Goal: Information Seeking & Learning: Learn about a topic

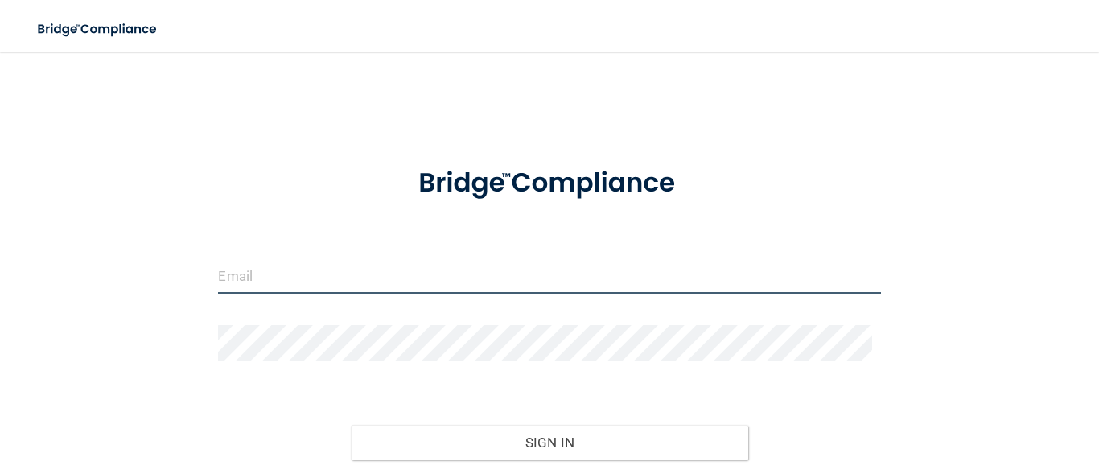
click at [423, 276] on input "email" at bounding box center [549, 275] width 662 height 36
type input "[EMAIL_ADDRESS][DOMAIN_NAME]"
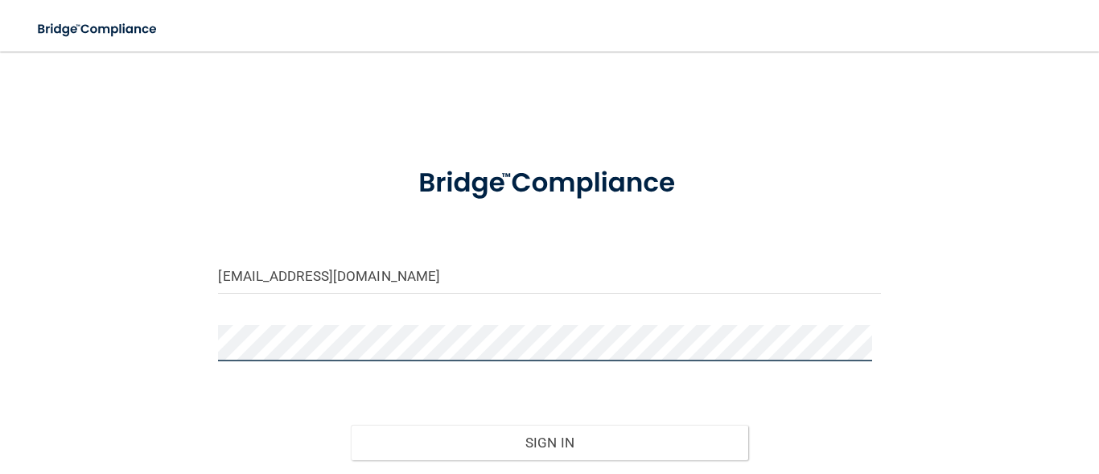
click at [351, 425] on button "Sign In" at bounding box center [549, 442] width 397 height 35
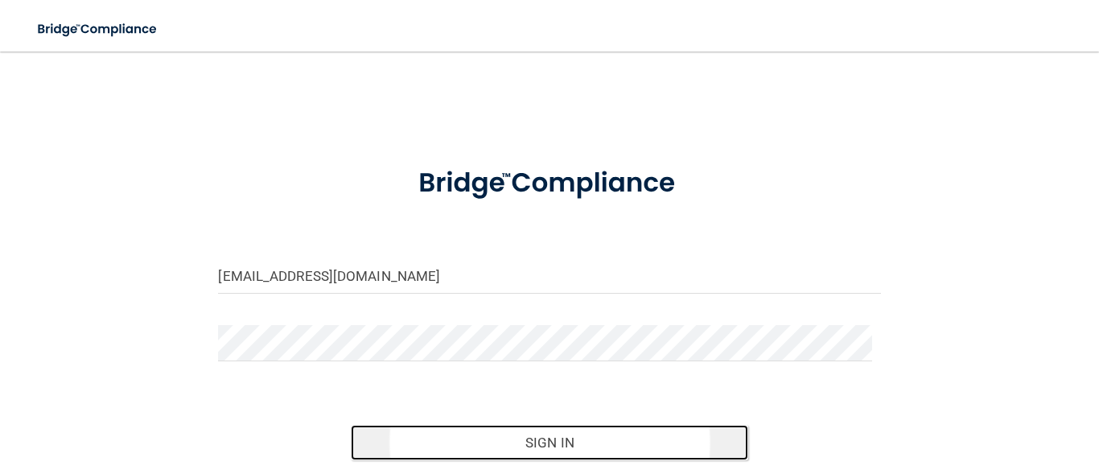
click at [442, 431] on button "Sign In" at bounding box center [549, 442] width 397 height 35
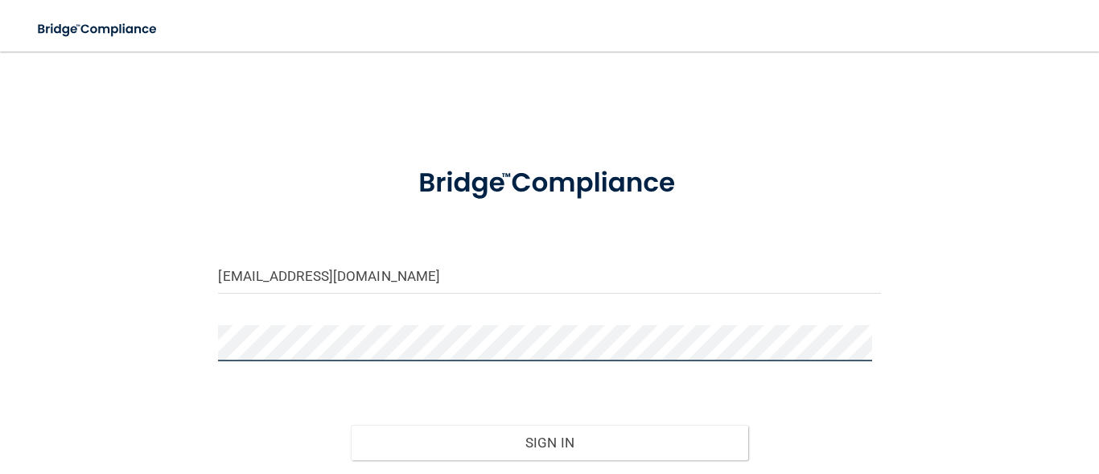
click at [351, 425] on button "Sign In" at bounding box center [549, 442] width 397 height 35
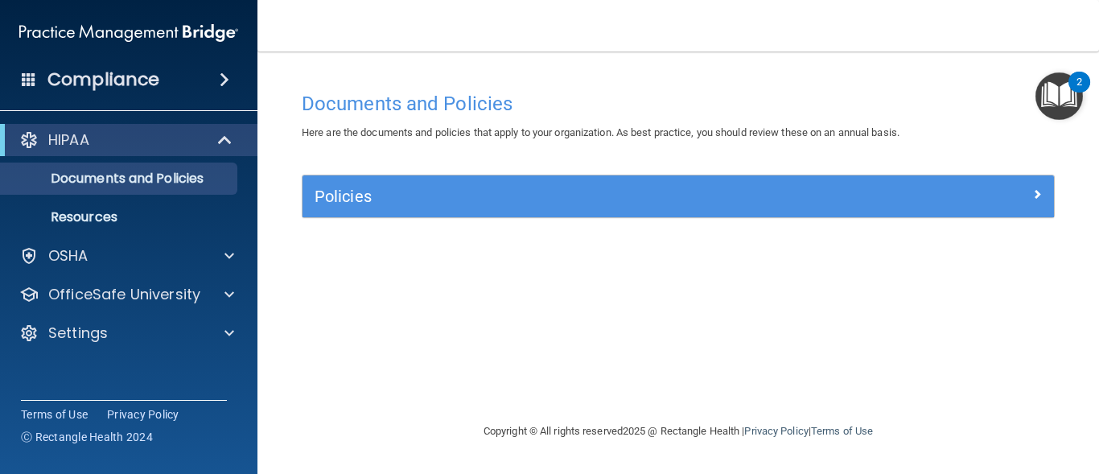
click at [117, 245] on div "OSHA" at bounding box center [129, 256] width 258 height 32
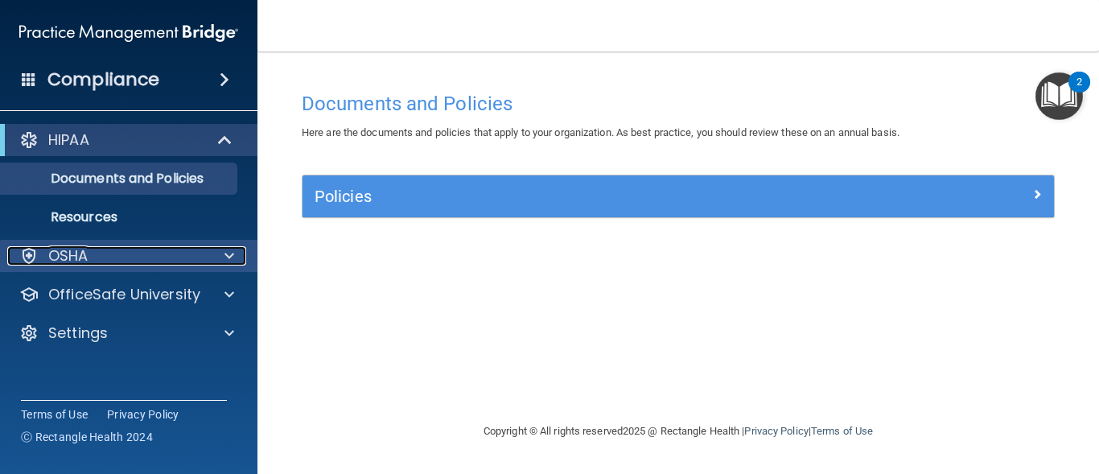
click at [220, 257] on div at bounding box center [227, 255] width 40 height 19
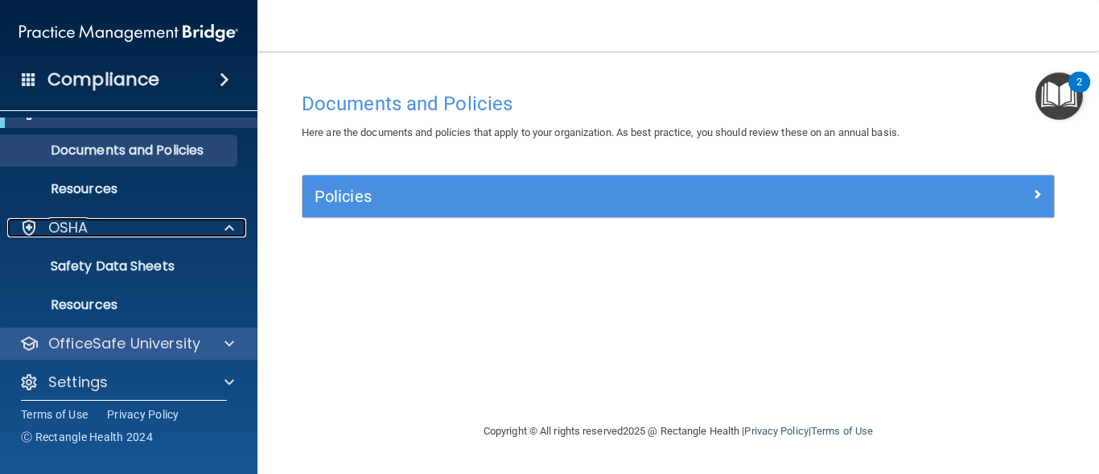
scroll to position [39, 0]
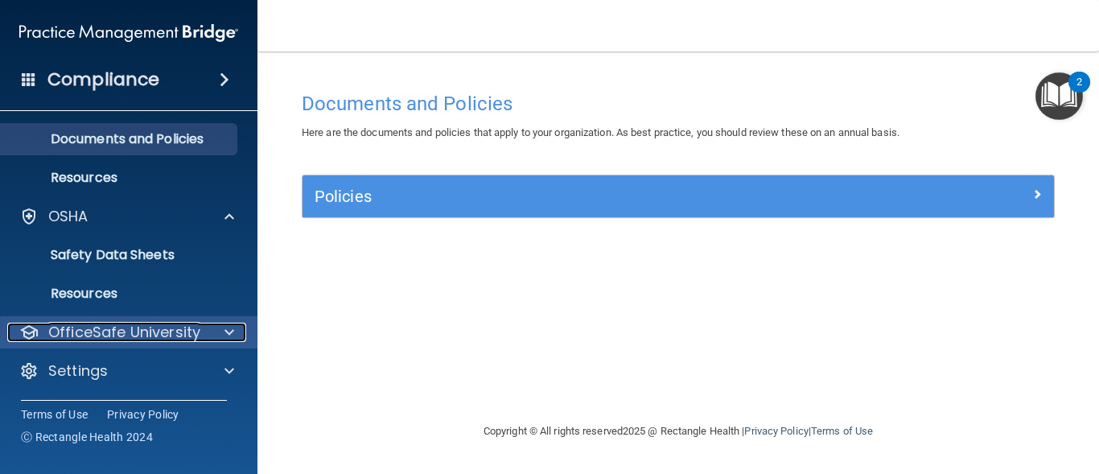
click at [228, 336] on span at bounding box center [229, 332] width 10 height 19
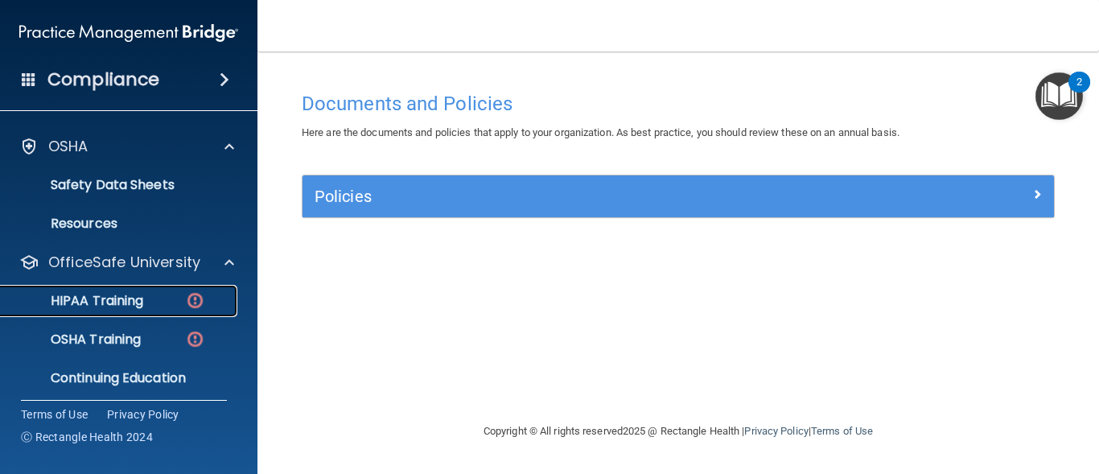
click at [173, 300] on div "HIPAA Training" at bounding box center [120, 301] width 220 height 16
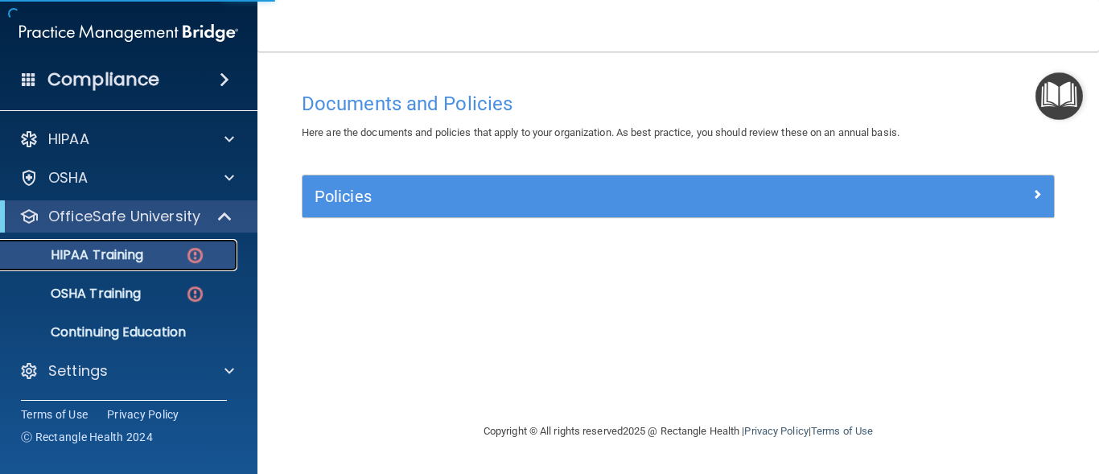
scroll to position [1, 0]
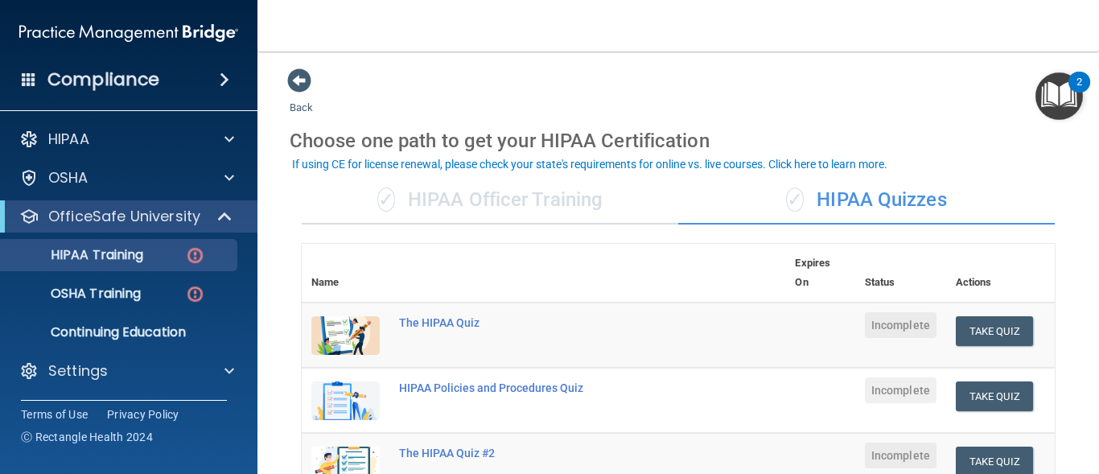
click at [464, 200] on div "✓ HIPAA Officer Training" at bounding box center [490, 200] width 376 height 48
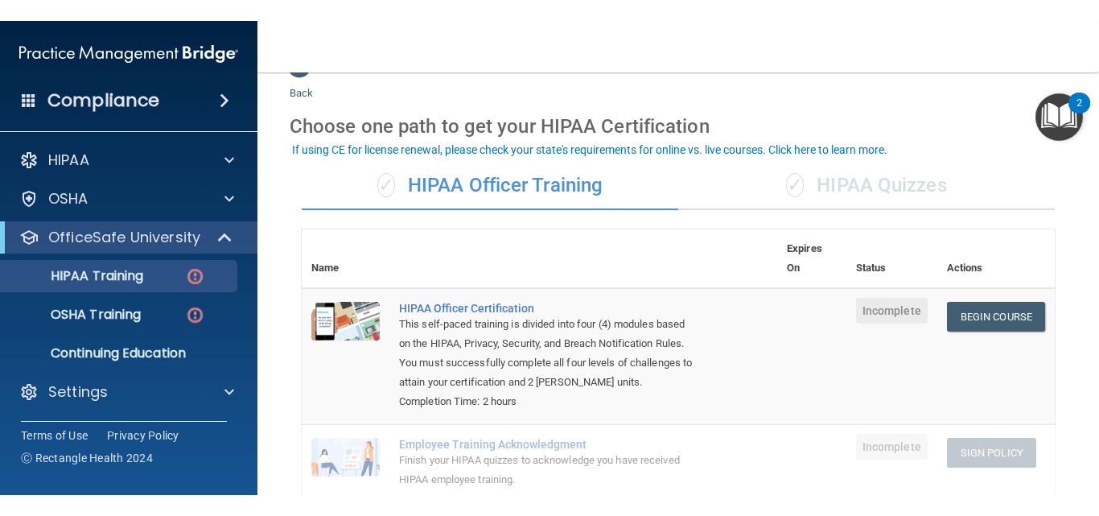
scroll to position [27, 0]
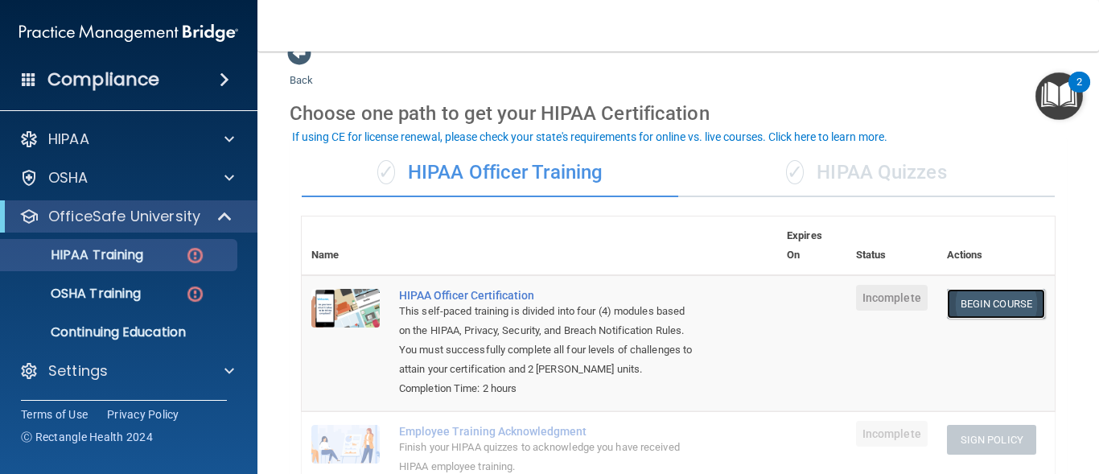
click at [972, 310] on link "Begin Course" at bounding box center [996, 304] width 98 height 30
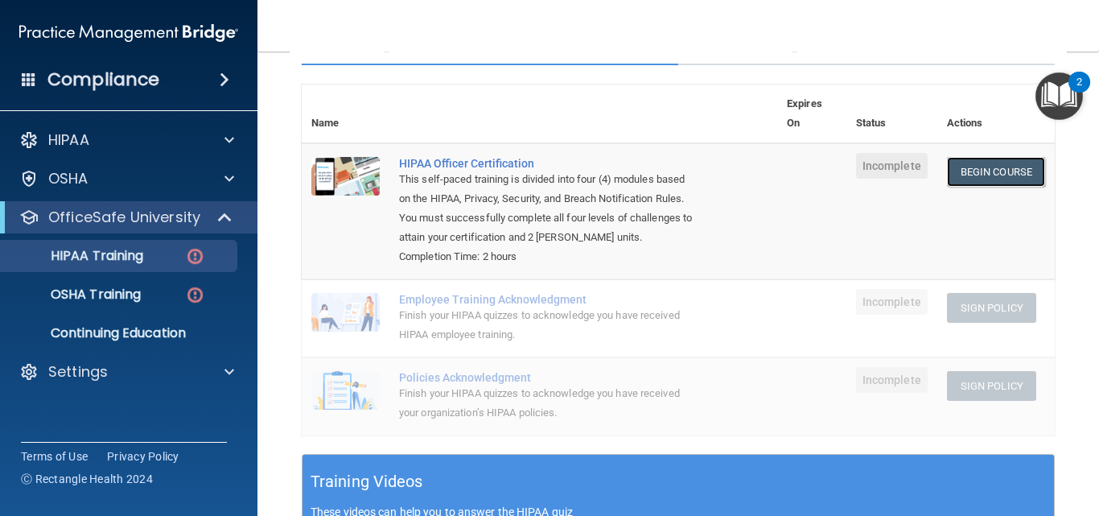
scroll to position [0, 0]
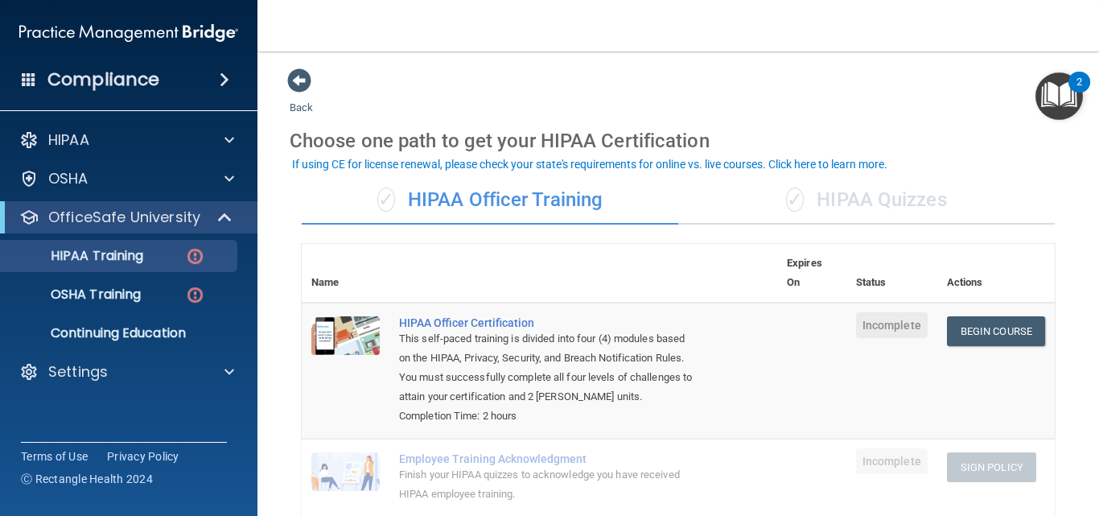
click at [834, 212] on div "✓ HIPAA Quizzes" at bounding box center [866, 200] width 376 height 48
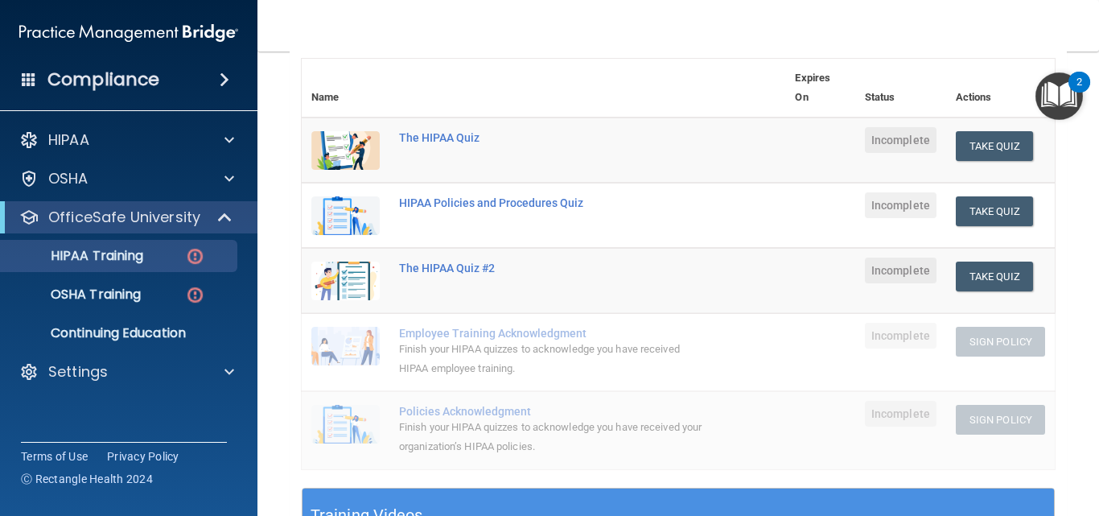
scroll to position [163, 0]
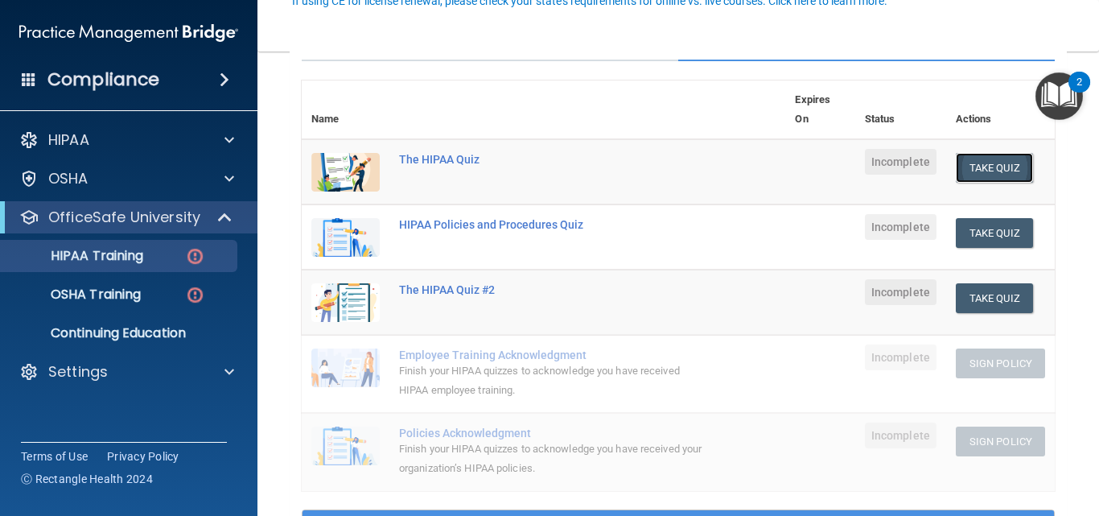
click at [973, 171] on button "Take Quiz" at bounding box center [994, 168] width 77 height 30
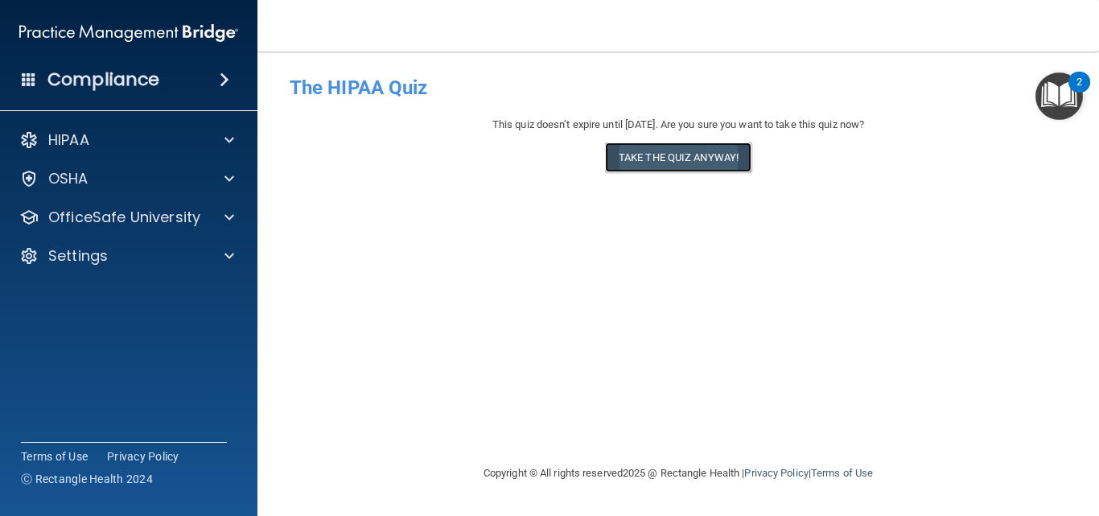
click at [664, 158] on button "Take the quiz anyway!" at bounding box center [678, 157] width 146 height 30
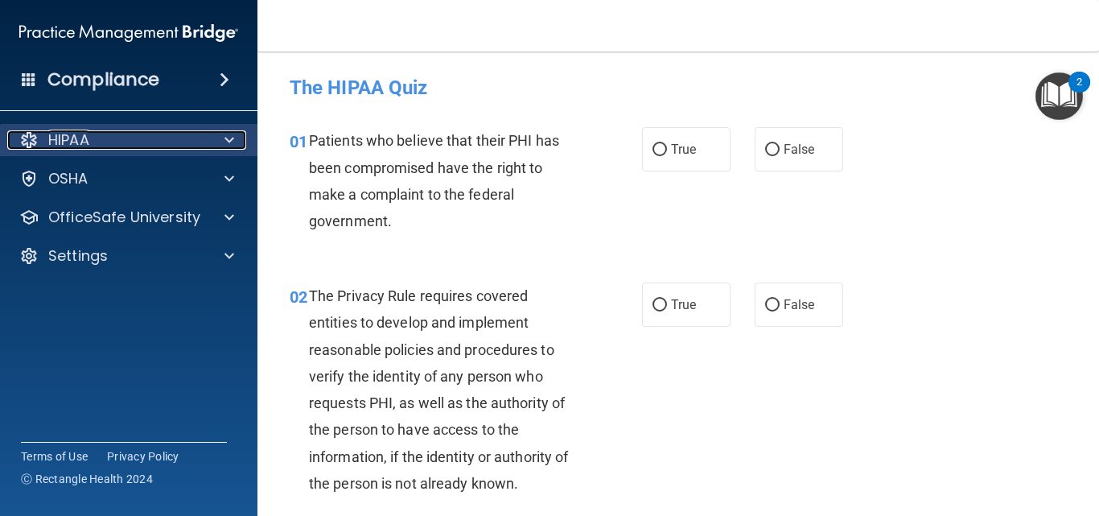
click at [232, 142] on span at bounding box center [229, 139] width 10 height 19
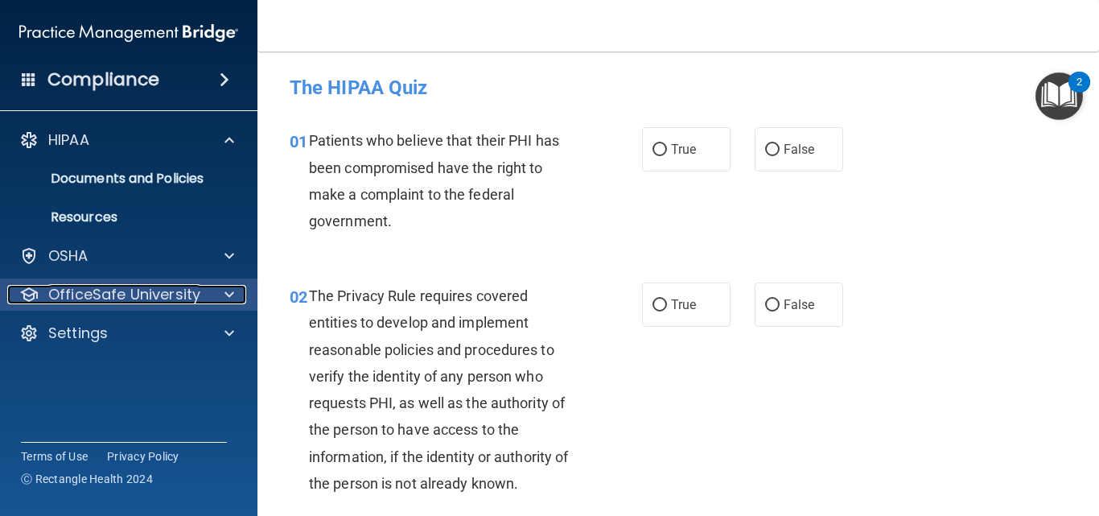
click at [215, 295] on div at bounding box center [227, 294] width 40 height 19
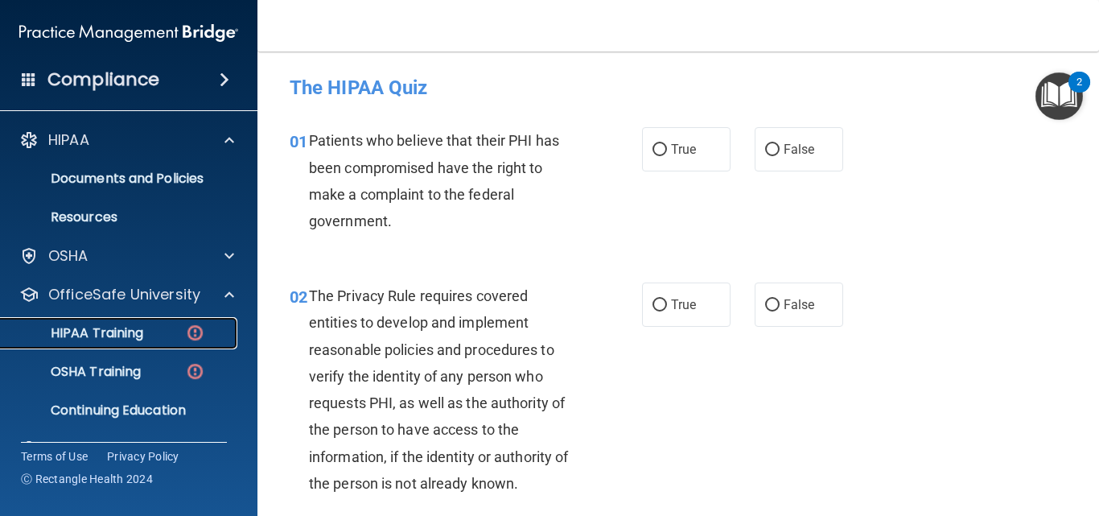
click at [180, 324] on link "HIPAA Training" at bounding box center [110, 333] width 253 height 32
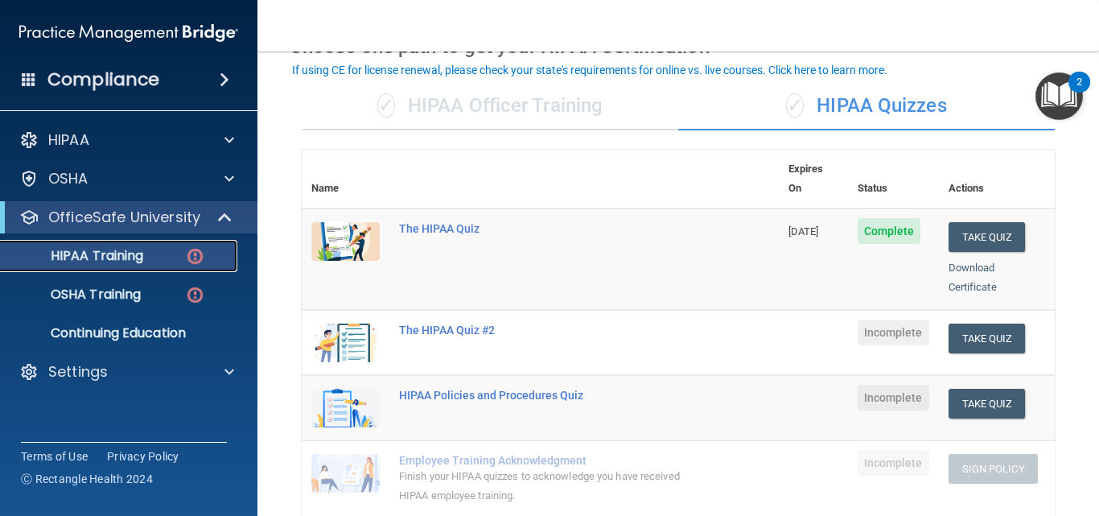
scroll to position [95, 0]
click at [974, 323] on button "Take Quiz" at bounding box center [986, 338] width 77 height 30
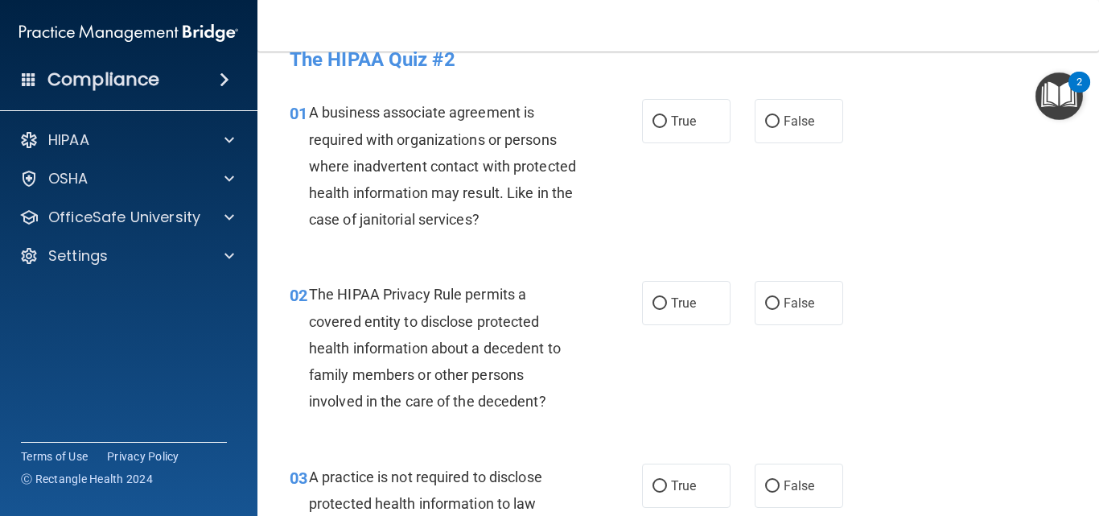
scroll to position [27, 0]
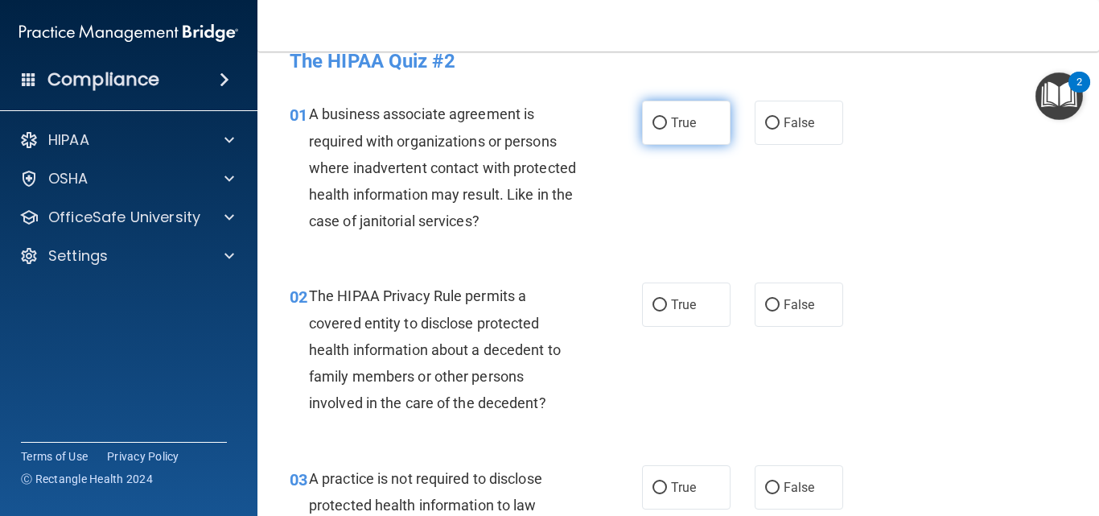
click at [664, 134] on label "True" at bounding box center [686, 123] width 88 height 44
click at [664, 129] on input "True" at bounding box center [659, 123] width 14 height 12
radio input "true"
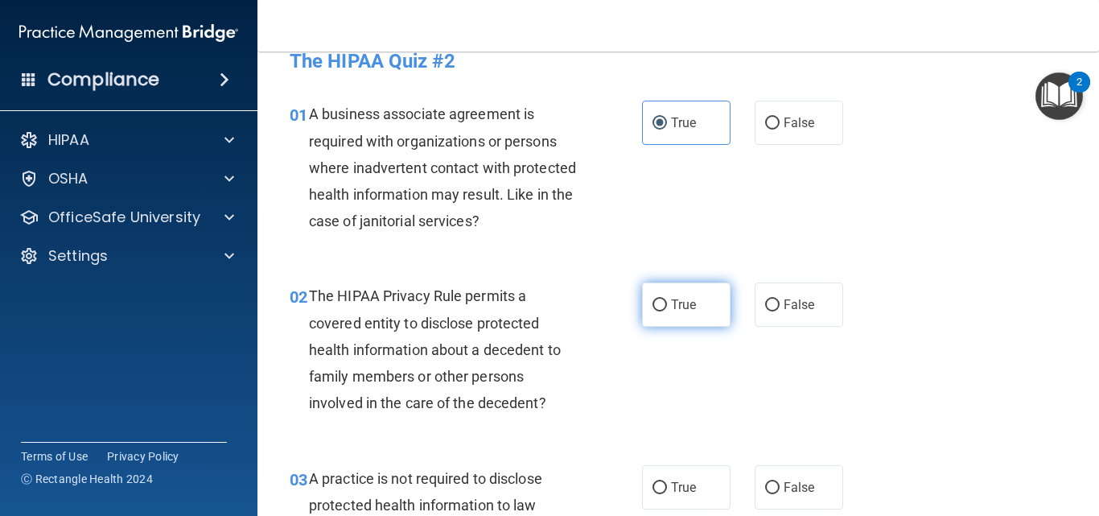
click at [659, 306] on input "True" at bounding box center [659, 305] width 14 height 12
radio input "true"
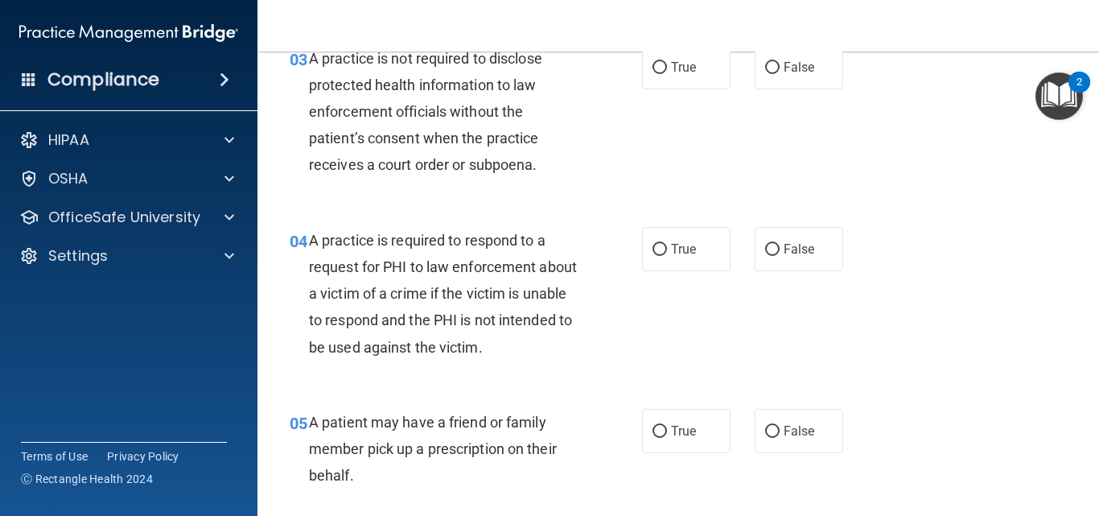
scroll to position [448, 0]
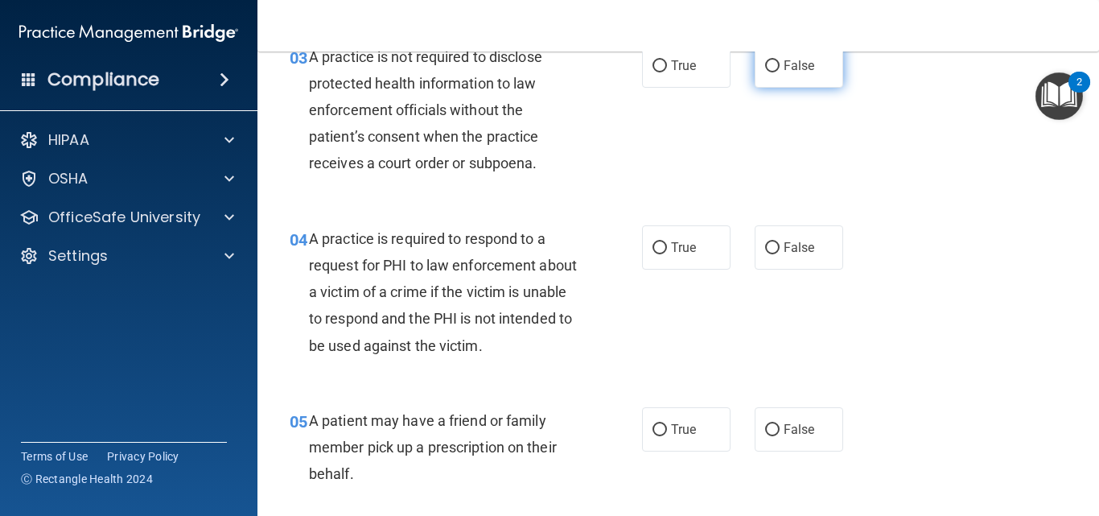
click at [774, 67] on label "False" at bounding box center [798, 65] width 88 height 44
click at [774, 67] on input "False" at bounding box center [772, 66] width 14 height 12
radio input "true"
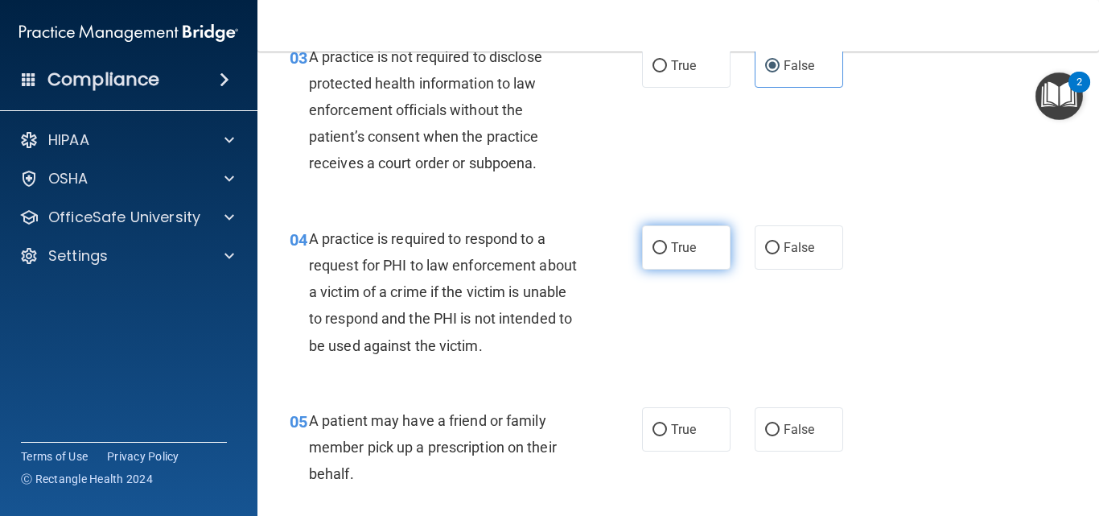
click at [652, 242] on input "True" at bounding box center [659, 248] width 14 height 12
radio input "true"
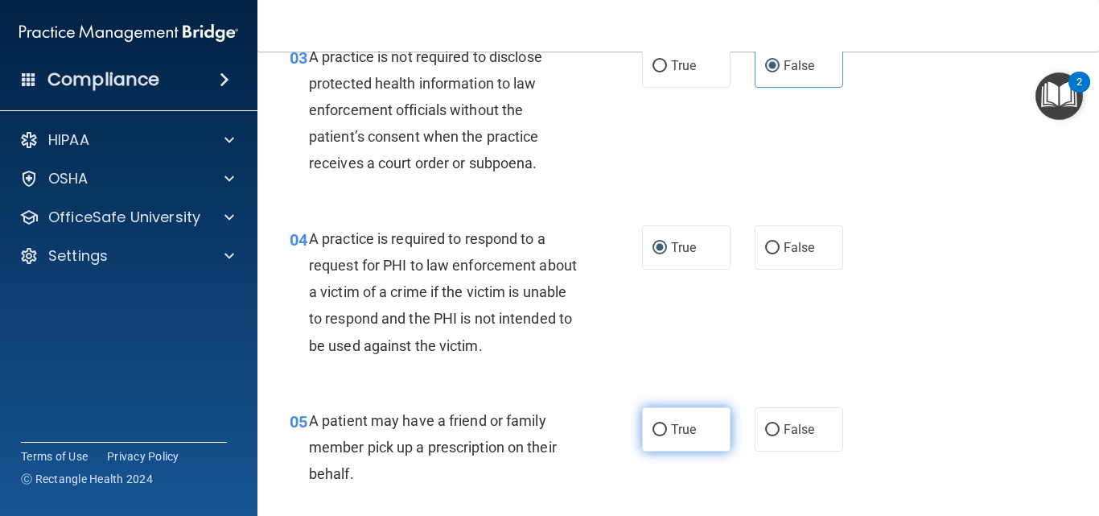
click at [661, 421] on label "True" at bounding box center [686, 429] width 88 height 44
click at [661, 424] on input "True" at bounding box center [659, 430] width 14 height 12
radio input "true"
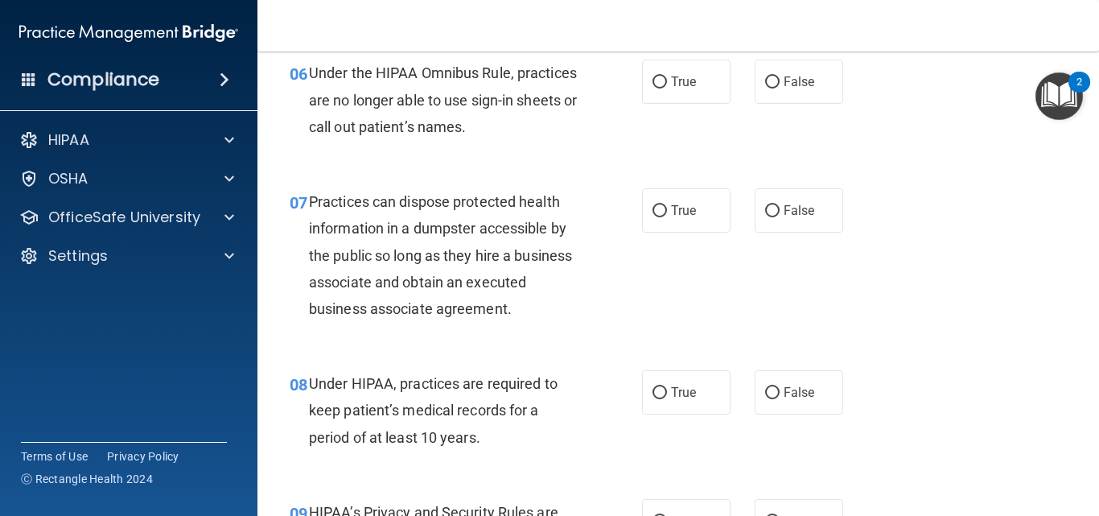
scroll to position [935, 0]
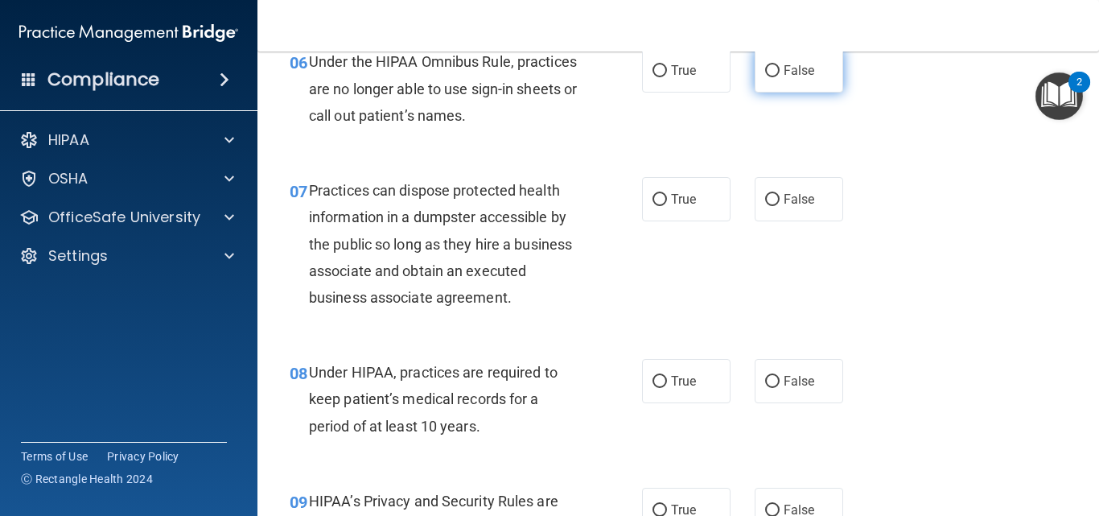
click at [765, 75] on input "False" at bounding box center [772, 71] width 14 height 12
radio input "true"
click at [765, 199] on input "False" at bounding box center [772, 200] width 14 height 12
radio input "true"
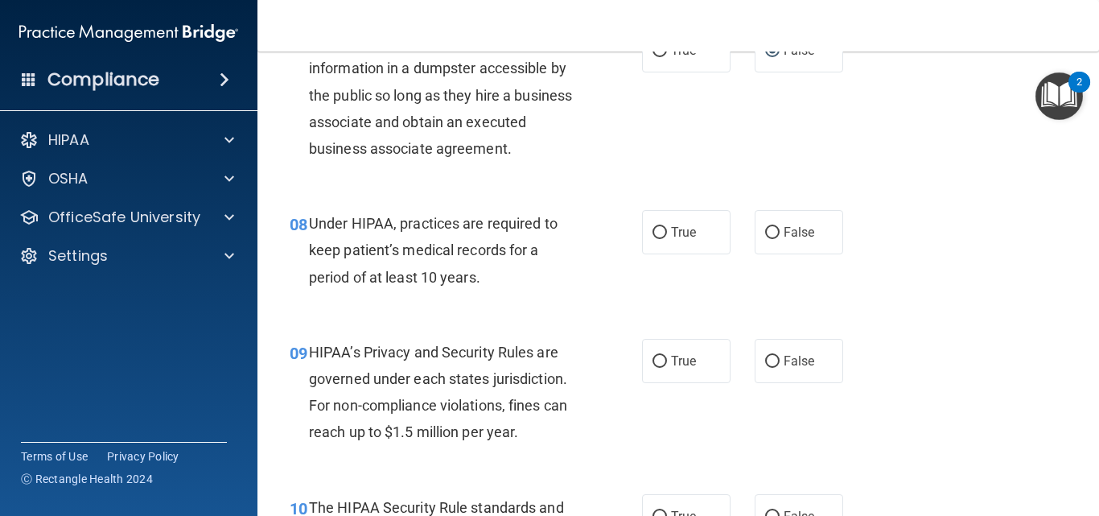
scroll to position [1084, 0]
click at [678, 240] on label "True" at bounding box center [686, 231] width 88 height 44
click at [667, 238] on input "True" at bounding box center [659, 232] width 14 height 12
radio input "true"
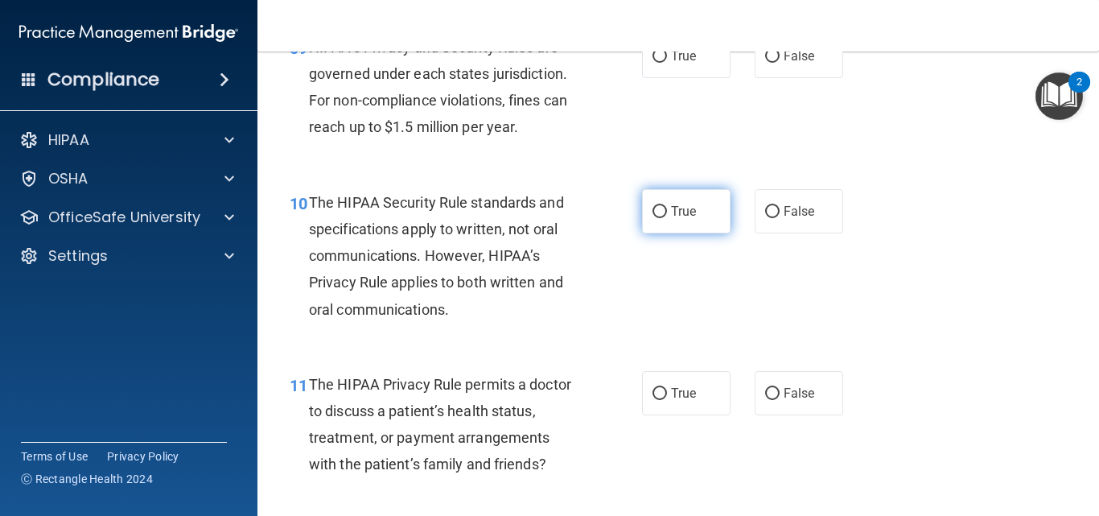
scroll to position [1389, 0]
click at [792, 64] on label "False" at bounding box center [798, 55] width 88 height 44
click at [779, 62] on input "False" at bounding box center [772, 56] width 14 height 12
radio input "true"
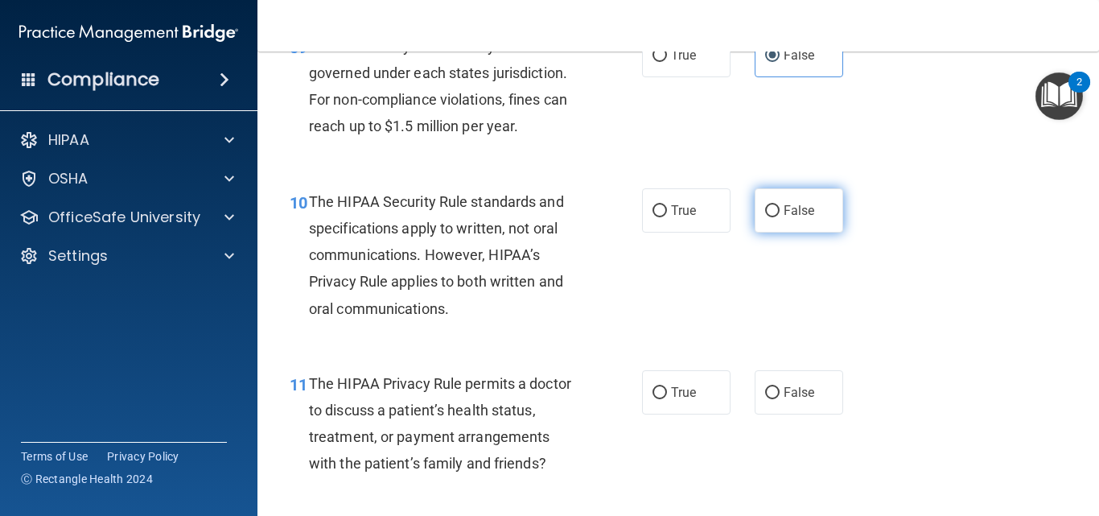
click at [767, 216] on label "False" at bounding box center [798, 210] width 88 height 44
click at [767, 216] on input "False" at bounding box center [772, 211] width 14 height 12
radio input "true"
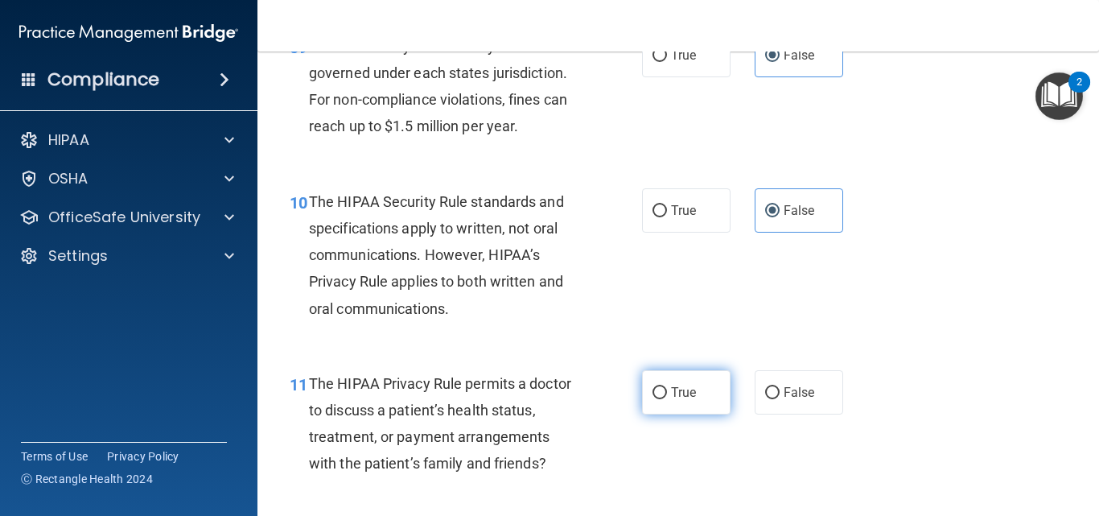
click at [654, 399] on input "True" at bounding box center [659, 393] width 14 height 12
radio input "true"
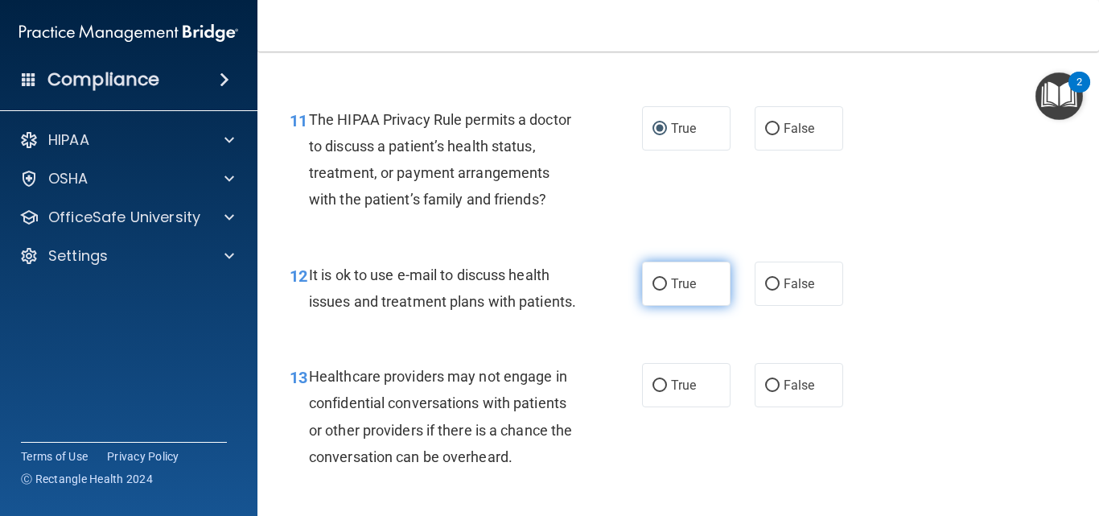
scroll to position [1651, 0]
click at [653, 409] on div "13 Healthcare providers may not engage in confidential conversations with patie…" at bounding box center [677, 421] width 801 height 155
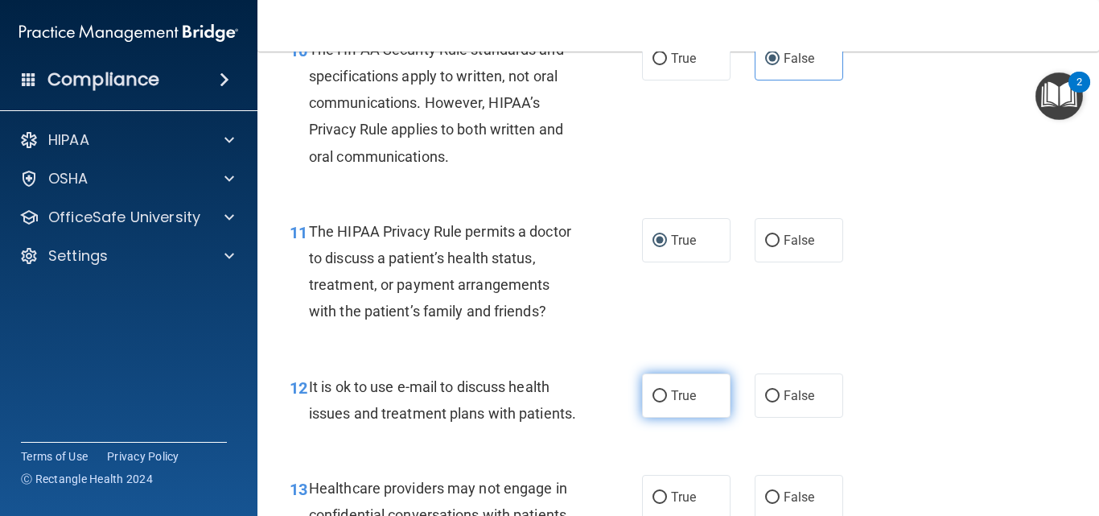
scroll to position [1528, 0]
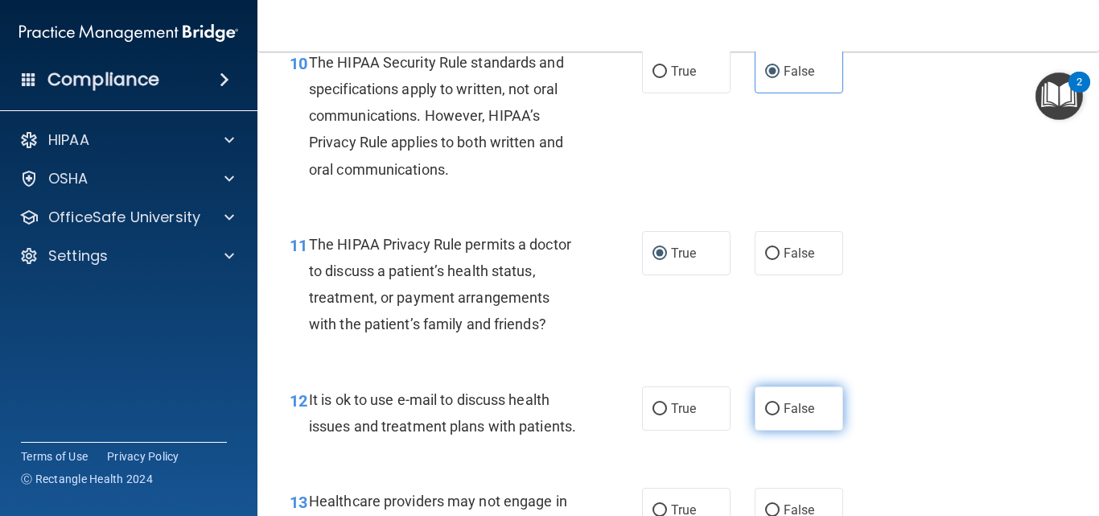
click at [777, 430] on label "False" at bounding box center [798, 408] width 88 height 44
click at [777, 415] on input "False" at bounding box center [772, 409] width 14 height 12
radio input "true"
click at [671, 79] on span "True" at bounding box center [683, 71] width 25 height 15
click at [667, 78] on input "True" at bounding box center [659, 72] width 14 height 12
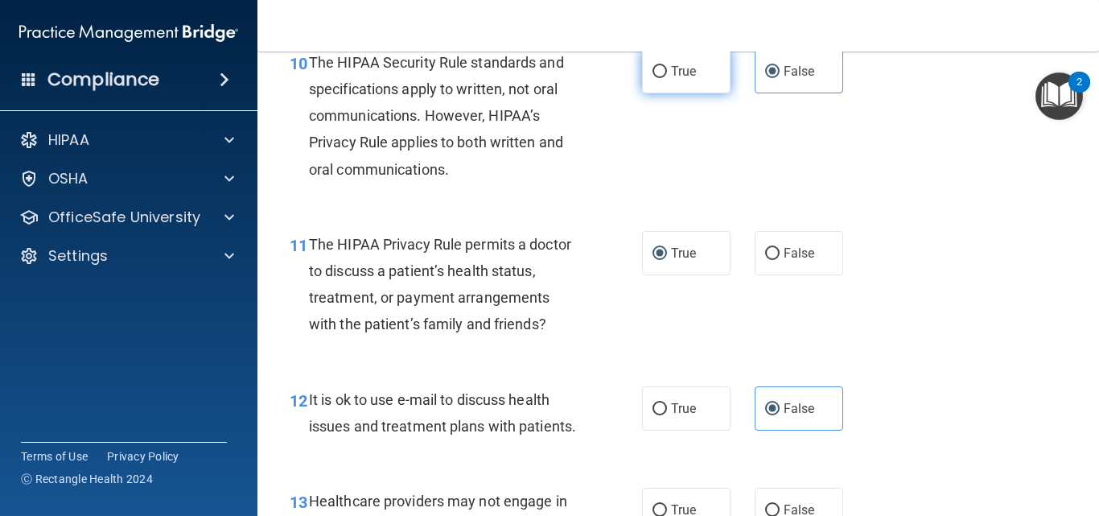
radio input "true"
radio input "false"
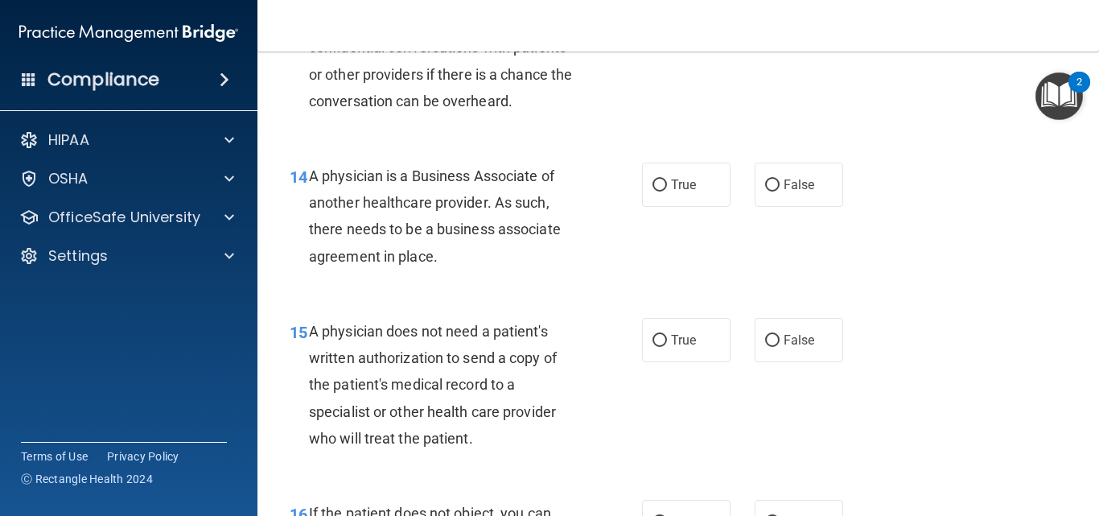
scroll to position [2009, 0]
click at [656, 35] on input "True" at bounding box center [659, 29] width 14 height 12
radio input "true"
click at [783, 191] on span "False" at bounding box center [798, 183] width 31 height 15
click at [779, 191] on input "False" at bounding box center [772, 185] width 14 height 12
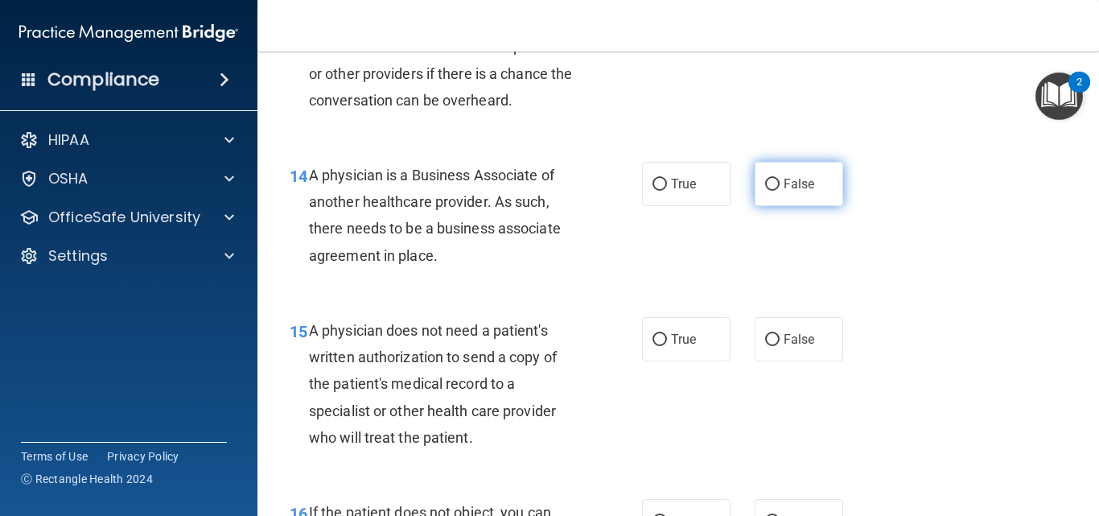
radio input "true"
click at [756, 361] on label "False" at bounding box center [798, 339] width 88 height 44
click at [765, 346] on input "False" at bounding box center [772, 340] width 14 height 12
radio input "true"
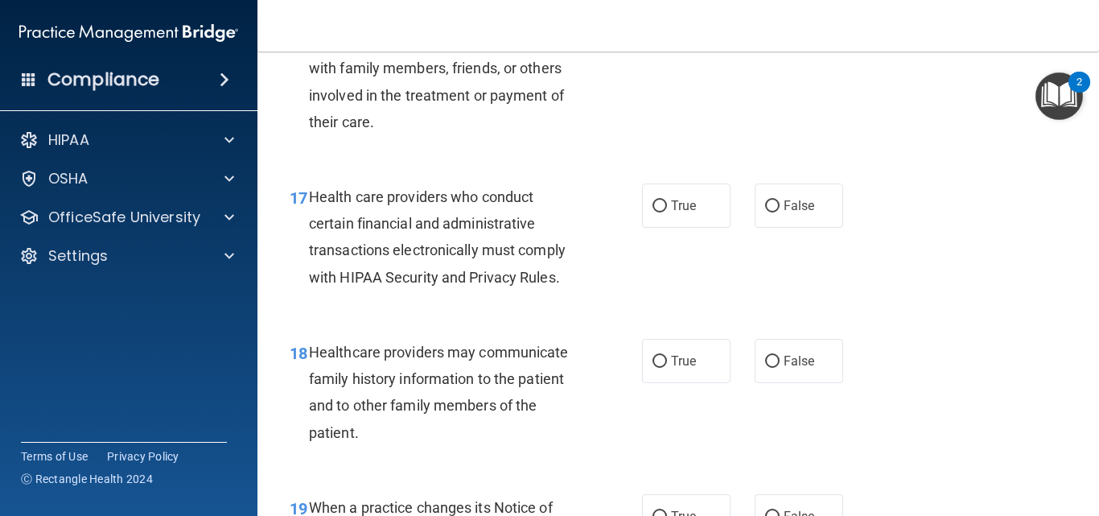
scroll to position [2507, 0]
click at [674, 45] on label "True" at bounding box center [686, 23] width 88 height 44
click at [667, 30] on input "True" at bounding box center [659, 24] width 14 height 12
radio input "true"
click at [664, 227] on label "True" at bounding box center [686, 205] width 88 height 44
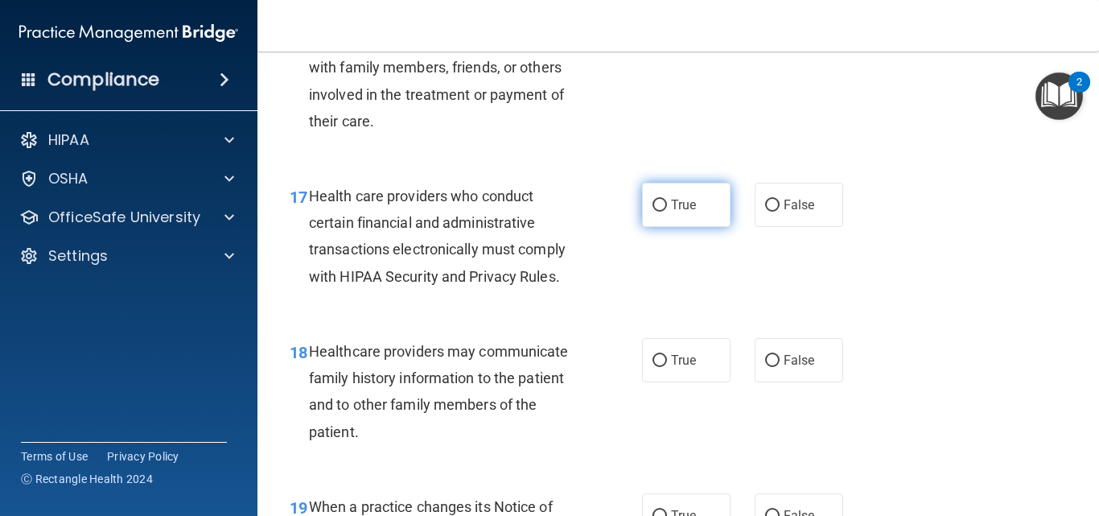
click at [664, 212] on input "True" at bounding box center [659, 205] width 14 height 12
radio input "true"
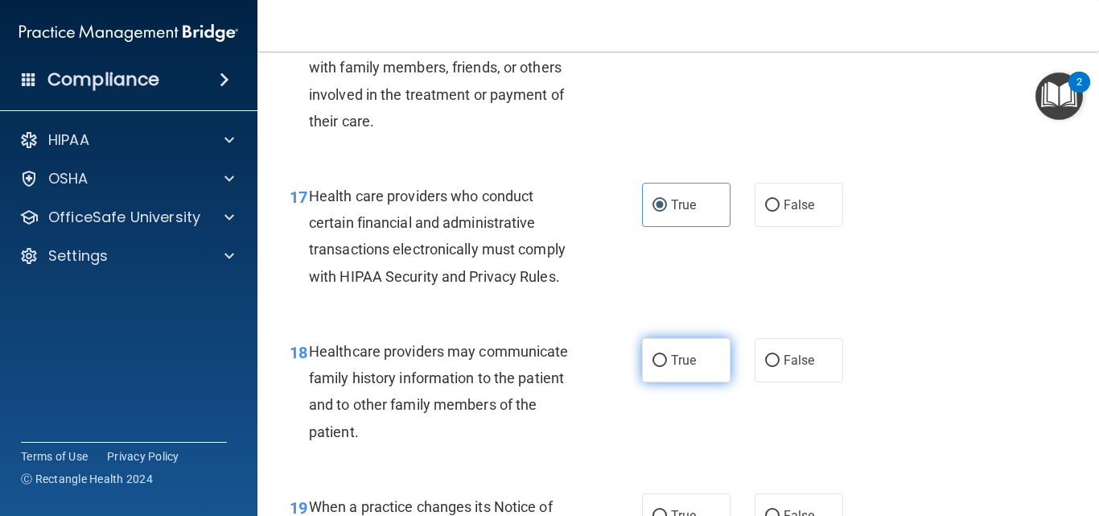
click at [671, 368] on span "True" at bounding box center [683, 359] width 25 height 15
click at [667, 367] on input "True" at bounding box center [659, 361] width 14 height 12
radio input "true"
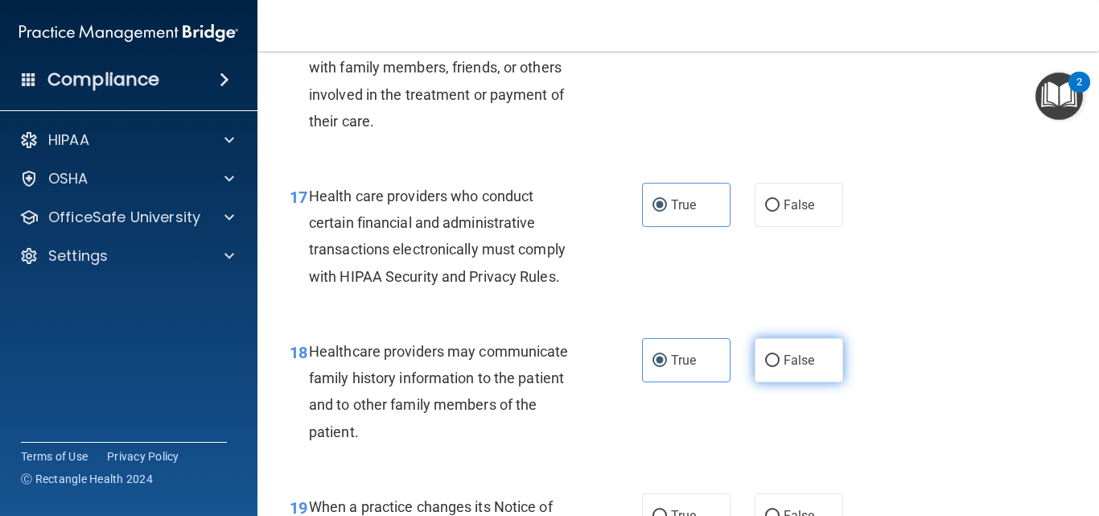
click at [783, 368] on span "False" at bounding box center [798, 359] width 31 height 15
click at [779, 367] on input "False" at bounding box center [772, 361] width 14 height 12
radio input "true"
radio input "false"
click at [783, 31] on span "False" at bounding box center [798, 22] width 31 height 15
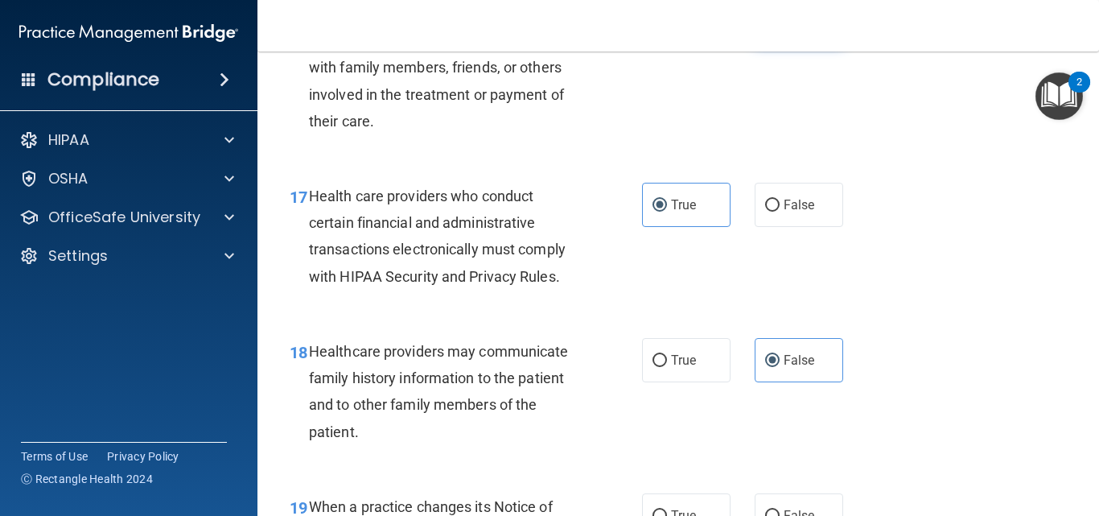
click at [778, 30] on input "False" at bounding box center [772, 24] width 14 height 12
radio input "true"
radio input "false"
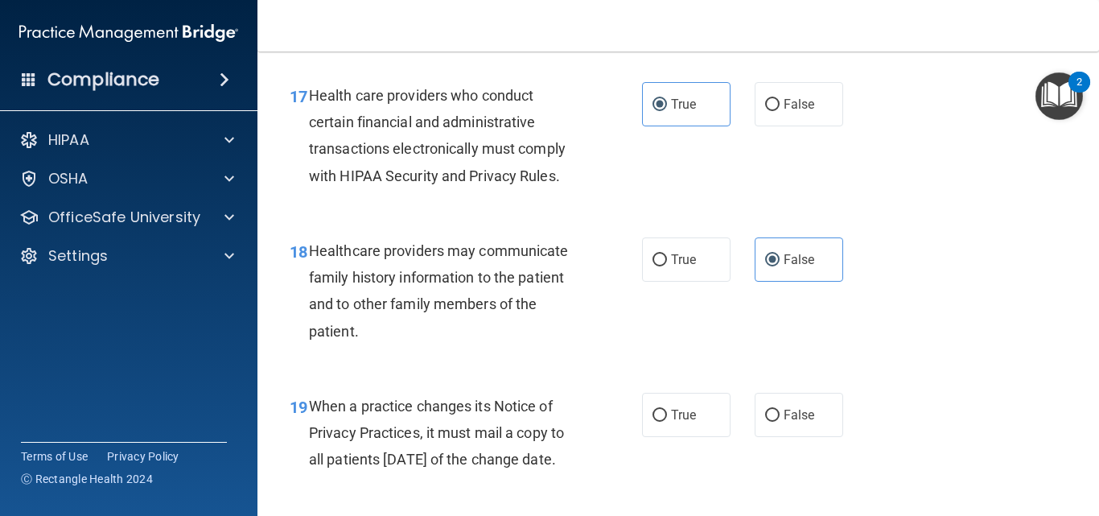
scroll to position [2606, 0]
click at [684, 269] on span "True" at bounding box center [683, 260] width 25 height 15
click at [667, 268] on input "True" at bounding box center [659, 262] width 14 height 12
radio input "true"
radio input "false"
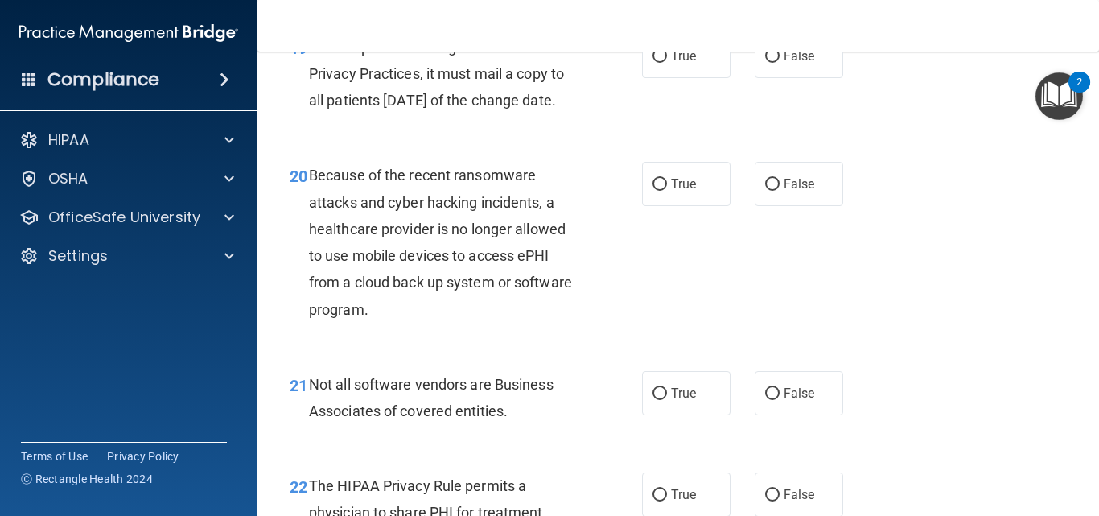
scroll to position [2965, 0]
click at [652, 64] on input "True" at bounding box center [659, 57] width 14 height 12
radio input "true"
drag, startPoint x: 775, startPoint y: 278, endPoint x: 680, endPoint y: 474, distance: 217.6
click at [680, 401] on span "True" at bounding box center [683, 393] width 25 height 15
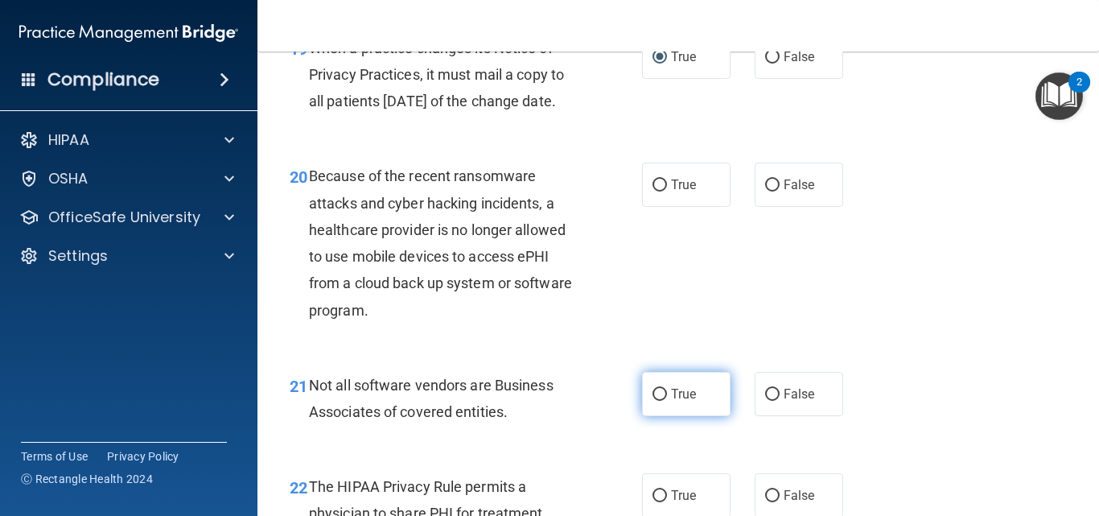
click at [667, 401] on input "True" at bounding box center [659, 394] width 14 height 12
radio input "true"
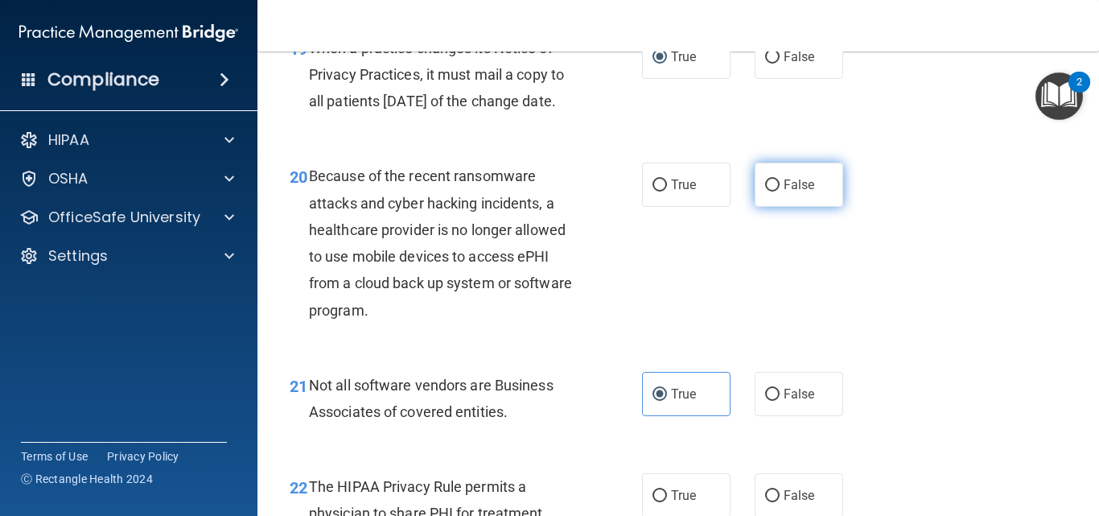
click at [787, 192] on span "False" at bounding box center [798, 184] width 31 height 15
click at [779, 191] on input "False" at bounding box center [772, 185] width 14 height 12
radio input "true"
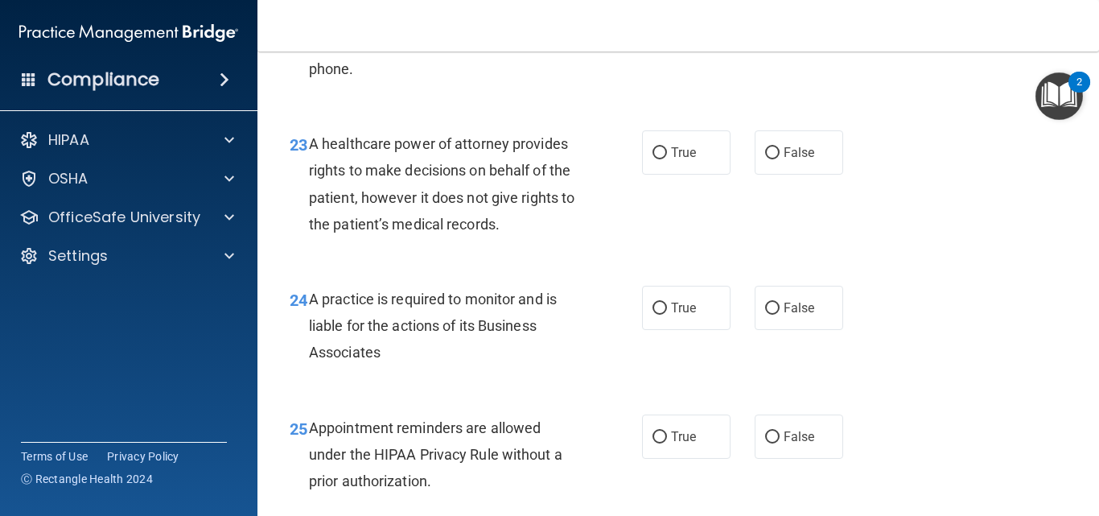
scroll to position [3464, 0]
radio input "true"
drag, startPoint x: 759, startPoint y: 242, endPoint x: 795, endPoint y: 285, distance: 55.9
click at [795, 265] on div "23 A healthcare power of attorney provides rights to make decisions on behalf o…" at bounding box center [677, 186] width 801 height 155
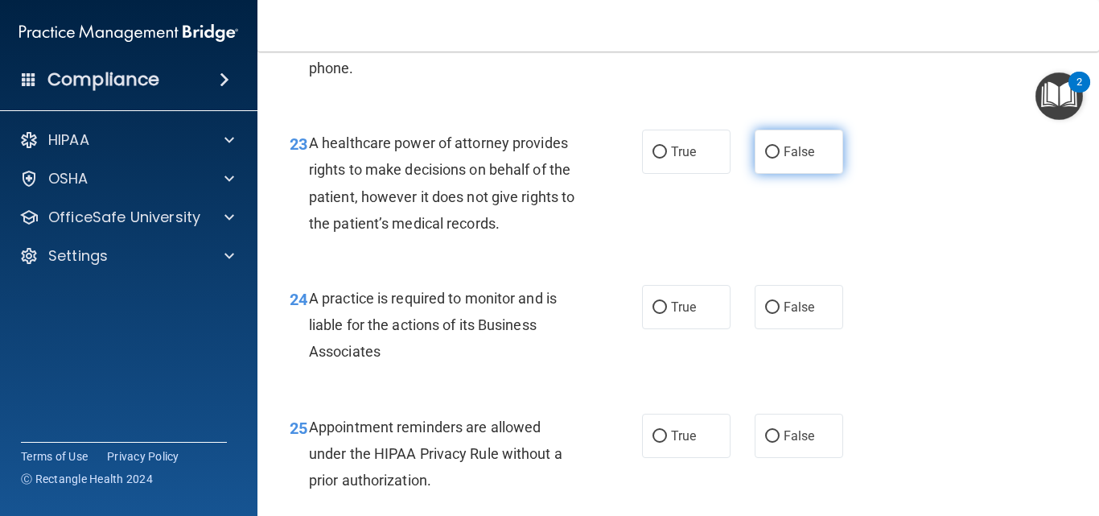
click at [792, 159] on span "False" at bounding box center [798, 151] width 31 height 15
click at [779, 158] on input "False" at bounding box center [772, 152] width 14 height 12
radio input "true"
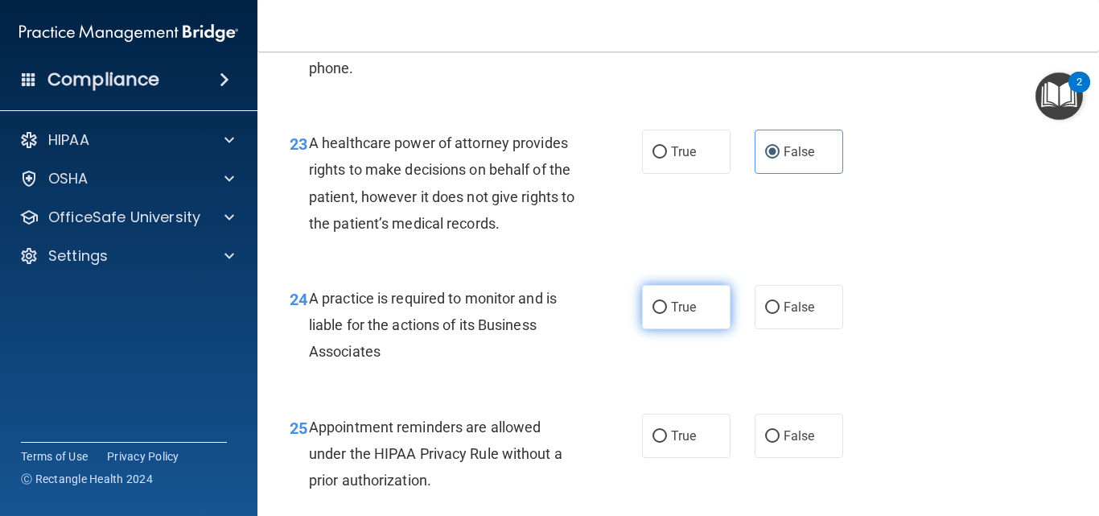
click at [654, 314] on input "True" at bounding box center [659, 308] width 14 height 12
radio input "true"
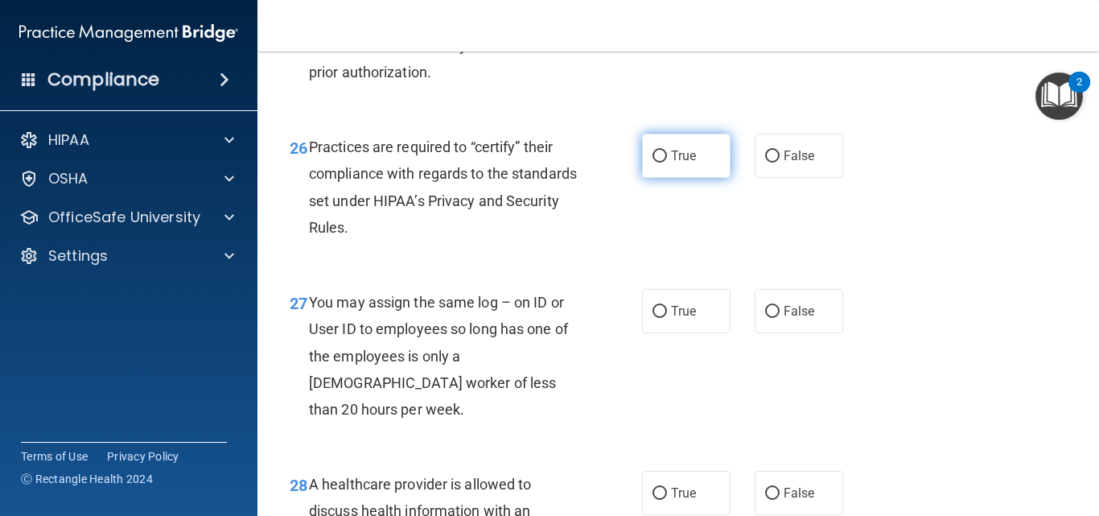
scroll to position [3871, 0]
click at [693, 51] on label "True" at bounding box center [686, 28] width 88 height 44
click at [667, 35] on input "True" at bounding box center [659, 29] width 14 height 12
radio input "true"
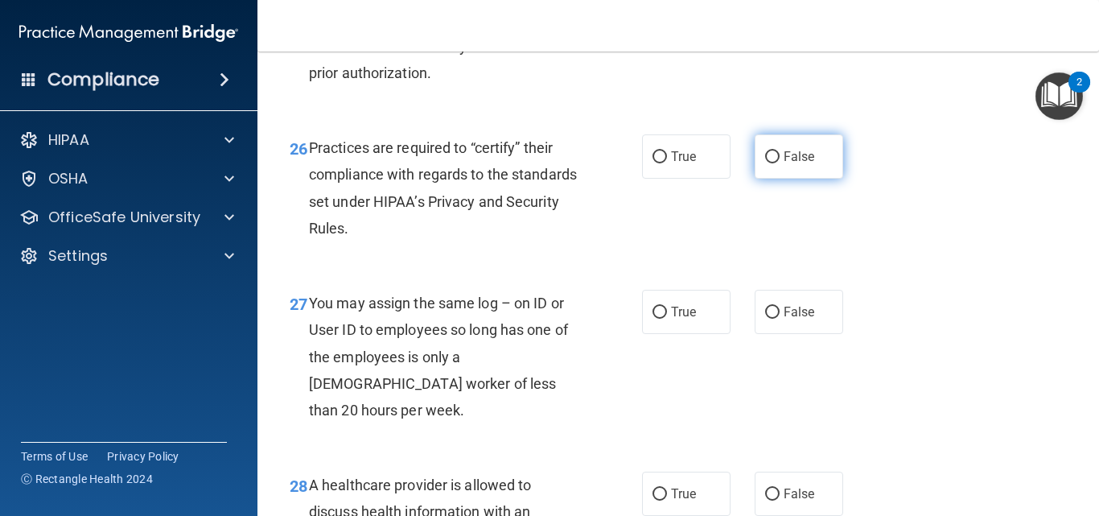
click at [757, 179] on label "False" at bounding box center [798, 156] width 88 height 44
click at [765, 163] on input "False" at bounding box center [772, 157] width 14 height 12
radio input "true"
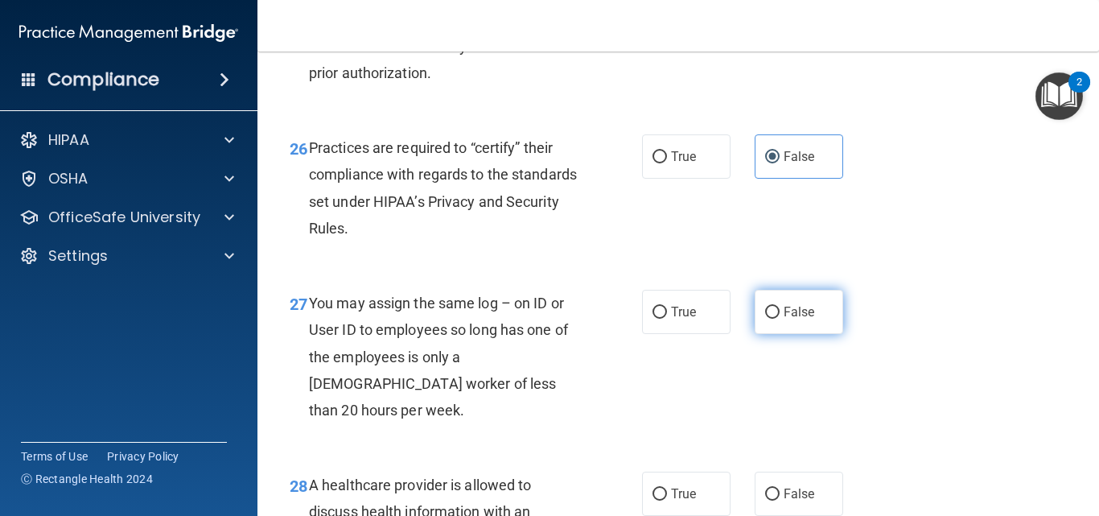
click at [770, 334] on label "False" at bounding box center [798, 312] width 88 height 44
click at [770, 319] on input "False" at bounding box center [772, 312] width 14 height 12
radio input "true"
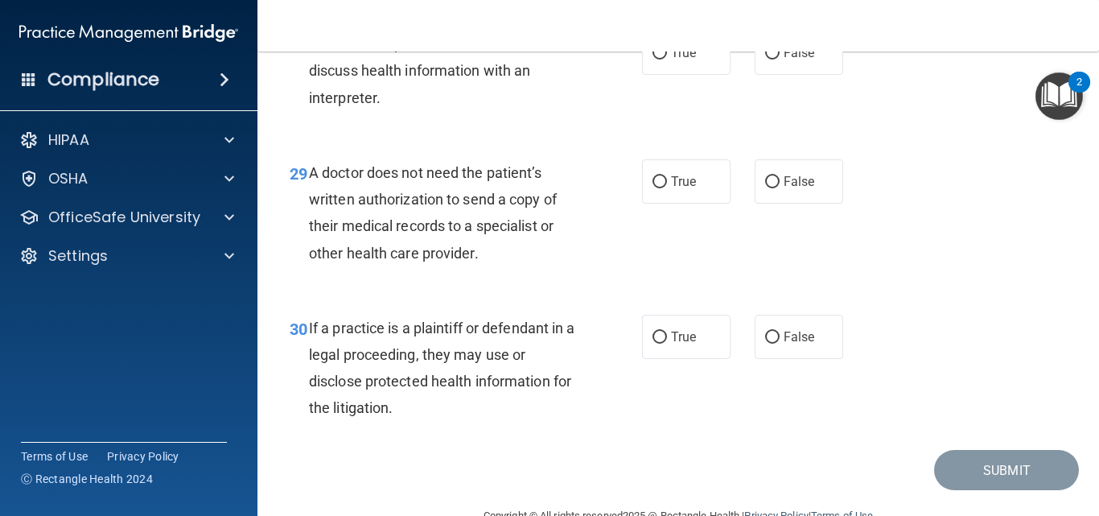
scroll to position [4309, 0]
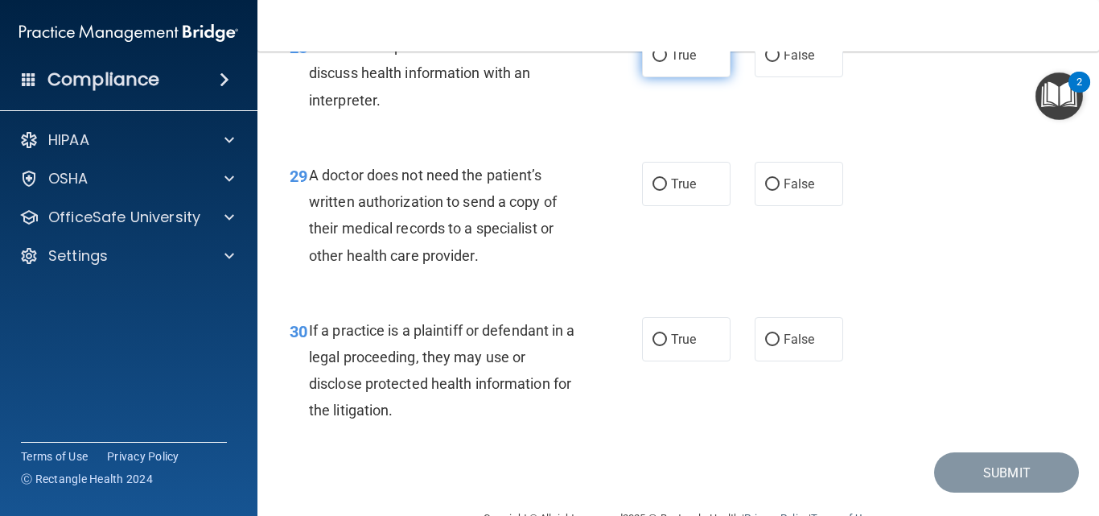
click at [665, 77] on label "True" at bounding box center [686, 55] width 88 height 44
click at [665, 62] on input "True" at bounding box center [659, 56] width 14 height 12
radio input "true"
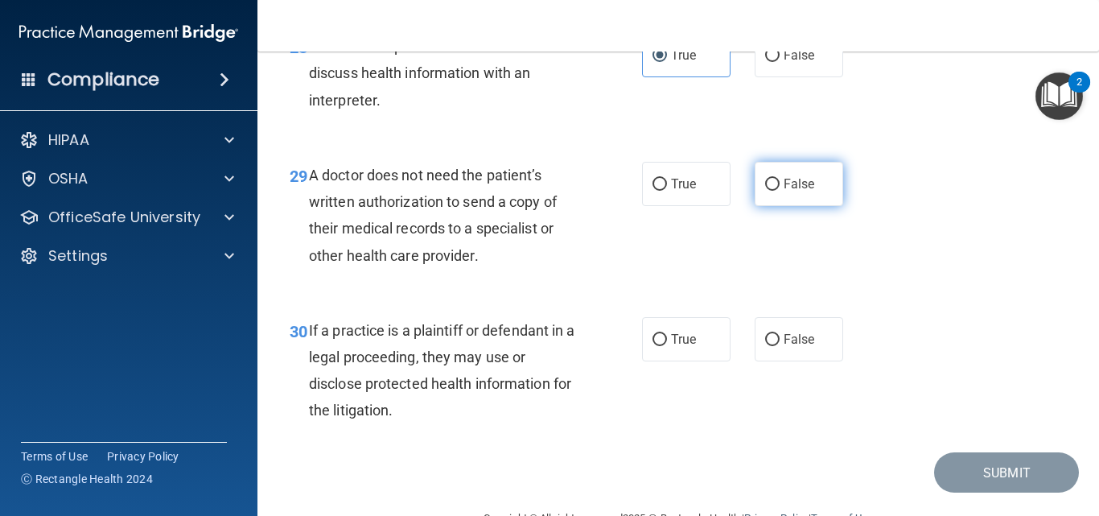
click at [765, 191] on input "False" at bounding box center [772, 185] width 14 height 12
radio input "true"
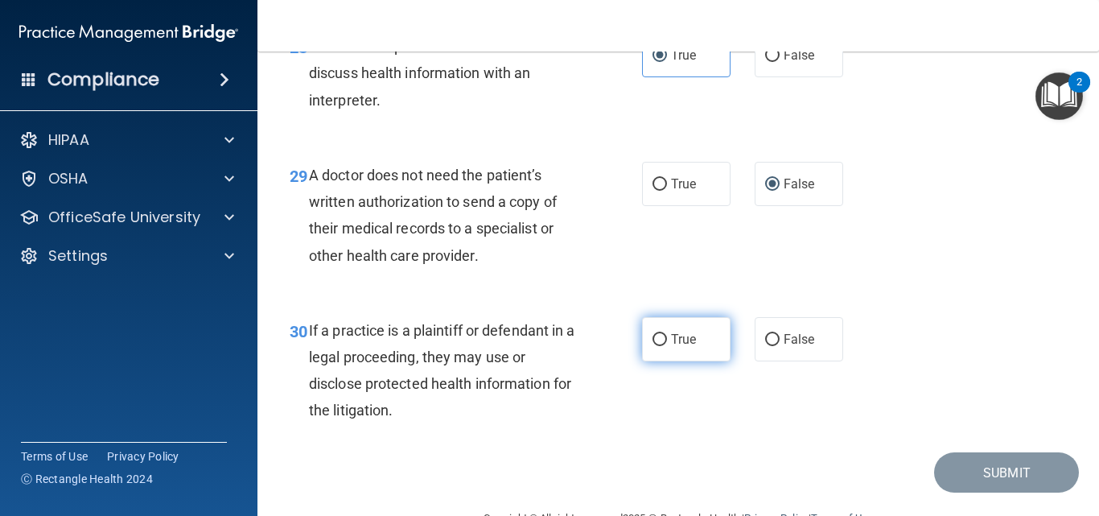
click at [674, 361] on label "True" at bounding box center [686, 339] width 88 height 44
click at [667, 346] on input "True" at bounding box center [659, 340] width 14 height 12
radio input "true"
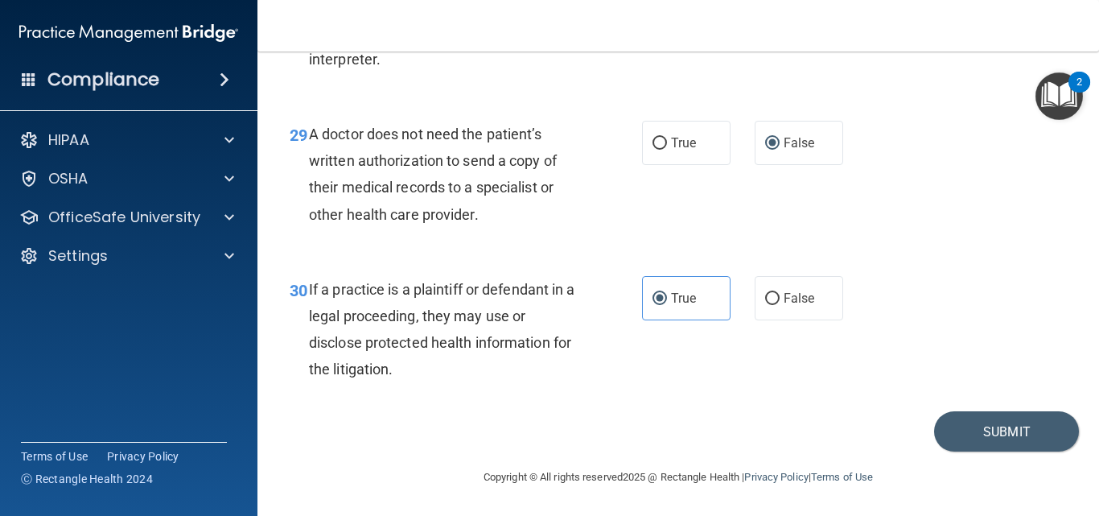
scroll to position [4404, 0]
click at [956, 438] on button "Submit" at bounding box center [1006, 431] width 145 height 41
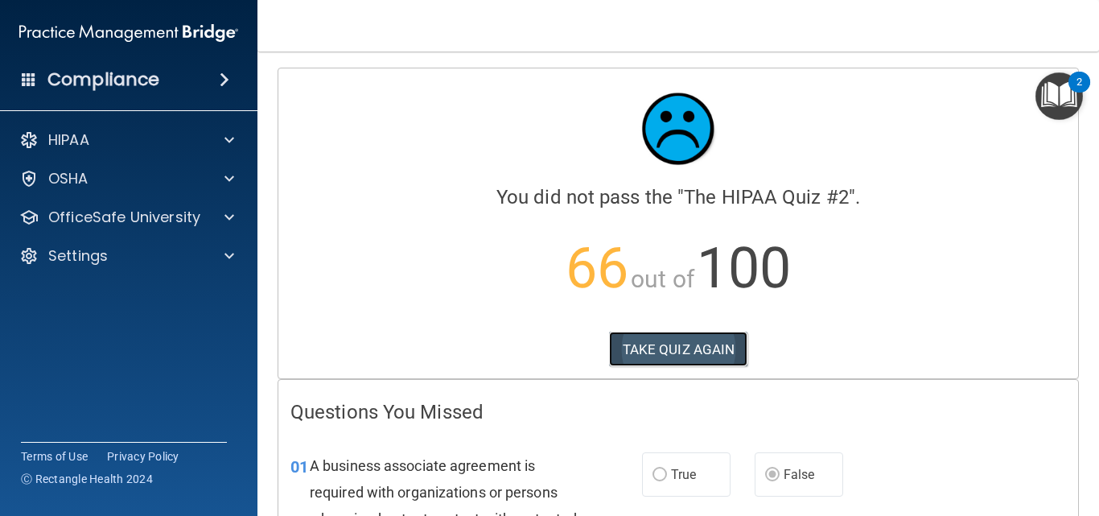
click at [714, 345] on button "TAKE QUIZ AGAIN" at bounding box center [678, 348] width 139 height 35
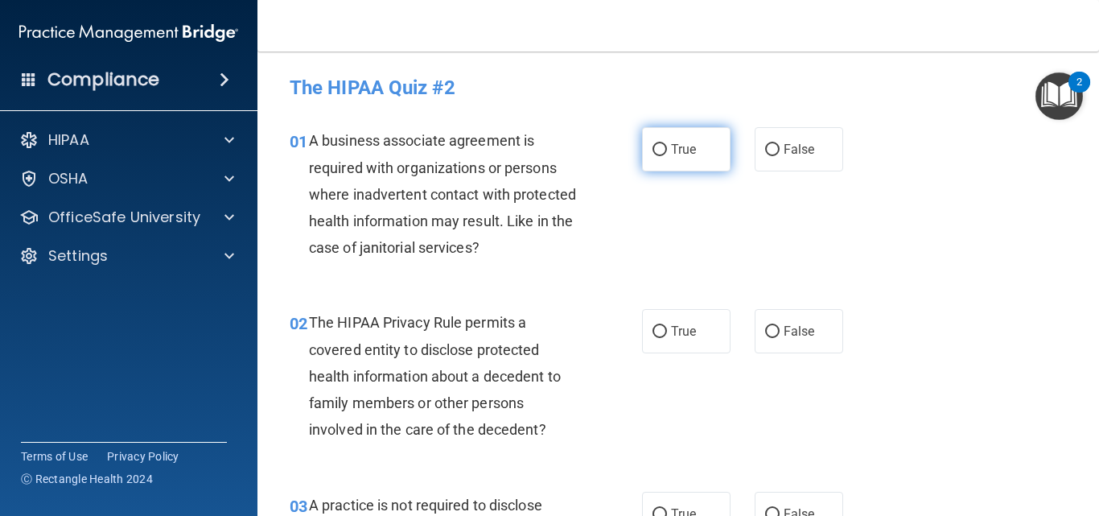
click at [697, 167] on label "True" at bounding box center [686, 149] width 88 height 44
click at [667, 156] on input "True" at bounding box center [659, 150] width 14 height 12
radio input "true"
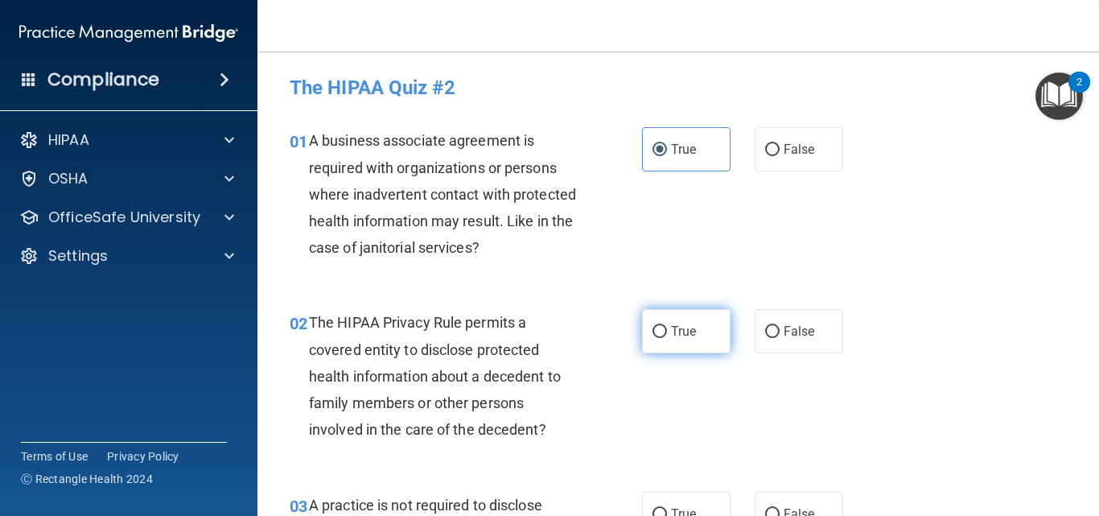
click at [661, 328] on label "True" at bounding box center [686, 331] width 88 height 44
click at [661, 328] on input "True" at bounding box center [659, 332] width 14 height 12
radio input "true"
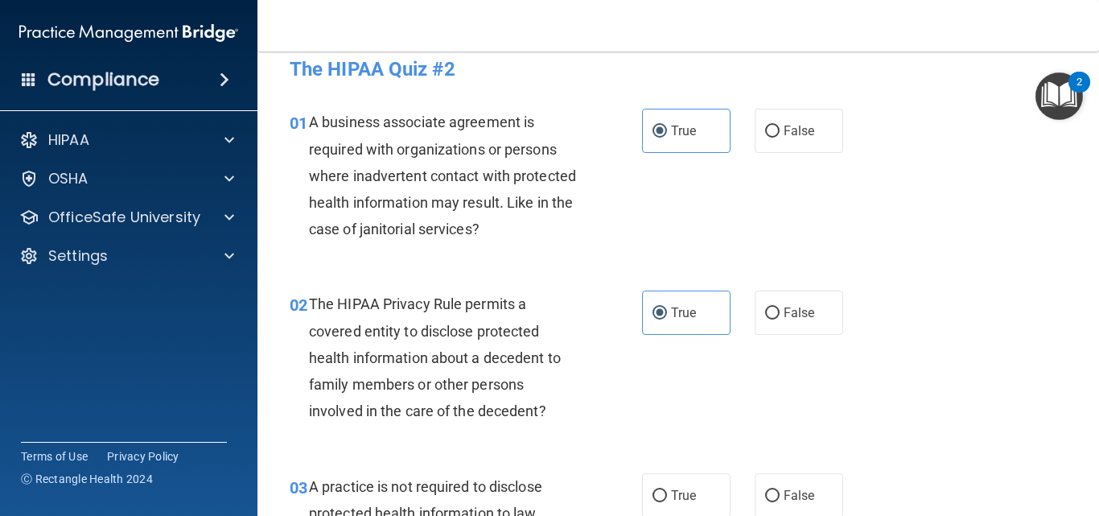
scroll to position [46, 0]
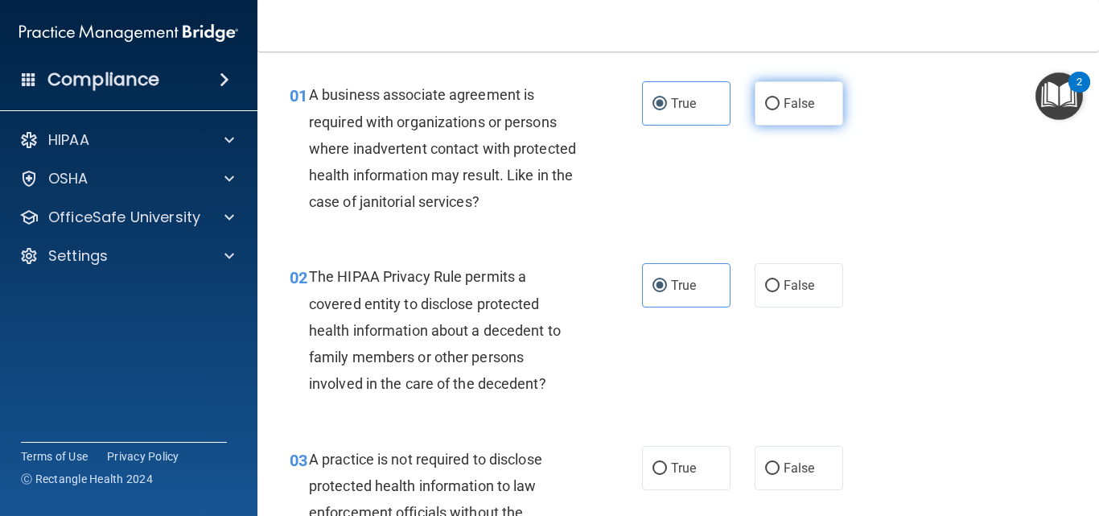
click at [769, 97] on label "False" at bounding box center [798, 103] width 88 height 44
click at [769, 98] on input "False" at bounding box center [772, 104] width 14 height 12
radio input "true"
radio input "false"
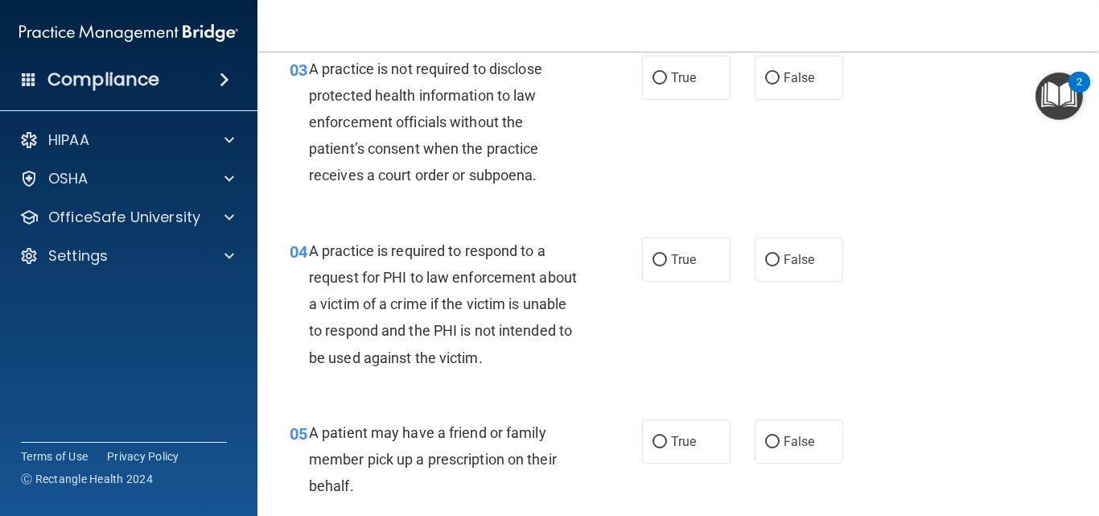
scroll to position [435, 0]
click at [773, 98] on label "False" at bounding box center [798, 78] width 88 height 44
click at [773, 85] on input "False" at bounding box center [772, 79] width 14 height 12
radio input "true"
click at [652, 266] on input "True" at bounding box center [659, 261] width 14 height 12
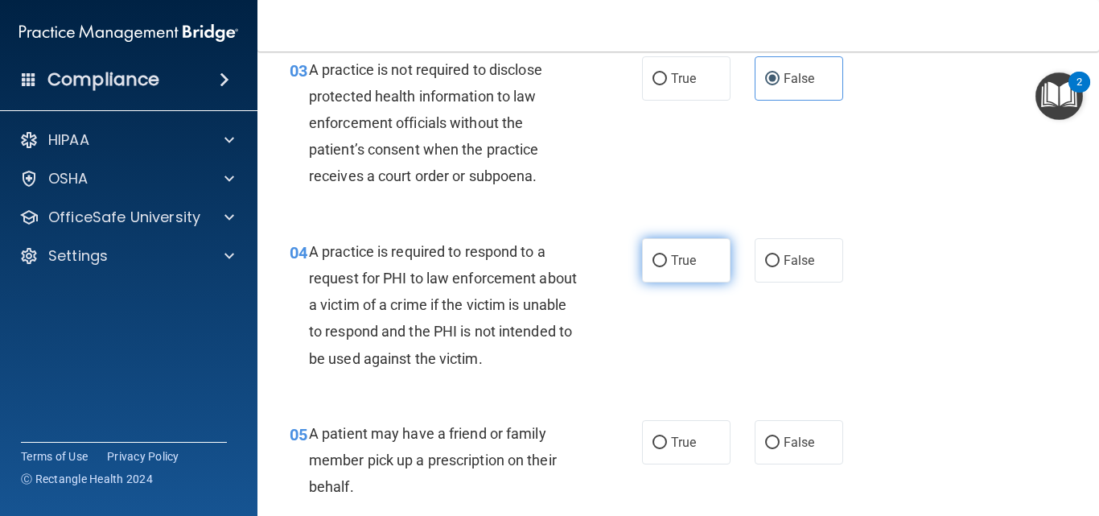
radio input "true"
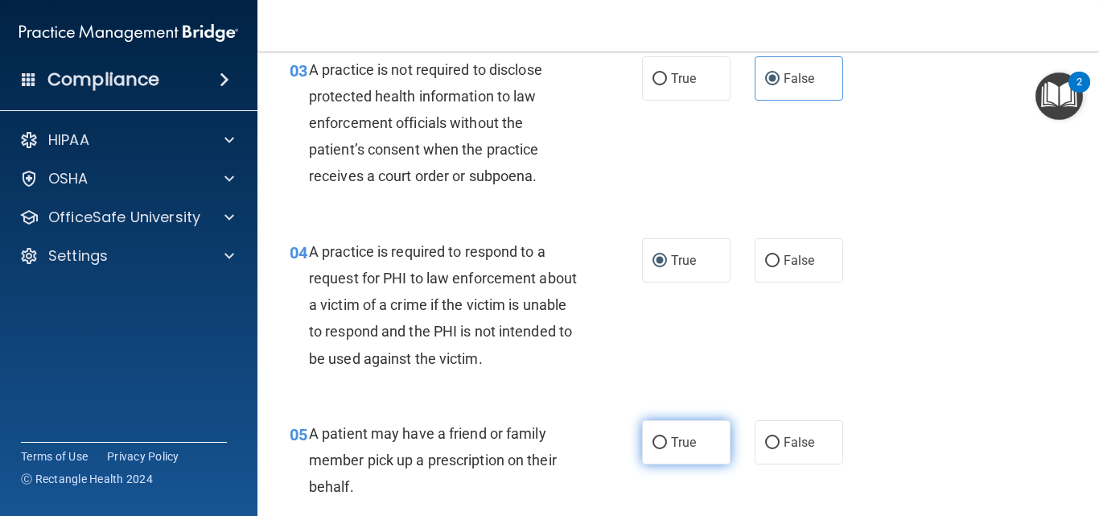
click at [652, 446] on input "True" at bounding box center [659, 443] width 14 height 12
radio input "true"
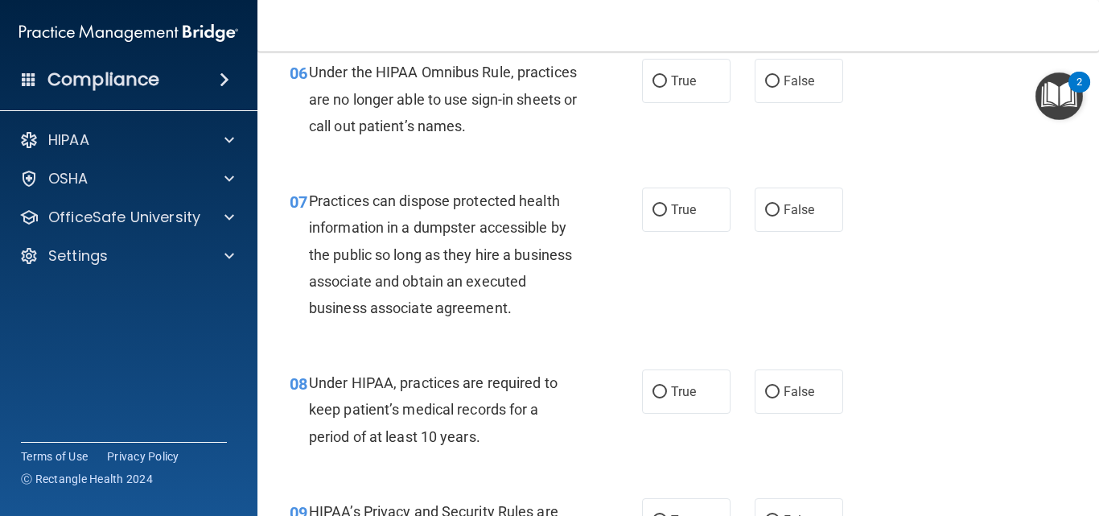
scroll to position [927, 0]
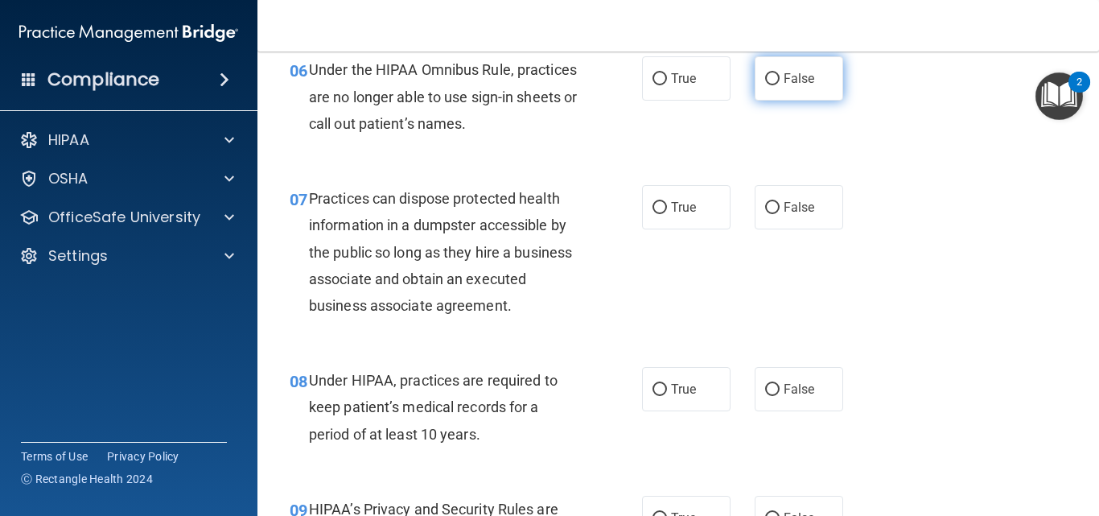
click at [765, 84] on input "False" at bounding box center [772, 79] width 14 height 12
radio input "true"
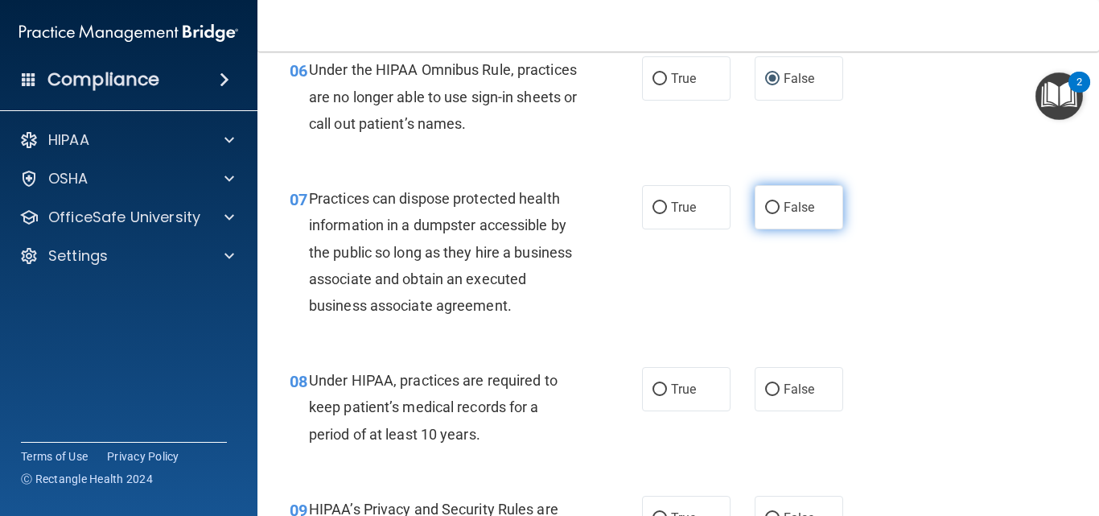
click at [770, 227] on label "False" at bounding box center [798, 207] width 88 height 44
click at [770, 214] on input "False" at bounding box center [772, 208] width 14 height 12
radio input "true"
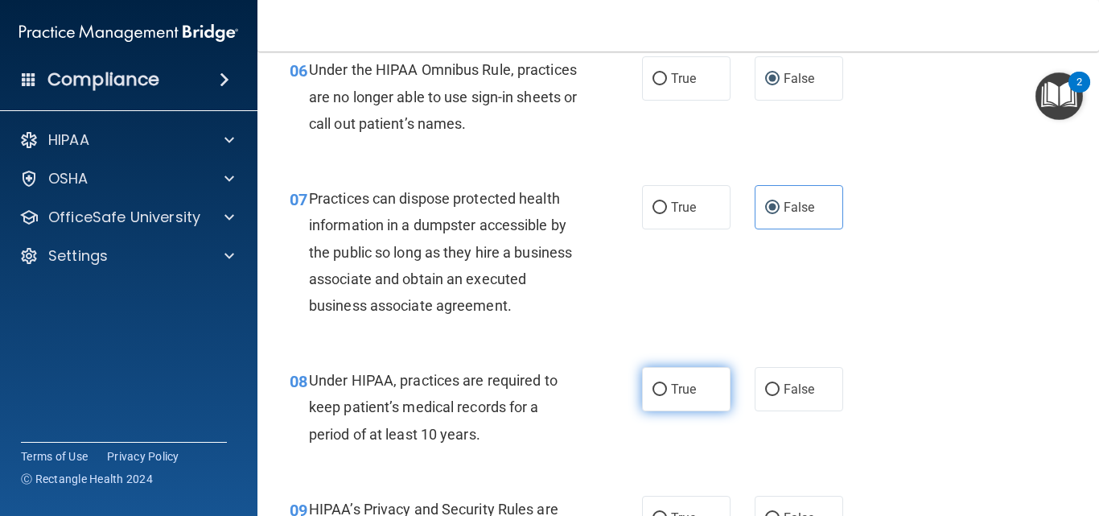
click at [657, 396] on input "True" at bounding box center [659, 390] width 14 height 12
radio input "true"
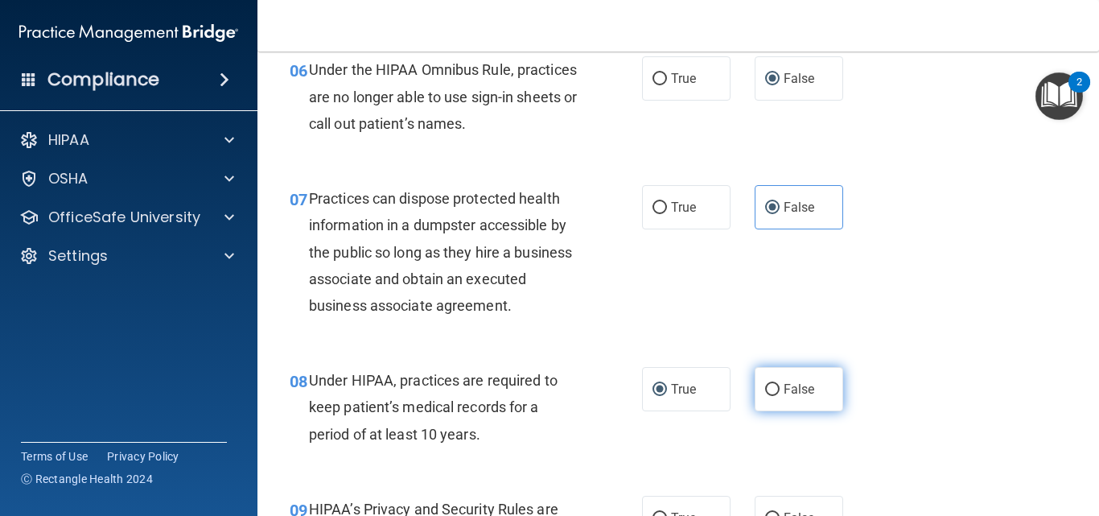
click at [795, 411] on label "False" at bounding box center [798, 389] width 88 height 44
click at [779, 396] on input "False" at bounding box center [772, 390] width 14 height 12
radio input "true"
radio input "false"
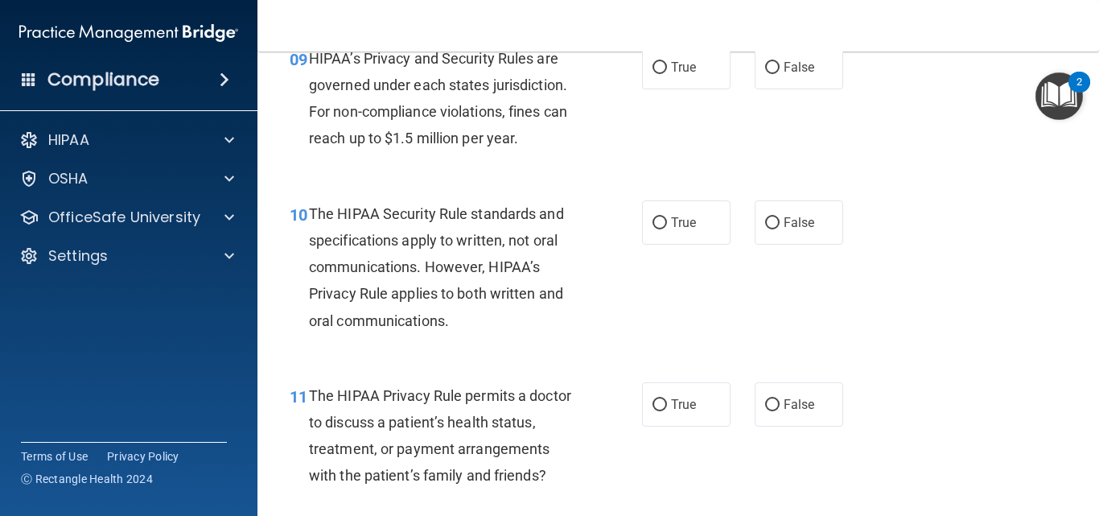
scroll to position [1379, 0]
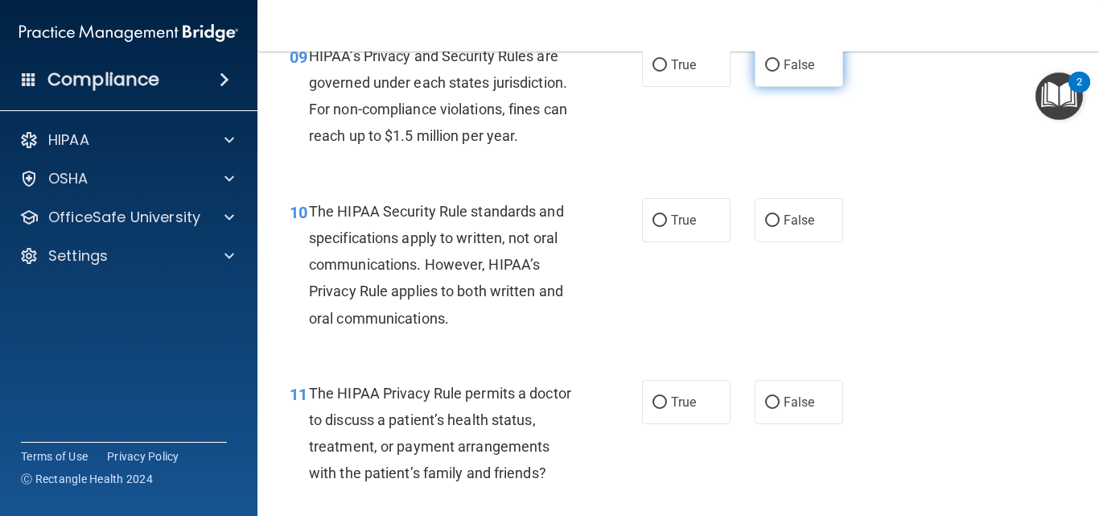
click at [783, 87] on label "False" at bounding box center [798, 65] width 88 height 44
click at [779, 72] on input "False" at bounding box center [772, 66] width 14 height 12
radio input "true"
click at [654, 227] on input "True" at bounding box center [659, 221] width 14 height 12
radio input "true"
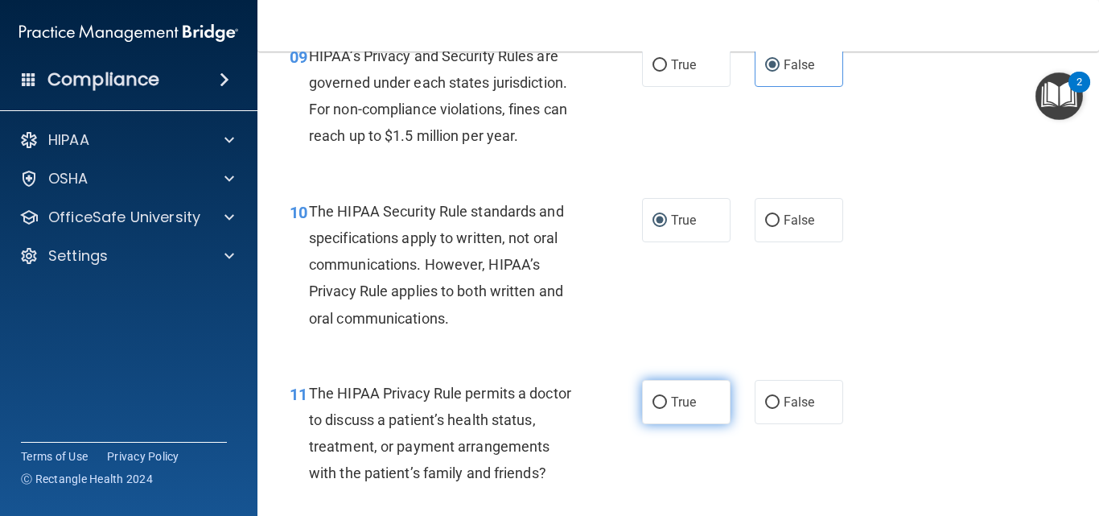
click at [654, 409] on input "True" at bounding box center [659, 403] width 14 height 12
radio input "true"
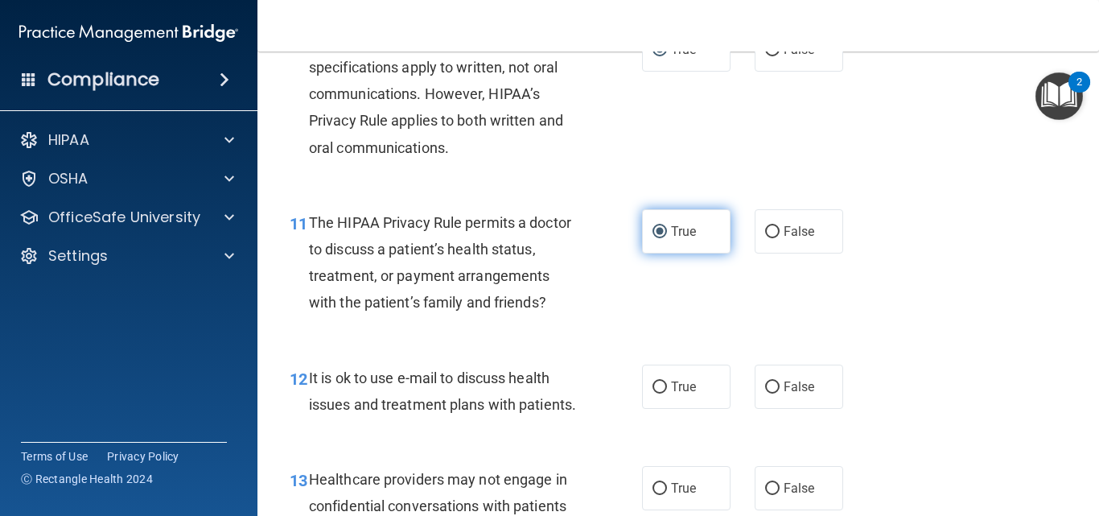
scroll to position [1551, 0]
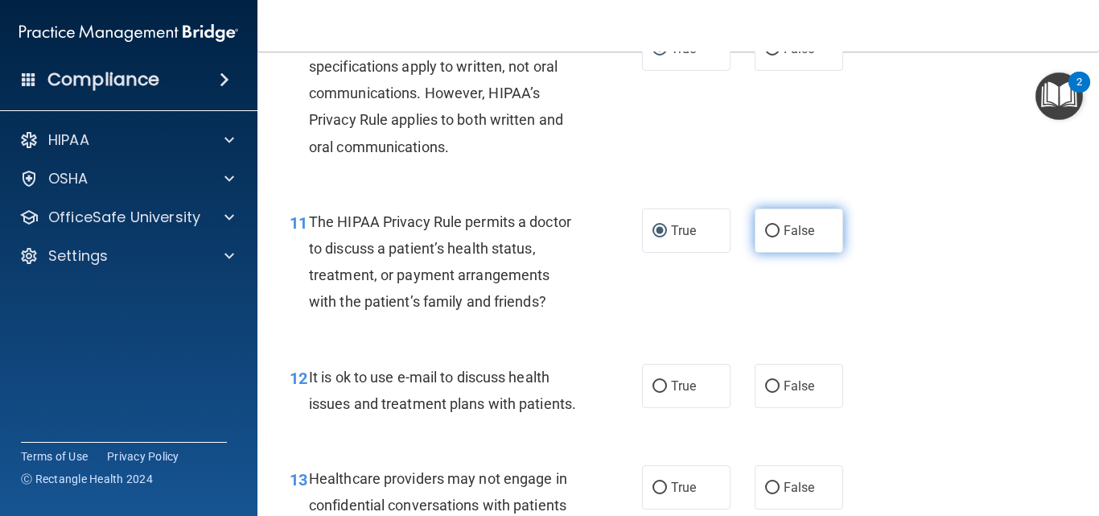
click at [765, 237] on input "False" at bounding box center [772, 231] width 14 height 12
radio input "true"
radio input "false"
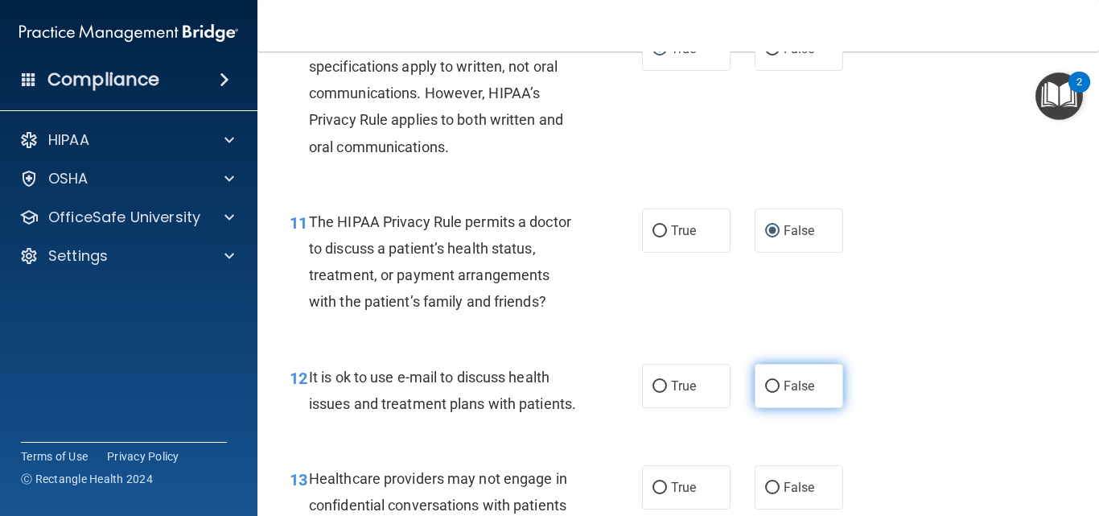
click at [771, 393] on input "False" at bounding box center [772, 386] width 14 height 12
radio input "true"
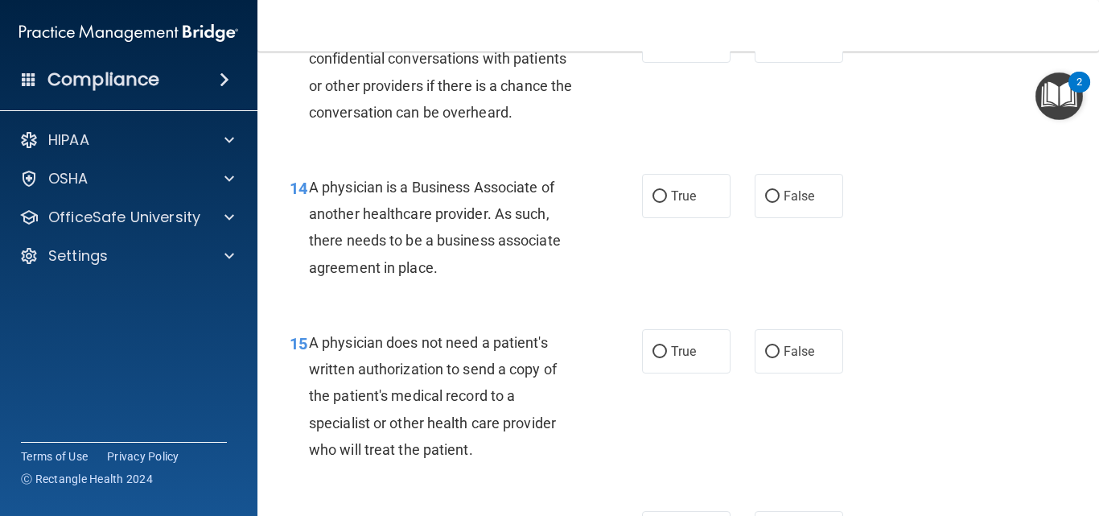
scroll to position [1998, 0]
click at [783, 47] on span "False" at bounding box center [798, 39] width 31 height 15
click at [779, 47] on input "False" at bounding box center [772, 41] width 14 height 12
radio input "true"
click at [783, 203] on span "False" at bounding box center [798, 194] width 31 height 15
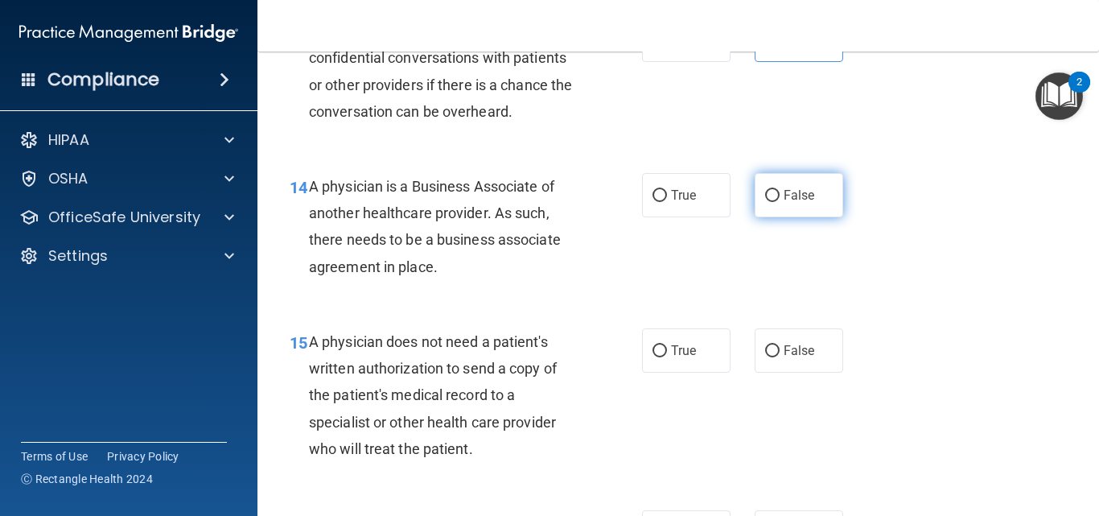
click at [779, 202] on input "False" at bounding box center [772, 196] width 14 height 12
radio input "true"
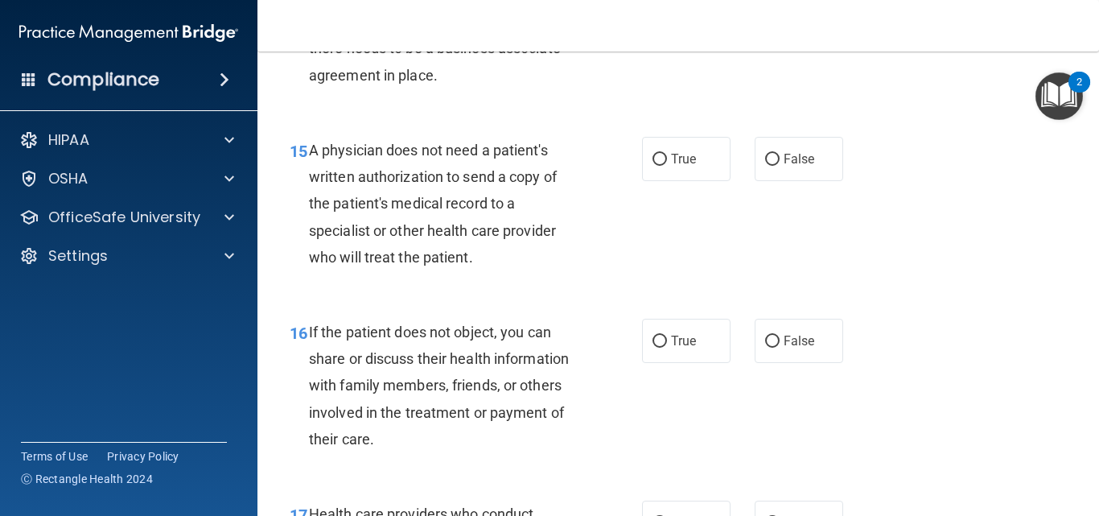
scroll to position [2191, 0]
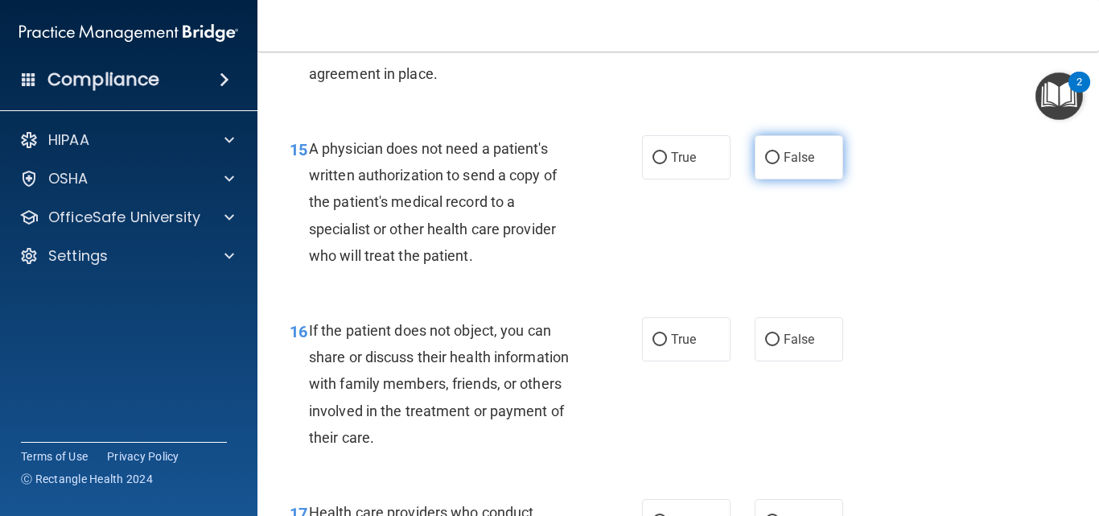
click at [772, 179] on label "False" at bounding box center [798, 157] width 88 height 44
click at [772, 164] on input "False" at bounding box center [772, 158] width 14 height 12
radio input "true"
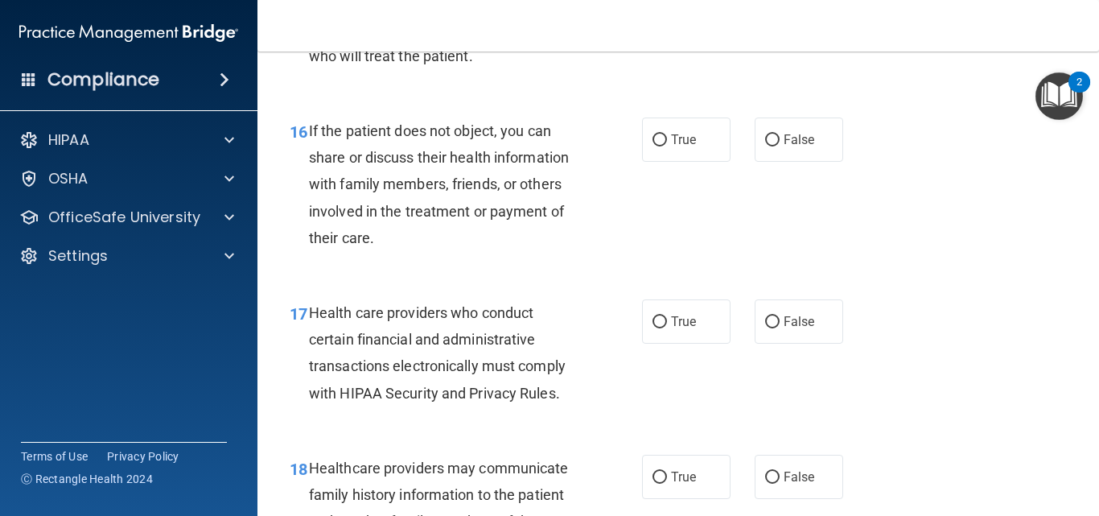
scroll to position [2399, 0]
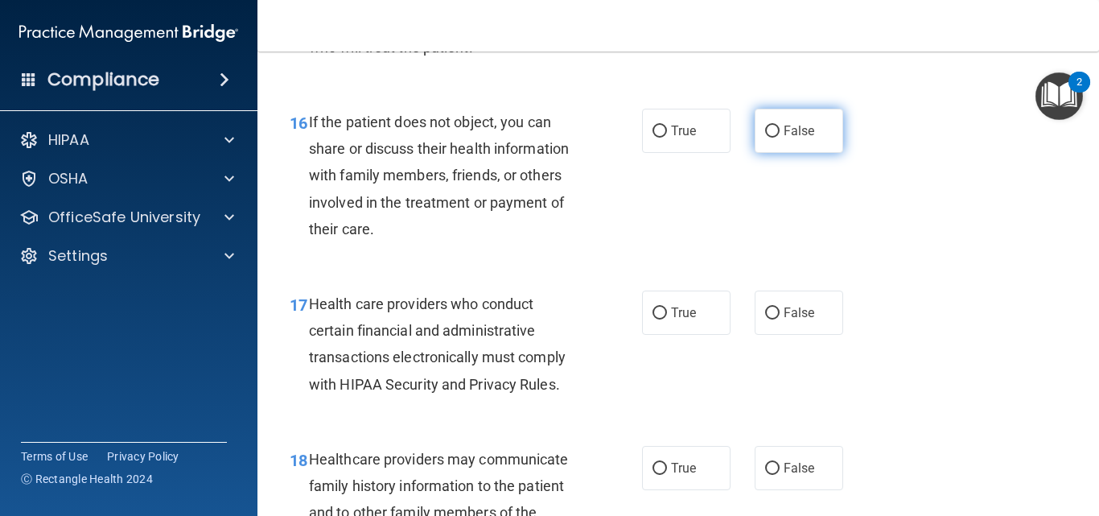
click at [784, 153] on label "False" at bounding box center [798, 131] width 88 height 44
click at [779, 138] on input "False" at bounding box center [772, 131] width 14 height 12
radio input "true"
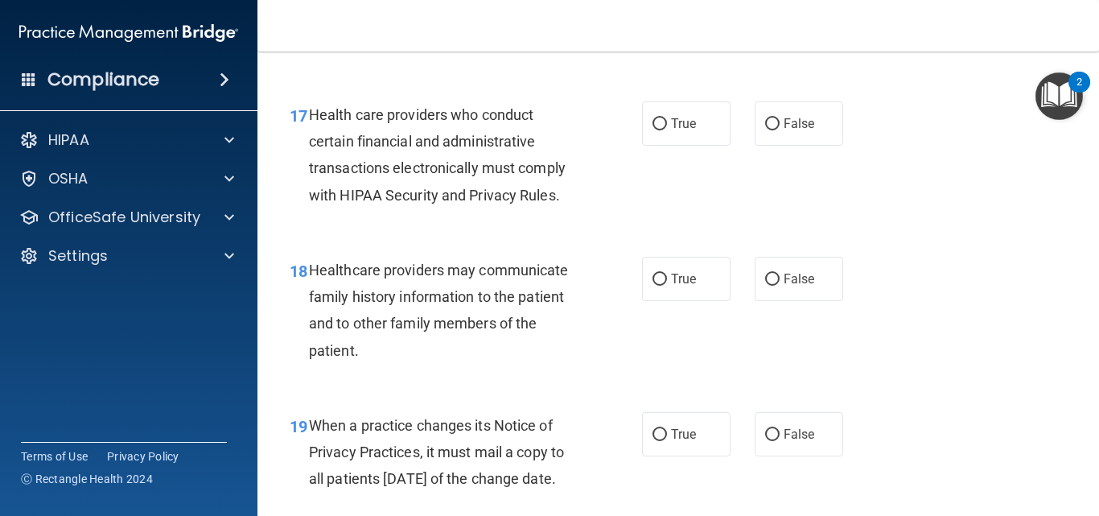
scroll to position [2589, 0]
click at [652, 129] on input "True" at bounding box center [659, 123] width 14 height 12
radio input "true"
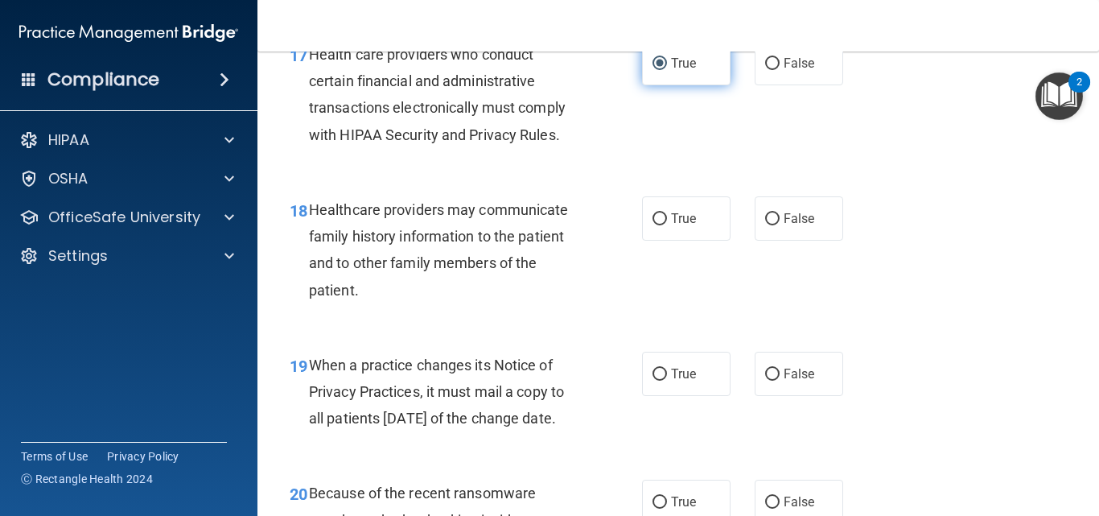
scroll to position [2652, 0]
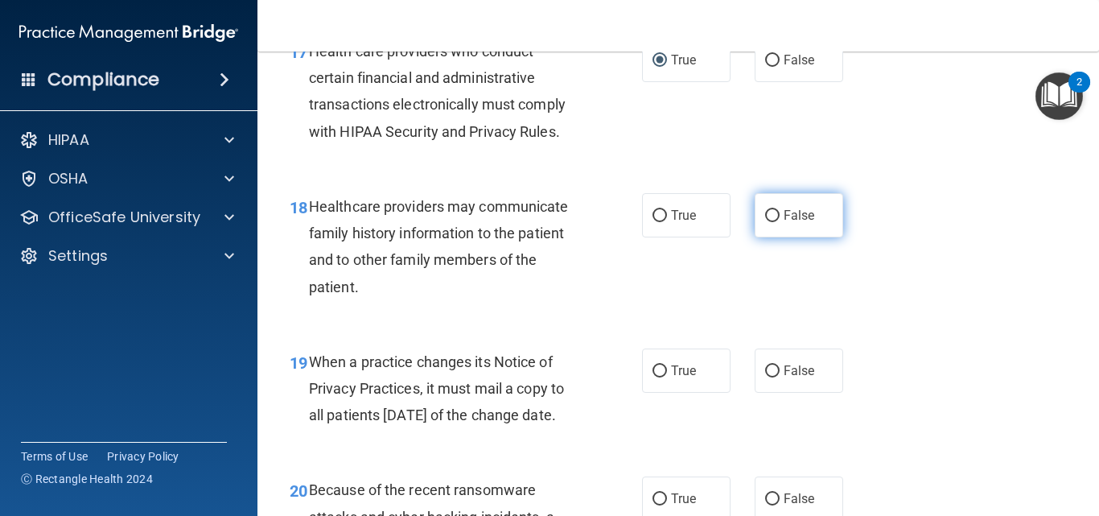
click at [768, 222] on input "False" at bounding box center [772, 216] width 14 height 12
radio input "true"
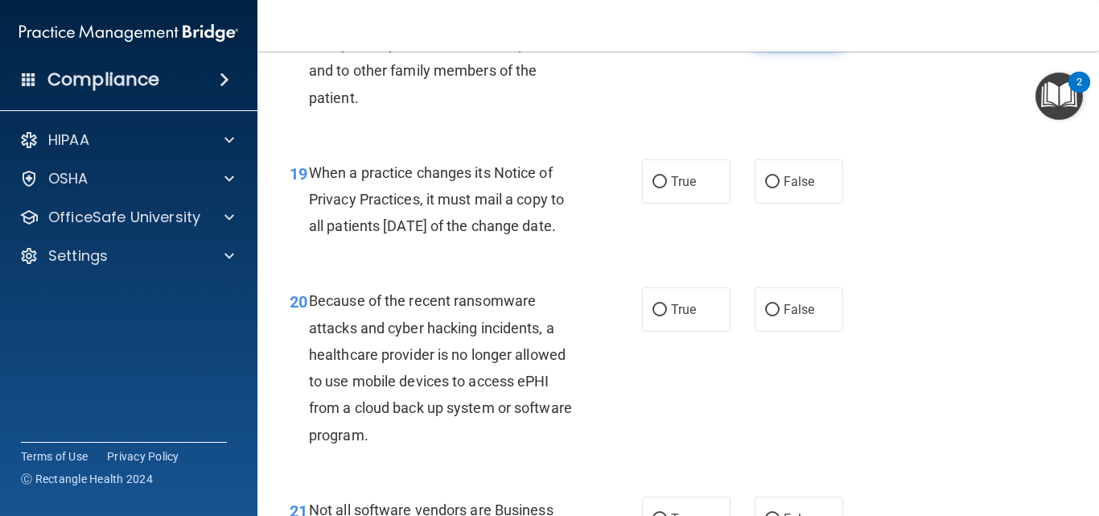
scroll to position [2843, 0]
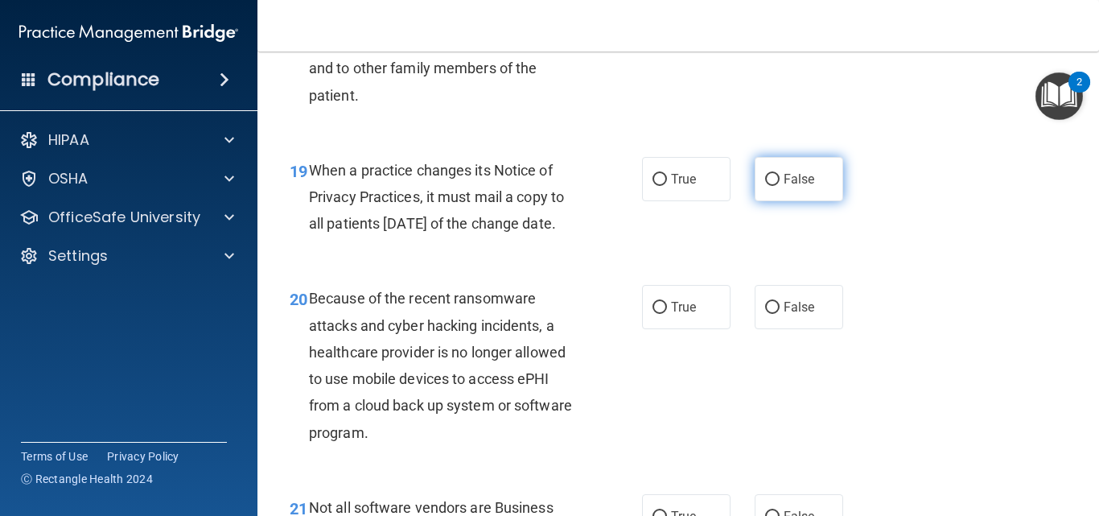
click at [766, 186] on input "False" at bounding box center [772, 180] width 14 height 12
radio input "true"
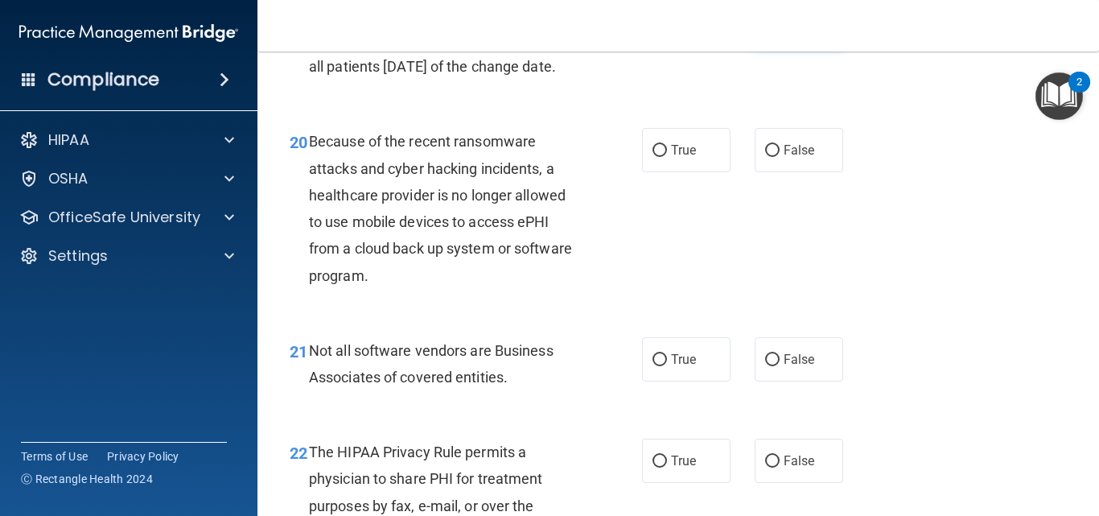
scroll to position [3004, 0]
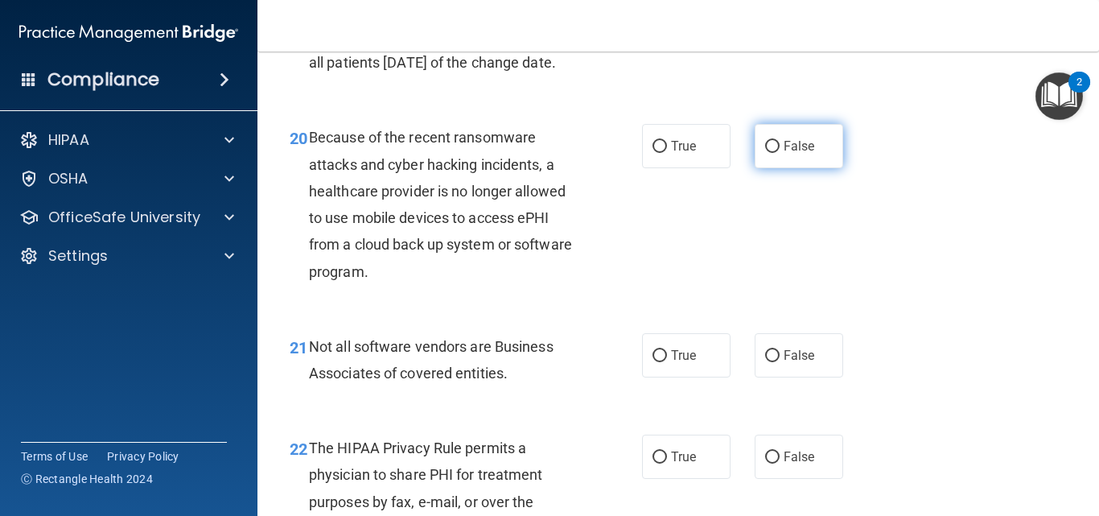
click at [787, 168] on label "False" at bounding box center [798, 146] width 88 height 44
click at [779, 153] on input "False" at bounding box center [772, 147] width 14 height 12
radio input "true"
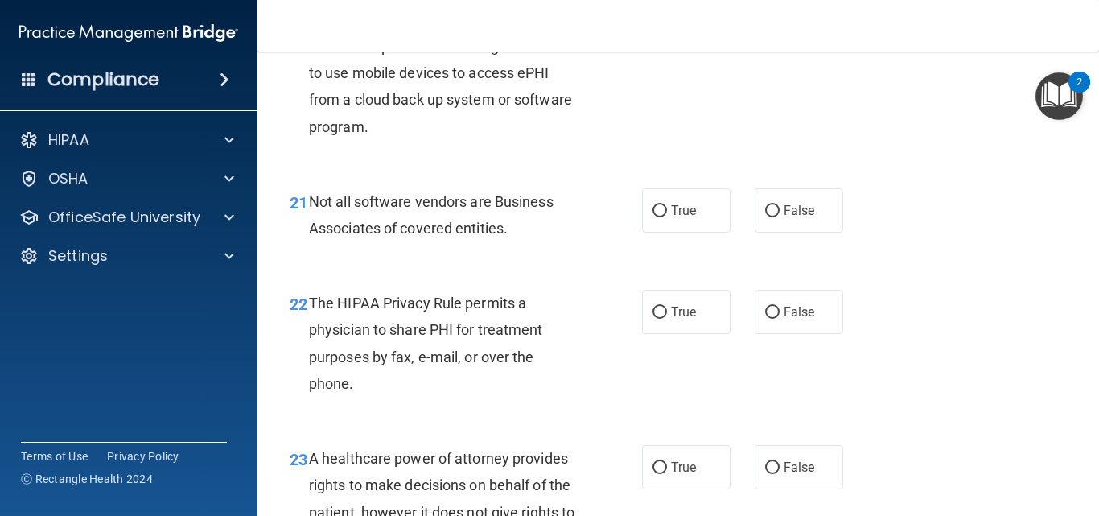
scroll to position [3153, 0]
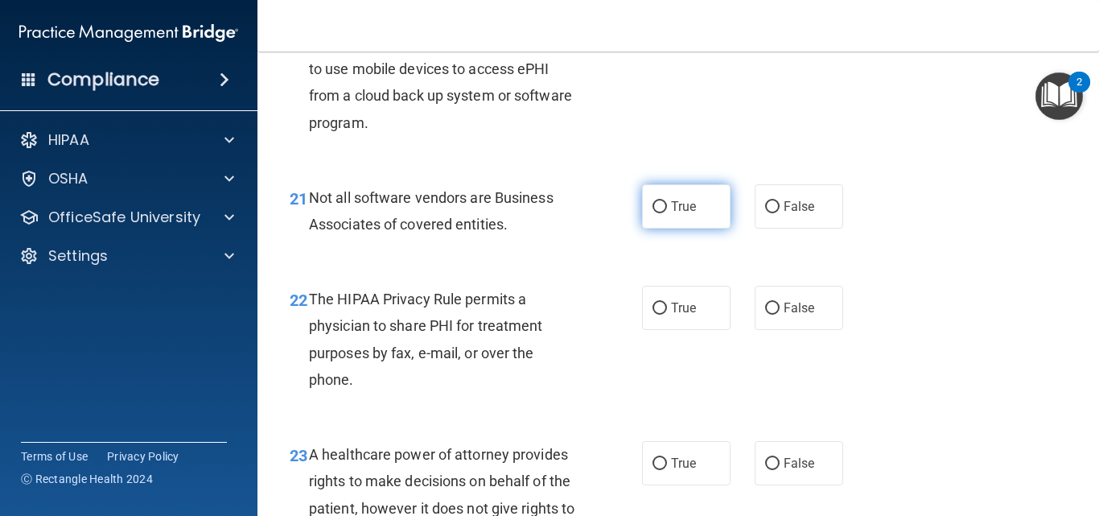
click at [659, 213] on input "True" at bounding box center [659, 207] width 14 height 12
radio input "true"
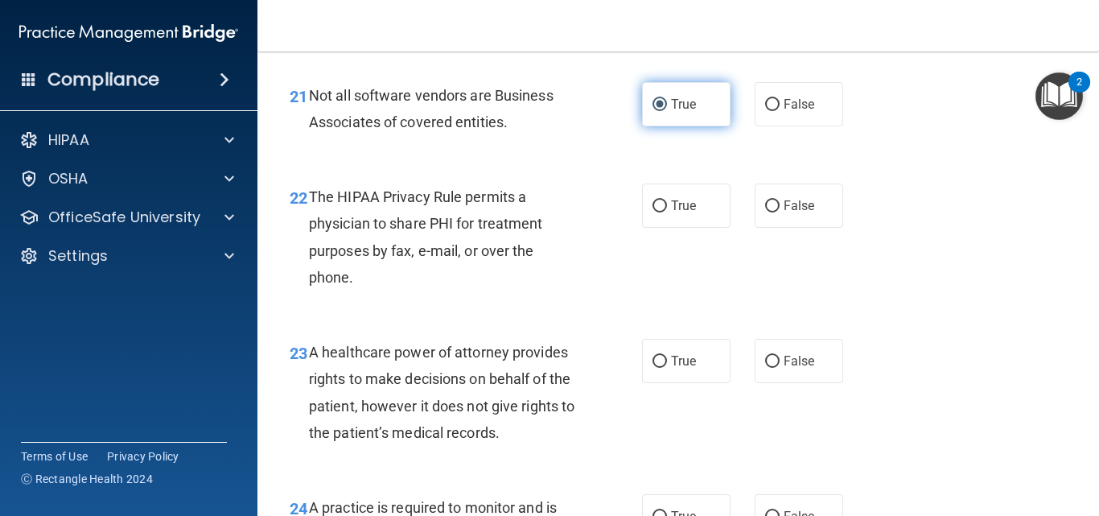
scroll to position [3257, 0]
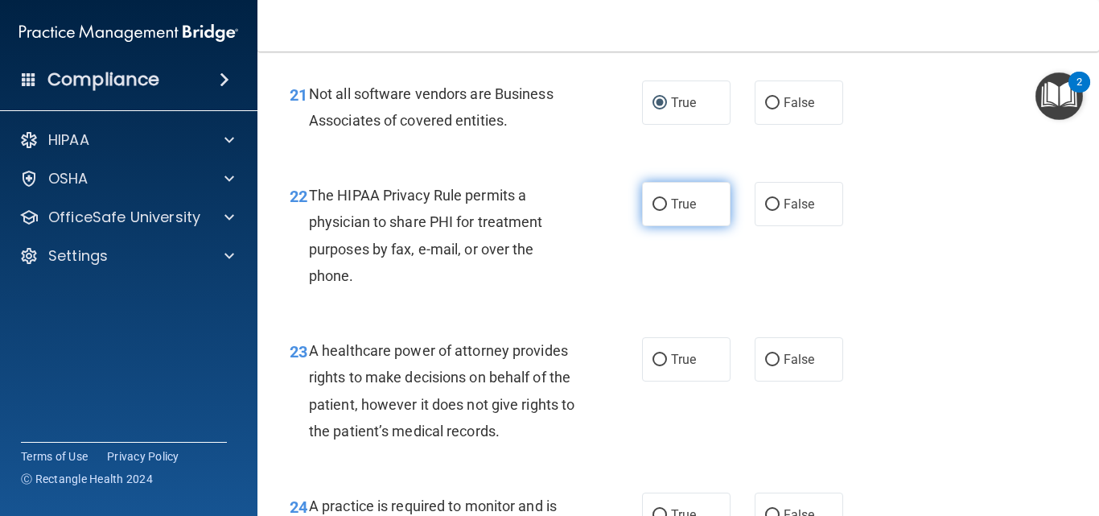
click at [658, 211] on input "True" at bounding box center [659, 205] width 14 height 12
radio input "true"
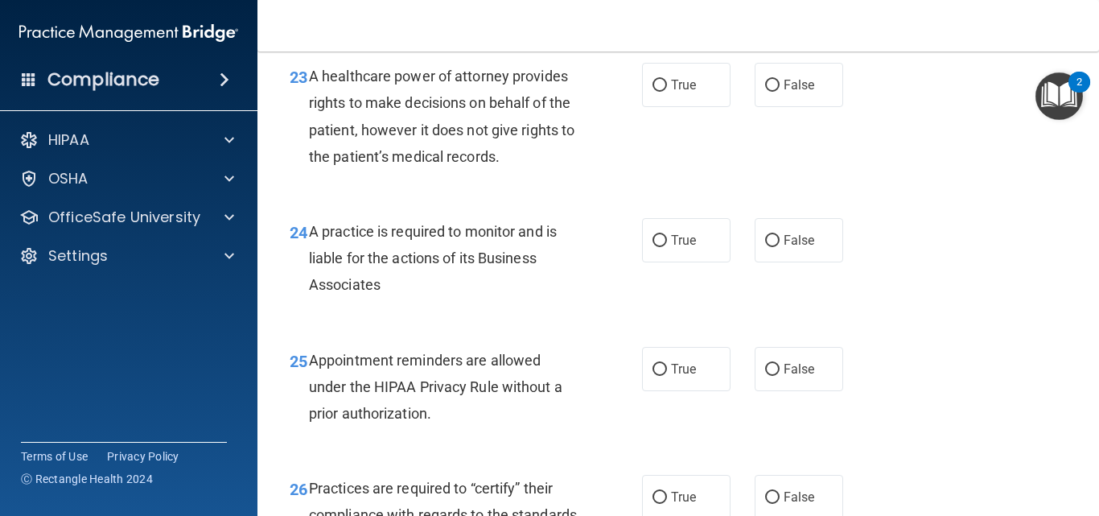
scroll to position [3532, 0]
click at [766, 91] on input "False" at bounding box center [772, 85] width 14 height 12
radio input "true"
click at [771, 246] on input "False" at bounding box center [772, 240] width 14 height 12
radio input "true"
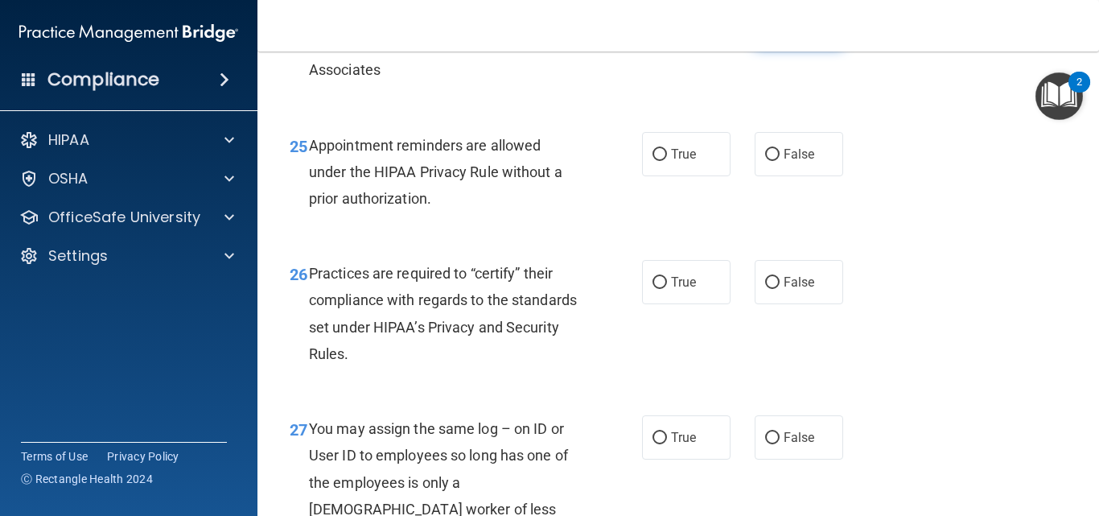
scroll to position [3746, 0]
click at [652, 160] on input "True" at bounding box center [659, 154] width 14 height 12
radio input "true"
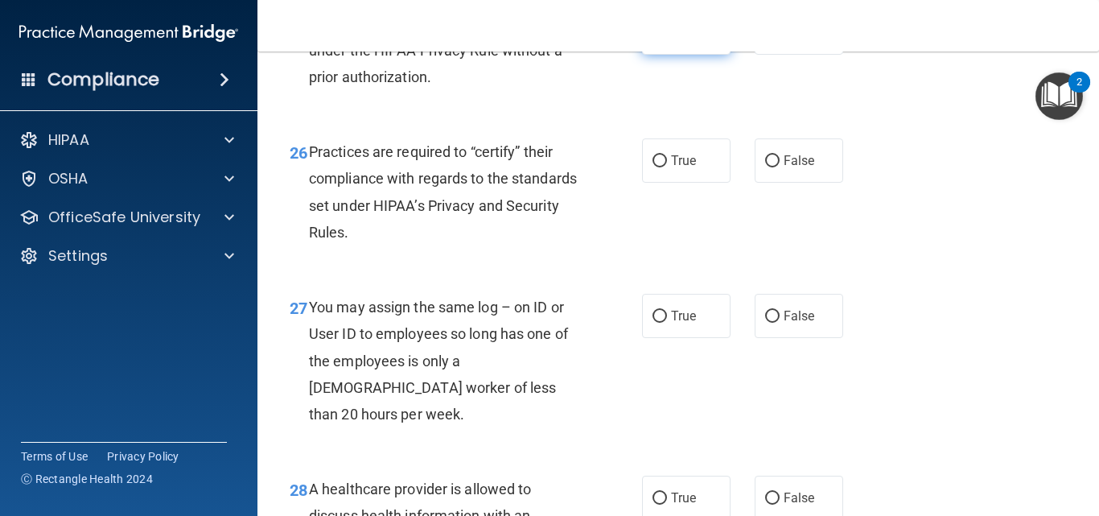
scroll to position [3872, 0]
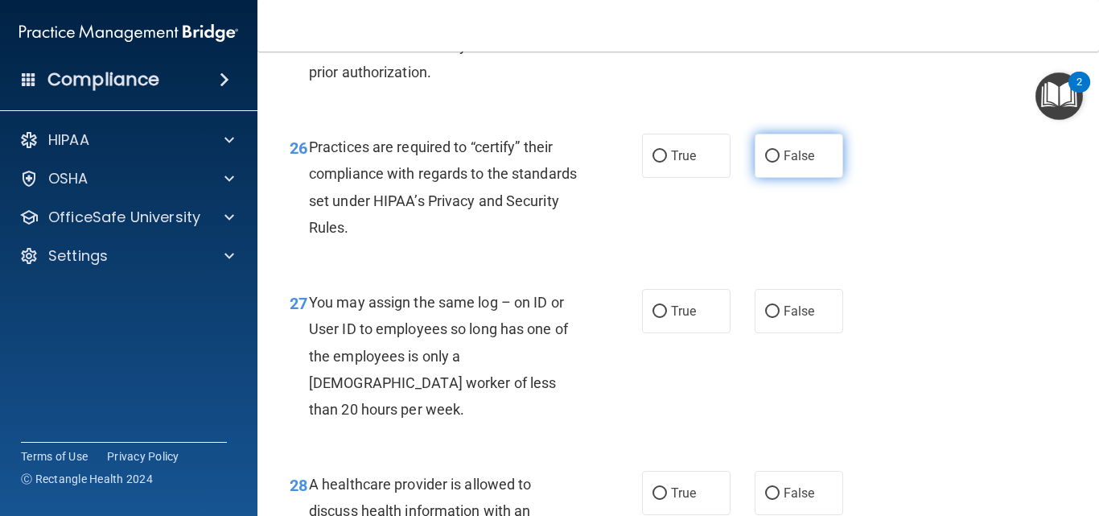
click at [767, 162] on input "False" at bounding box center [772, 156] width 14 height 12
radio input "true"
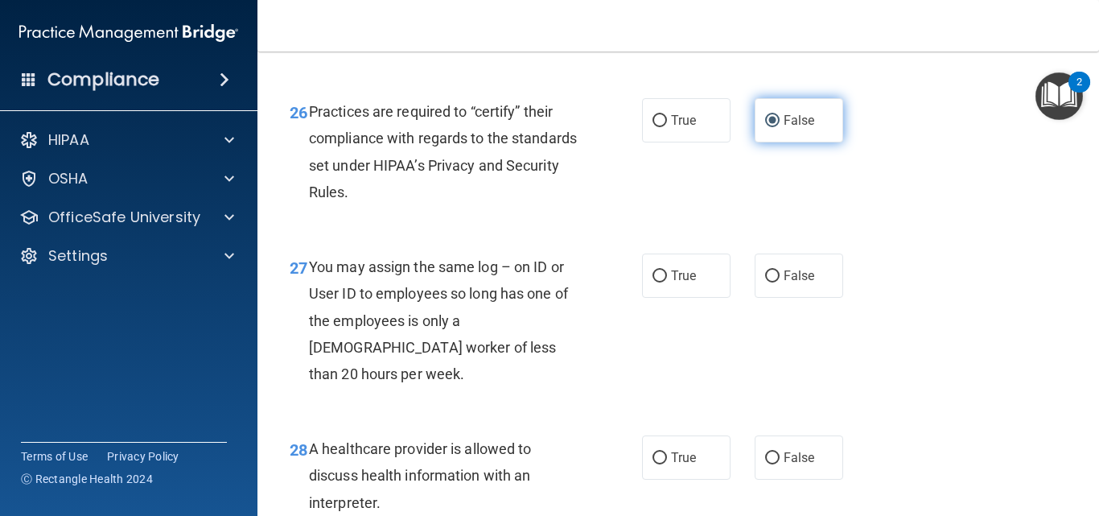
scroll to position [3925, 0]
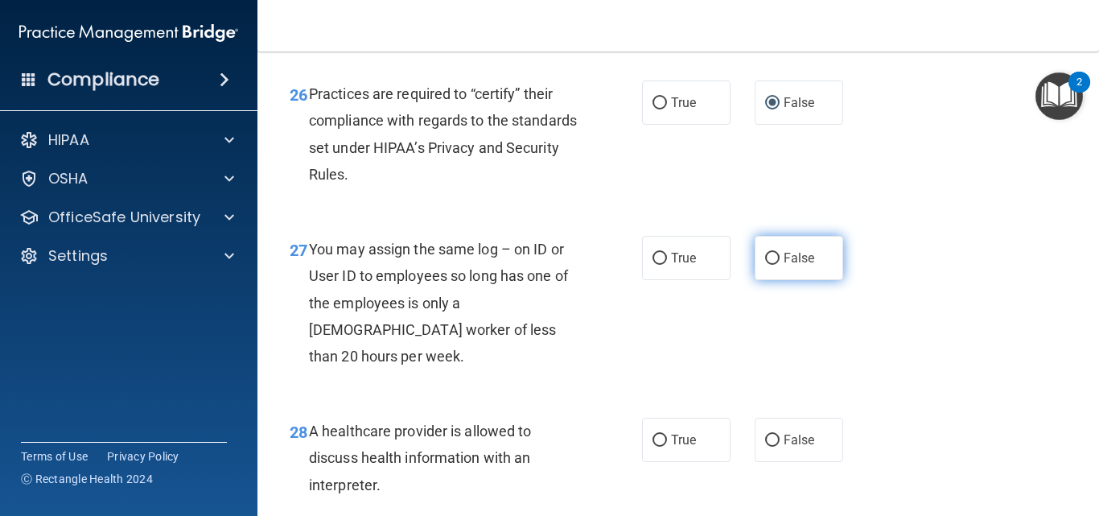
click at [765, 265] on input "False" at bounding box center [772, 259] width 14 height 12
radio input "true"
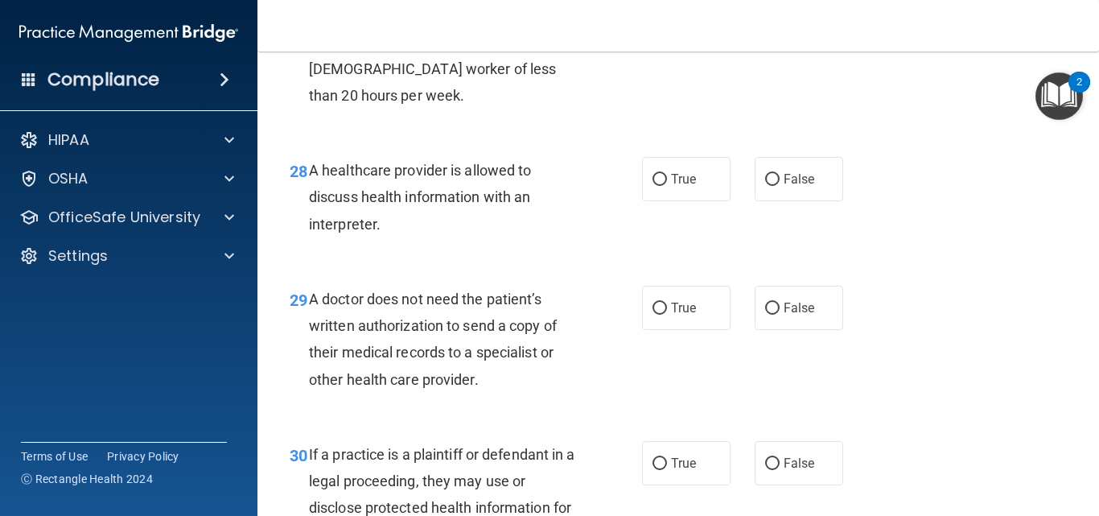
scroll to position [4186, 0]
click at [656, 185] on input "True" at bounding box center [659, 179] width 14 height 12
radio input "true"
click at [672, 314] on span "True" at bounding box center [683, 306] width 25 height 15
click at [667, 314] on input "True" at bounding box center [659, 308] width 14 height 12
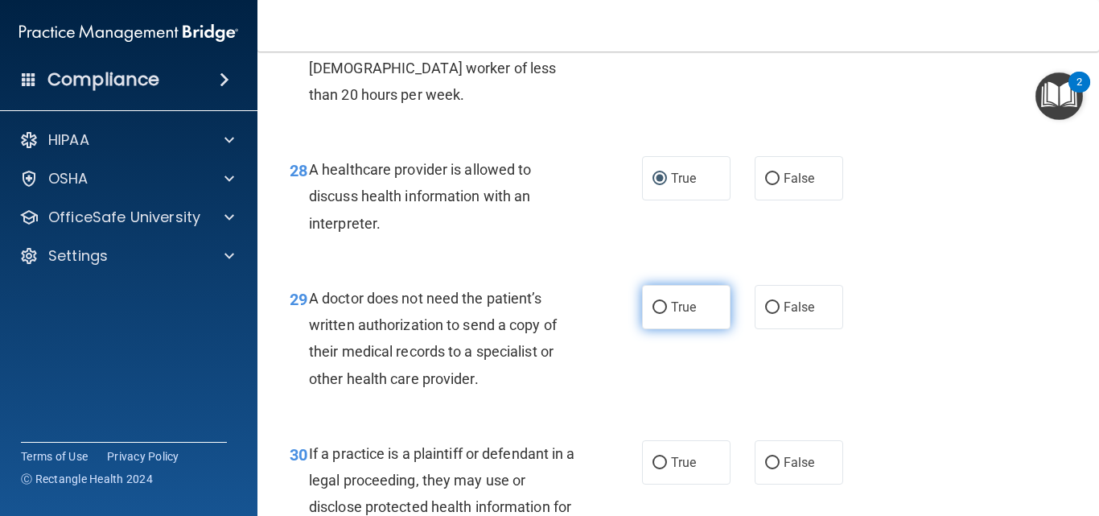
radio input "true"
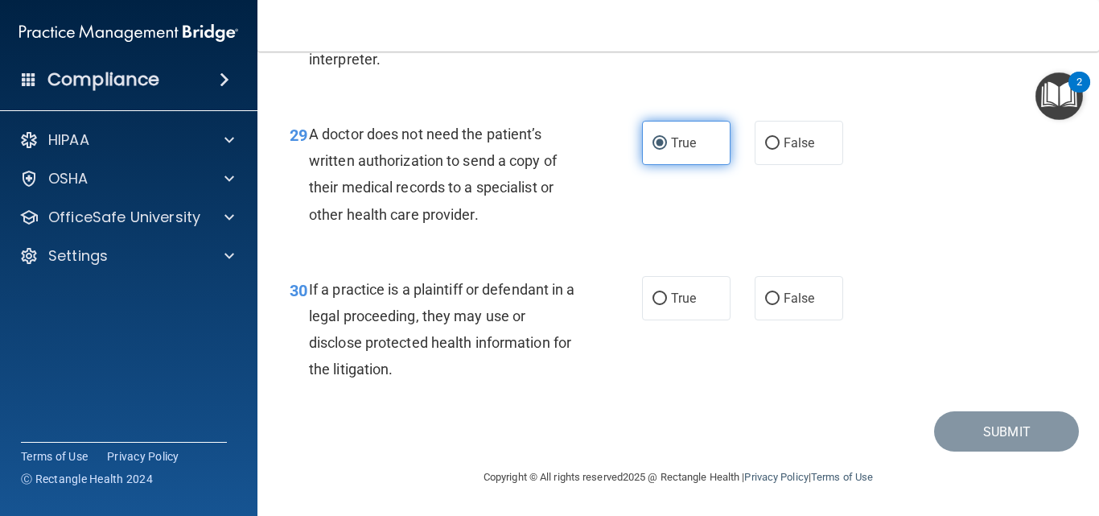
scroll to position [4404, 0]
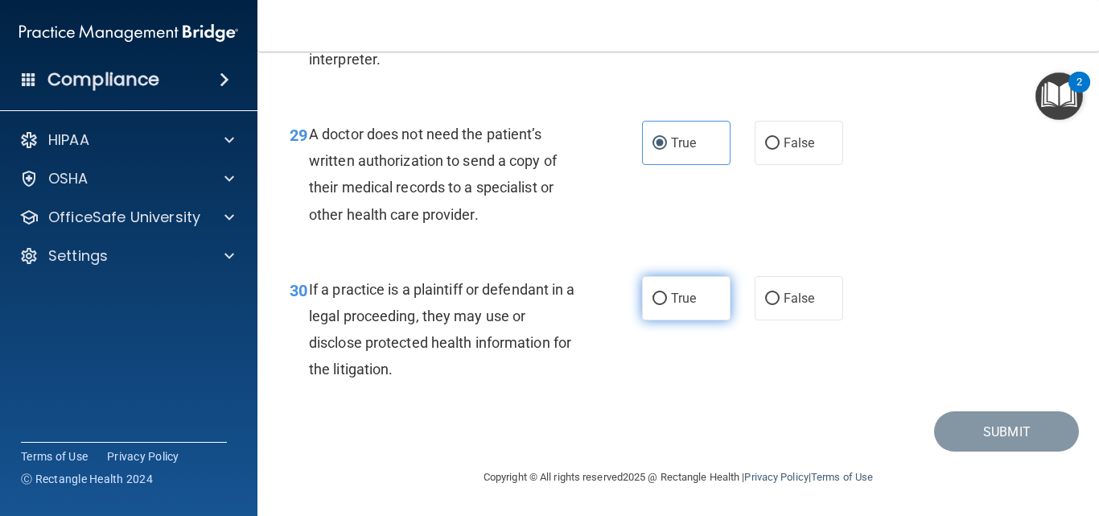
click at [677, 298] on span "True" at bounding box center [683, 297] width 25 height 15
click at [667, 298] on input "True" at bounding box center [659, 299] width 14 height 12
radio input "true"
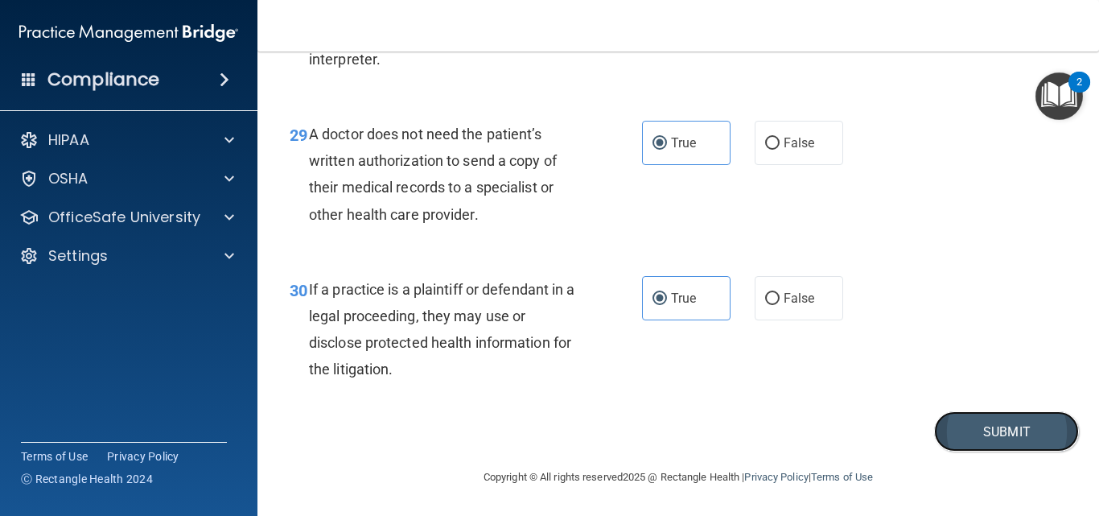
click at [976, 438] on button "Submit" at bounding box center [1006, 431] width 145 height 41
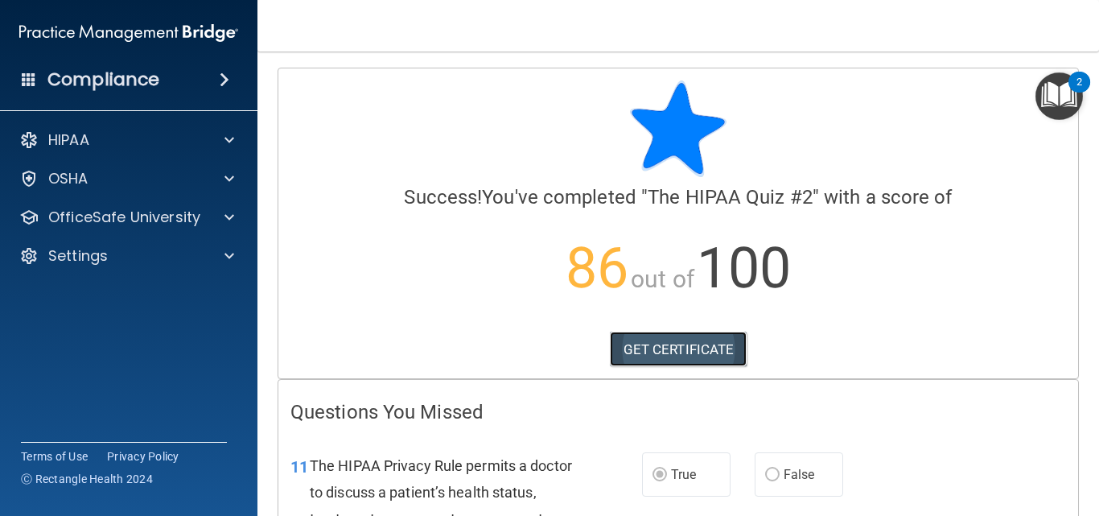
click at [697, 356] on link "GET CERTIFICATE" at bounding box center [679, 348] width 138 height 35
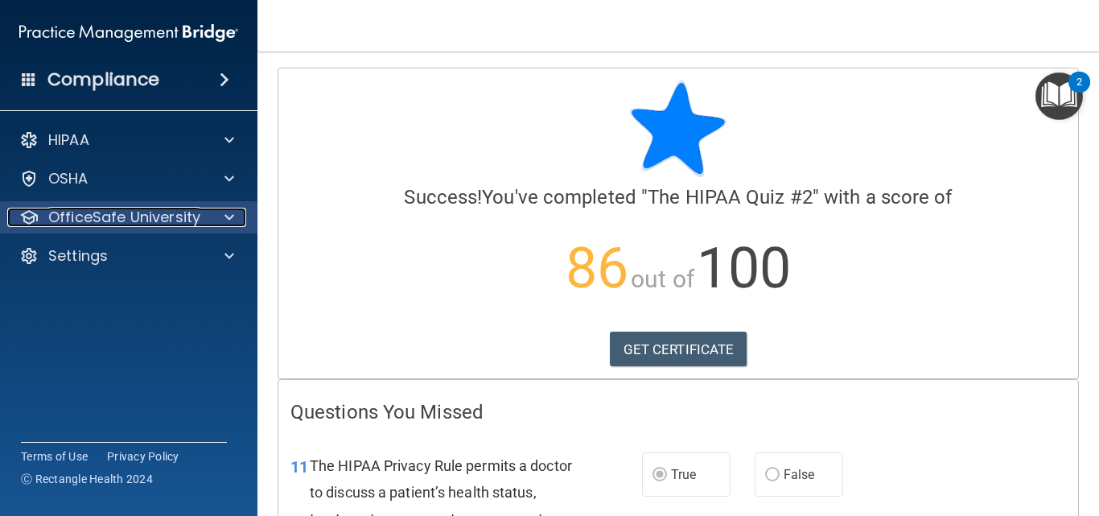
click at [232, 215] on span at bounding box center [229, 217] width 10 height 19
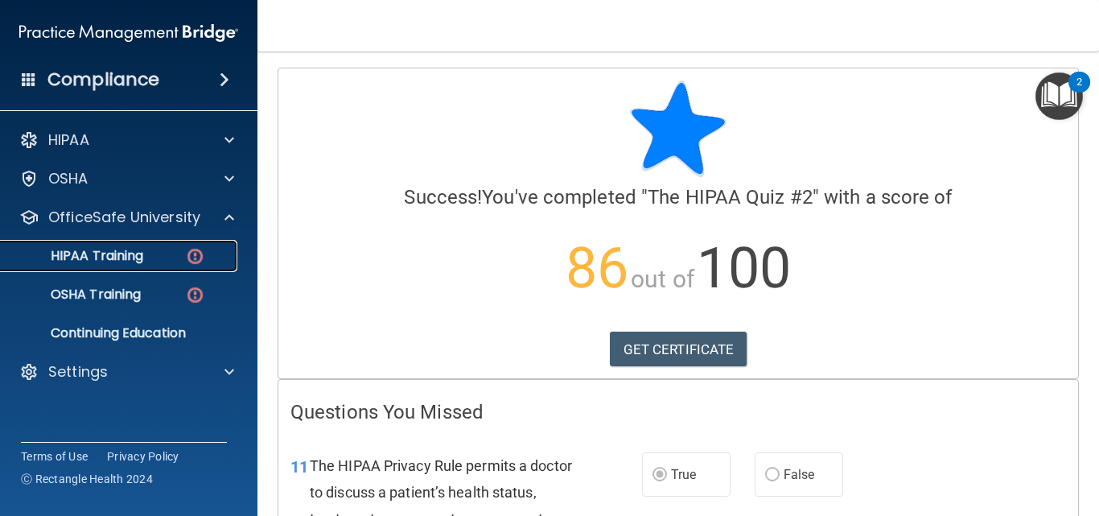
click at [183, 245] on link "HIPAA Training" at bounding box center [110, 256] width 253 height 32
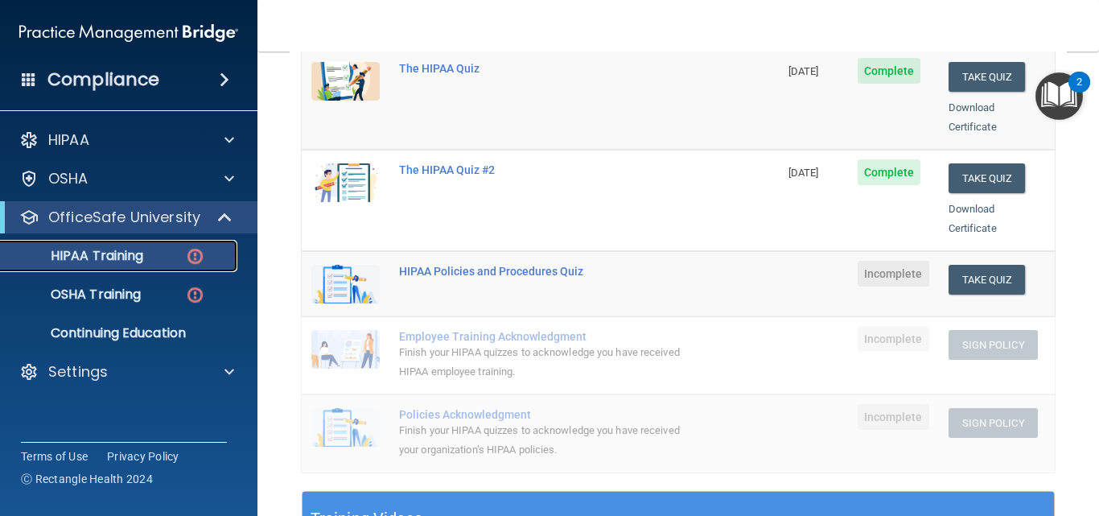
scroll to position [256, 0]
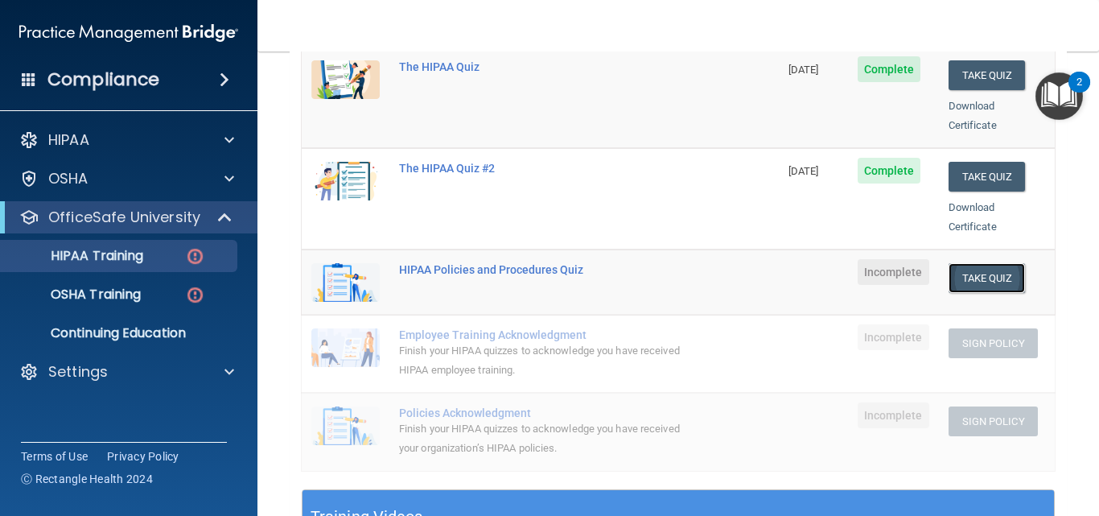
click at [986, 264] on button "Take Quiz" at bounding box center [986, 278] width 77 height 30
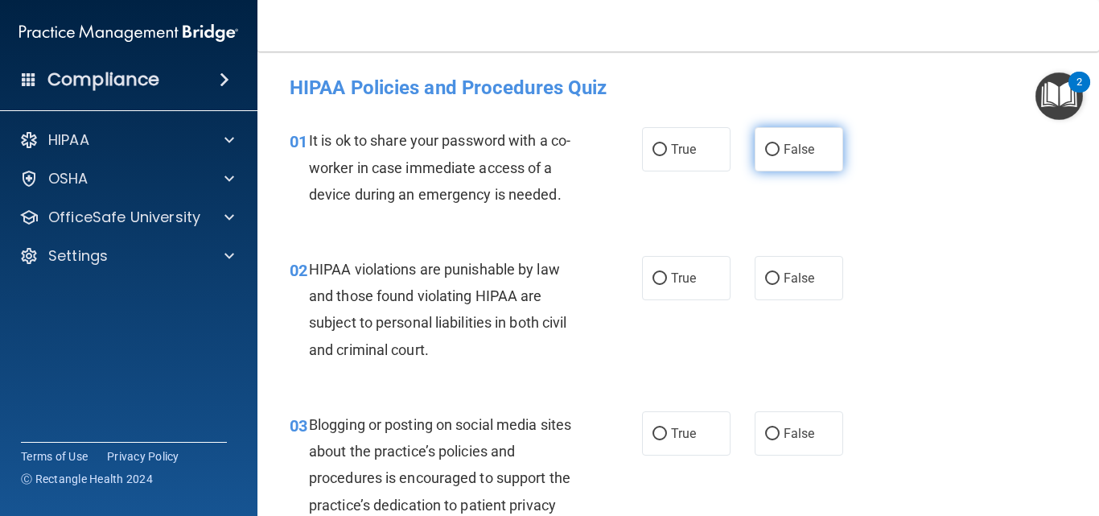
click at [765, 156] on input "False" at bounding box center [772, 150] width 14 height 12
radio input "true"
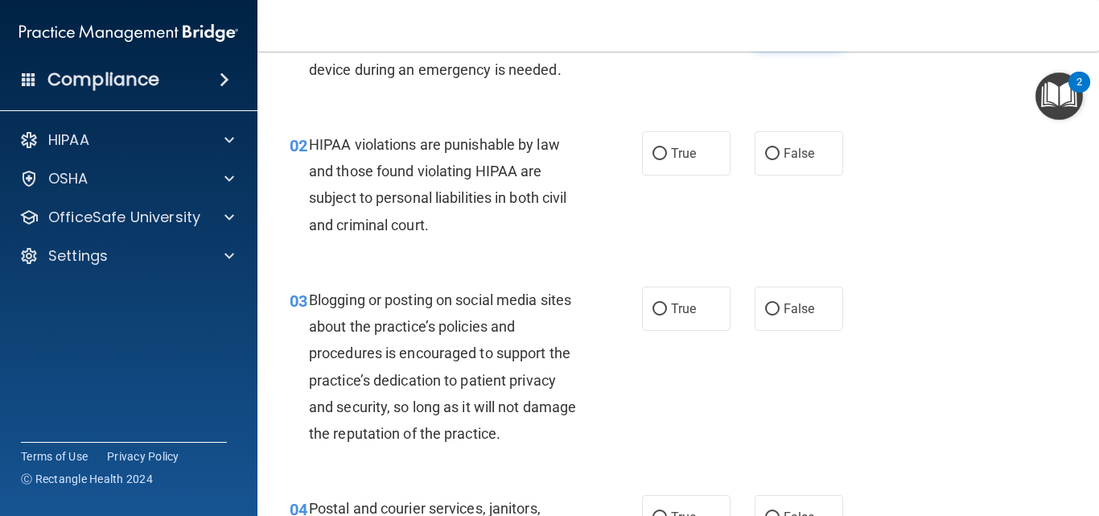
scroll to position [125, 0]
click at [652, 156] on input "True" at bounding box center [659, 153] width 14 height 12
radio input "true"
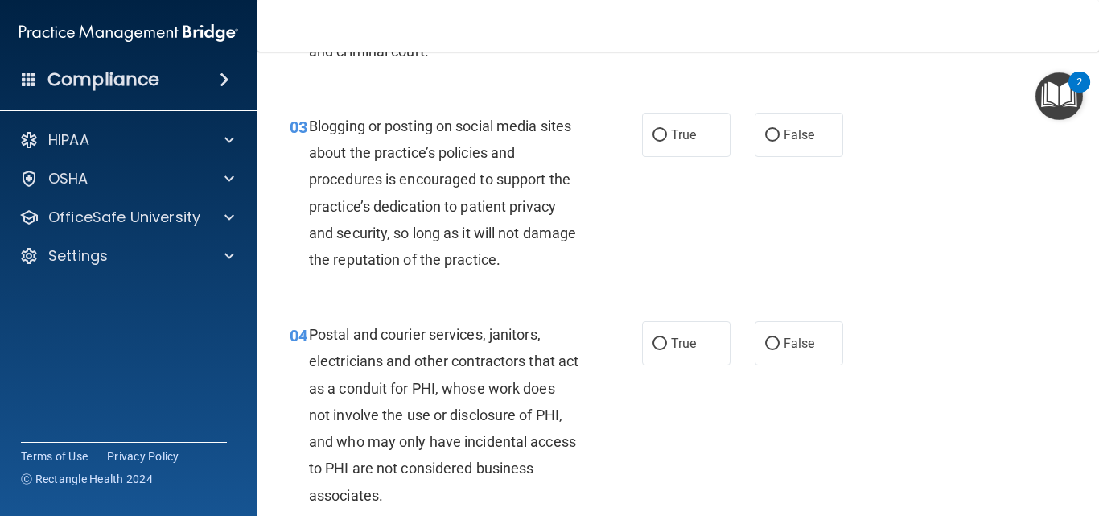
scroll to position [299, 0]
click at [765, 140] on input "False" at bounding box center [772, 135] width 14 height 12
radio input "true"
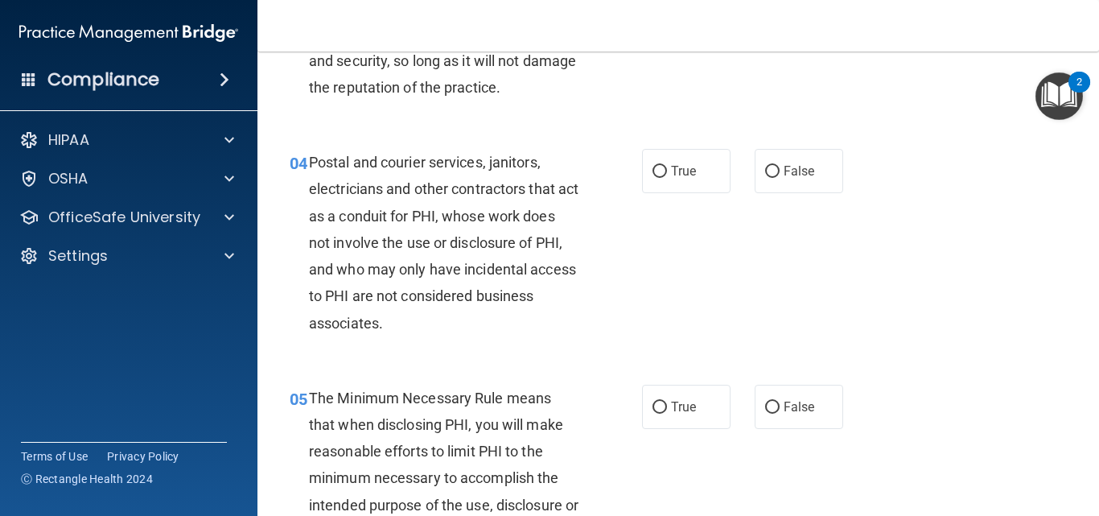
scroll to position [477, 0]
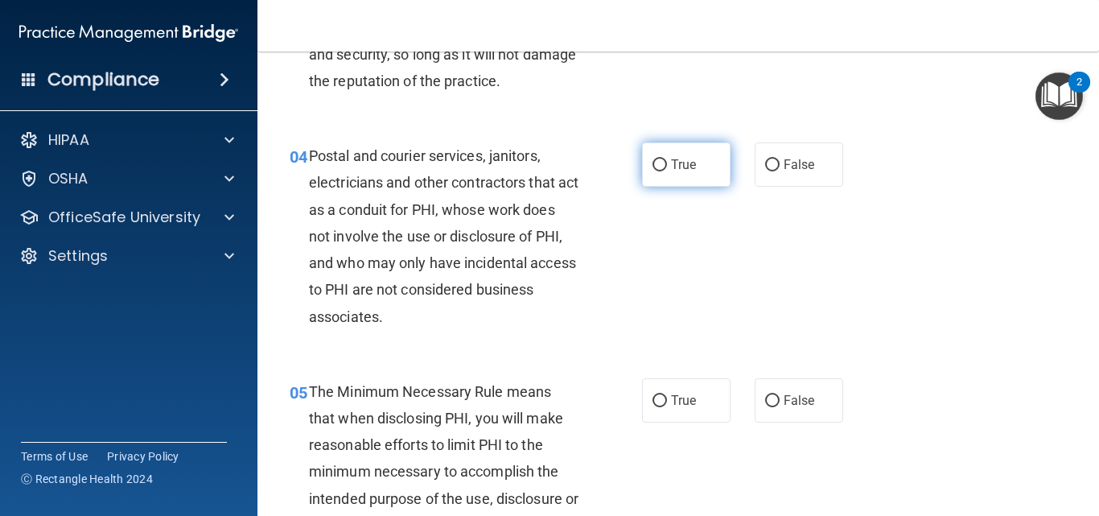
click at [652, 169] on input "True" at bounding box center [659, 165] width 14 height 12
radio input "true"
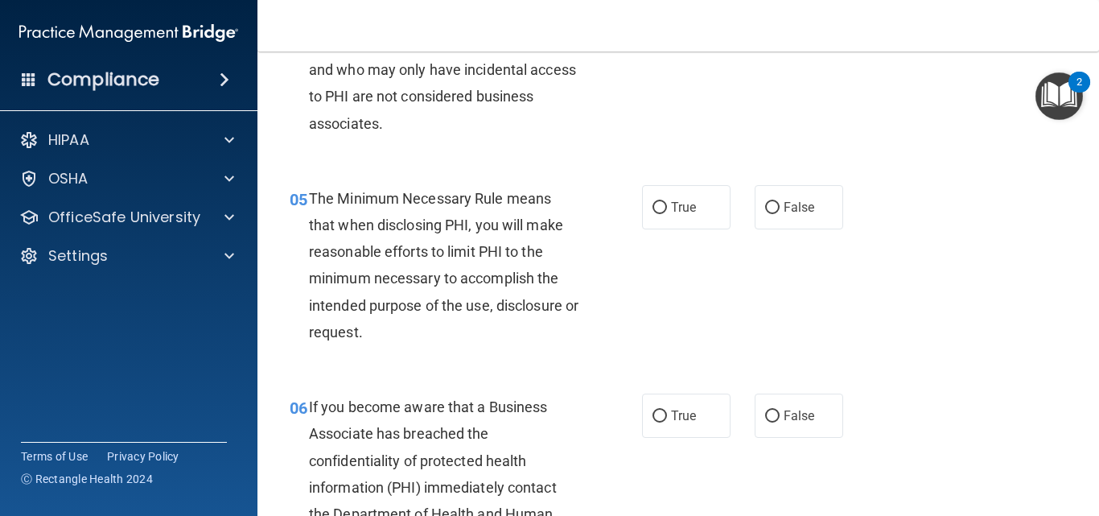
scroll to position [675, 0]
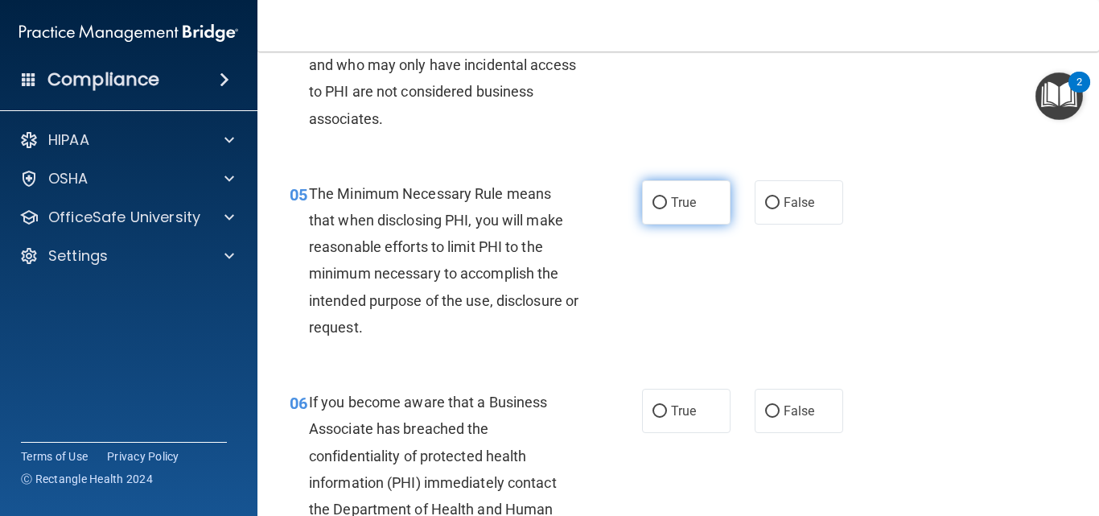
click at [660, 206] on input "True" at bounding box center [659, 203] width 14 height 12
radio input "true"
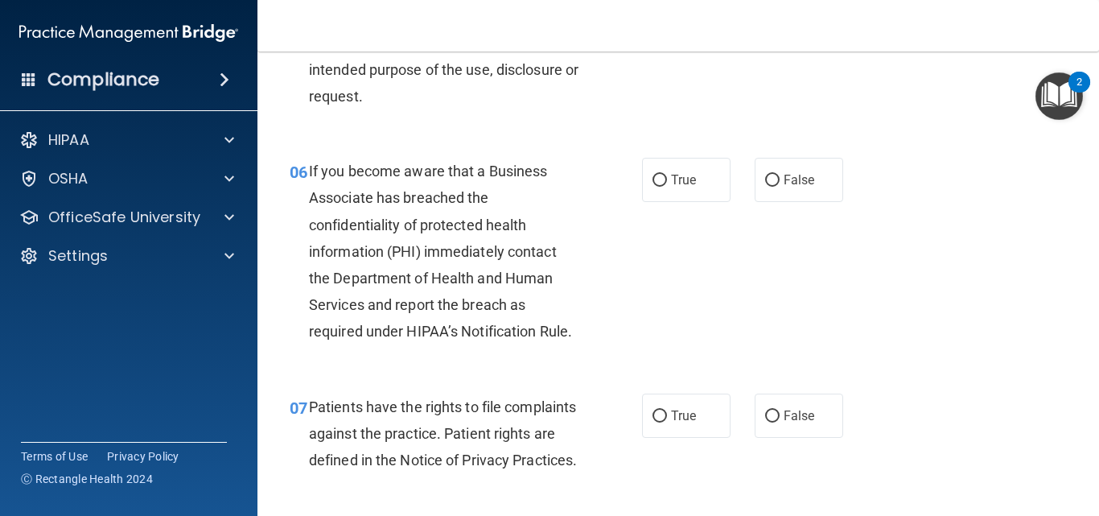
scroll to position [907, 0]
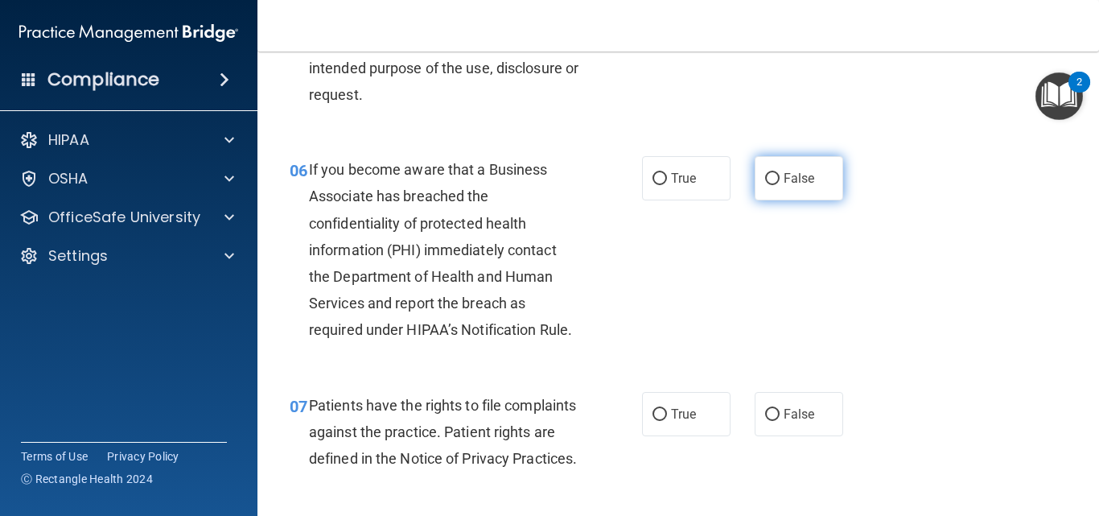
click at [754, 196] on label "False" at bounding box center [798, 178] width 88 height 44
click at [765, 185] on input "False" at bounding box center [772, 179] width 14 height 12
radio input "true"
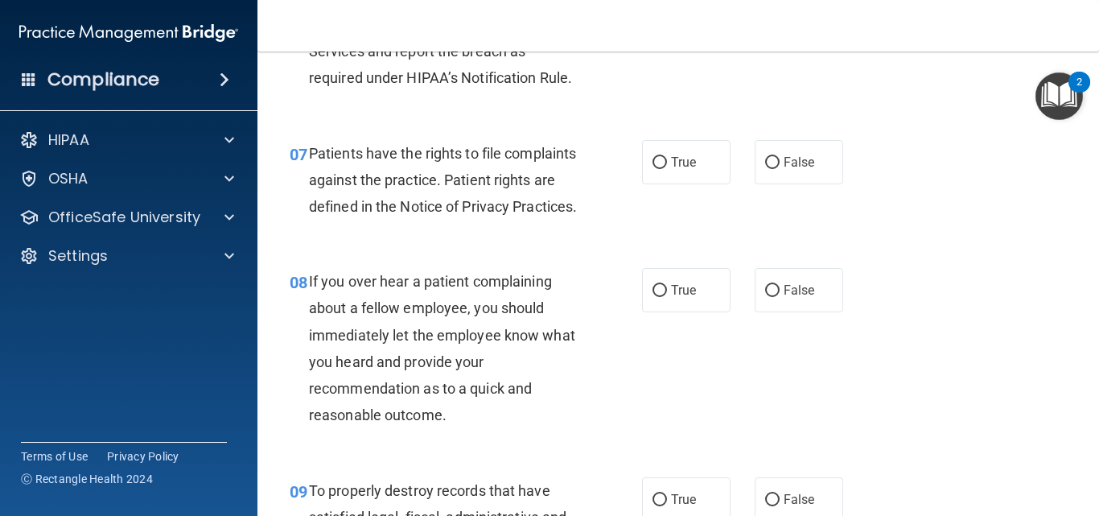
scroll to position [1162, 0]
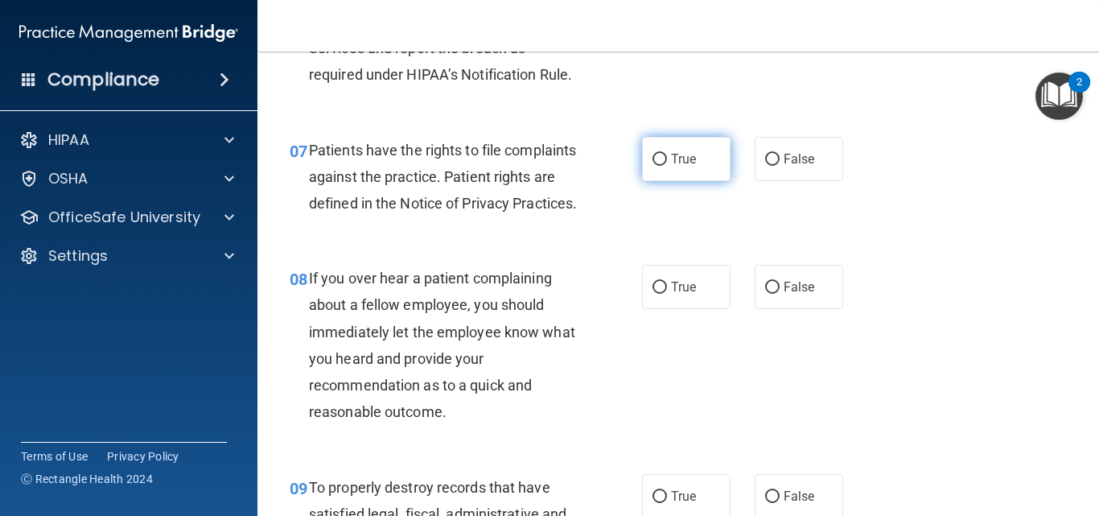
click at [647, 178] on label "True" at bounding box center [686, 159] width 88 height 44
click at [652, 166] on input "True" at bounding box center [659, 160] width 14 height 12
radio input "true"
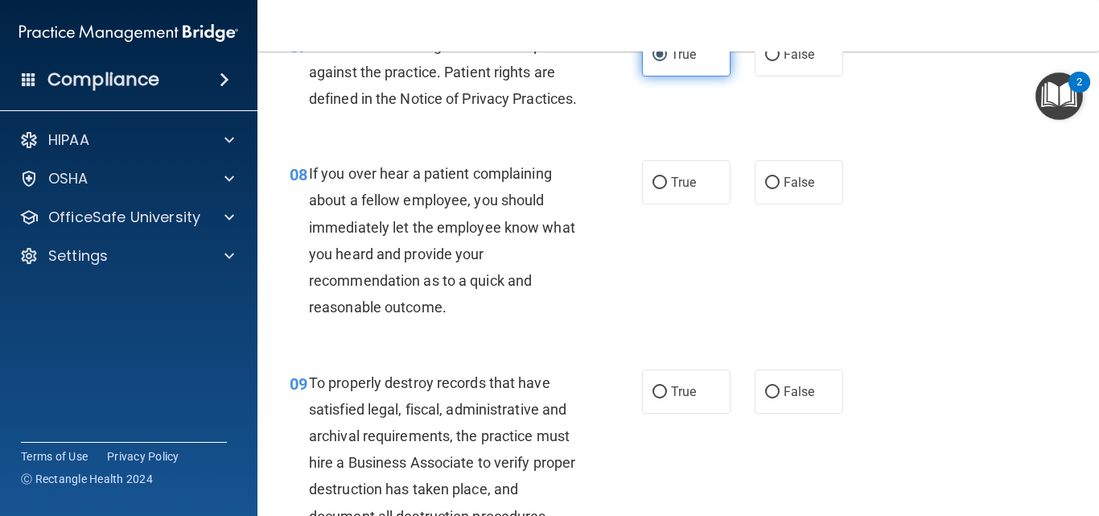
scroll to position [1268, 0]
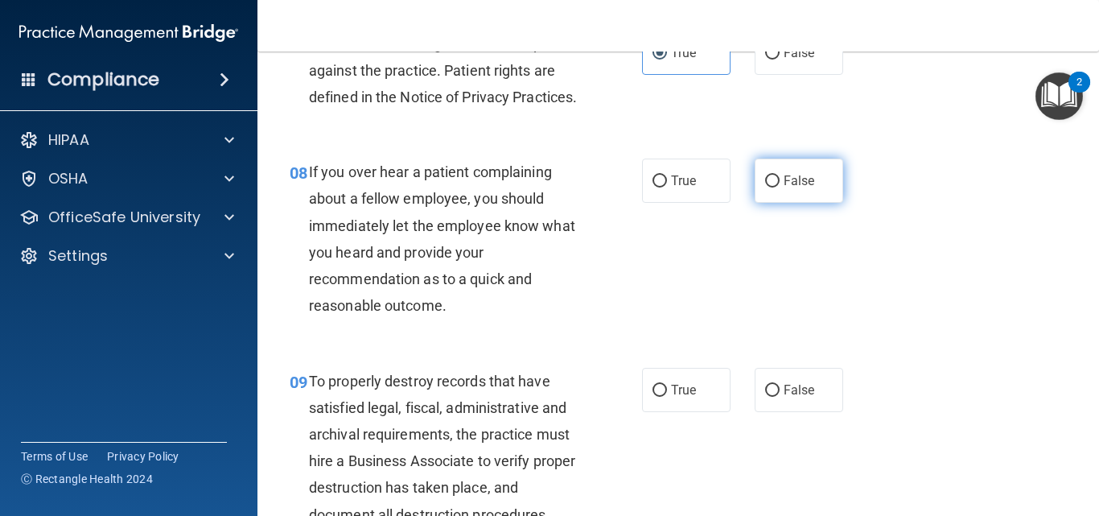
click at [762, 203] on label "False" at bounding box center [798, 180] width 88 height 44
click at [765, 187] on input "False" at bounding box center [772, 181] width 14 height 12
radio input "true"
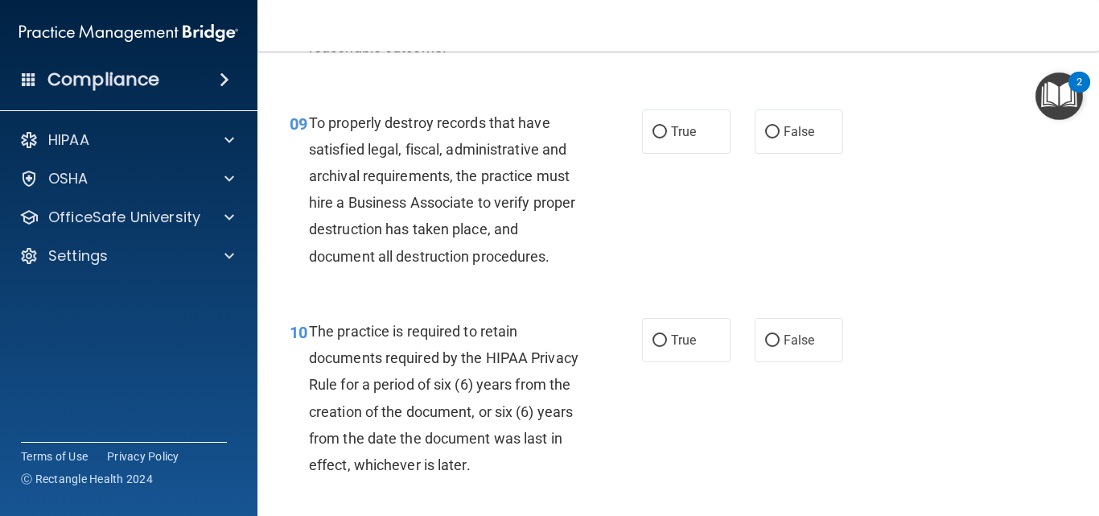
scroll to position [1527, 0]
click at [666, 241] on div "09 To properly destroy records that have satisfied legal, fiscal, administrativ…" at bounding box center [677, 192] width 801 height 208
click at [765, 138] on input "False" at bounding box center [772, 131] width 14 height 12
radio input "true"
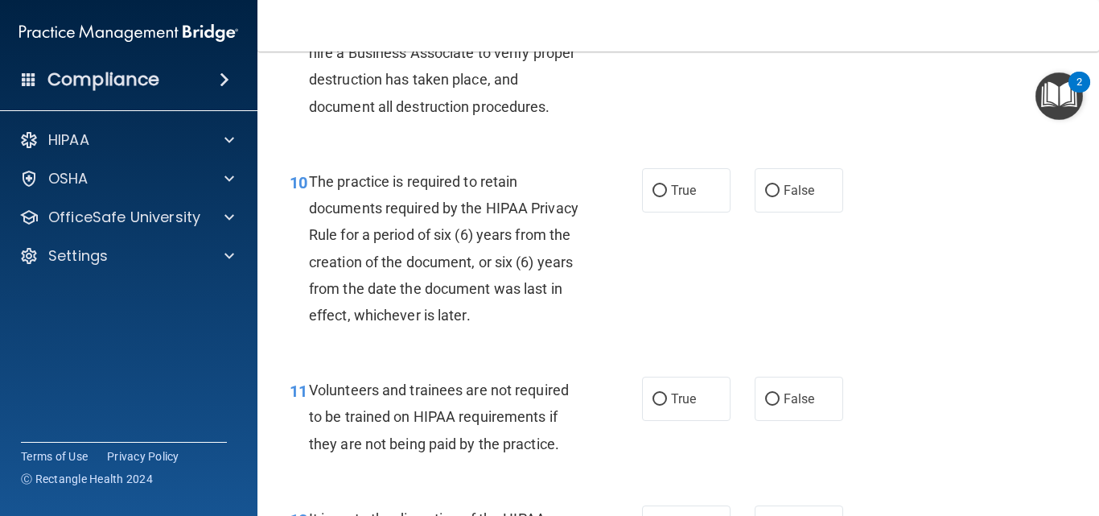
scroll to position [1677, 0]
click at [648, 212] on label "True" at bounding box center [686, 189] width 88 height 44
click at [652, 196] on input "True" at bounding box center [659, 190] width 14 height 12
radio input "true"
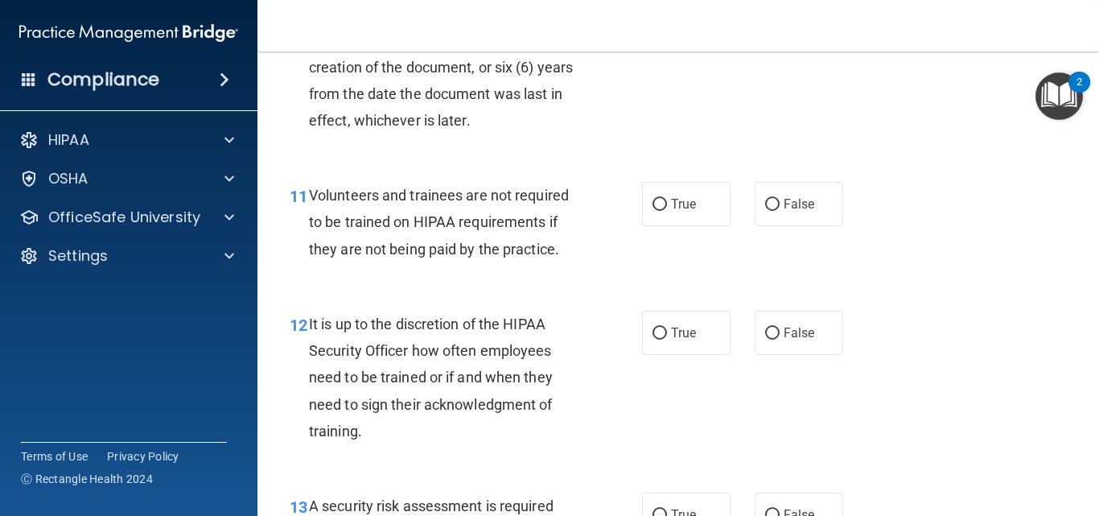
scroll to position [1886, 0]
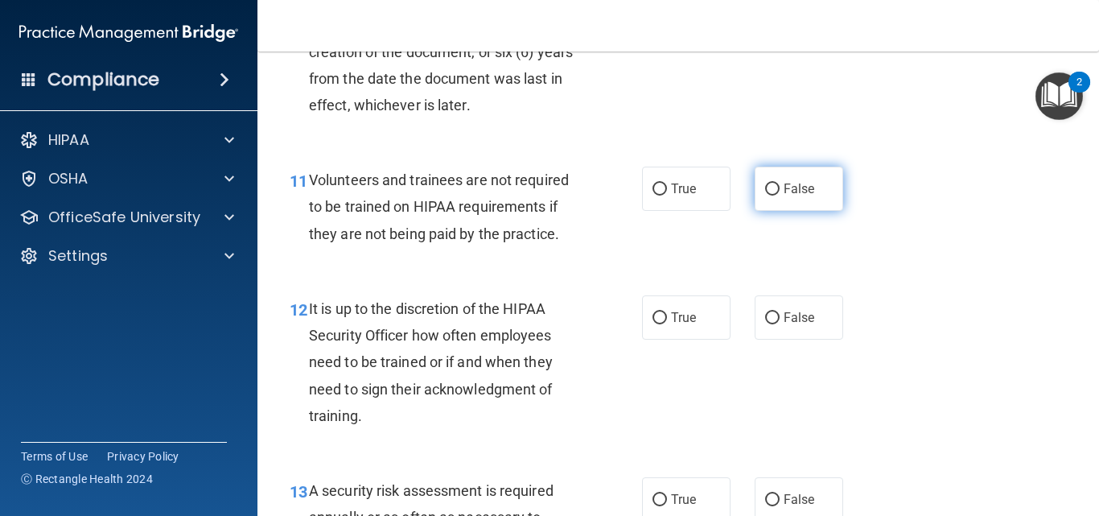
click at [765, 195] on input "False" at bounding box center [772, 189] width 14 height 12
radio input "true"
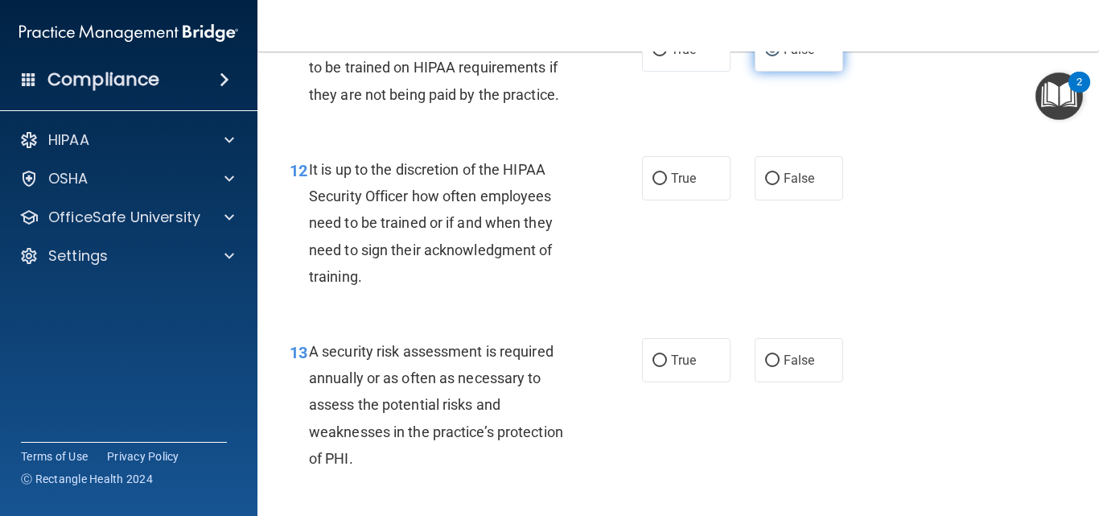
scroll to position [2034, 0]
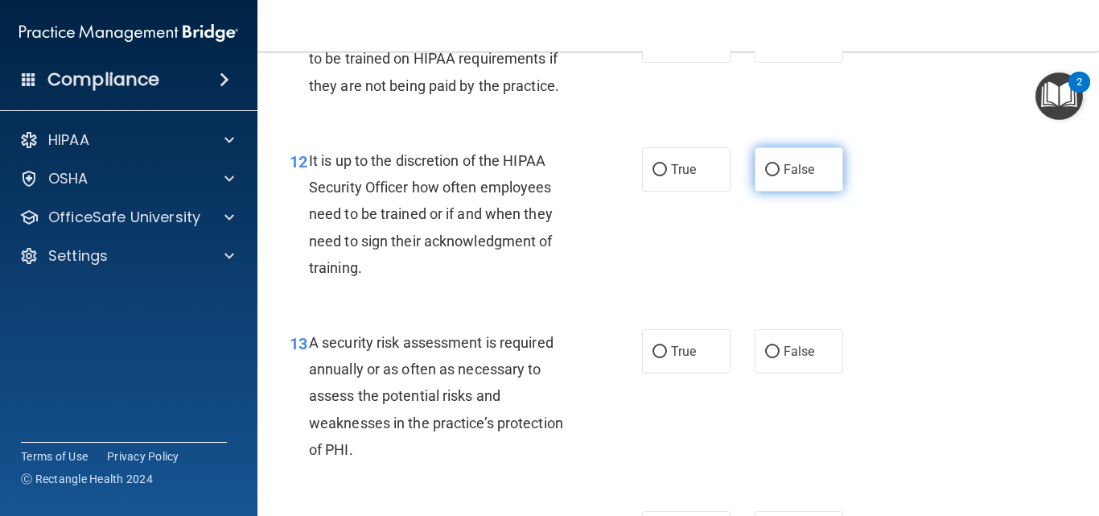
click at [765, 176] on input "False" at bounding box center [772, 170] width 14 height 12
radio input "true"
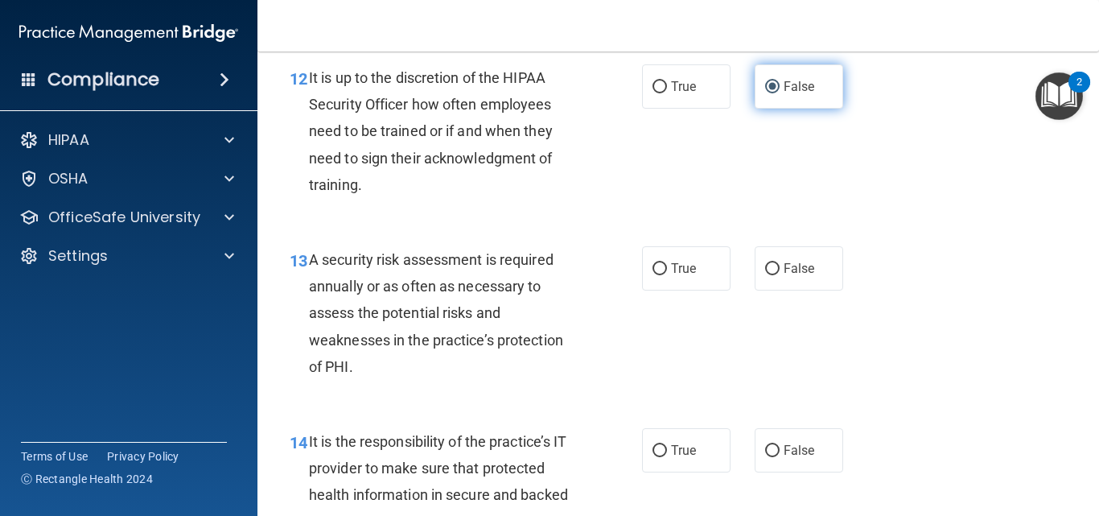
scroll to position [2119, 0]
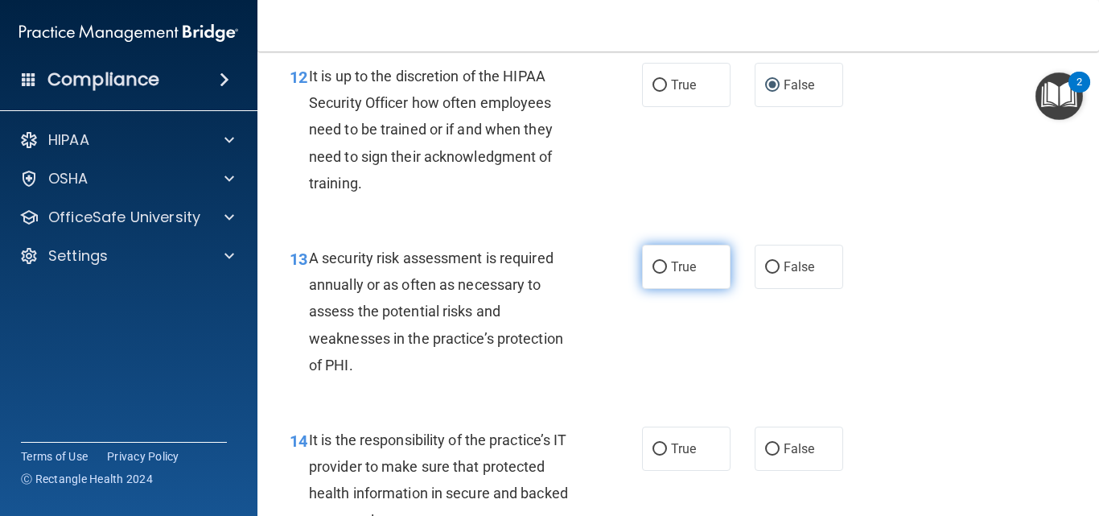
click at [661, 289] on label "True" at bounding box center [686, 267] width 88 height 44
click at [661, 273] on input "True" at bounding box center [659, 267] width 14 height 12
radio input "true"
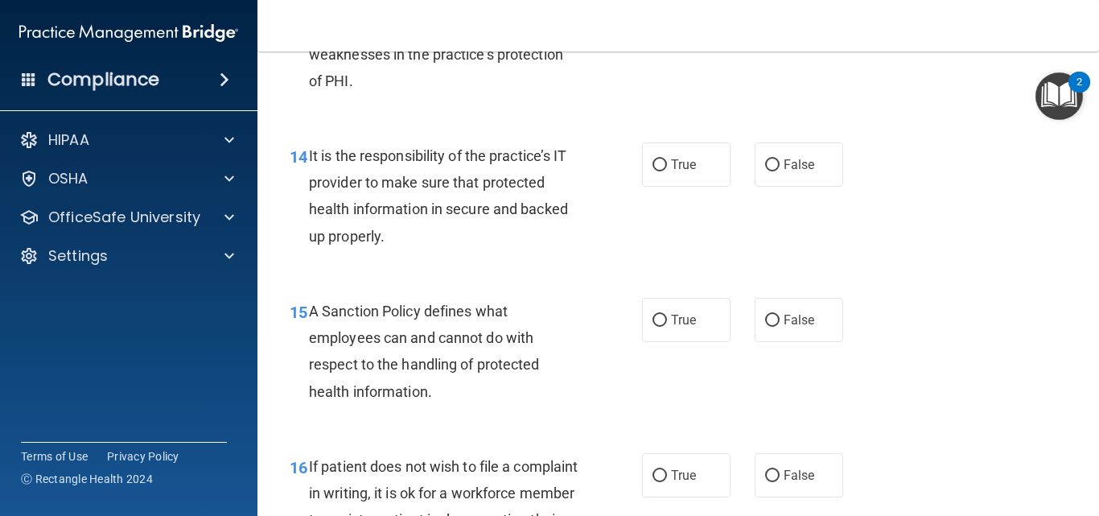
scroll to position [2404, 0]
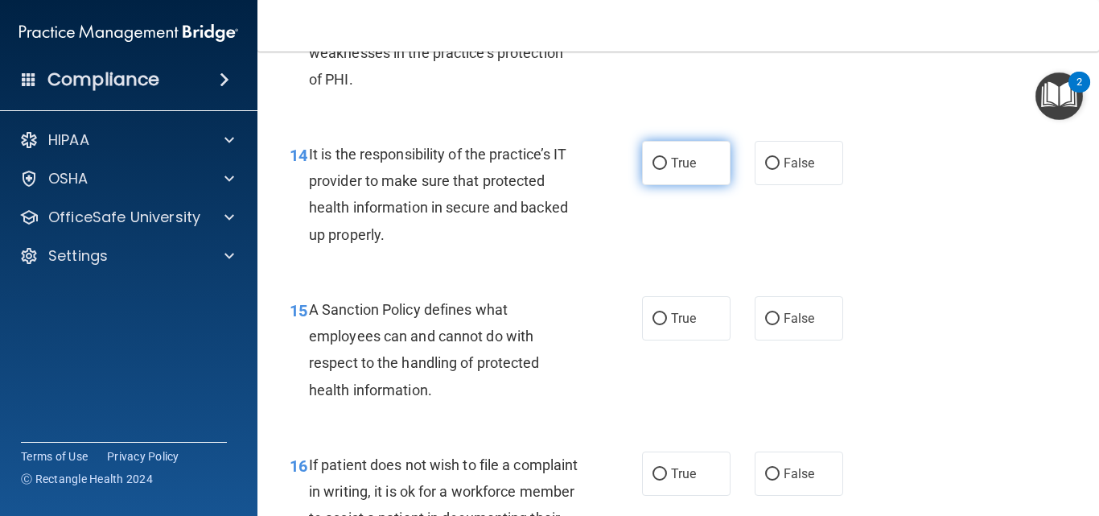
click at [655, 170] on input "True" at bounding box center [659, 164] width 14 height 12
radio input "true"
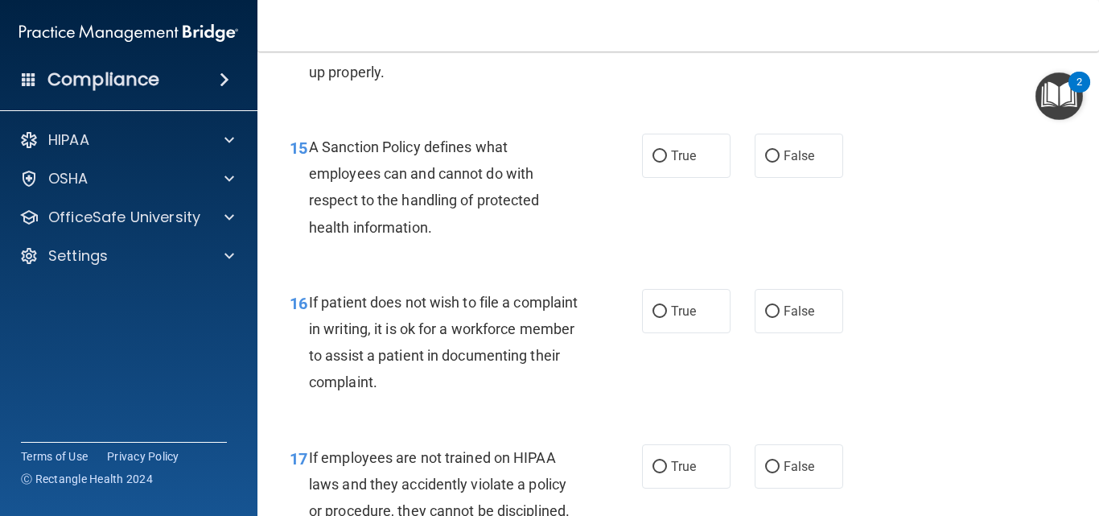
scroll to position [2568, 0]
click at [642, 160] on label "True" at bounding box center [686, 154] width 88 height 44
click at [652, 160] on input "True" at bounding box center [659, 155] width 14 height 12
radio input "true"
click at [657, 161] on input "True" at bounding box center [659, 155] width 14 height 12
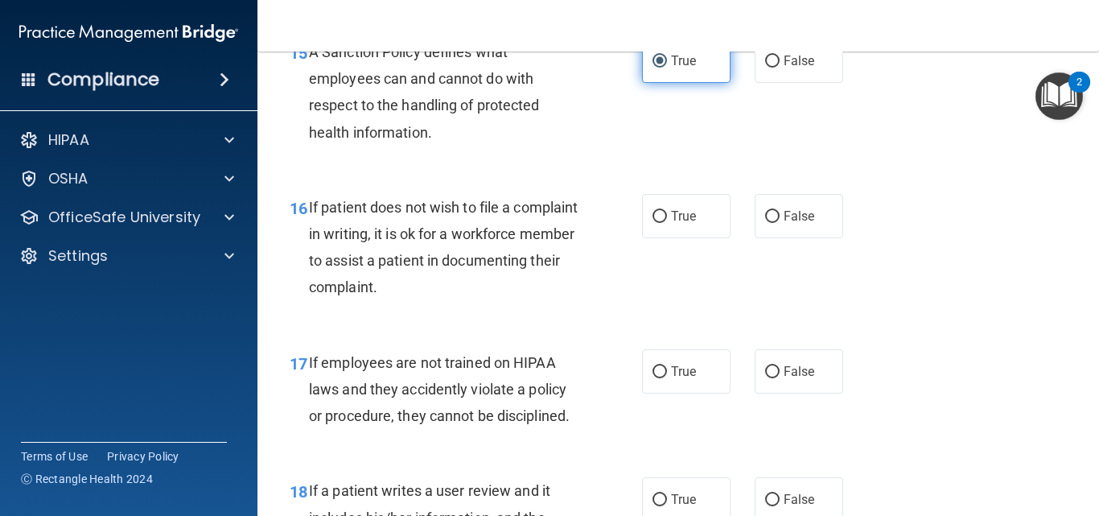
scroll to position [2661, 0]
click at [652, 224] on input "True" at bounding box center [659, 218] width 14 height 12
radio input "true"
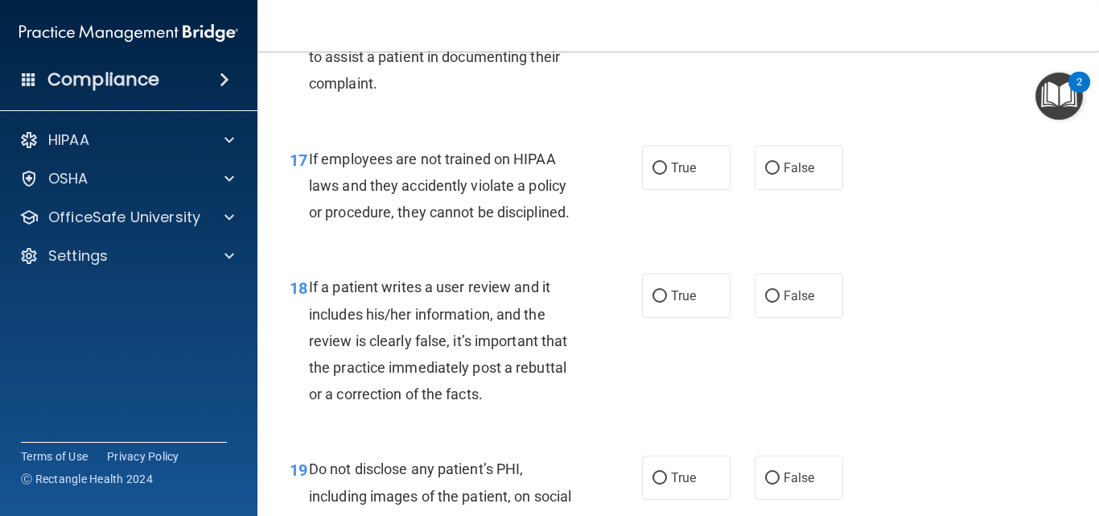
scroll to position [2867, 0]
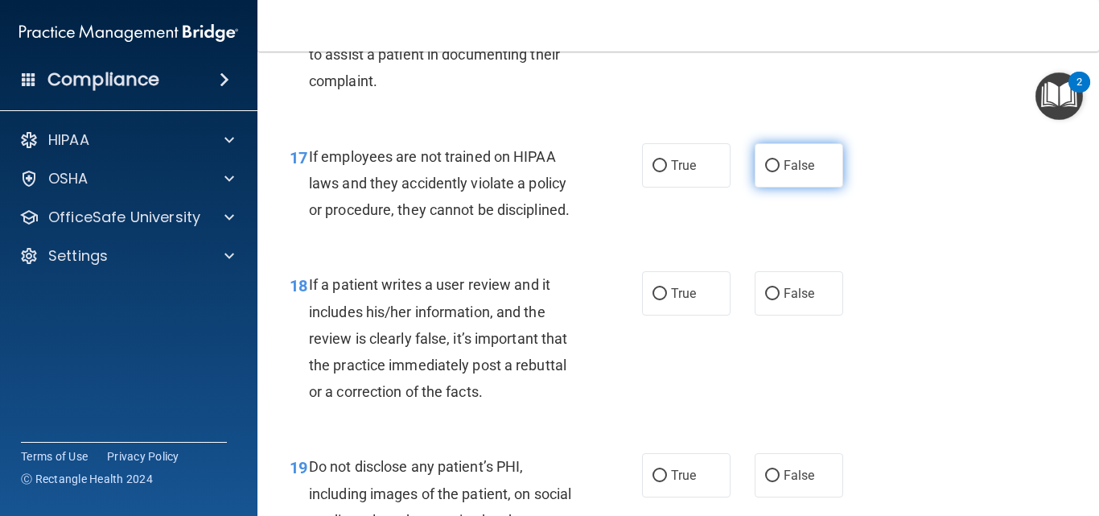
click at [799, 187] on label "False" at bounding box center [798, 165] width 88 height 44
click at [779, 172] on input "False" at bounding box center [772, 166] width 14 height 12
radio input "true"
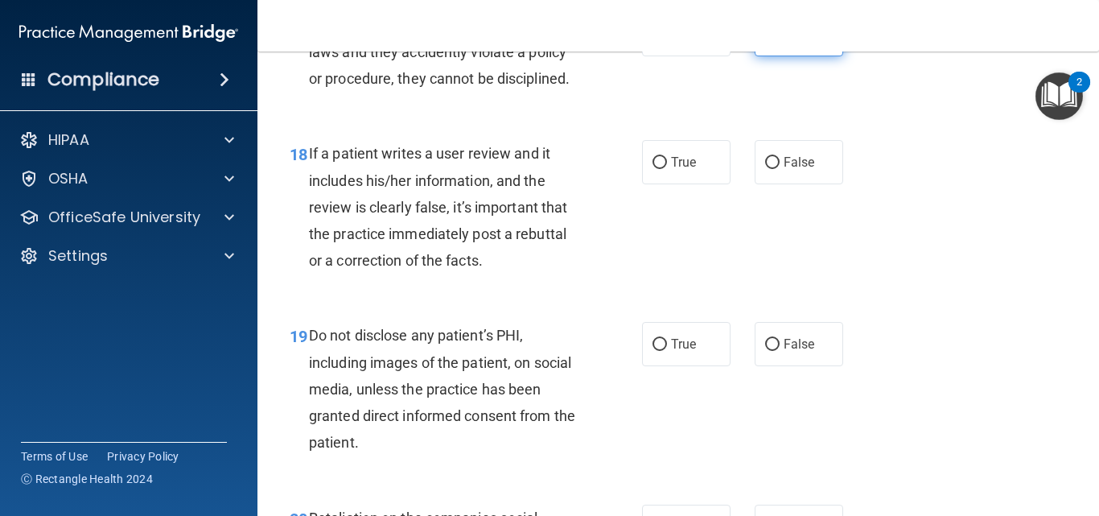
scroll to position [3003, 0]
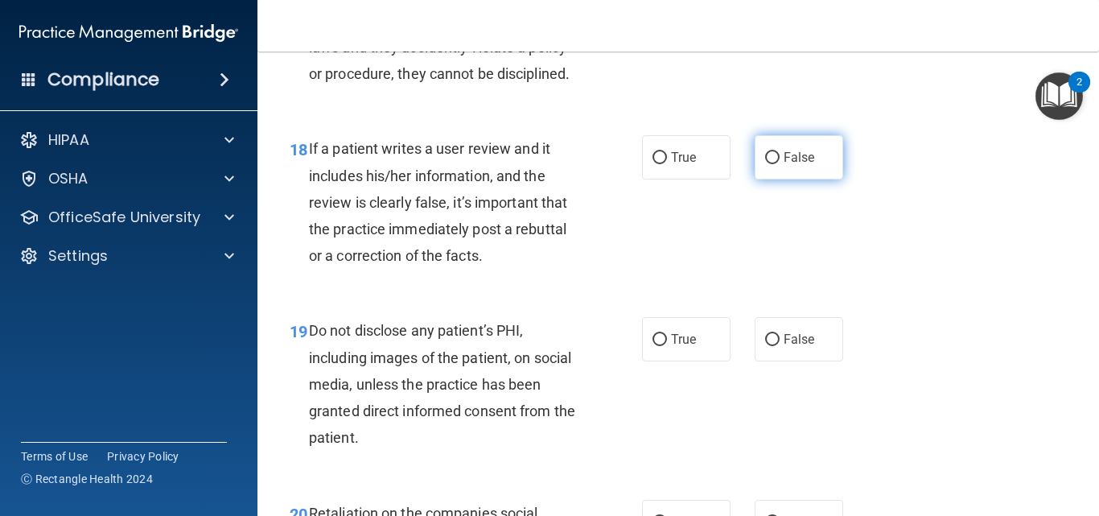
click at [769, 164] on input "False" at bounding box center [772, 158] width 14 height 12
radio input "true"
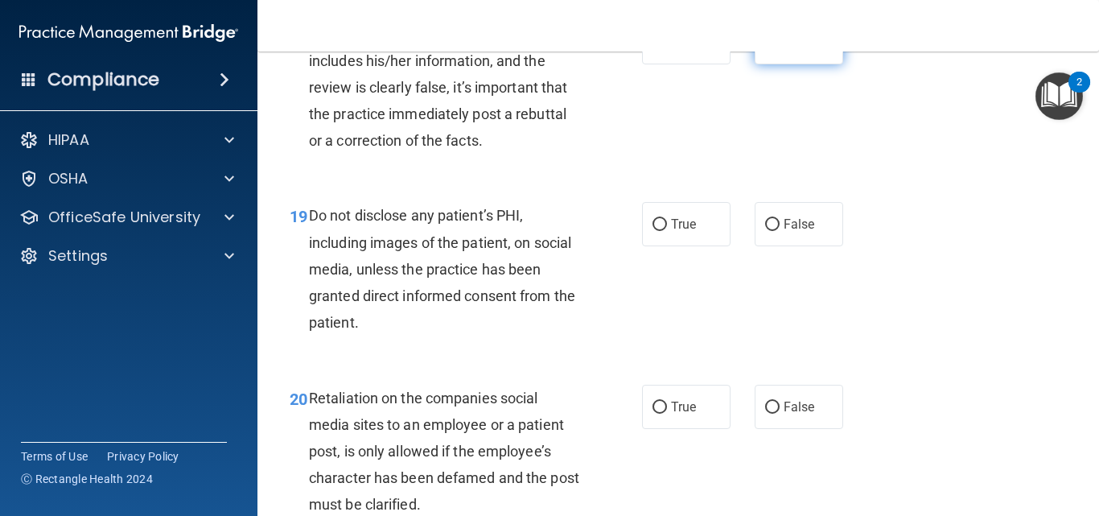
scroll to position [3121, 0]
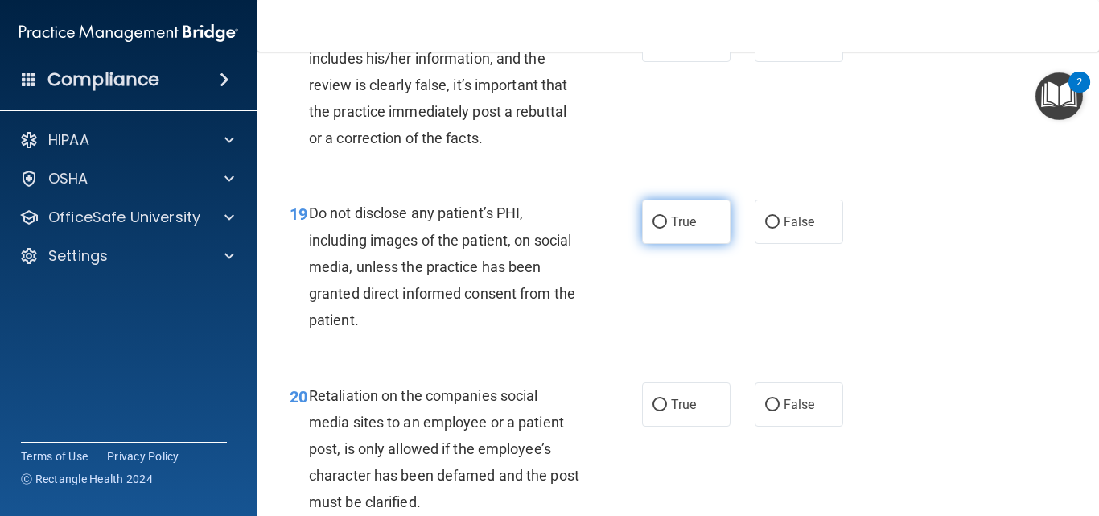
click at [656, 228] on input "True" at bounding box center [659, 222] width 14 height 12
radio input "true"
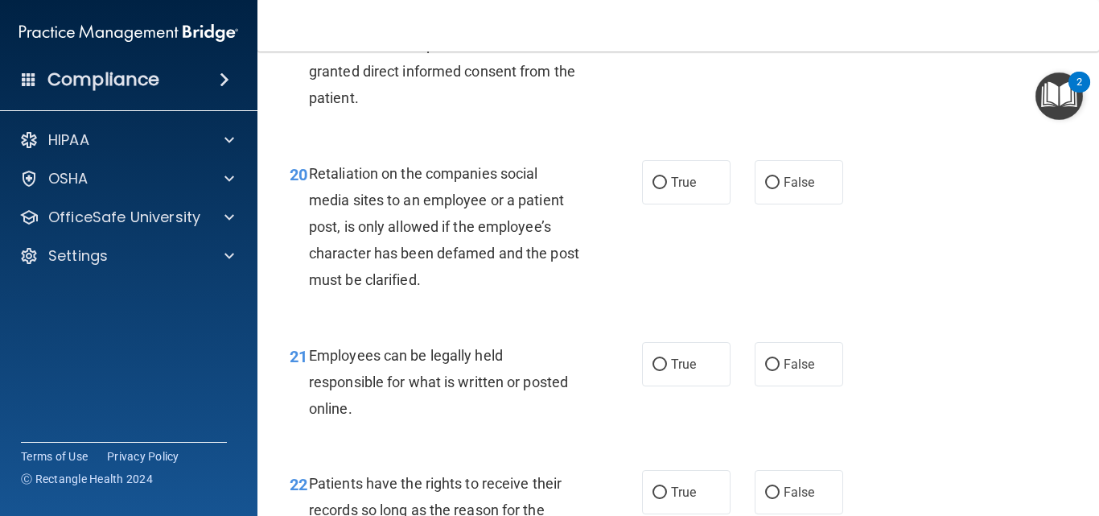
scroll to position [3346, 0]
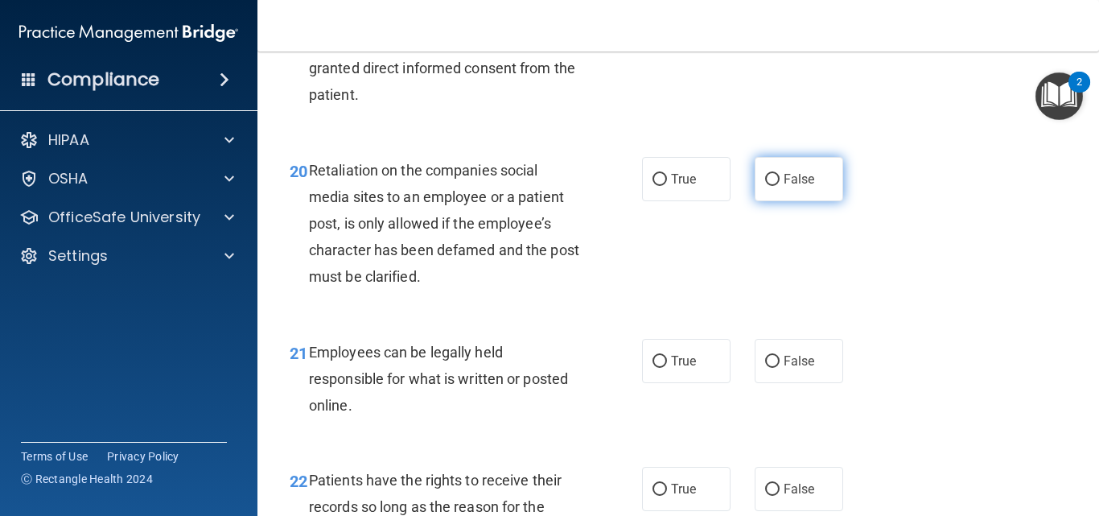
click at [767, 186] on input "False" at bounding box center [772, 180] width 14 height 12
radio input "true"
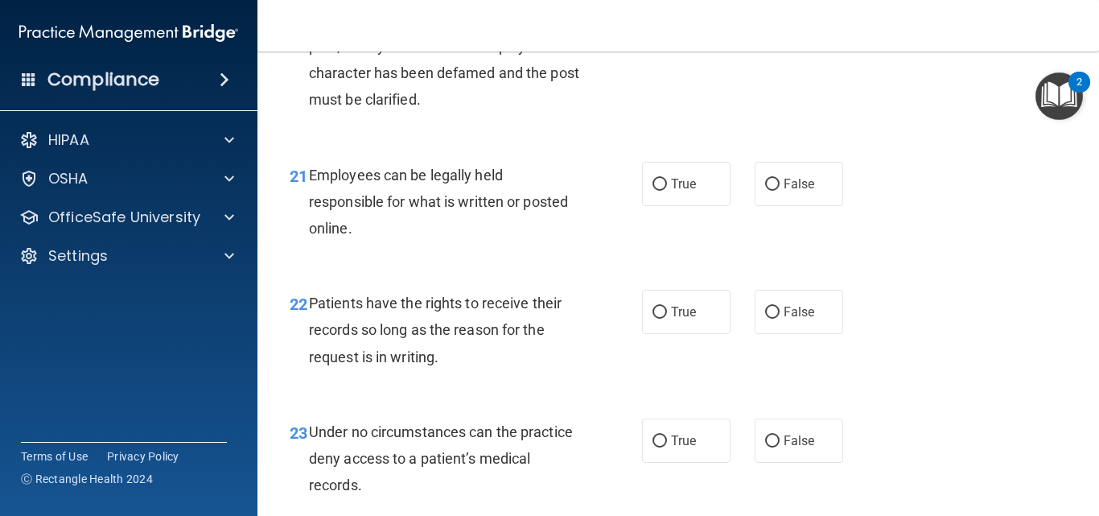
scroll to position [3533, 0]
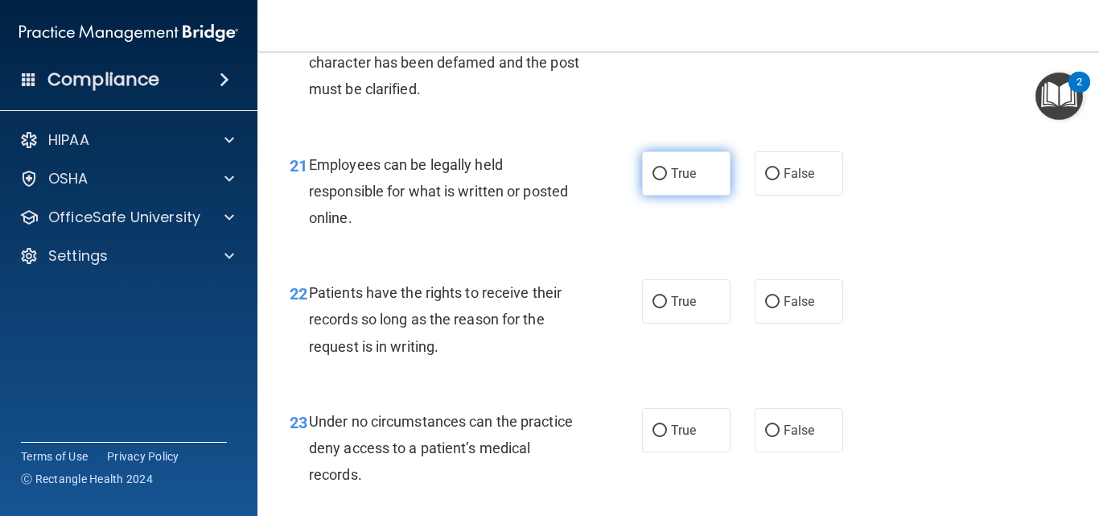
click at [656, 180] on input "True" at bounding box center [659, 174] width 14 height 12
radio input "true"
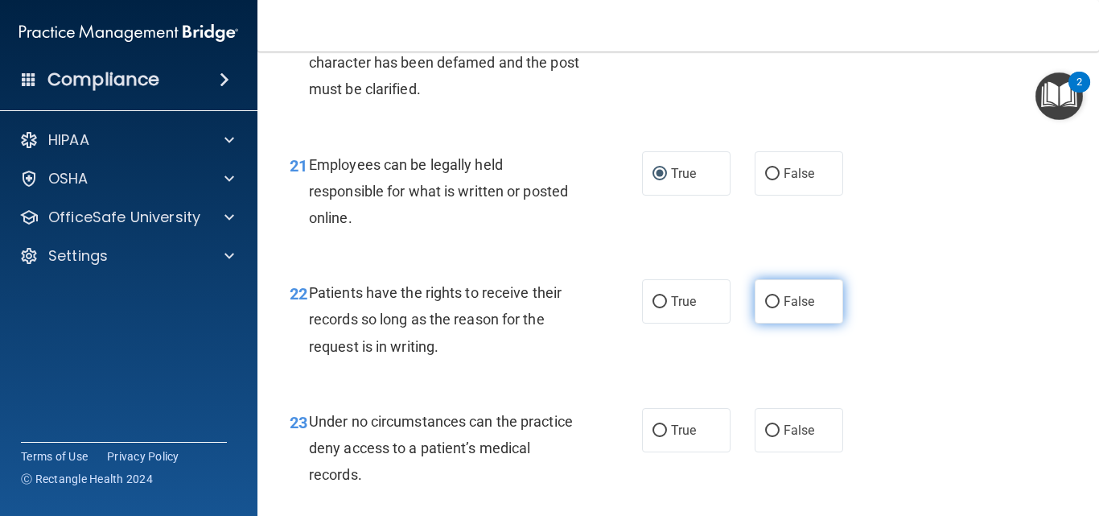
click at [765, 308] on input "False" at bounding box center [772, 302] width 14 height 12
radio input "true"
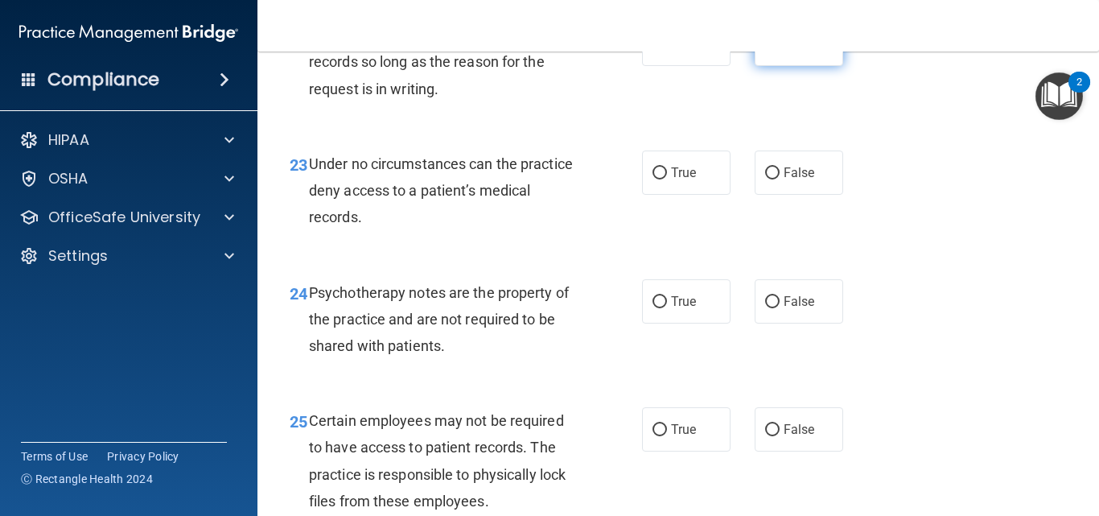
scroll to position [3792, 0]
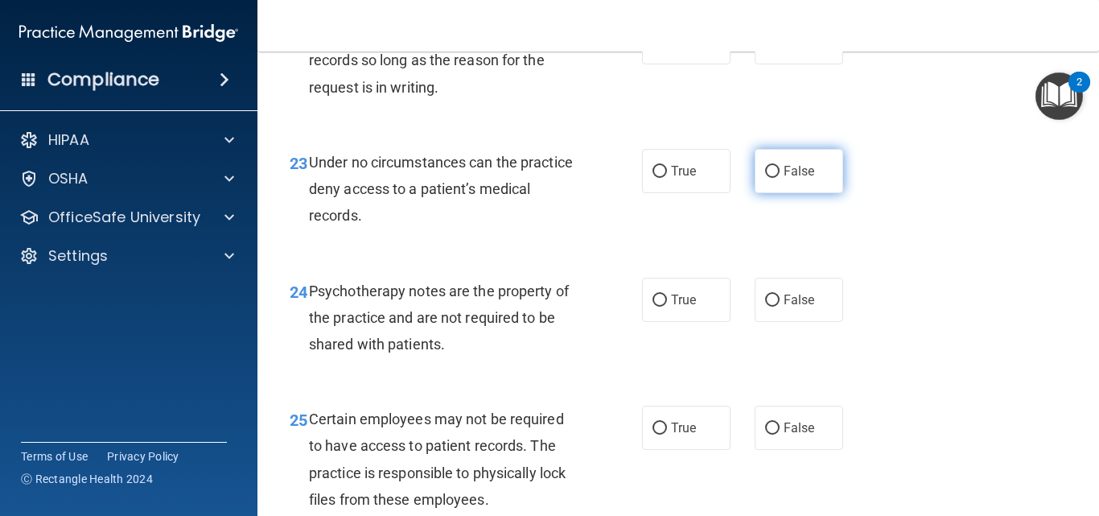
click at [790, 179] on span "False" at bounding box center [798, 170] width 31 height 15
click at [779, 178] on input "False" at bounding box center [772, 172] width 14 height 12
radio input "true"
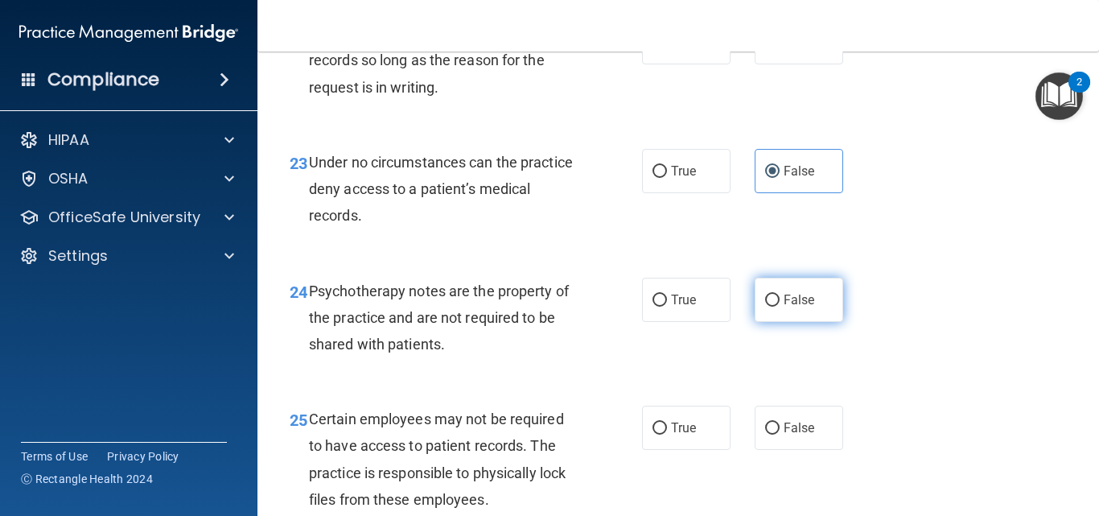
click at [771, 306] on input "False" at bounding box center [772, 300] width 14 height 12
radio input "true"
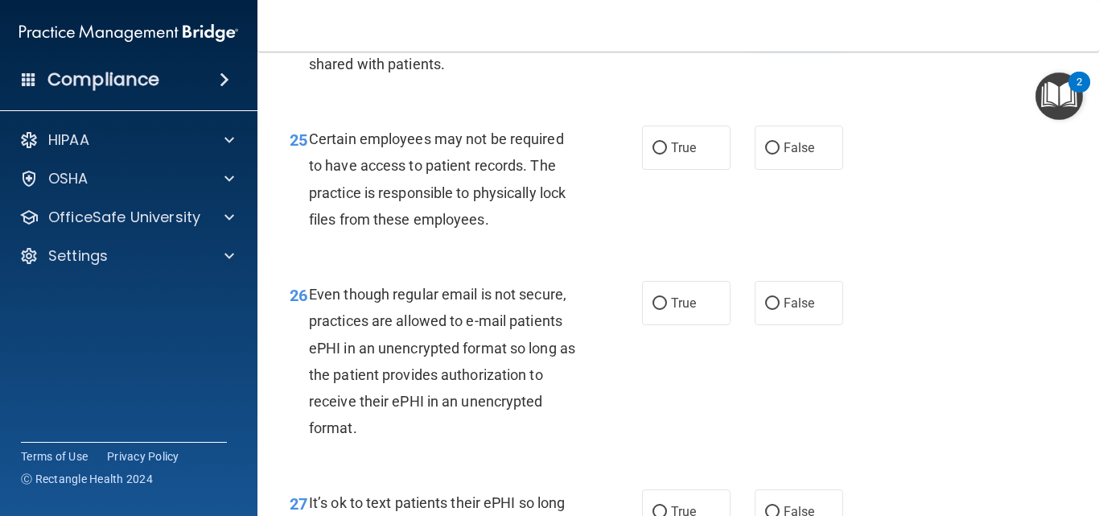
scroll to position [4073, 0]
click at [677, 169] on label "True" at bounding box center [686, 147] width 88 height 44
click at [667, 154] on input "True" at bounding box center [659, 148] width 14 height 12
radio input "true"
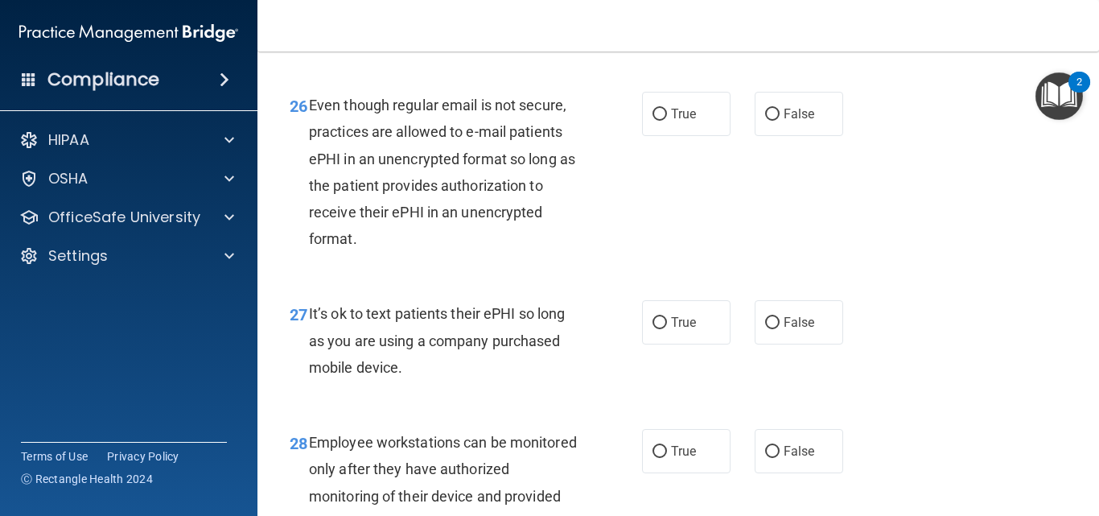
scroll to position [4262, 0]
click at [687, 135] on label "True" at bounding box center [686, 113] width 88 height 44
click at [667, 120] on input "True" at bounding box center [659, 114] width 14 height 12
radio input "true"
click at [767, 328] on input "False" at bounding box center [772, 322] width 14 height 12
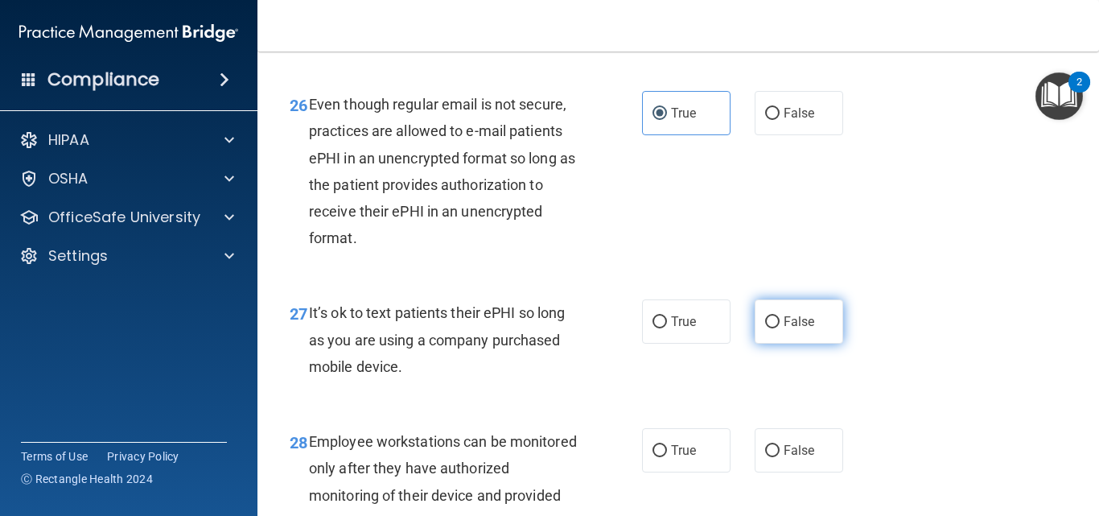
radio input "true"
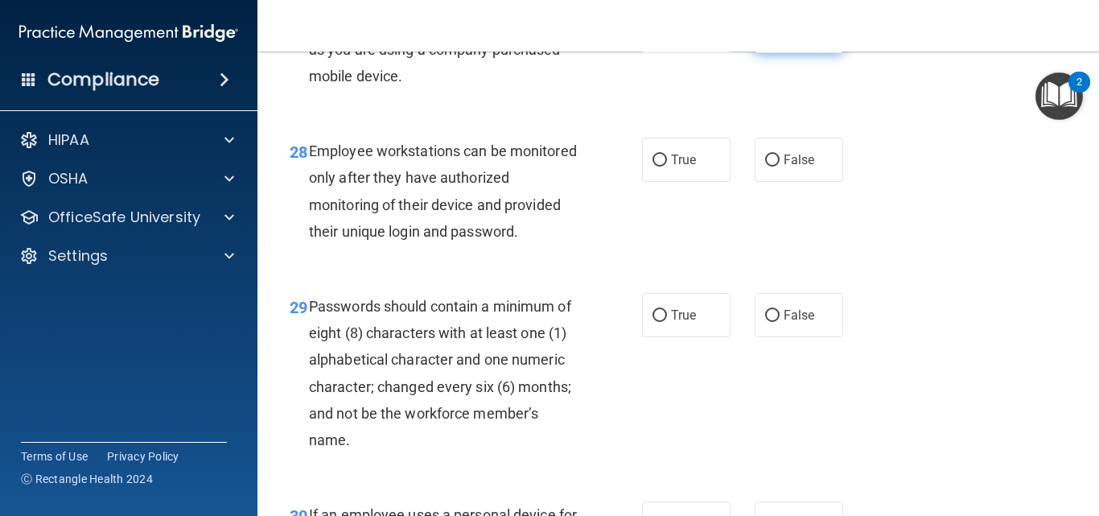
scroll to position [4553, 0]
click at [765, 166] on input "False" at bounding box center [772, 160] width 14 height 12
radio input "true"
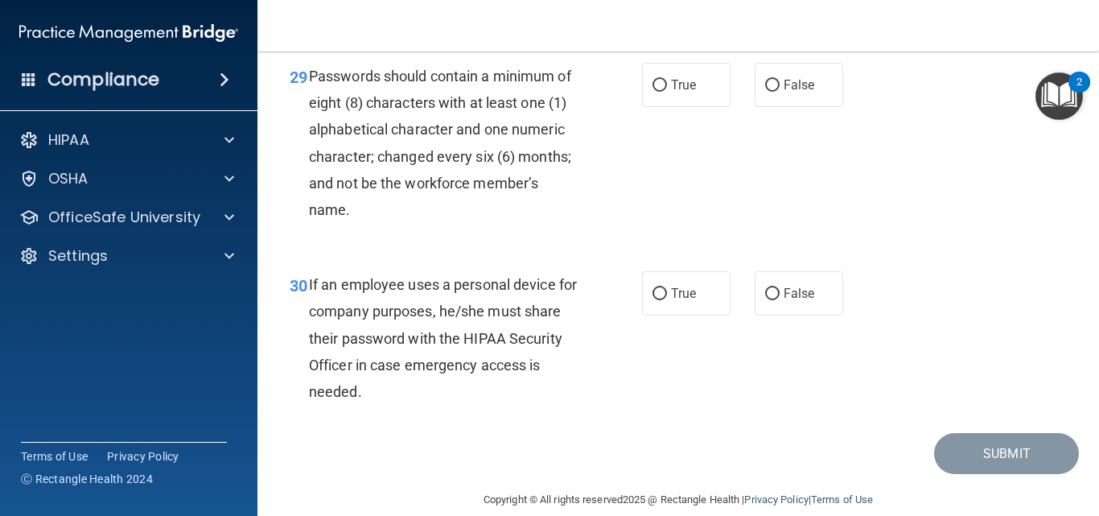
scroll to position [4786, 0]
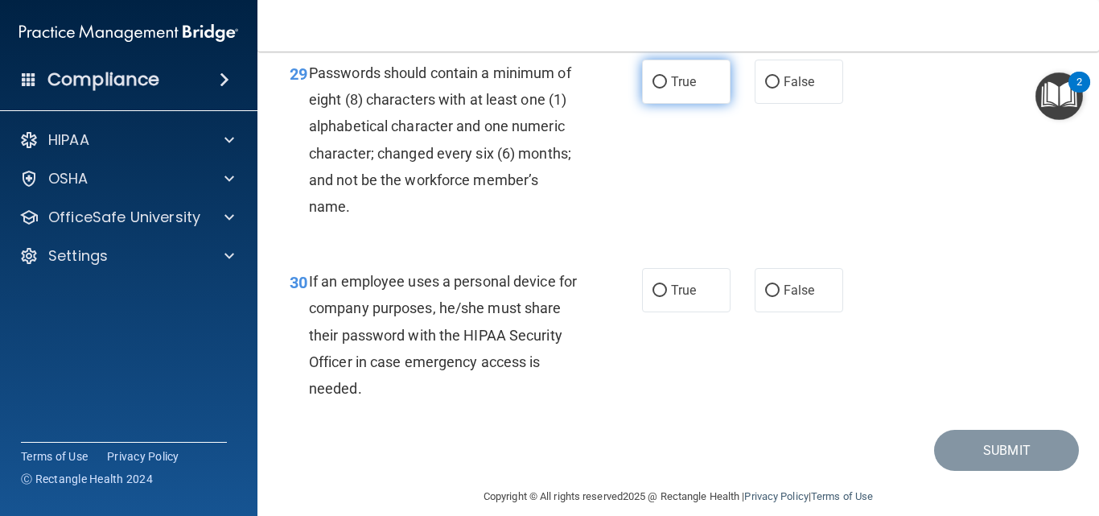
click at [651, 104] on label "True" at bounding box center [686, 82] width 88 height 44
click at [652, 88] on input "True" at bounding box center [659, 82] width 14 height 12
radio input "true"
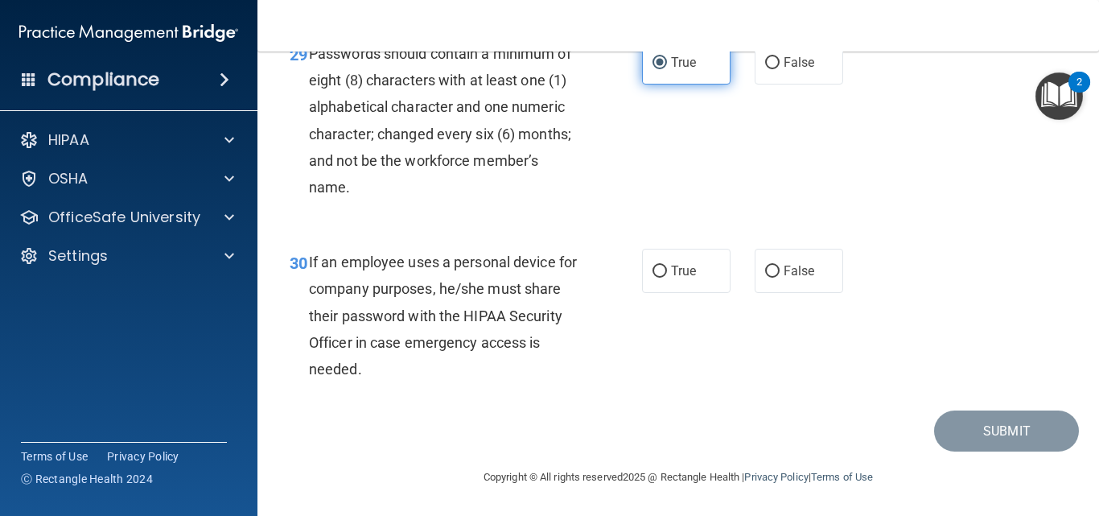
scroll to position [4848, 0]
click at [765, 277] on input "False" at bounding box center [772, 271] width 14 height 12
radio input "true"
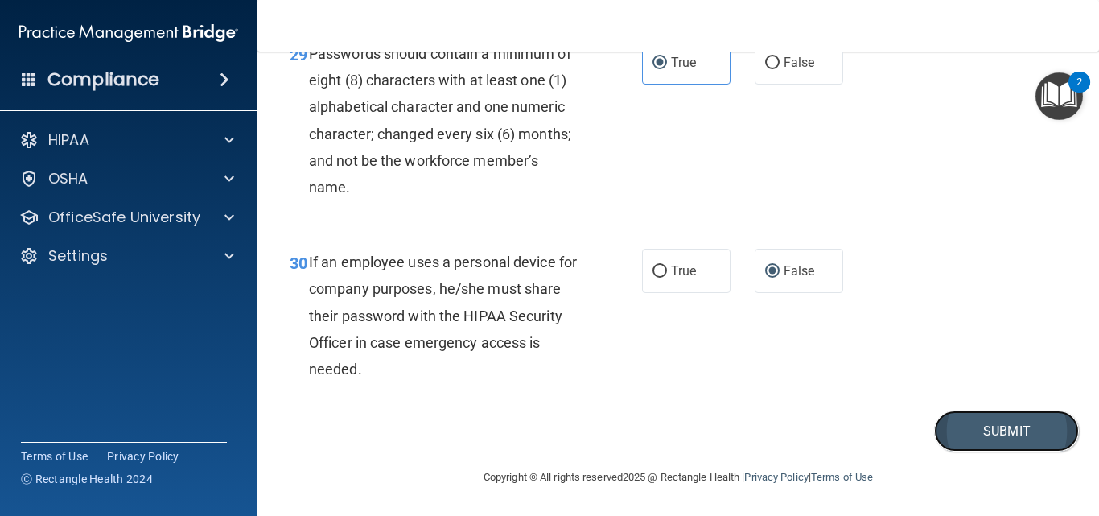
click at [943, 450] on button "Submit" at bounding box center [1006, 430] width 145 height 41
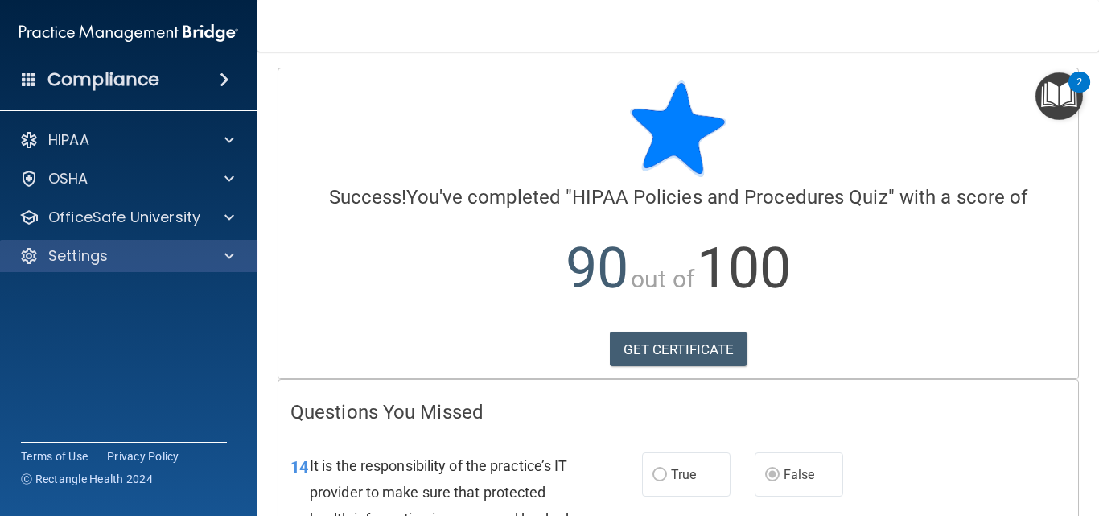
click at [76, 242] on div "Settings" at bounding box center [129, 256] width 258 height 32
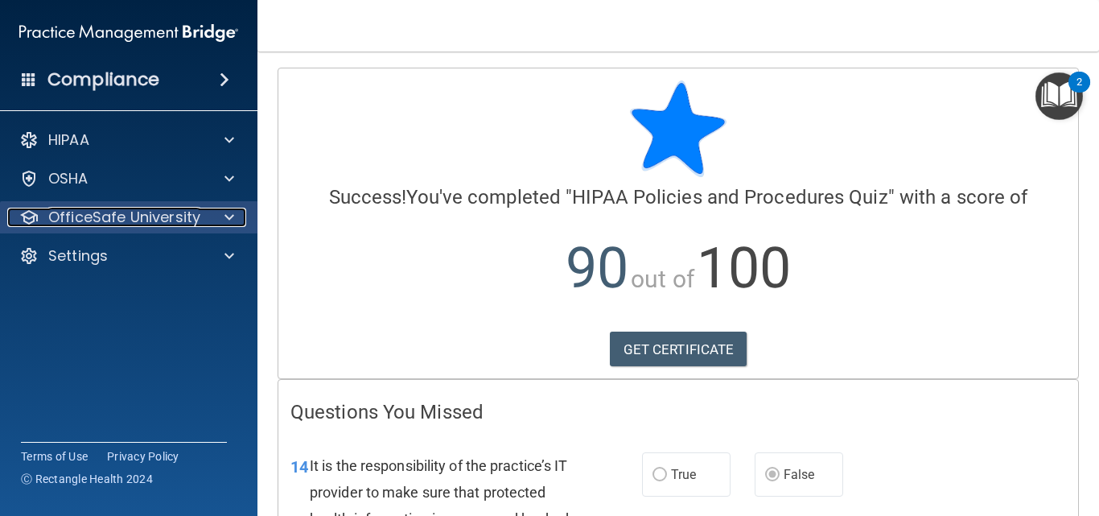
click at [81, 217] on p "OfficeSafe University" at bounding box center [124, 217] width 152 height 19
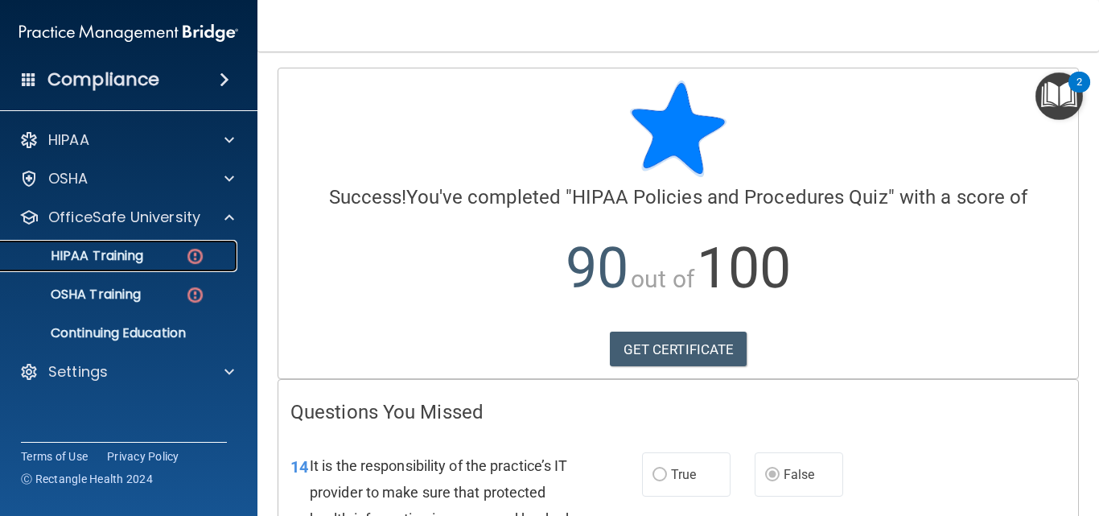
click at [109, 261] on p "HIPAA Training" at bounding box center [76, 256] width 133 height 16
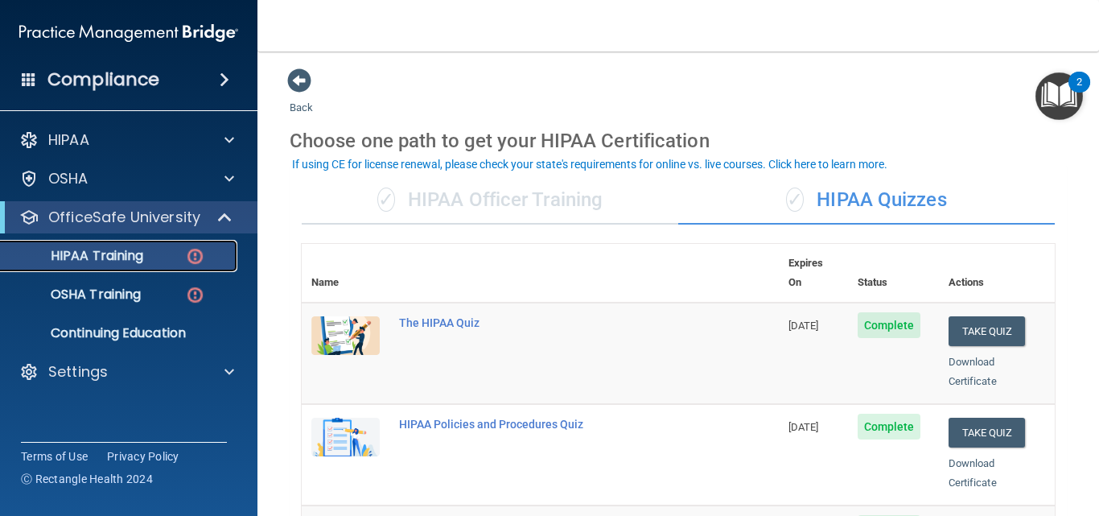
click at [103, 266] on link "HIPAA Training" at bounding box center [110, 256] width 253 height 32
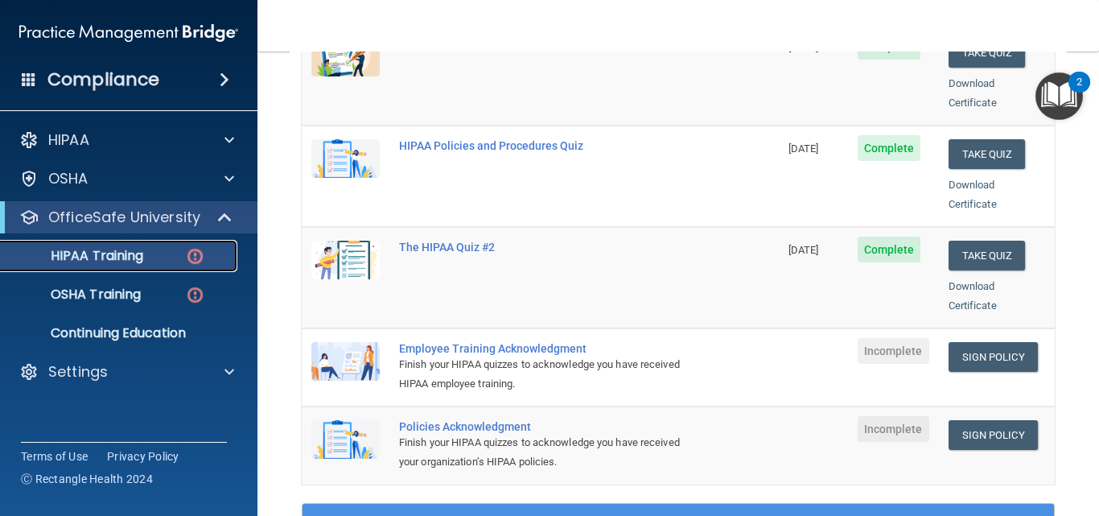
scroll to position [296, 0]
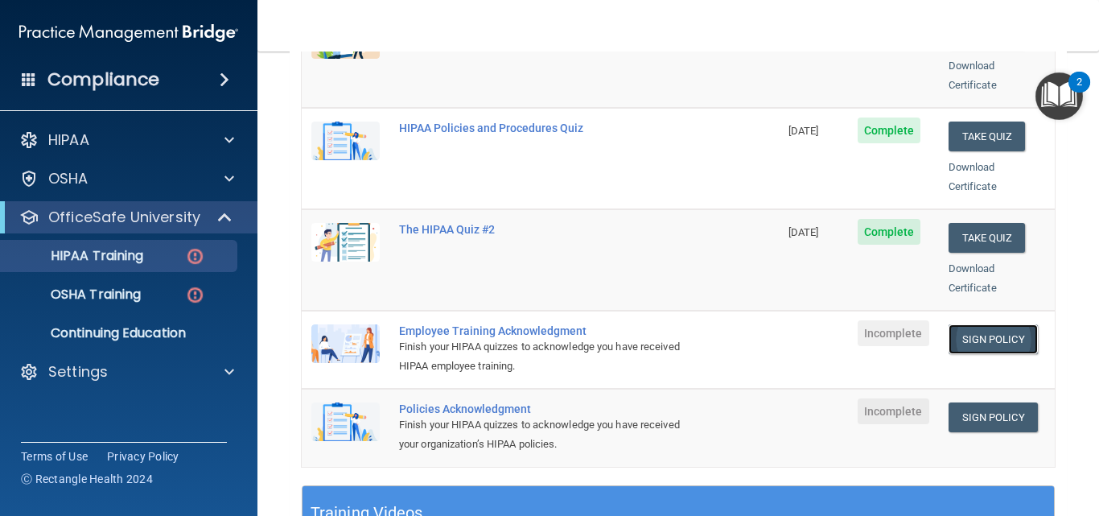
click at [986, 324] on link "Sign Policy" at bounding box center [992, 339] width 89 height 30
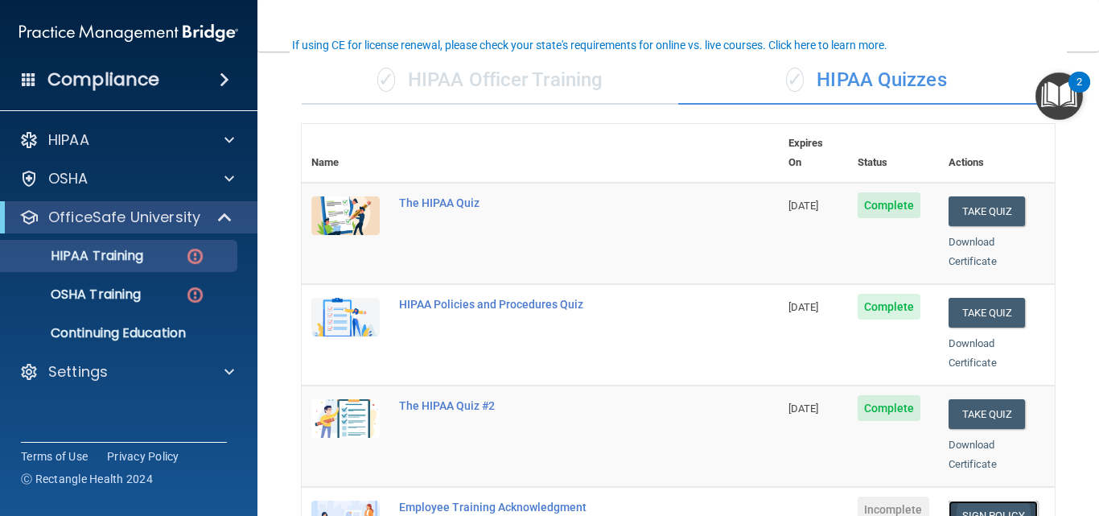
scroll to position [119, 0]
click at [955, 442] on link "Download Certificate" at bounding box center [972, 454] width 48 height 31
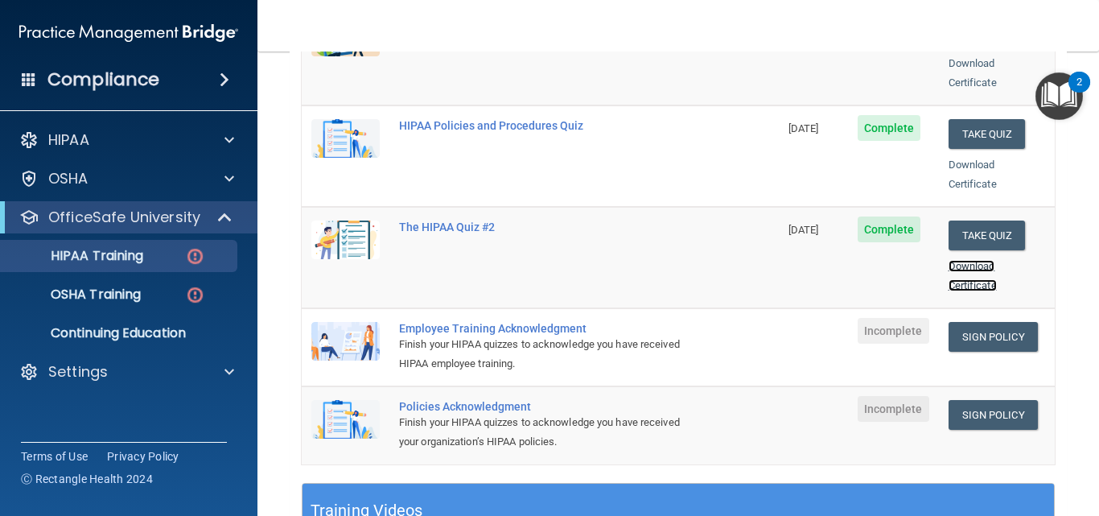
scroll to position [297, 0]
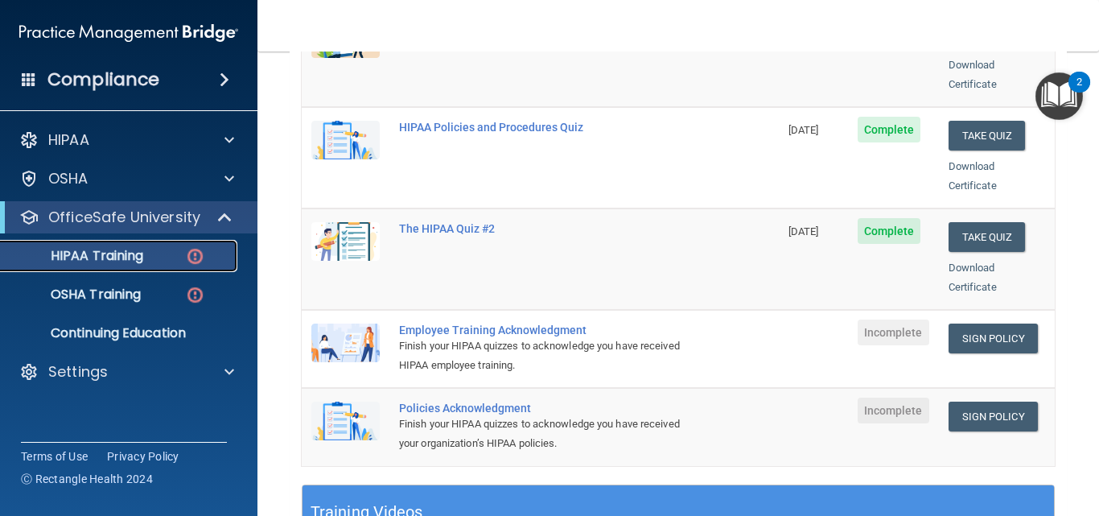
click at [191, 258] on img at bounding box center [195, 256] width 20 height 20
click at [201, 259] on img at bounding box center [195, 256] width 20 height 20
click at [206, 295] on div "OSHA Training" at bounding box center [120, 294] width 220 height 16
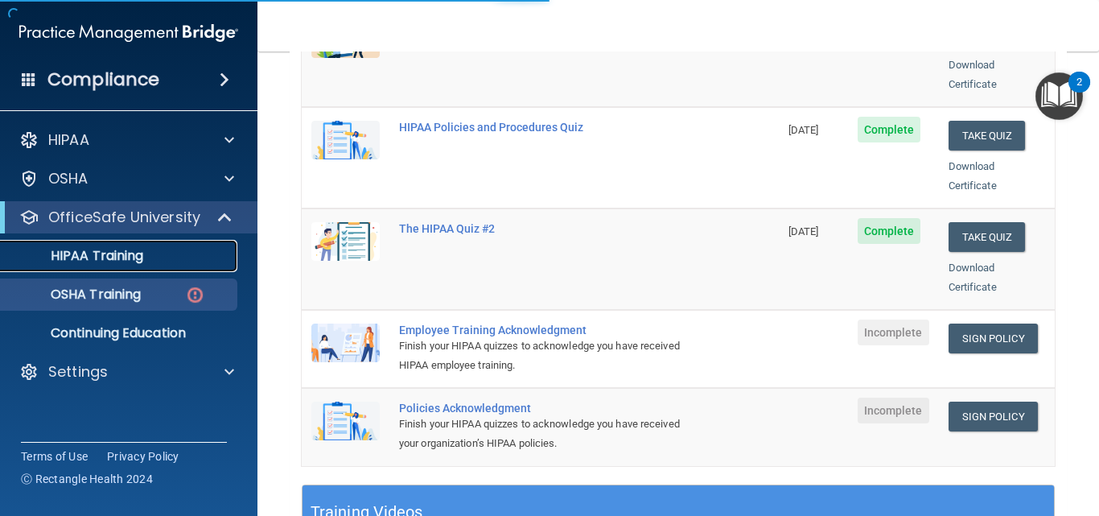
click at [203, 261] on div "HIPAA Training" at bounding box center [120, 256] width 220 height 16
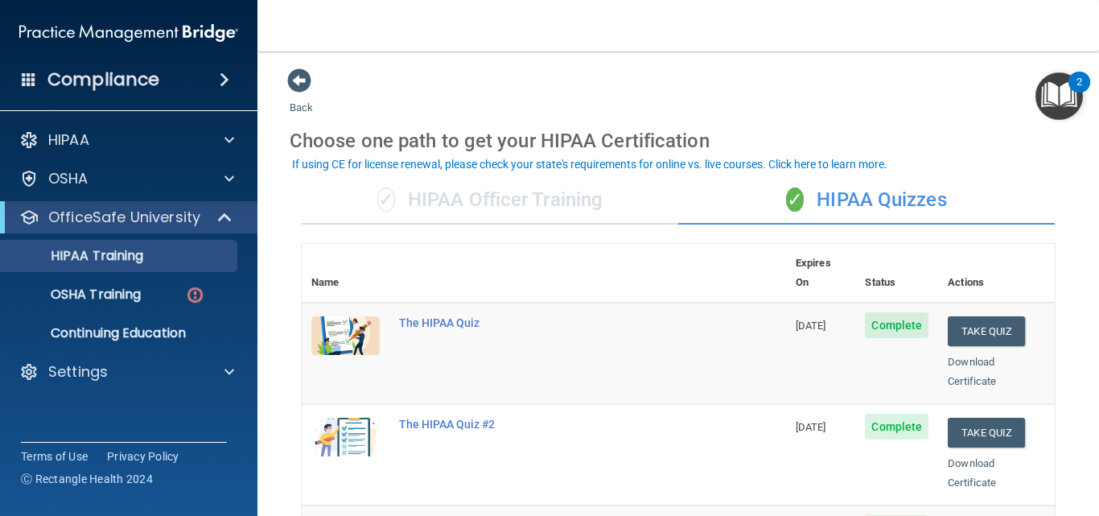
click at [562, 210] on div "✓ HIPAA Officer Training" at bounding box center [490, 200] width 376 height 48
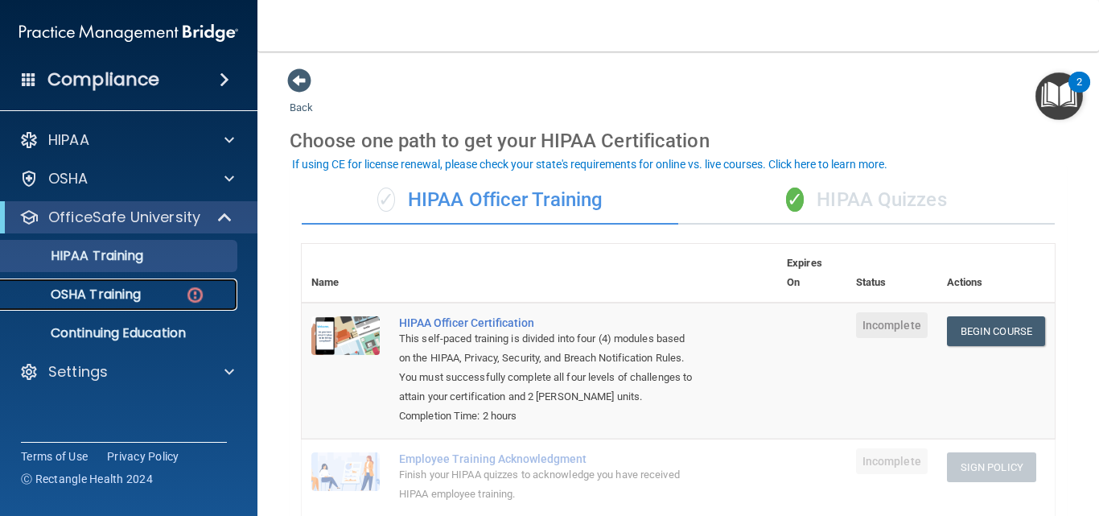
click at [191, 299] on img at bounding box center [195, 295] width 20 height 20
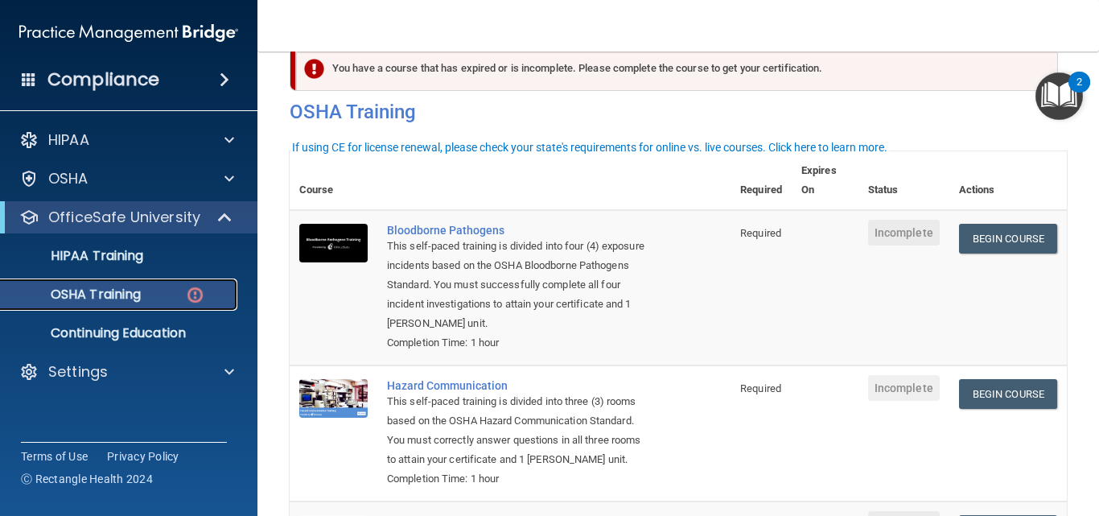
scroll to position [23, 0]
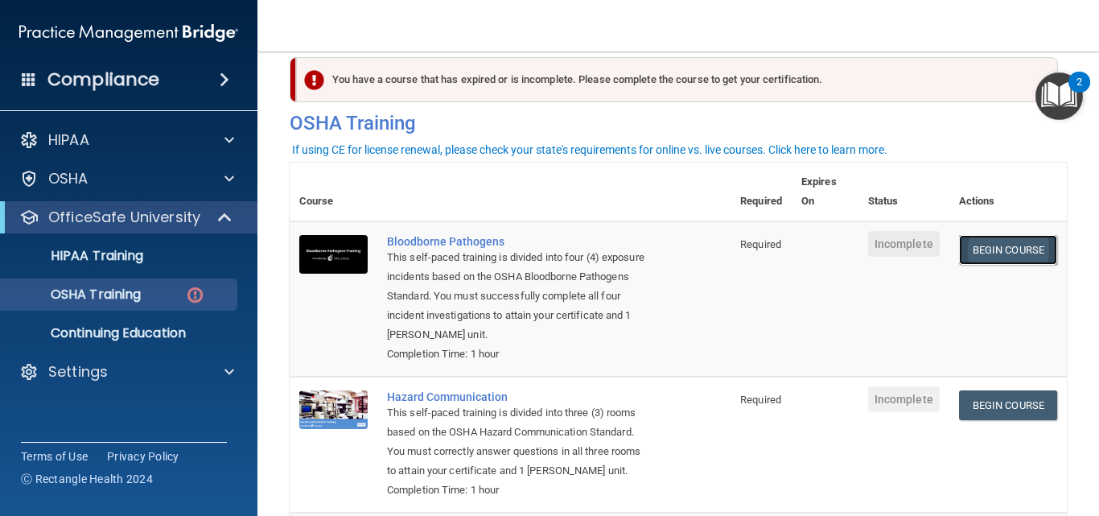
click at [982, 252] on link "Begin Course" at bounding box center [1008, 250] width 98 height 30
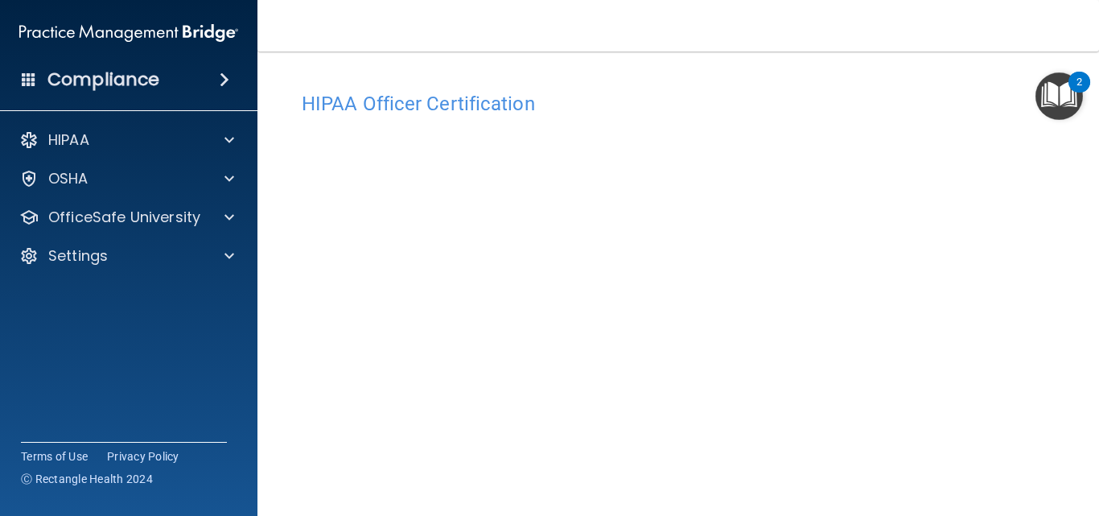
click at [1055, 94] on img "Open Resource Center, 2 new notifications" at bounding box center [1058, 95] width 47 height 47
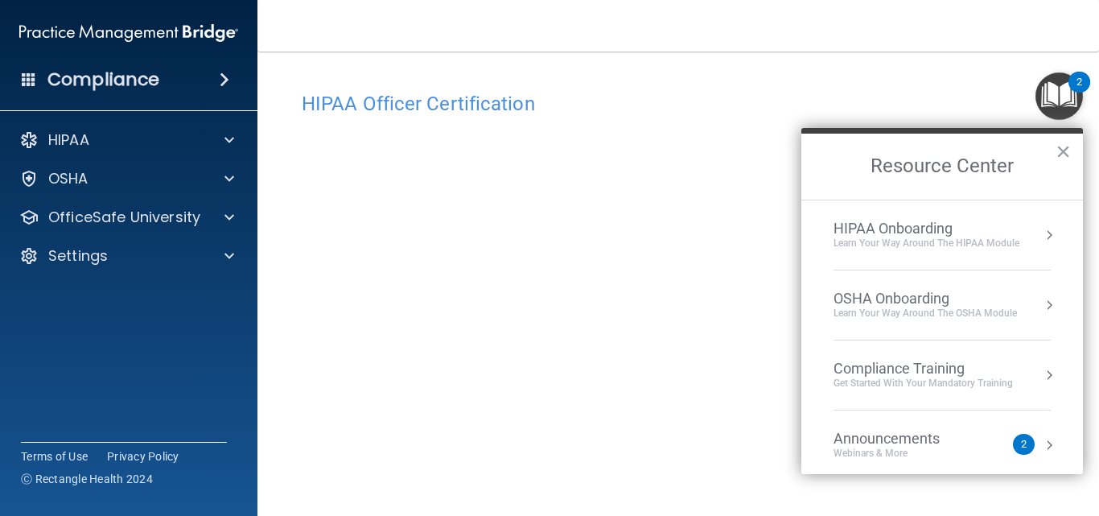
click at [888, 364] on div "Compliance Training" at bounding box center [922, 369] width 179 height 18
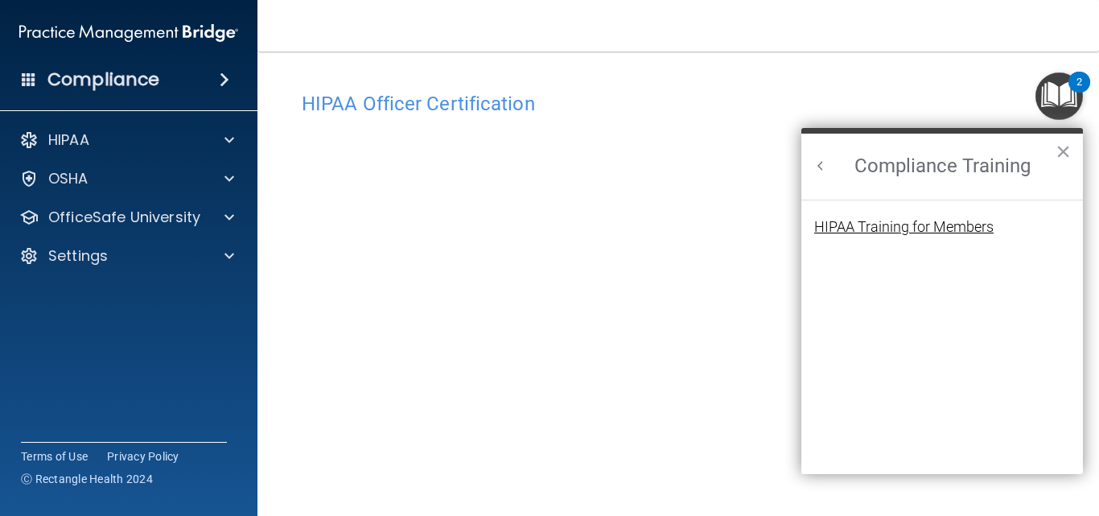
click at [927, 232] on div "HIPAA Training for Members" at bounding box center [903, 227] width 179 height 14
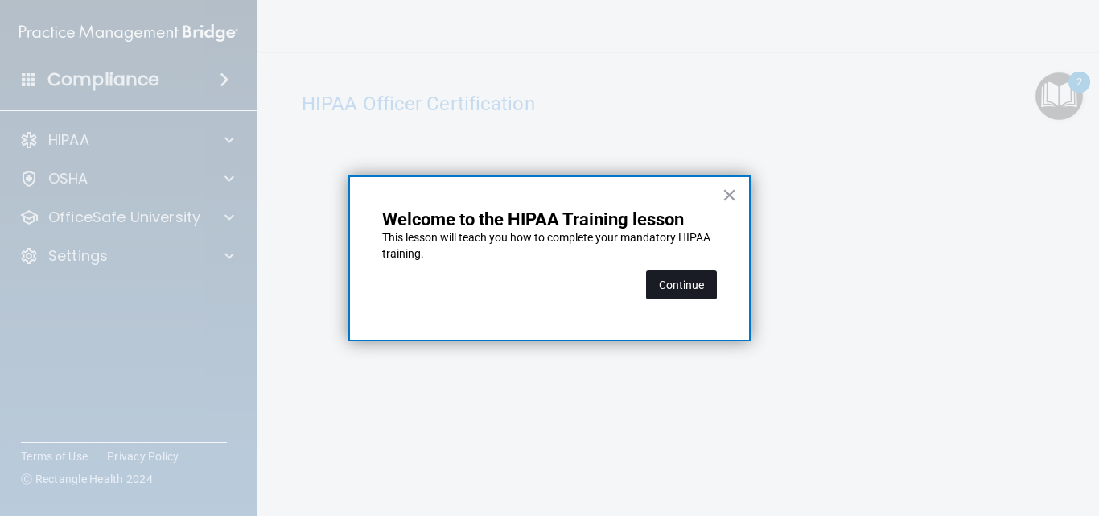
click at [680, 284] on button "Continue" at bounding box center [681, 284] width 71 height 29
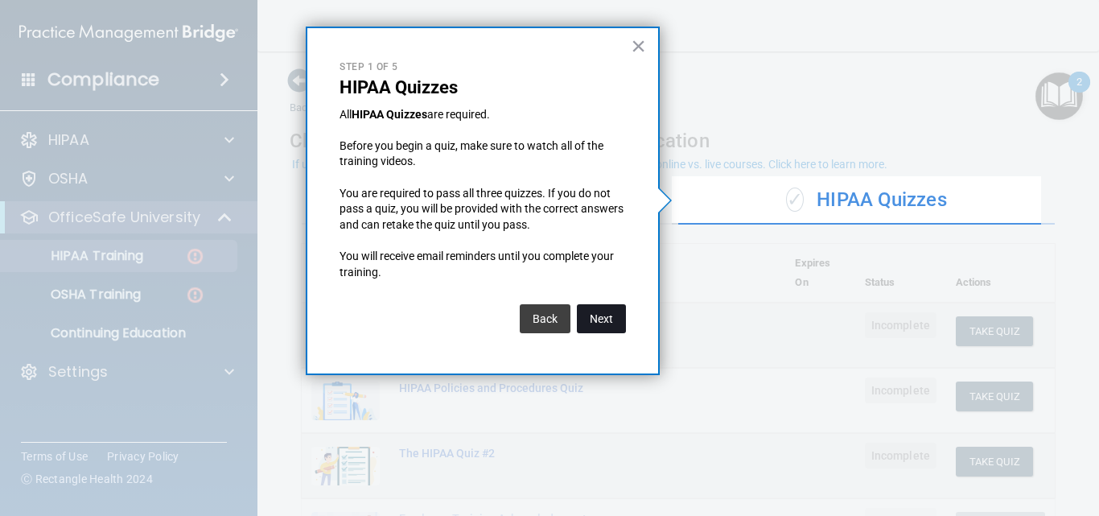
click at [616, 320] on button "Next" at bounding box center [601, 318] width 49 height 29
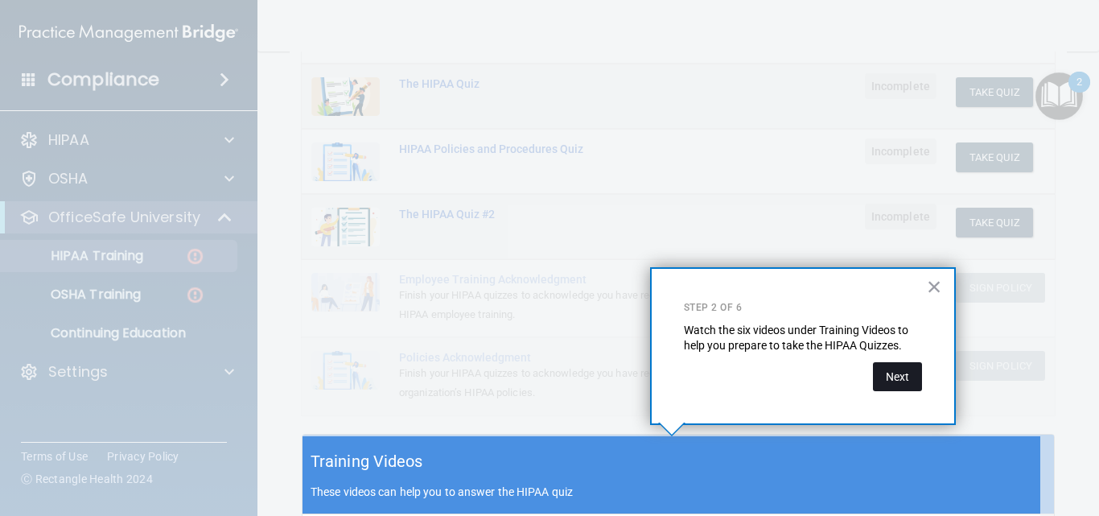
click at [899, 371] on button "Next" at bounding box center [897, 376] width 49 height 29
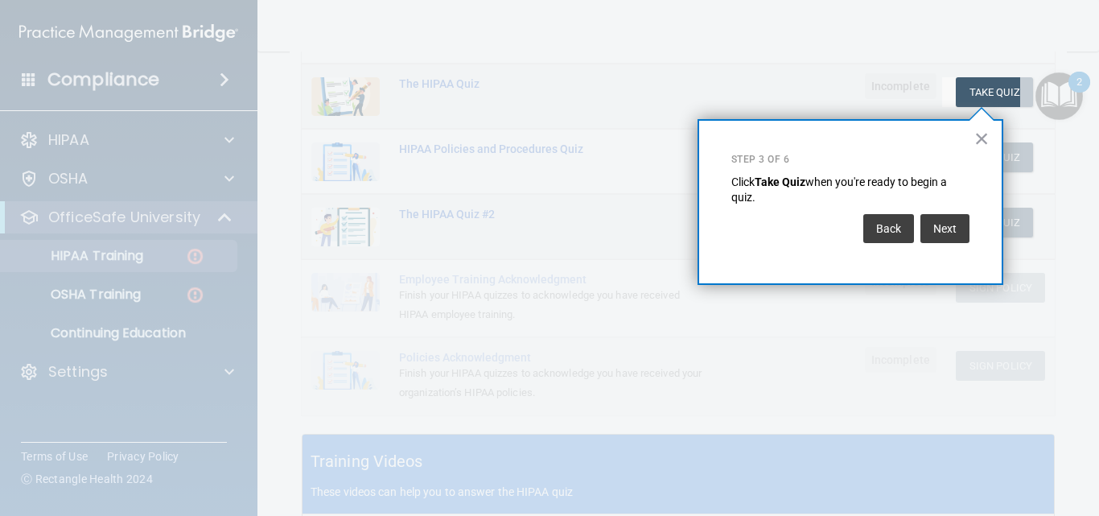
click at [961, 228] on button "Next" at bounding box center [944, 228] width 49 height 29
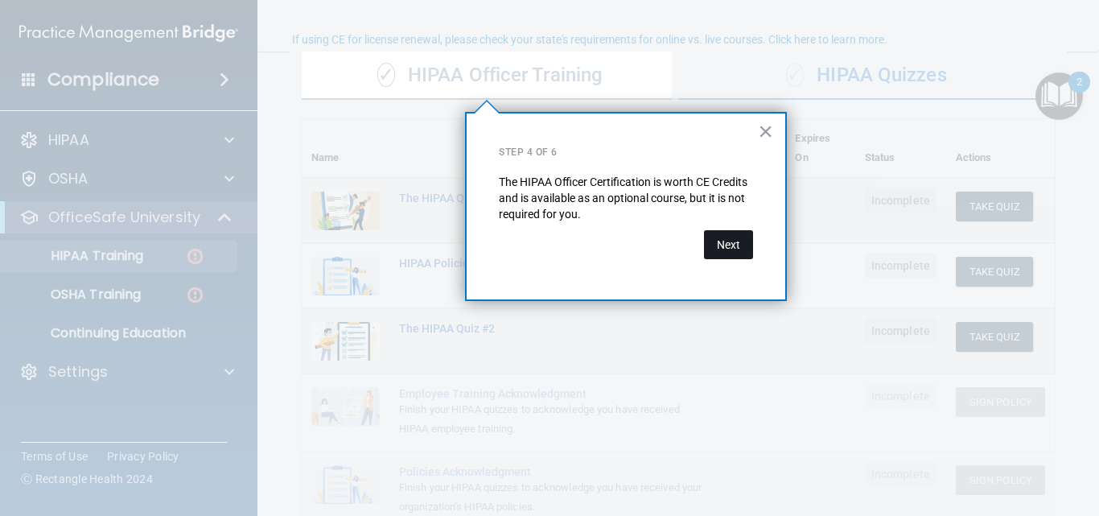
click at [730, 244] on button "Next" at bounding box center [728, 244] width 49 height 29
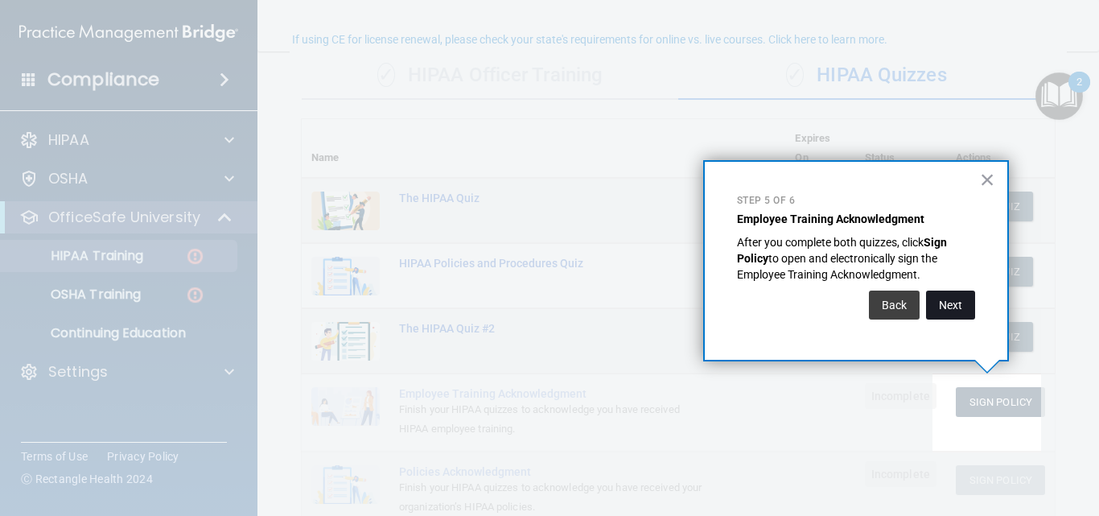
click at [968, 308] on button "Next" at bounding box center [950, 304] width 49 height 29
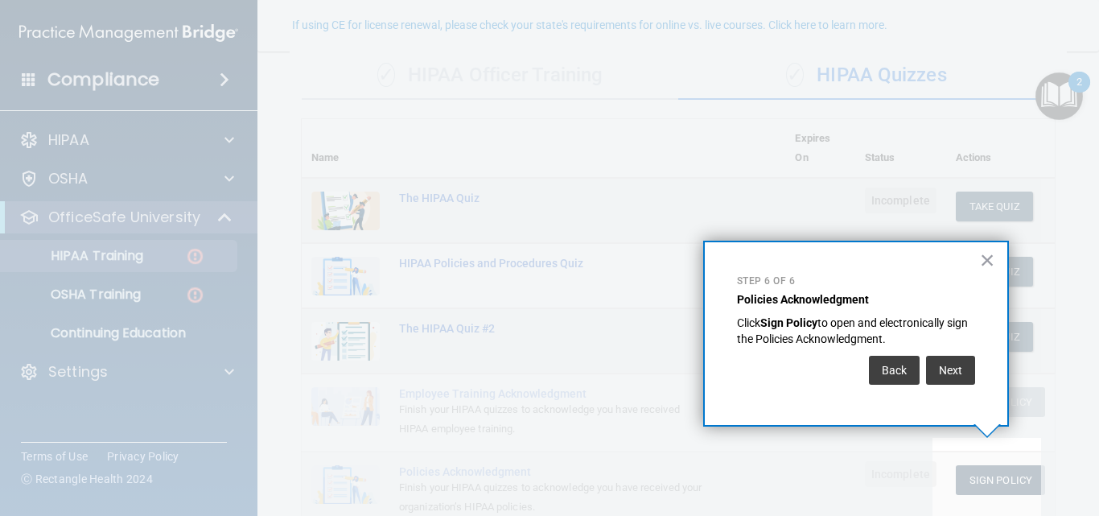
scroll to position [139, 0]
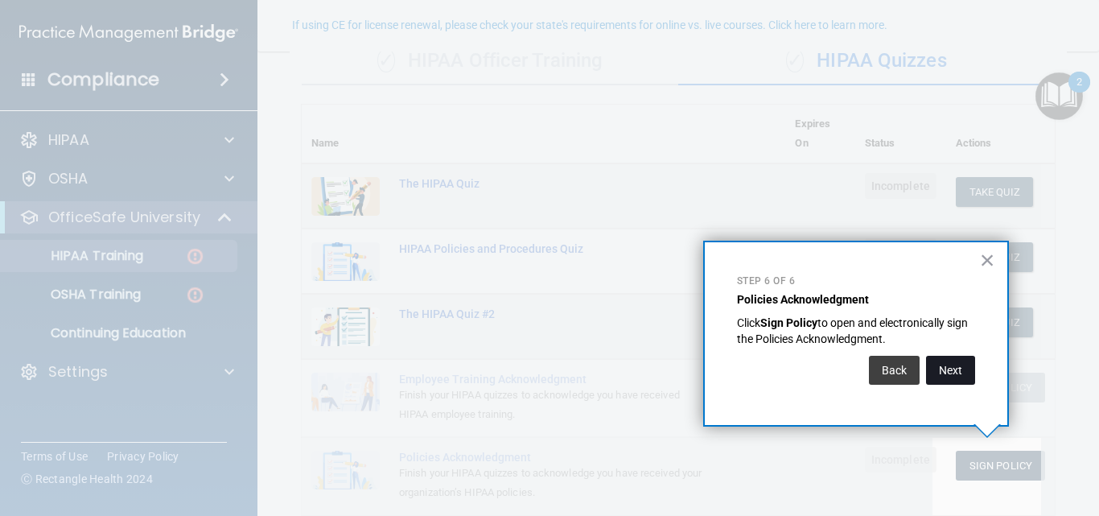
click at [953, 366] on button "Next" at bounding box center [950, 370] width 49 height 29
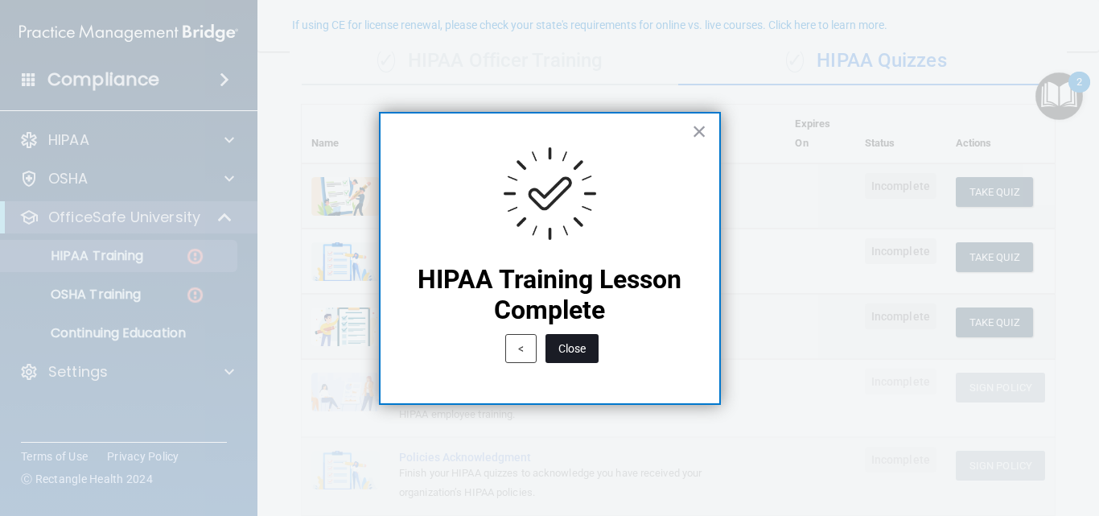
click at [565, 343] on button "Close" at bounding box center [571, 348] width 53 height 29
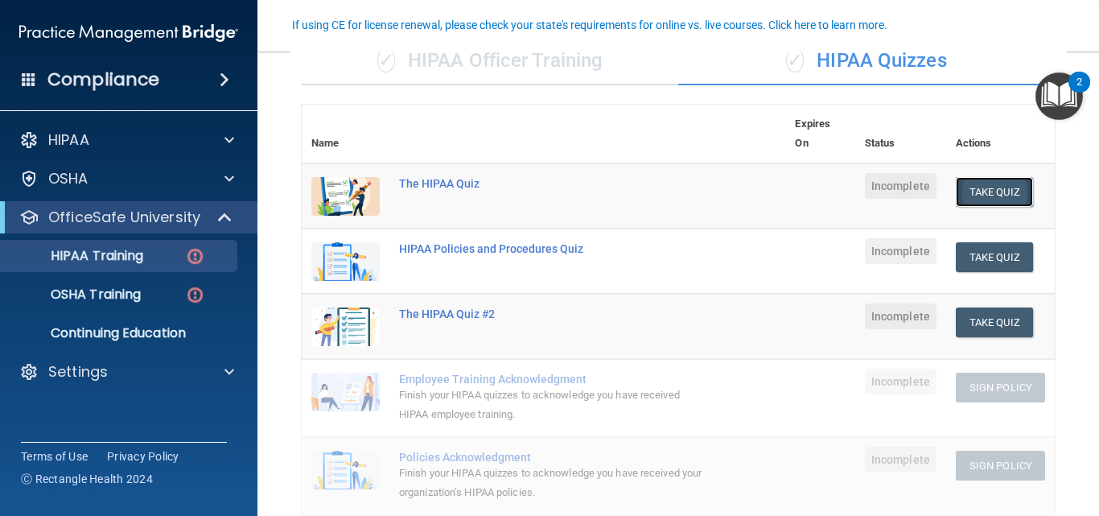
click at [968, 188] on button "Take Quiz" at bounding box center [994, 192] width 77 height 30
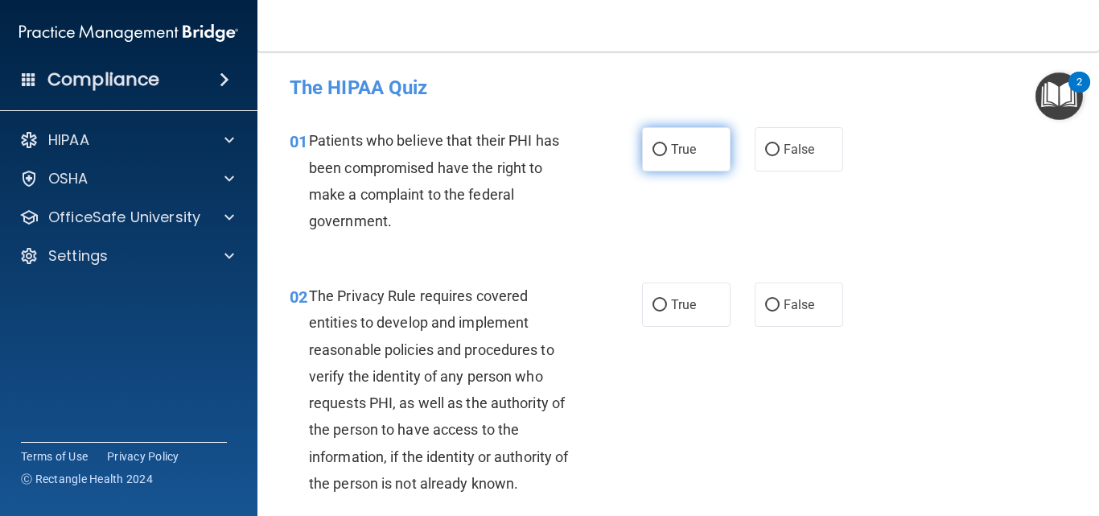
click at [683, 143] on span "True" at bounding box center [683, 149] width 25 height 15
click at [667, 144] on input "True" at bounding box center [659, 150] width 14 height 12
radio input "true"
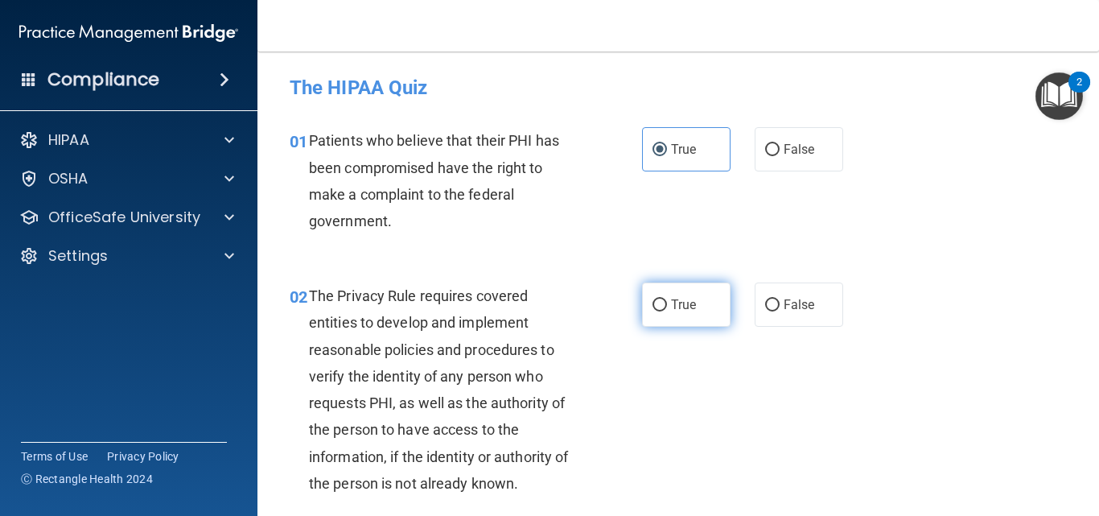
click at [671, 302] on span "True" at bounding box center [683, 304] width 25 height 15
click at [665, 302] on input "True" at bounding box center [659, 305] width 14 height 12
radio input "true"
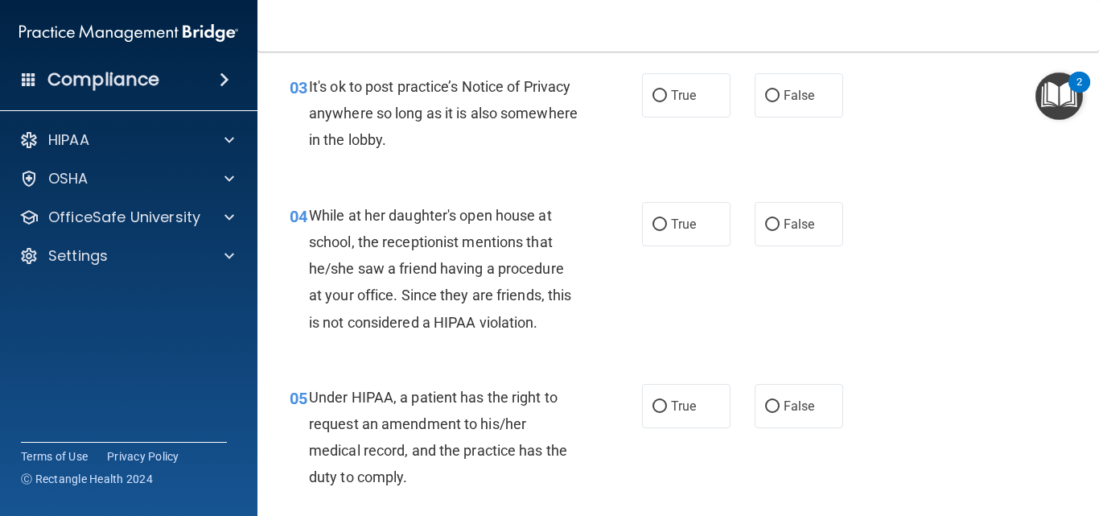
scroll to position [474, 0]
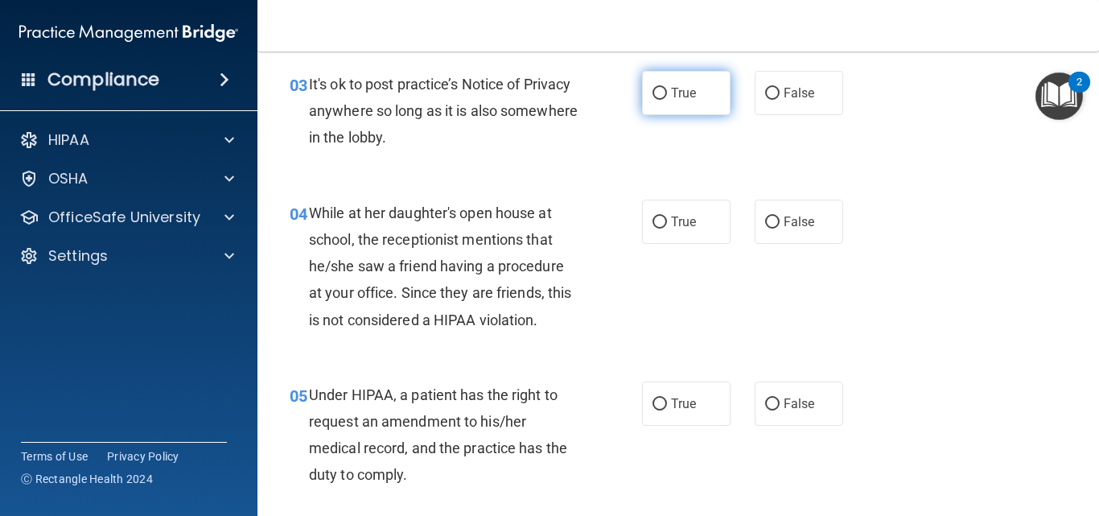
click at [693, 97] on label "True" at bounding box center [686, 93] width 88 height 44
click at [667, 97] on input "True" at bounding box center [659, 94] width 14 height 12
radio input "true"
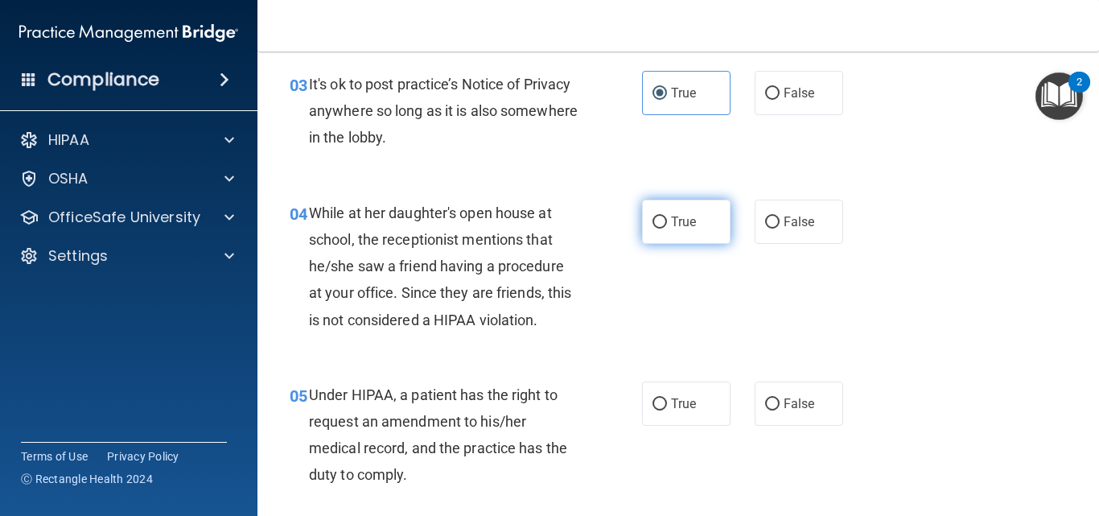
click at [661, 228] on label "True" at bounding box center [686, 221] width 88 height 44
click at [661, 228] on input "True" at bounding box center [659, 222] width 14 height 12
radio input "true"
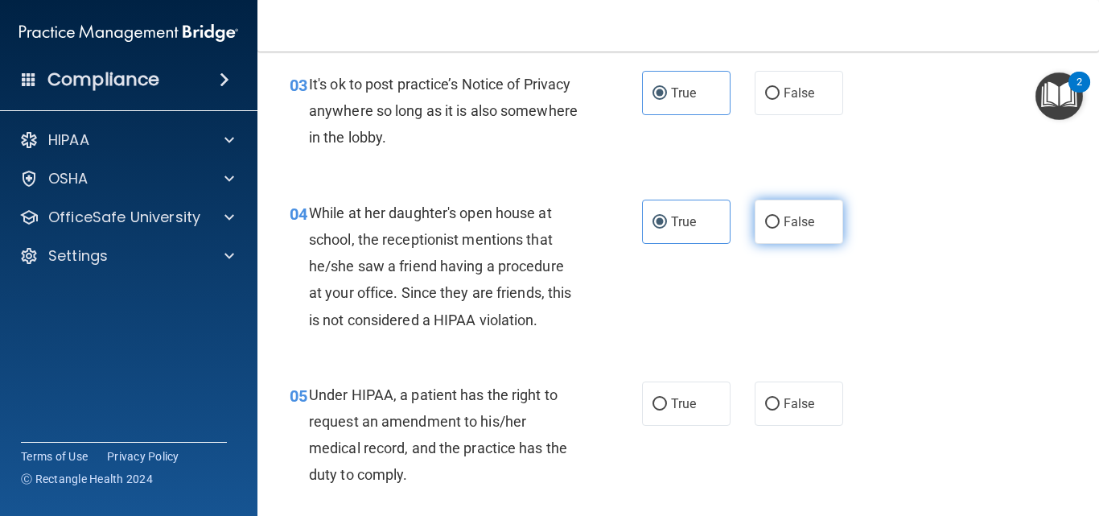
click at [765, 220] on input "False" at bounding box center [772, 222] width 14 height 12
radio input "true"
radio input "false"
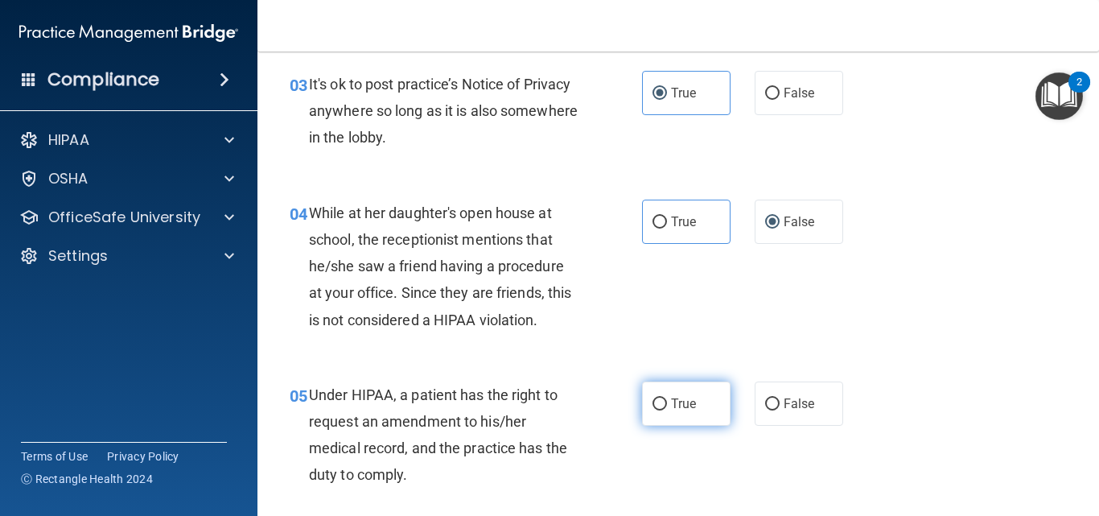
click at [663, 412] on label "True" at bounding box center [686, 403] width 88 height 44
click at [663, 410] on input "True" at bounding box center [659, 404] width 14 height 12
radio input "true"
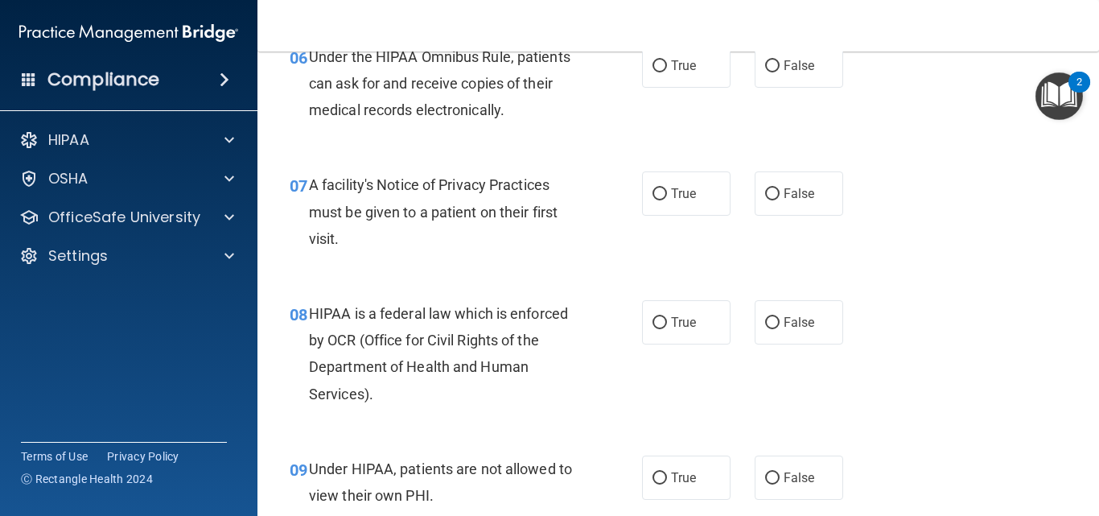
scroll to position [966, 0]
click at [680, 74] on label "True" at bounding box center [686, 66] width 88 height 44
click at [667, 73] on input "True" at bounding box center [659, 67] width 14 height 12
radio input "true"
click at [653, 191] on input "True" at bounding box center [659, 195] width 14 height 12
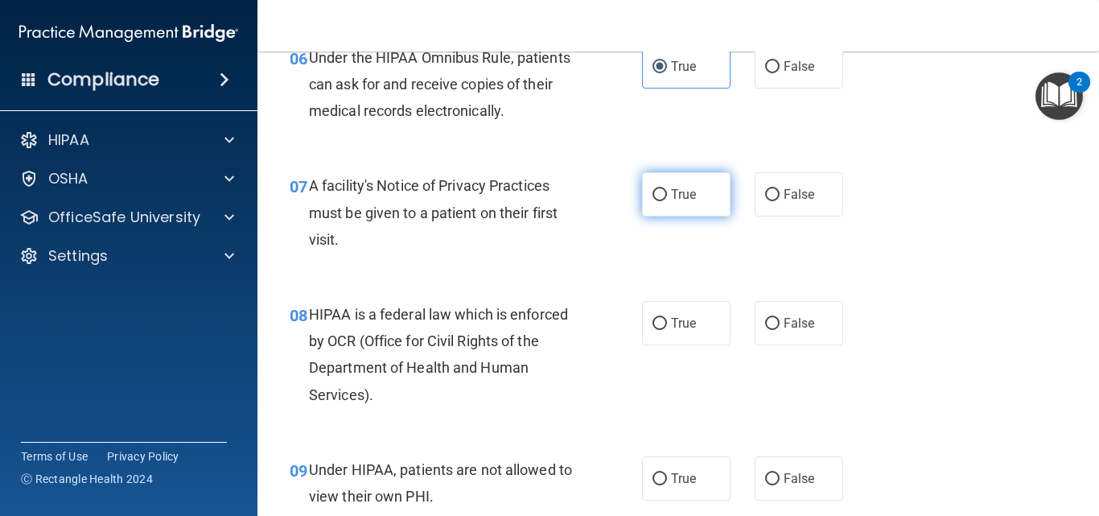
radio input "true"
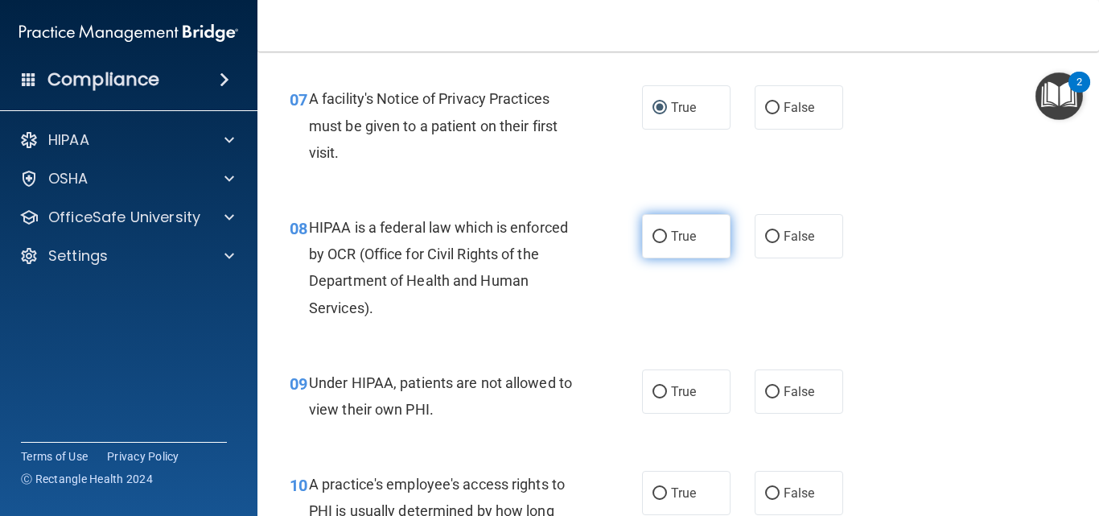
scroll to position [1054, 0]
click at [664, 225] on label "True" at bounding box center [686, 234] width 88 height 44
click at [664, 229] on input "True" at bounding box center [659, 235] width 14 height 12
radio input "true"
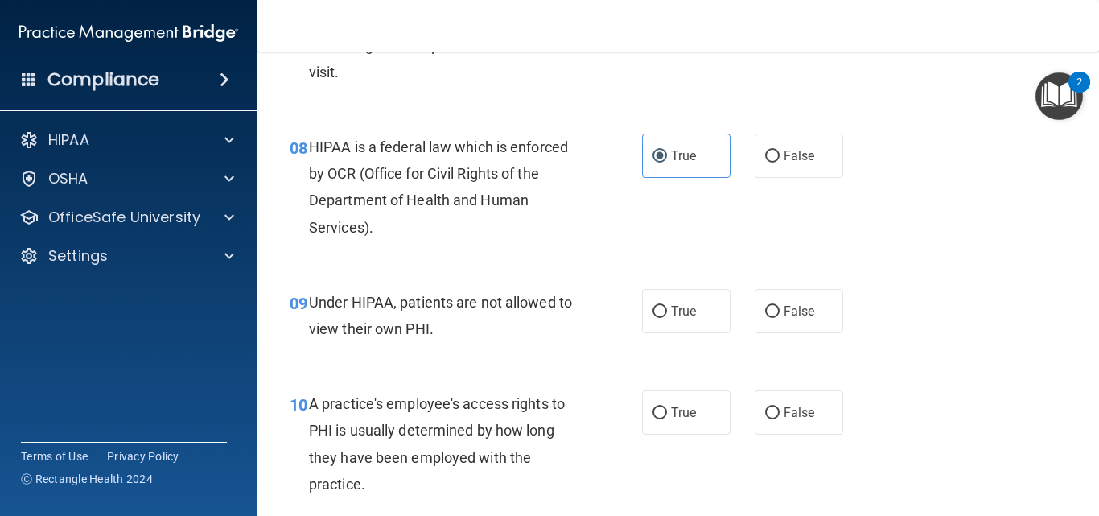
scroll to position [1132, 0]
click at [765, 309] on input "False" at bounding box center [772, 312] width 14 height 12
radio input "true"
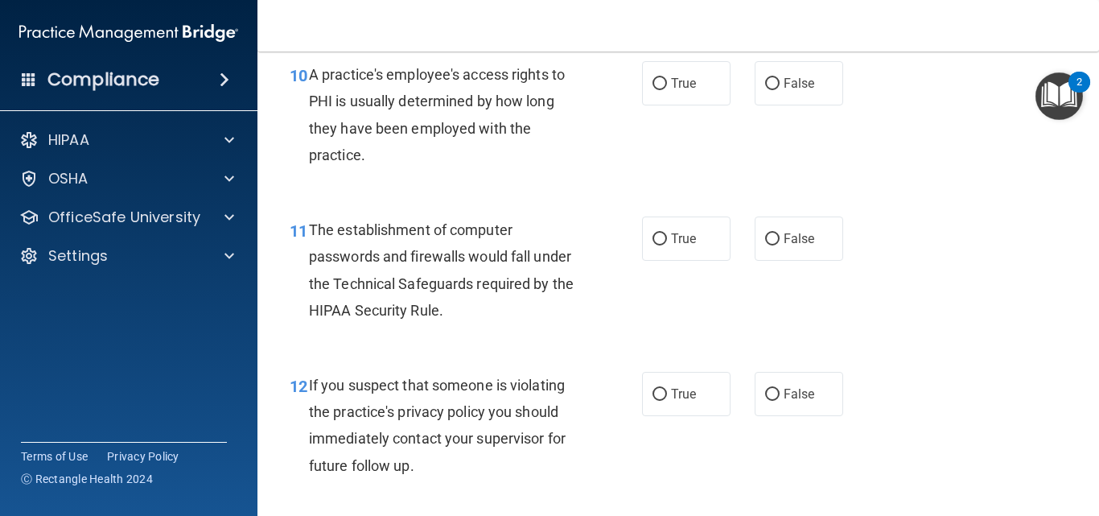
scroll to position [1463, 0]
click at [763, 90] on label "False" at bounding box center [798, 82] width 88 height 44
click at [765, 89] on input "False" at bounding box center [772, 83] width 14 height 12
radio input "true"
click at [672, 245] on label "True" at bounding box center [686, 238] width 88 height 44
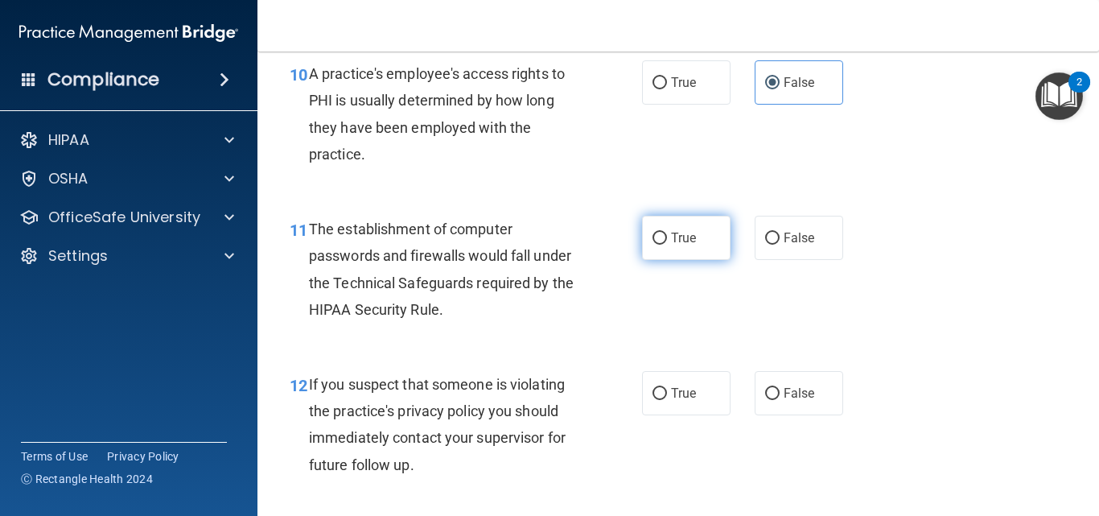
click at [667, 245] on input "True" at bounding box center [659, 238] width 14 height 12
radio input "true"
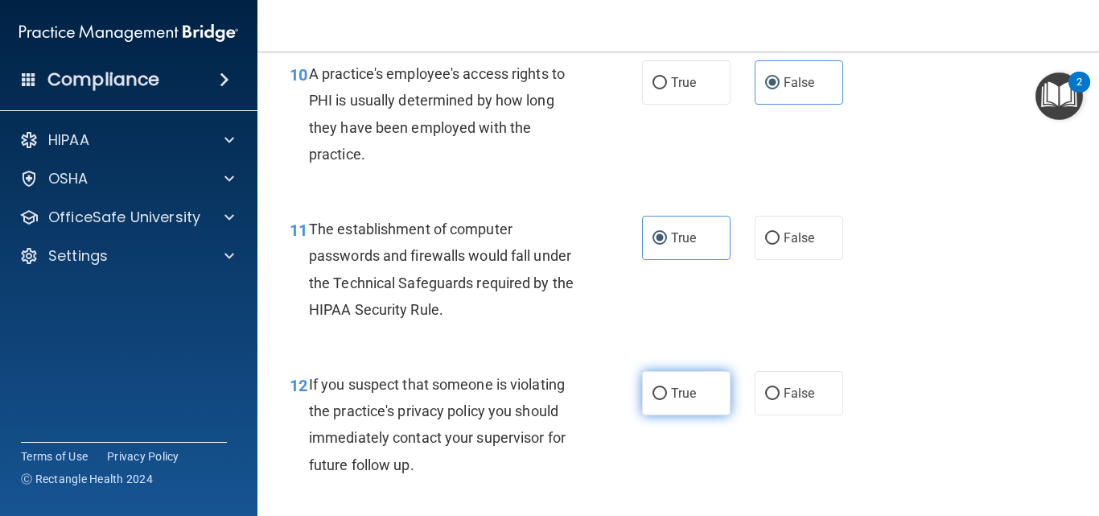
click at [684, 400] on span "True" at bounding box center [683, 392] width 25 height 15
click at [667, 400] on input "True" at bounding box center [659, 394] width 14 height 12
radio input "true"
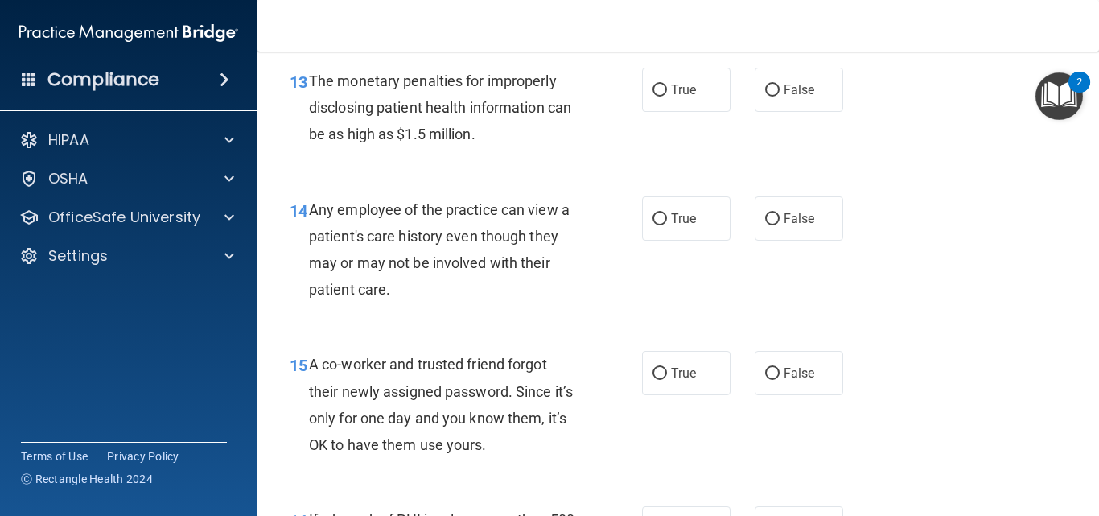
scroll to position [1923, 0]
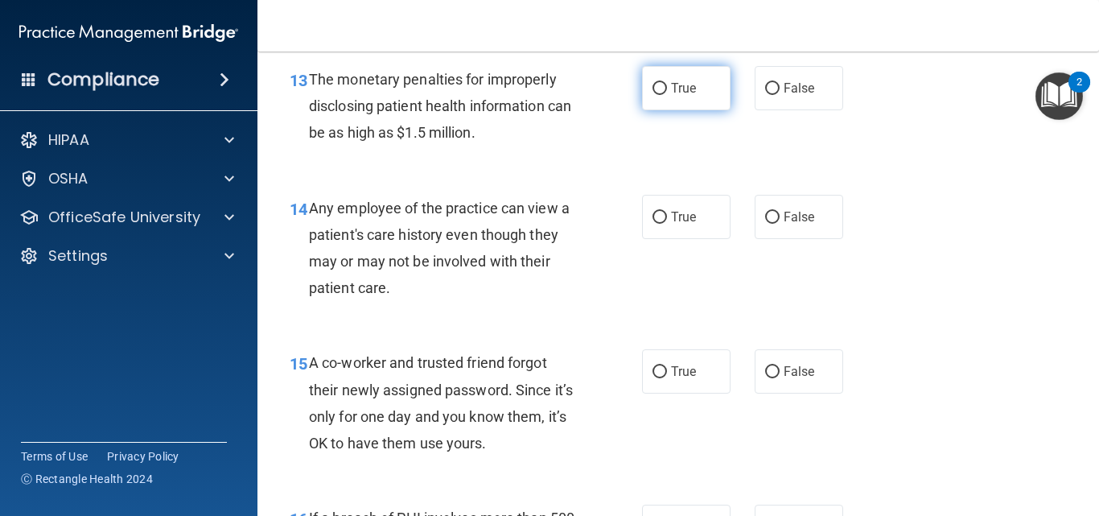
click at [674, 87] on span "True" at bounding box center [683, 87] width 25 height 15
click at [667, 87] on input "True" at bounding box center [659, 89] width 14 height 12
radio input "true"
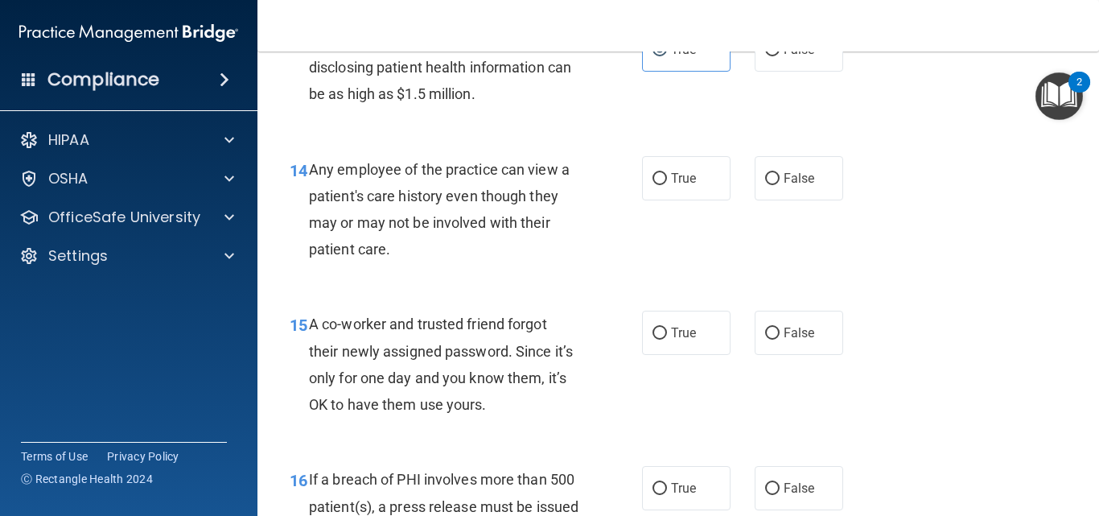
scroll to position [1963, 0]
click at [672, 191] on label "True" at bounding box center [686, 176] width 88 height 44
click at [667, 183] on input "True" at bounding box center [659, 177] width 14 height 12
radio input "true"
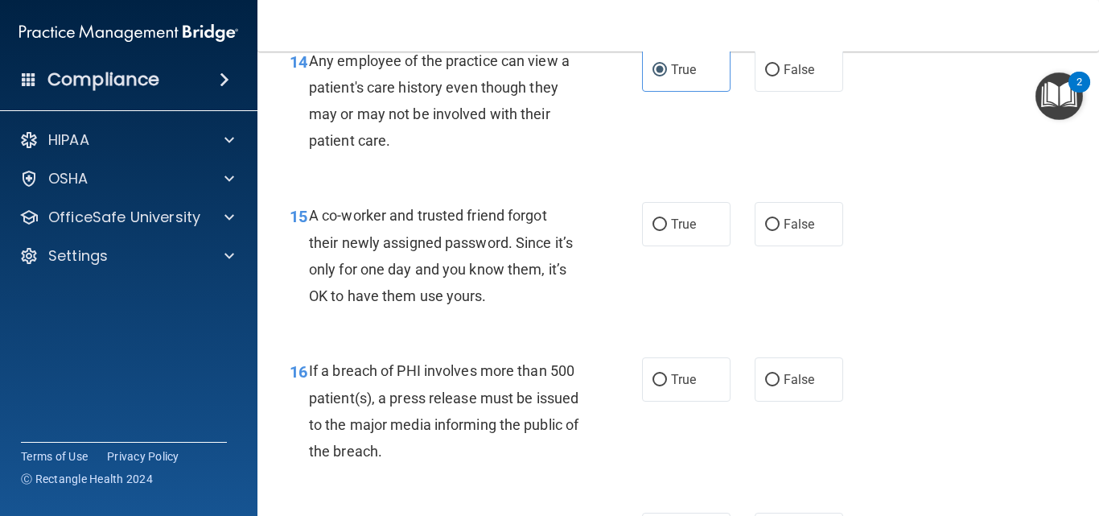
scroll to position [2072, 0]
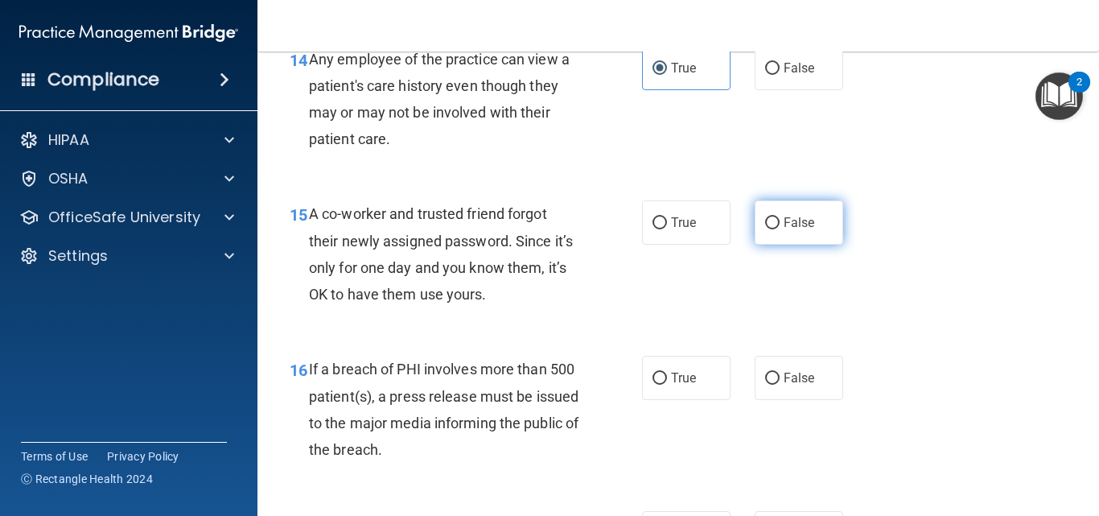
click at [756, 220] on label "False" at bounding box center [798, 222] width 88 height 44
drag, startPoint x: 802, startPoint y: 232, endPoint x: 807, endPoint y: 240, distance: 9.4
click at [807, 240] on label "False" at bounding box center [798, 222] width 88 height 44
click at [765, 224] on input "False" at bounding box center [772, 223] width 14 height 12
radio input "true"
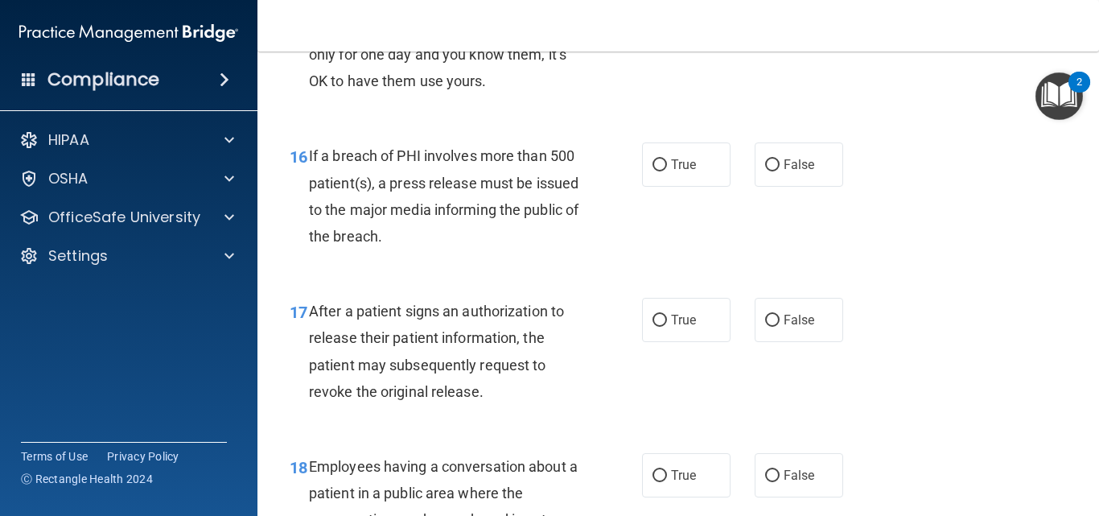
scroll to position [2286, 0]
click at [707, 170] on label "True" at bounding box center [686, 164] width 88 height 44
click at [667, 170] on input "True" at bounding box center [659, 164] width 14 height 12
radio input "true"
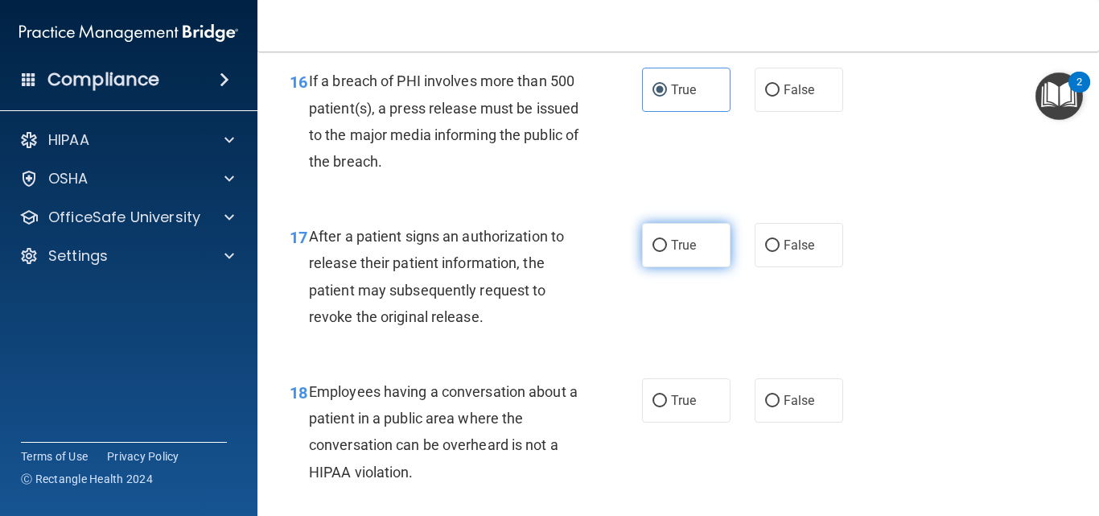
scroll to position [2358, 0]
click at [698, 261] on label "True" at bounding box center [686, 246] width 88 height 44
click at [667, 253] on input "True" at bounding box center [659, 247] width 14 height 12
radio input "true"
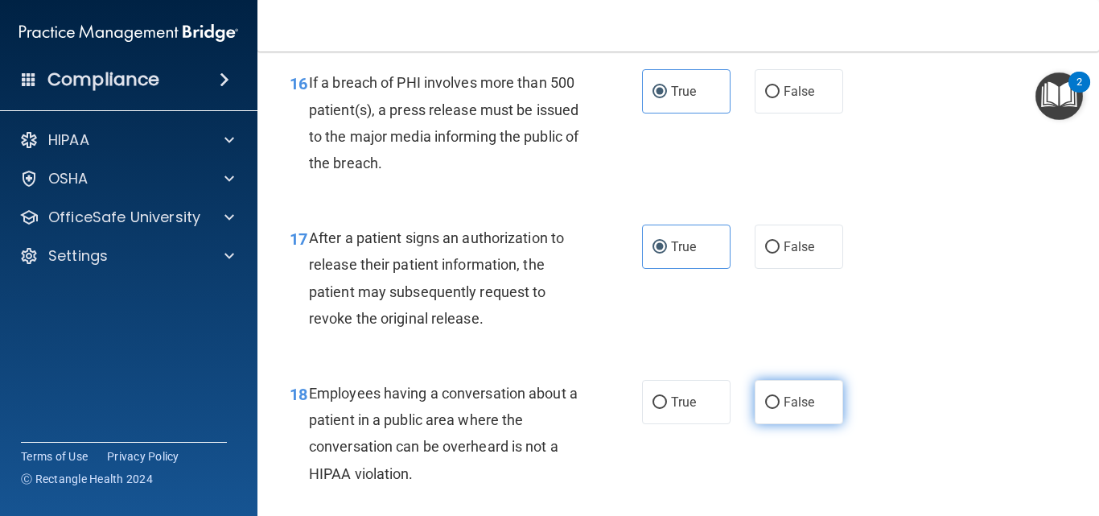
click at [776, 393] on label "False" at bounding box center [798, 402] width 88 height 44
click at [776, 397] on input "False" at bounding box center [772, 403] width 14 height 12
radio input "true"
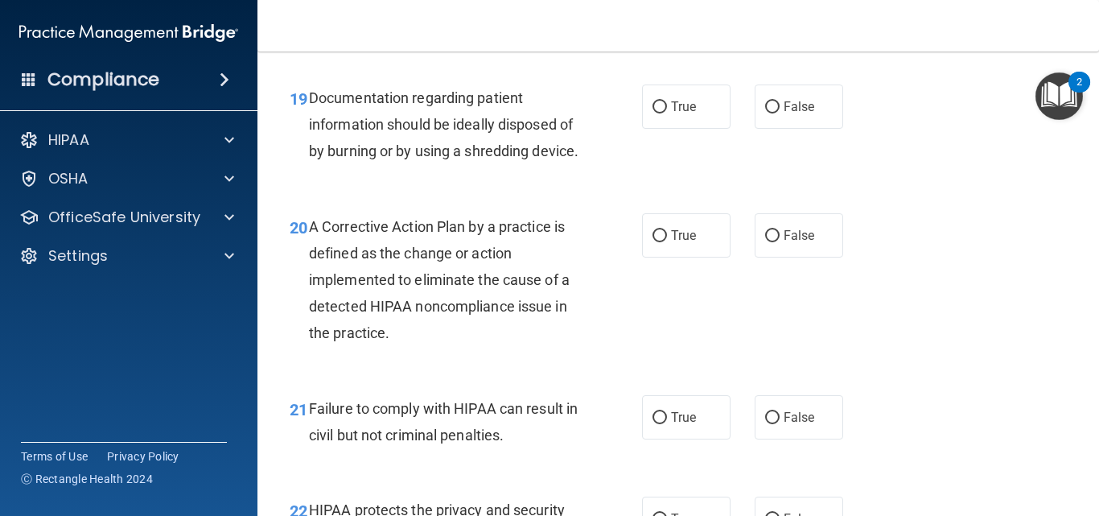
scroll to position [2809, 0]
click at [655, 101] on input "True" at bounding box center [659, 107] width 14 height 12
radio input "true"
click at [683, 252] on label "True" at bounding box center [686, 234] width 88 height 44
click at [667, 241] on input "True" at bounding box center [659, 235] width 14 height 12
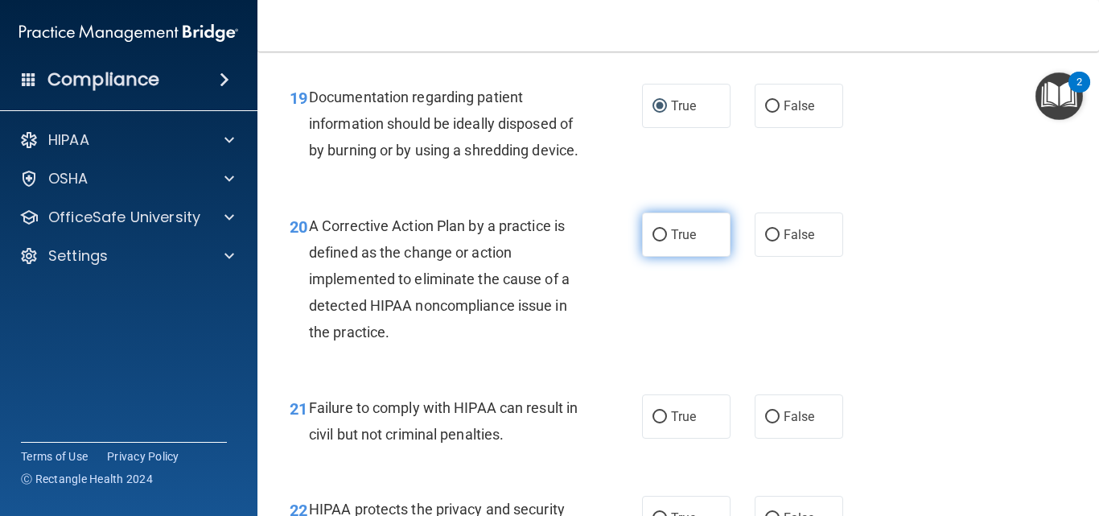
radio input "true"
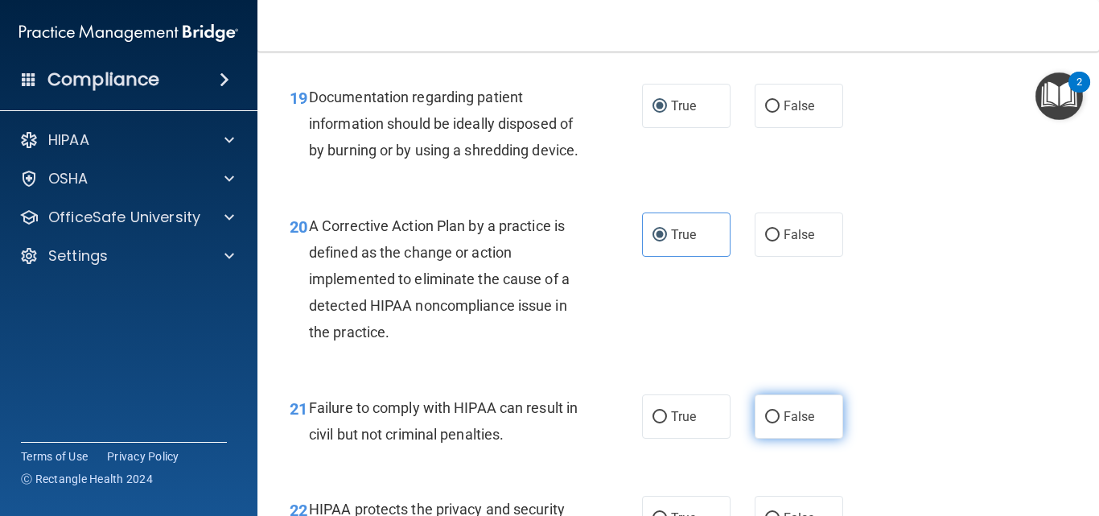
click at [803, 424] on span "False" at bounding box center [798, 416] width 31 height 15
click at [779, 423] on input "False" at bounding box center [772, 417] width 14 height 12
radio input "true"
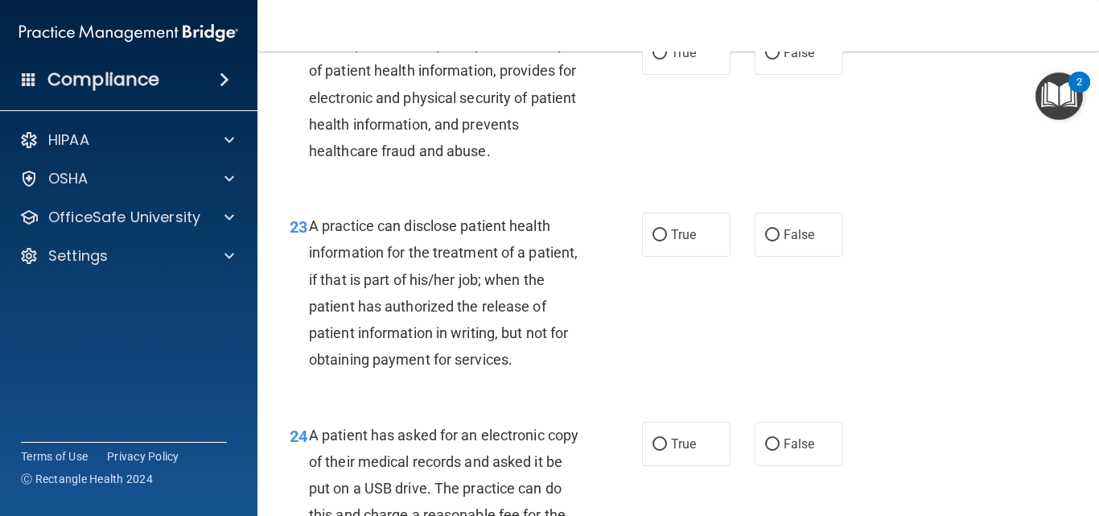
scroll to position [3273, 0]
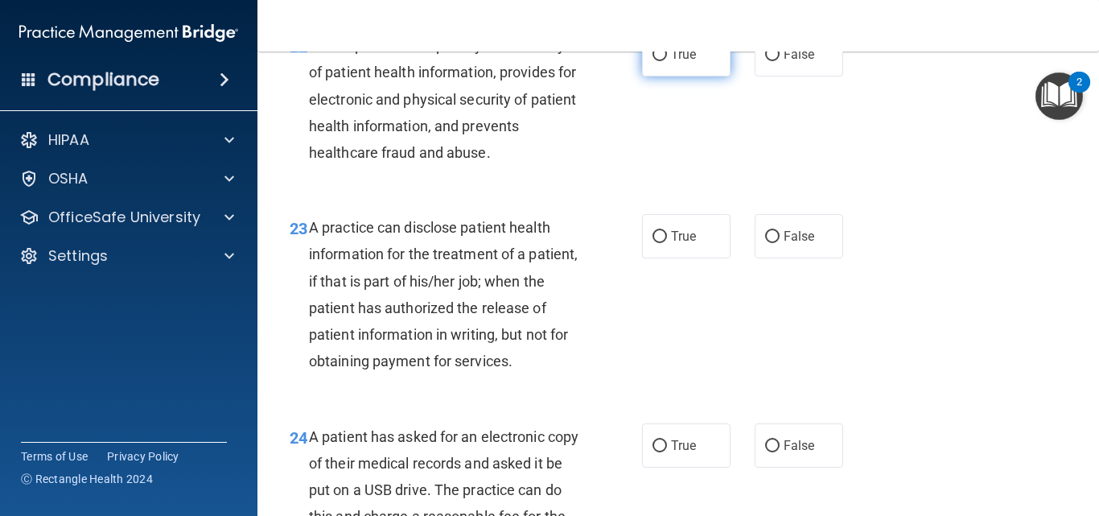
click at [657, 74] on label "True" at bounding box center [686, 54] width 88 height 44
click at [662, 258] on label "True" at bounding box center [686, 236] width 88 height 44
click at [662, 243] on input "True" at bounding box center [659, 237] width 14 height 12
radio input "true"
click at [662, 76] on label "True" at bounding box center [686, 54] width 88 height 44
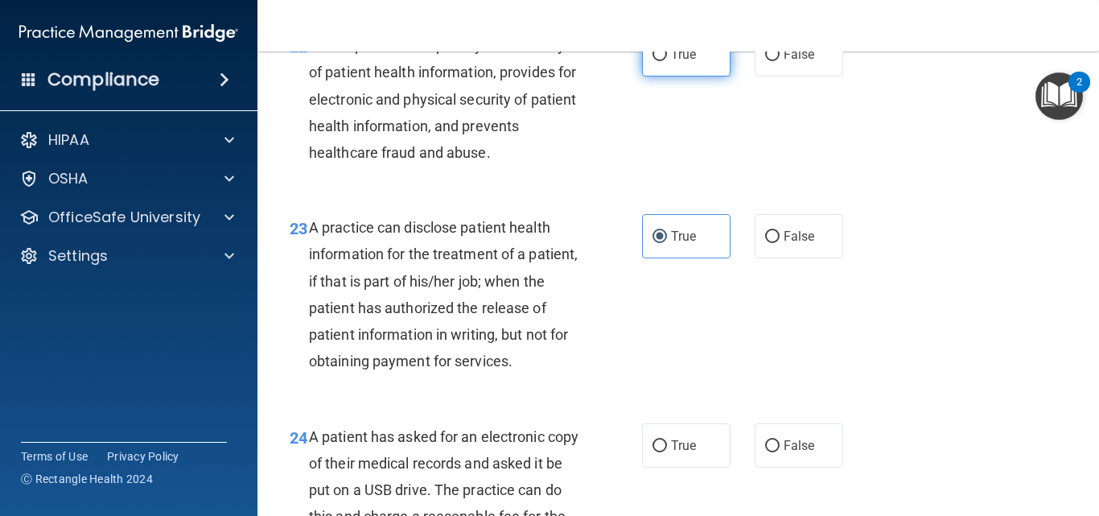
click at [662, 61] on input "True" at bounding box center [659, 55] width 14 height 12
radio input "true"
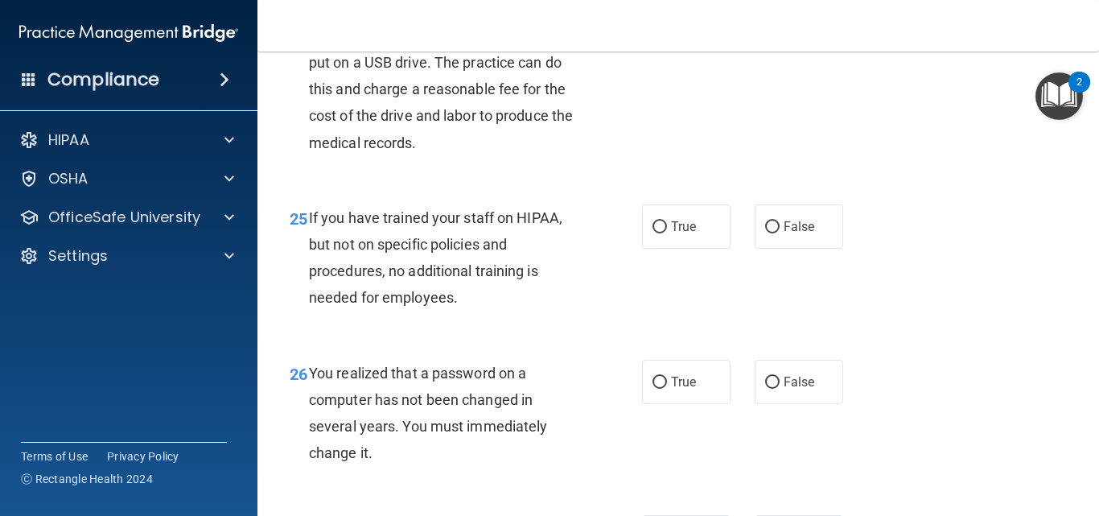
scroll to position [3699, 0]
click at [759, 249] on label "False" at bounding box center [798, 227] width 88 height 44
click at [765, 234] on input "False" at bounding box center [772, 228] width 14 height 12
radio input "true"
click at [671, 27] on span "True" at bounding box center [683, 18] width 25 height 15
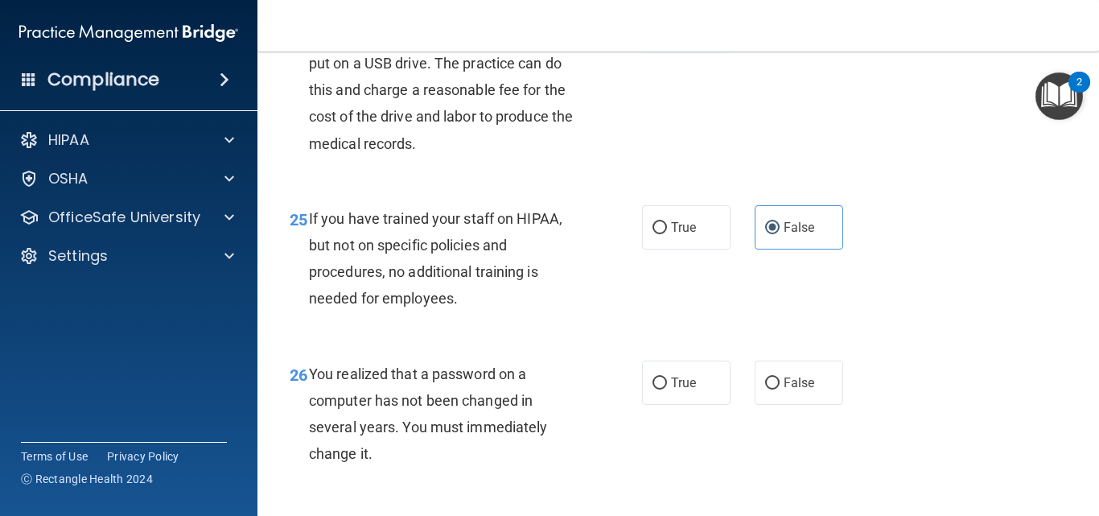
click at [667, 26] on input "True" at bounding box center [659, 20] width 14 height 12
radio input "true"
click at [656, 389] on input "True" at bounding box center [659, 383] width 14 height 12
radio input "true"
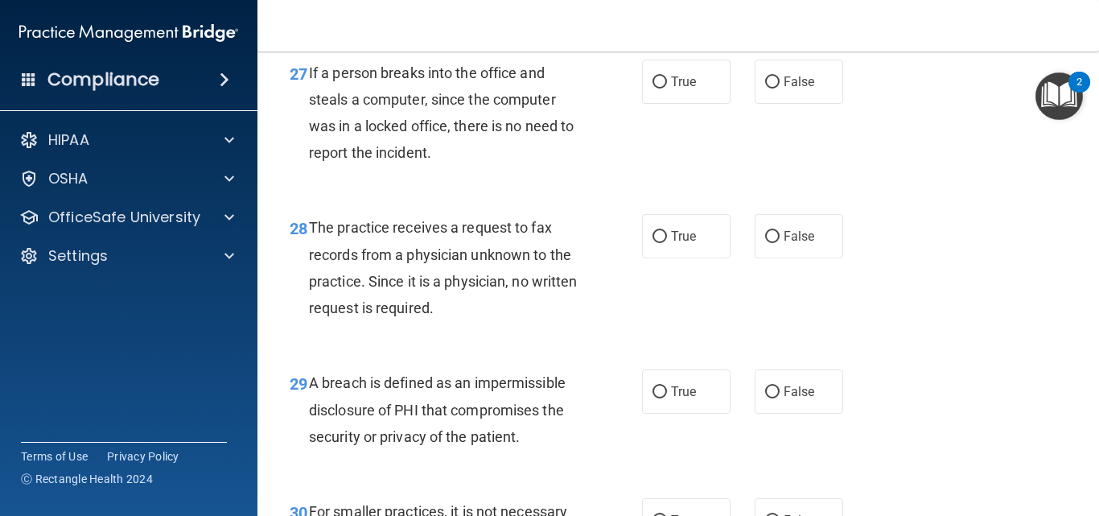
scroll to position [4156, 0]
click at [783, 103] on label "False" at bounding box center [798, 81] width 88 height 44
click at [779, 88] on input "False" at bounding box center [772, 82] width 14 height 12
radio input "true"
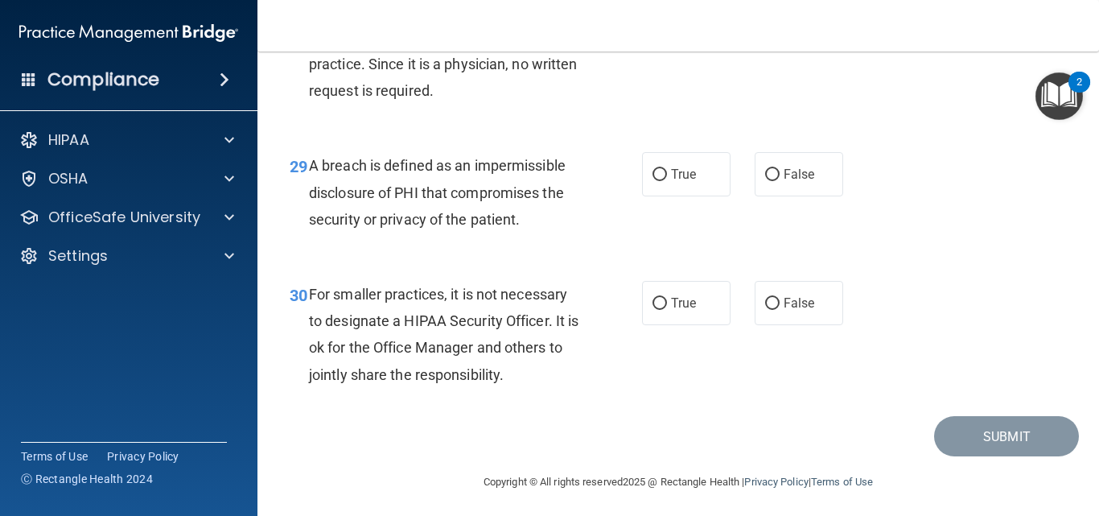
scroll to position [4371, 0]
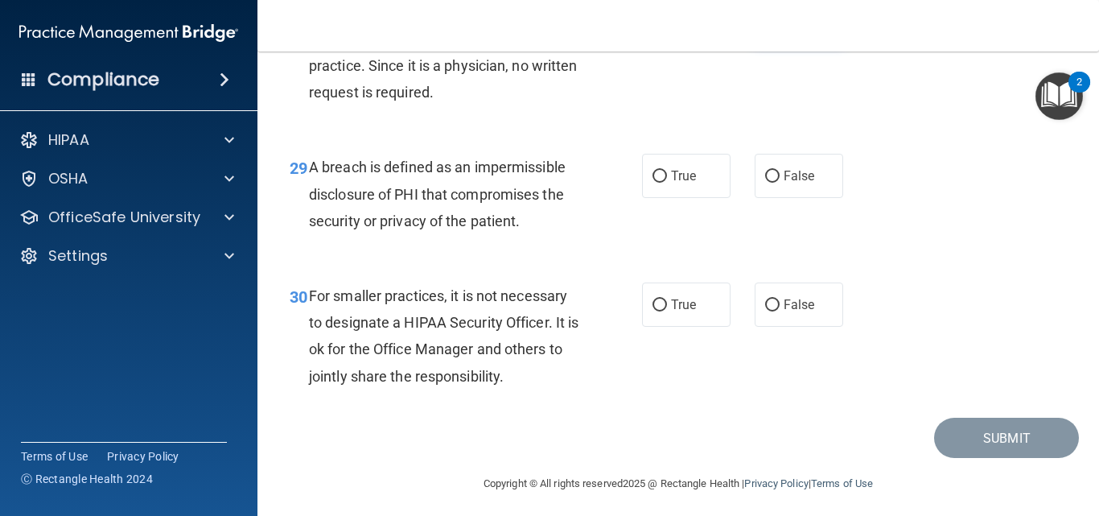
click at [779, 43] on label "False" at bounding box center [798, 20] width 88 height 44
click at [779, 27] on input "False" at bounding box center [772, 21] width 14 height 12
radio input "true"
click at [655, 183] on input "True" at bounding box center [659, 177] width 14 height 12
radio input "true"
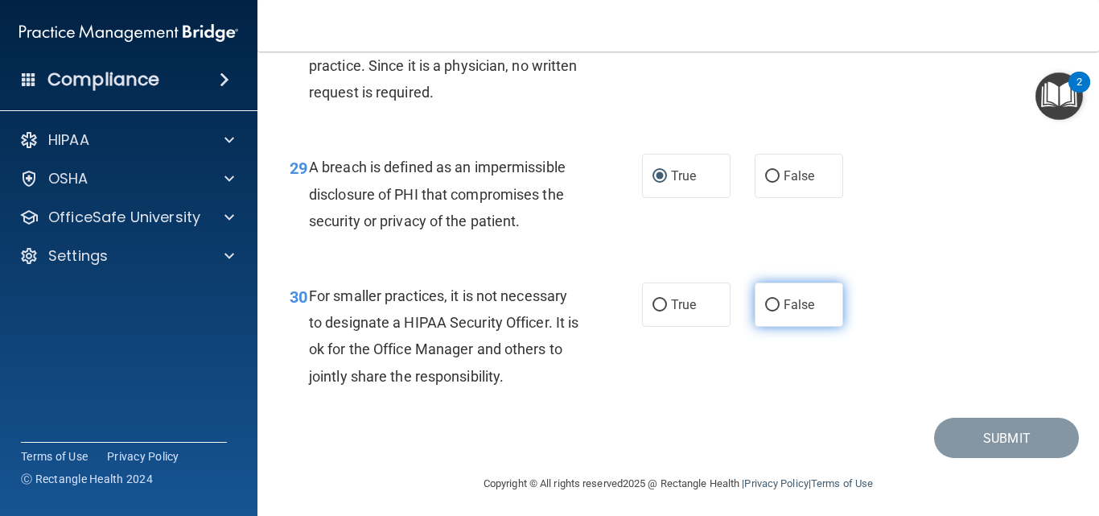
click at [754, 327] on label "False" at bounding box center [798, 304] width 88 height 44
click at [765, 311] on input "False" at bounding box center [772, 305] width 14 height 12
radio input "true"
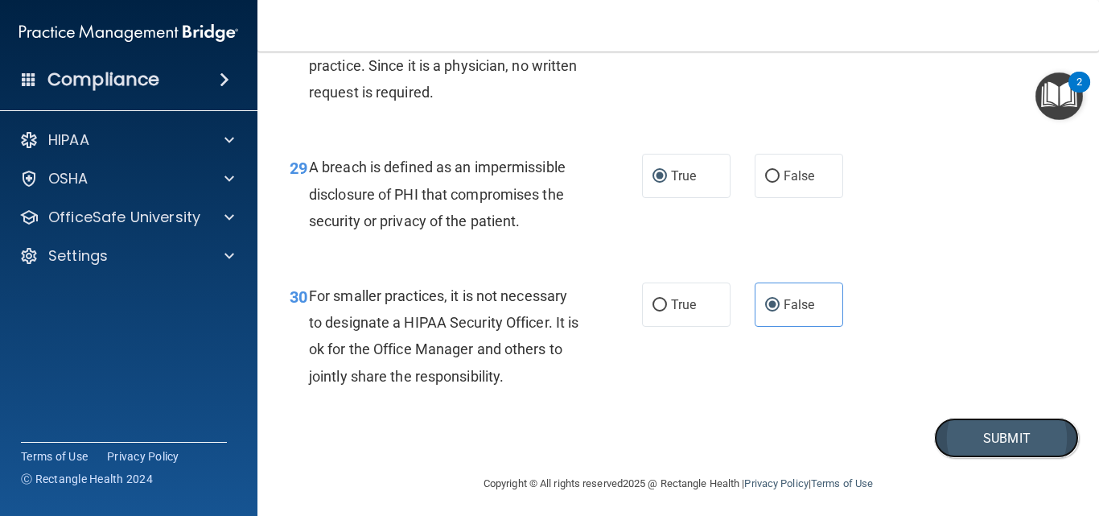
click at [962, 458] on button "Submit" at bounding box center [1006, 437] width 145 height 41
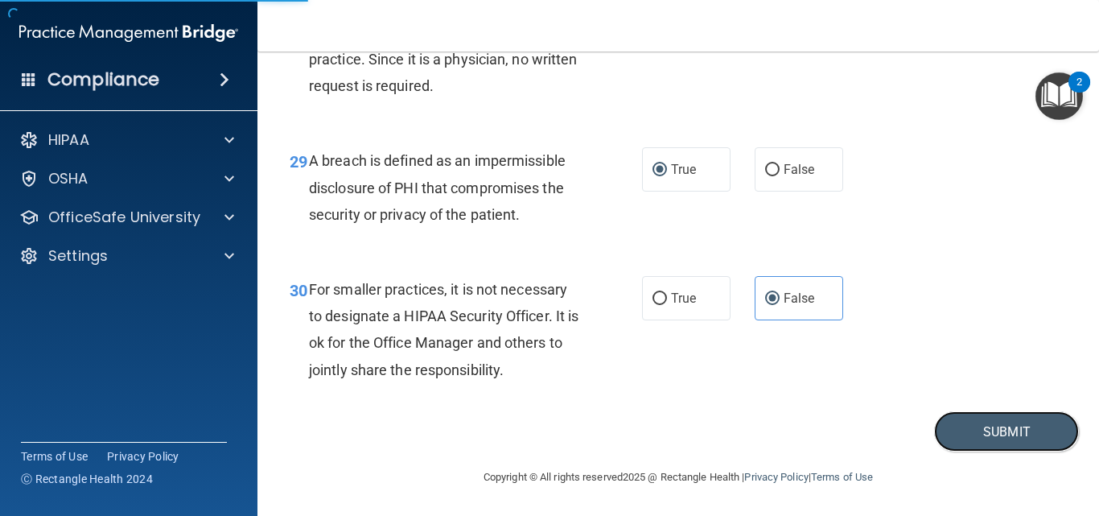
scroll to position [4431, 0]
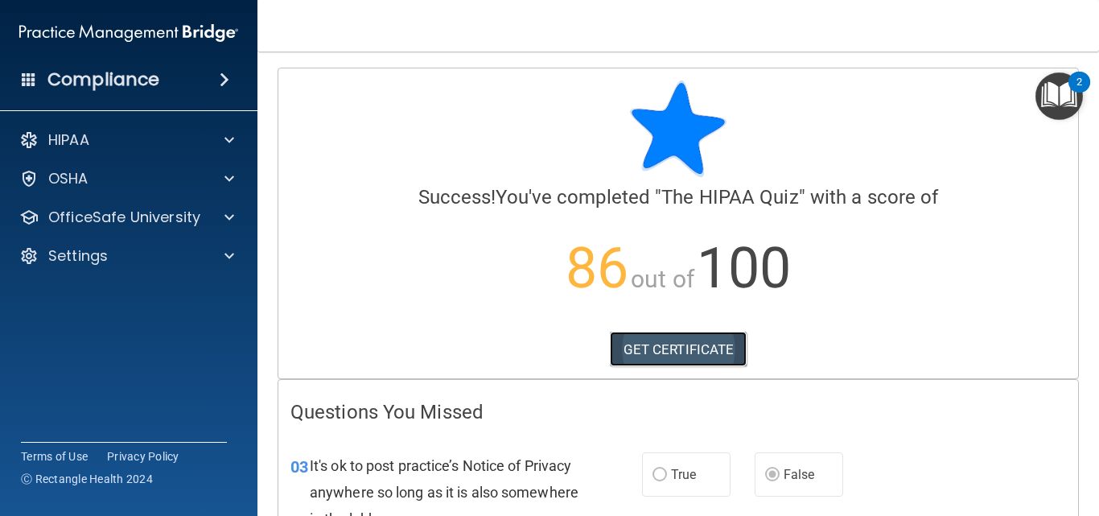
click at [679, 351] on link "GET CERTIFICATE" at bounding box center [679, 348] width 138 height 35
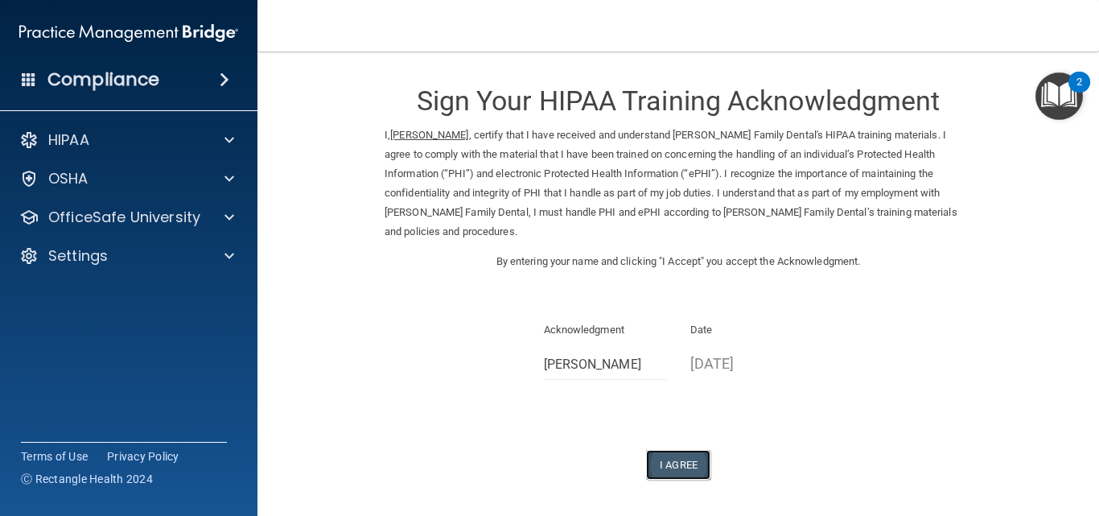
click at [672, 450] on button "I Agree" at bounding box center [678, 465] width 64 height 30
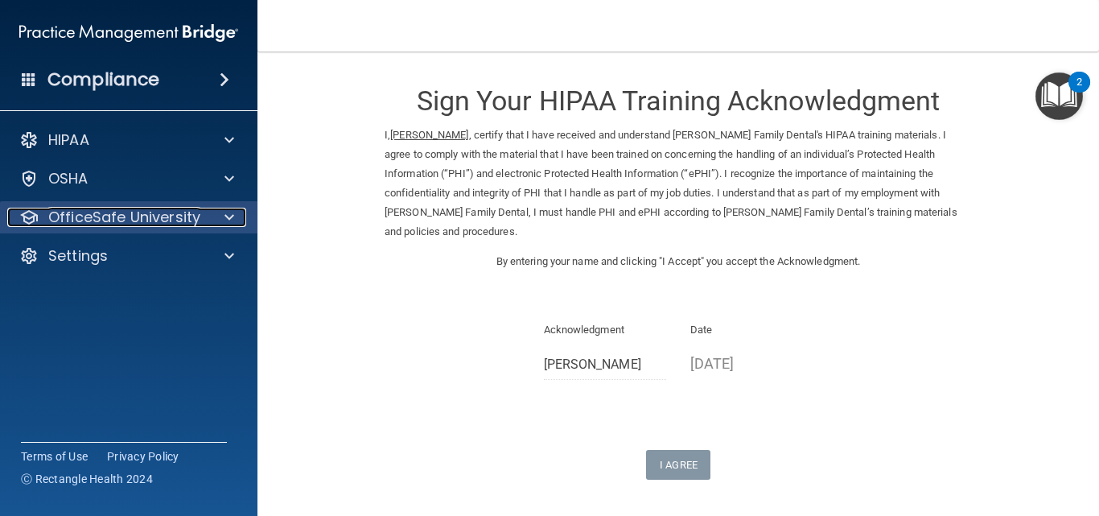
click at [233, 217] on span at bounding box center [229, 217] width 10 height 19
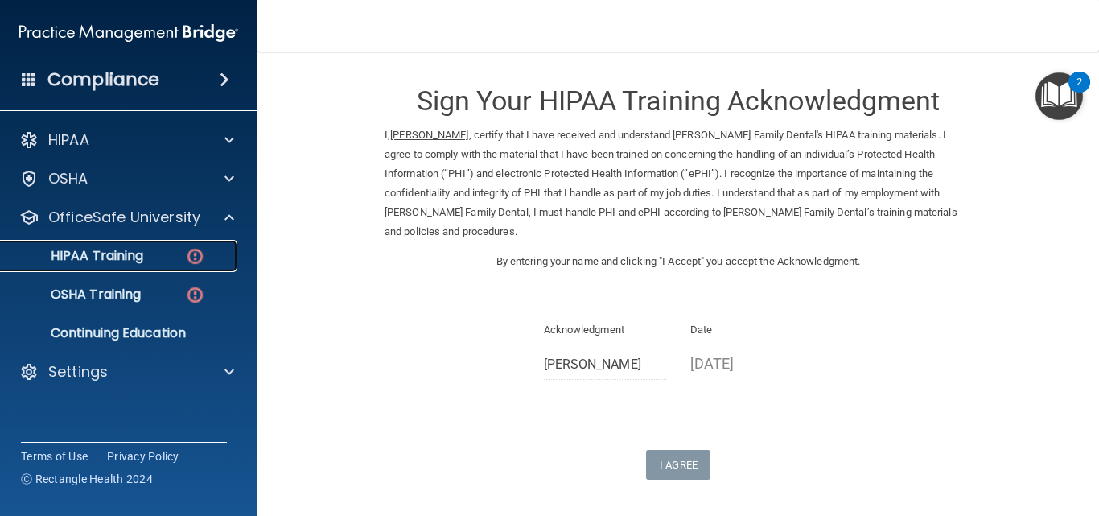
click at [181, 266] on link "HIPAA Training" at bounding box center [110, 256] width 253 height 32
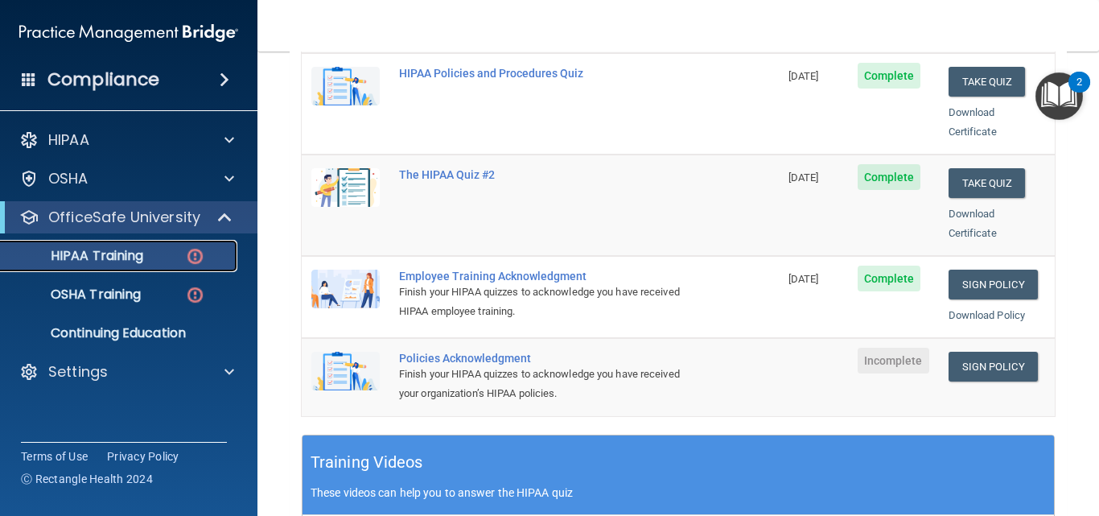
scroll to position [360, 0]
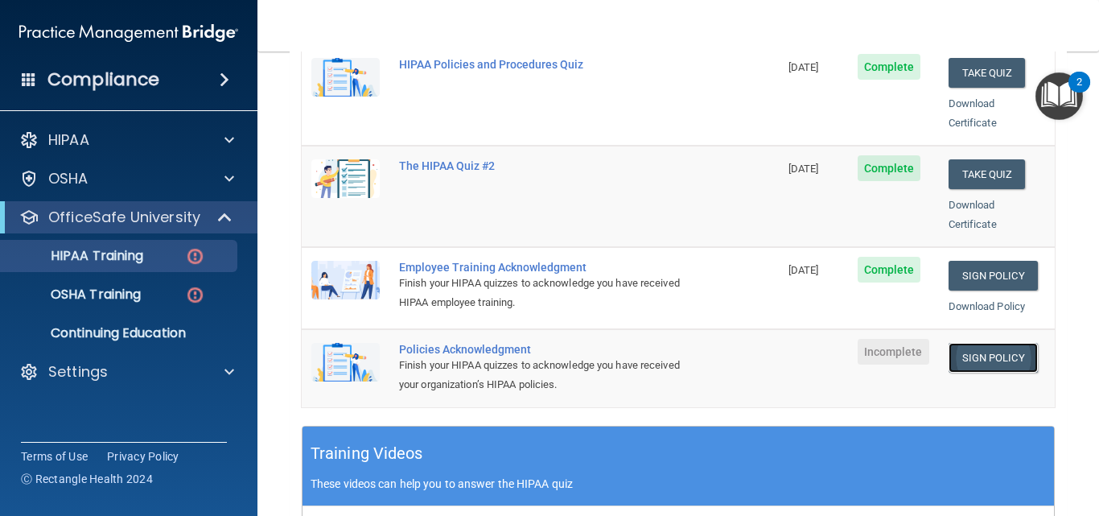
click at [988, 343] on link "Sign Policy" at bounding box center [992, 358] width 89 height 30
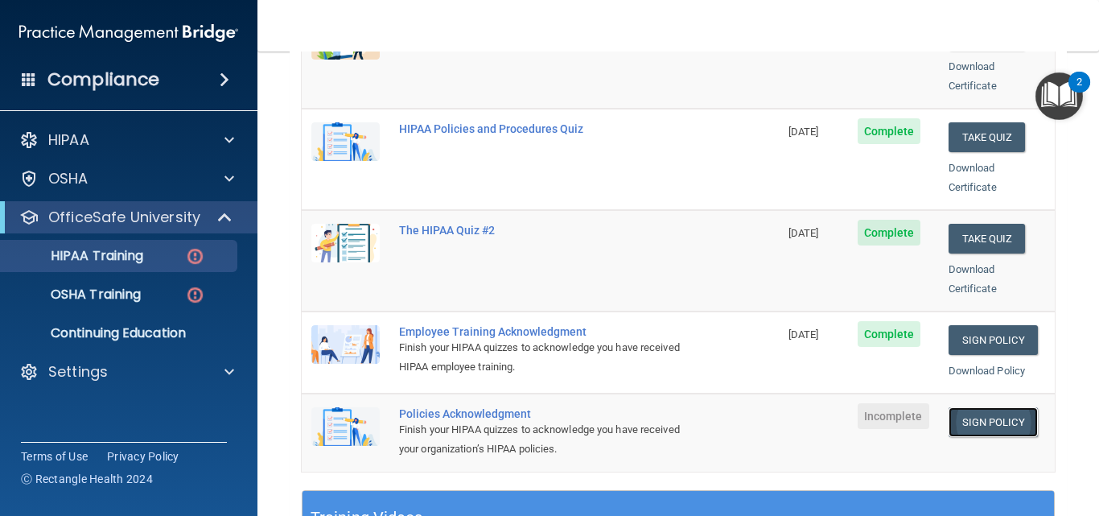
scroll to position [290, 0]
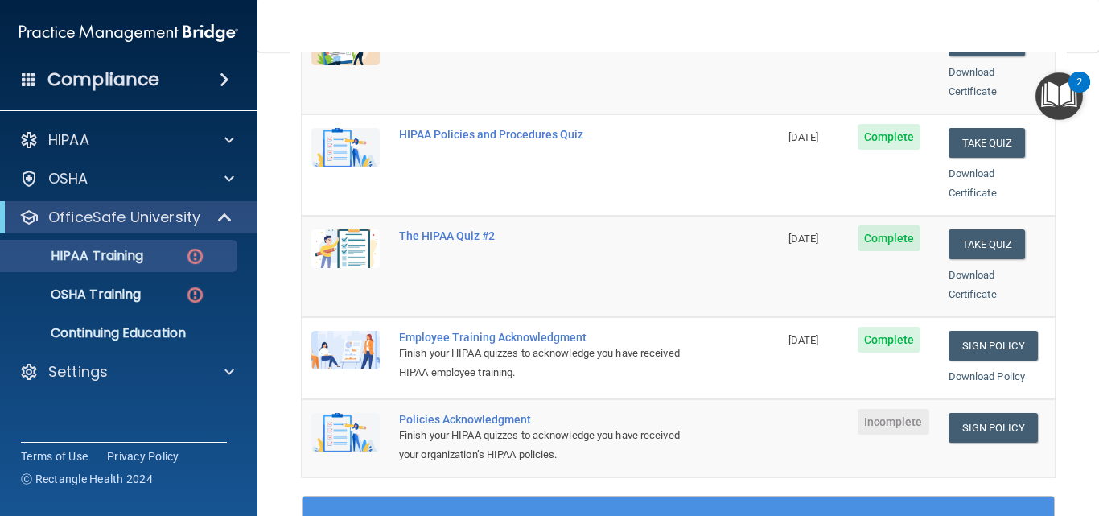
click at [848, 317] on td "Complete" at bounding box center [893, 358] width 91 height 82
click at [861, 329] on span "Complete" at bounding box center [889, 340] width 64 height 26
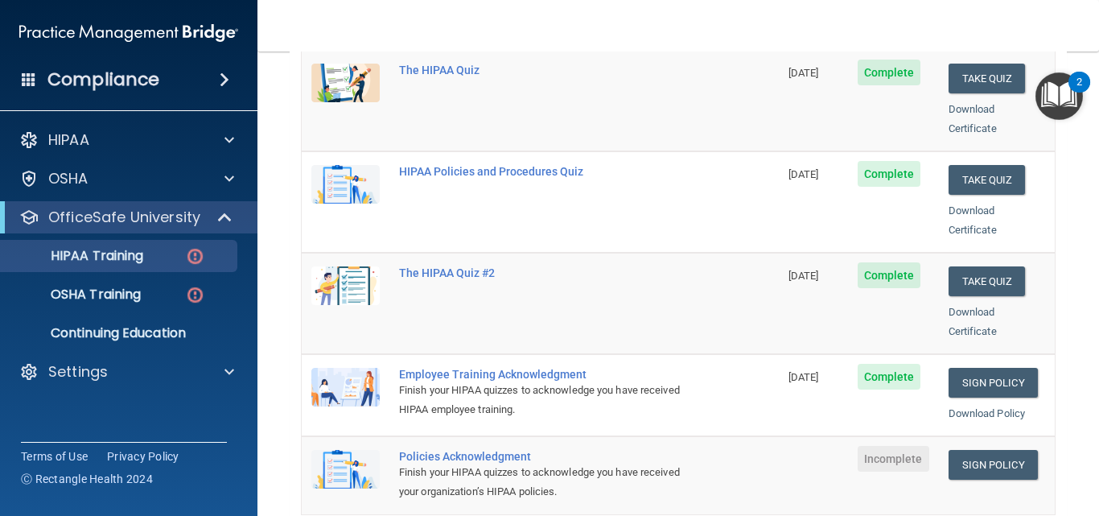
scroll to position [250, 0]
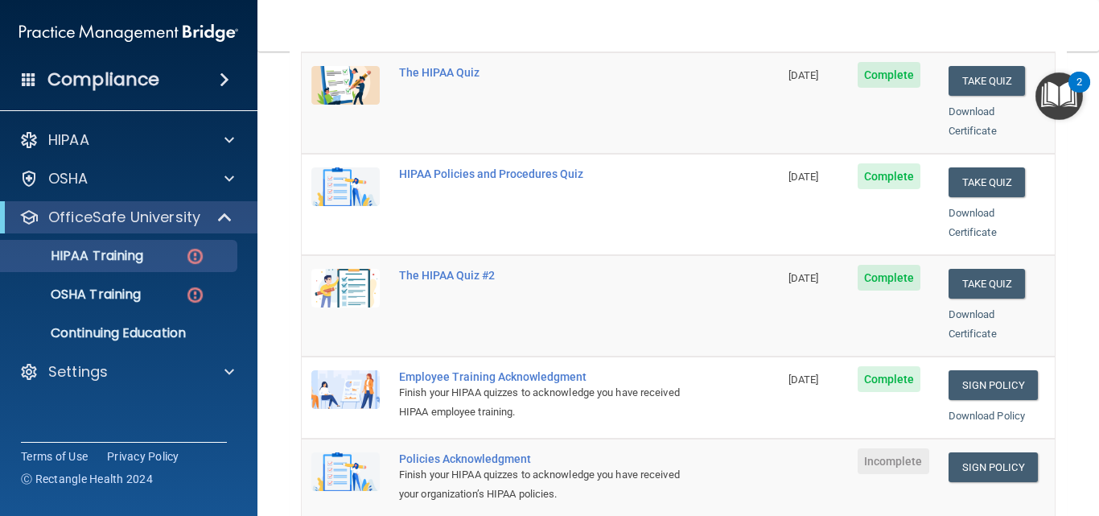
click at [857, 368] on span "Complete" at bounding box center [889, 379] width 64 height 26
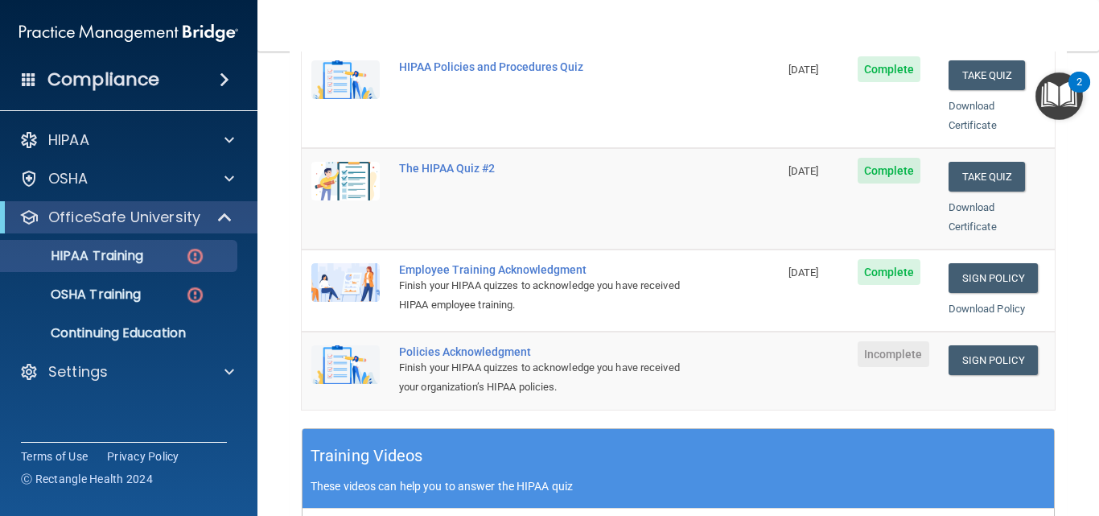
scroll to position [358, 0]
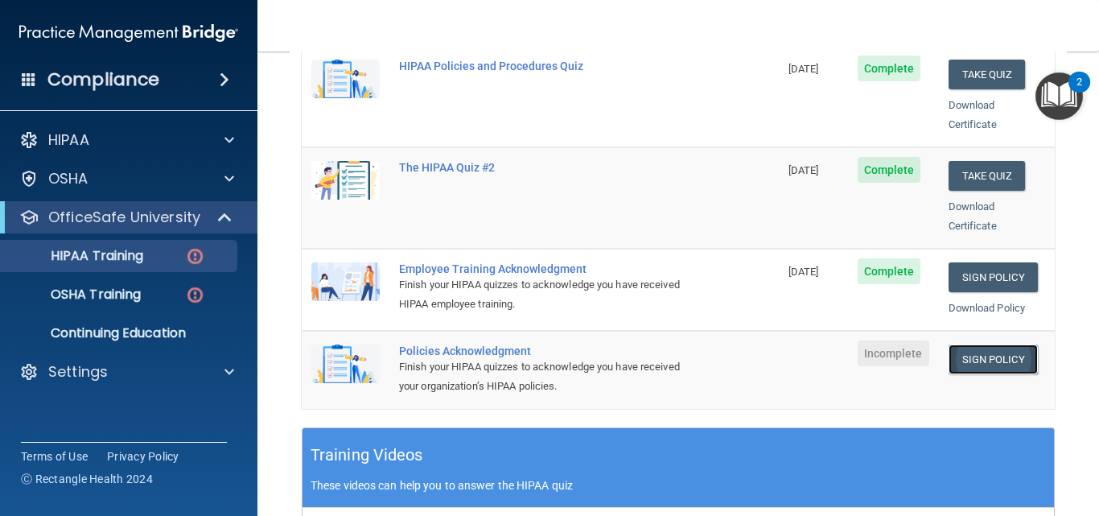
click at [975, 344] on link "Sign Policy" at bounding box center [992, 359] width 89 height 30
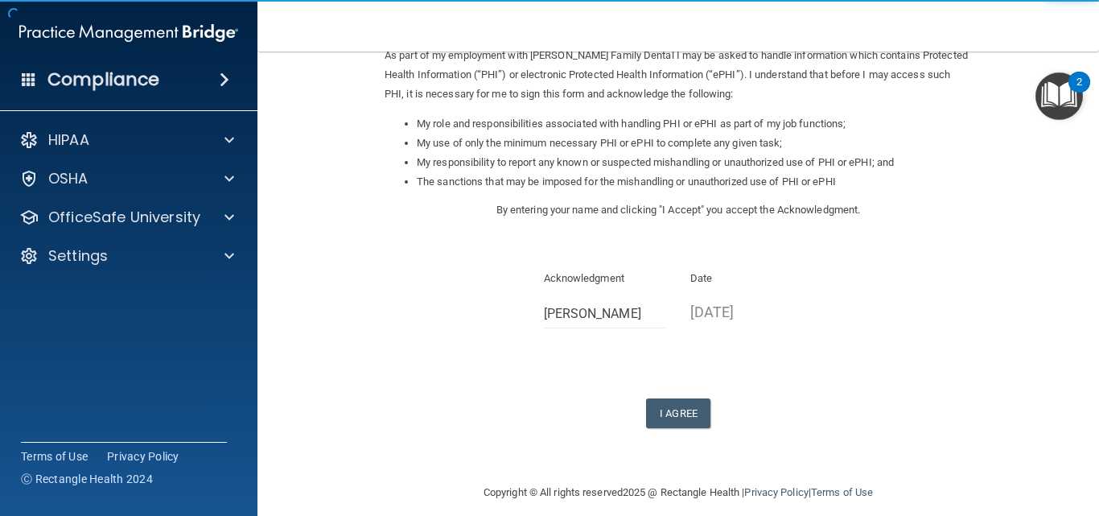
scroll to position [207, 0]
click at [672, 417] on button "I Agree" at bounding box center [678, 412] width 64 height 30
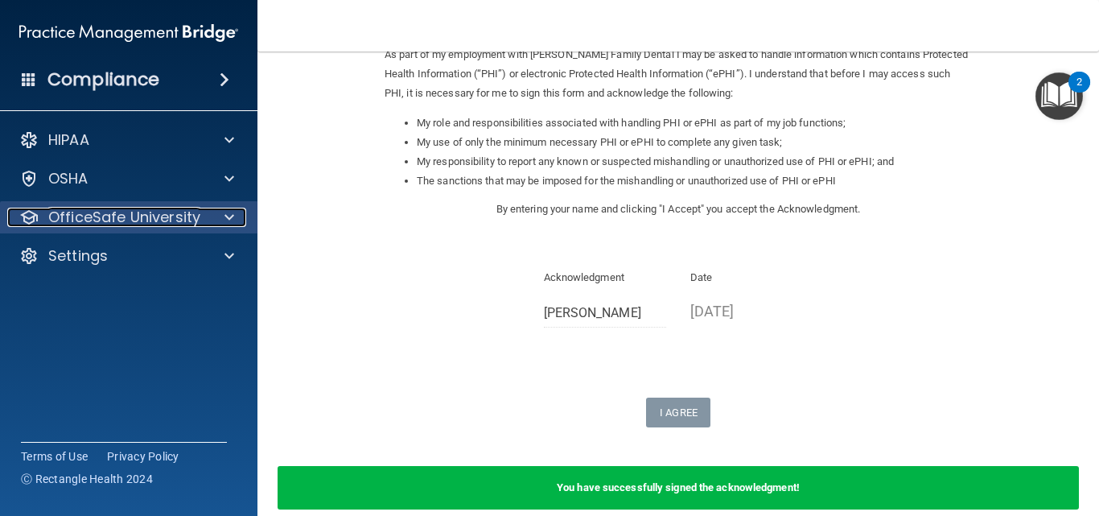
click at [217, 223] on div at bounding box center [227, 217] width 40 height 19
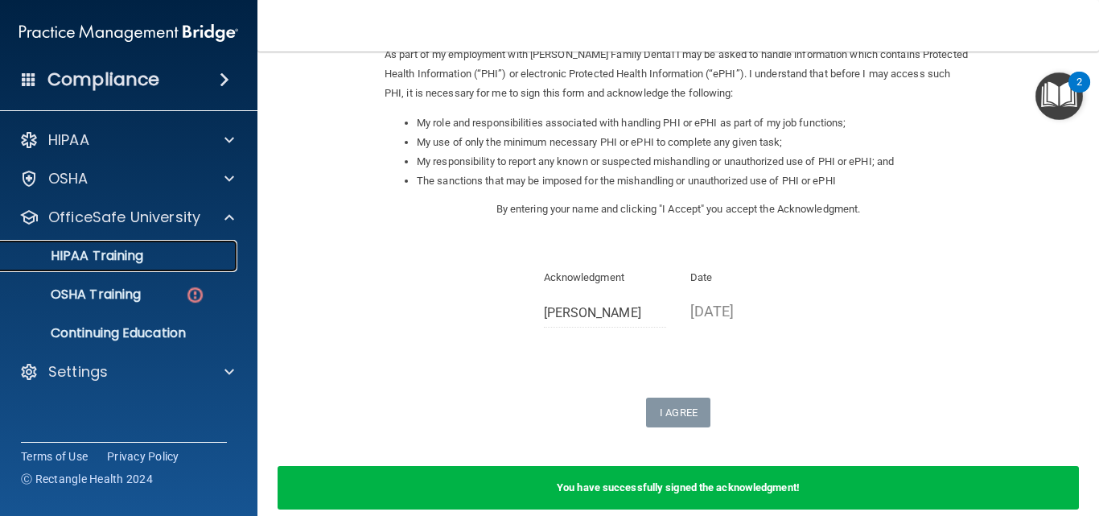
click at [142, 270] on link "HIPAA Training" at bounding box center [110, 256] width 253 height 32
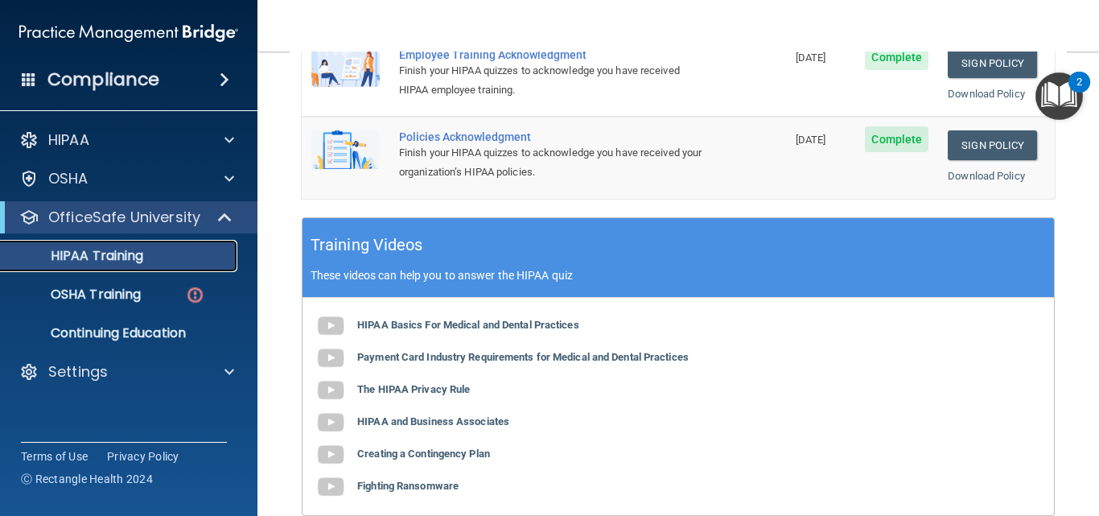
scroll to position [571, 0]
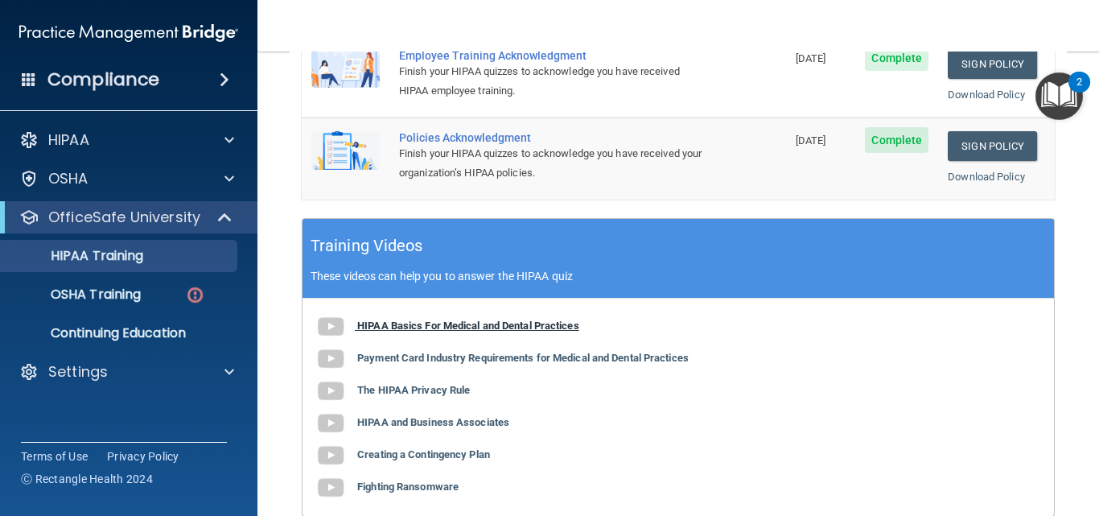
click at [370, 319] on b "HIPAA Basics For Medical and Dental Practices" at bounding box center [468, 325] width 222 height 12
click at [507, 351] on b "Payment Card Industry Requirements for Medical and Dental Practices" at bounding box center [522, 357] width 331 height 12
click at [440, 384] on b "The HIPAA Privacy Rule" at bounding box center [413, 390] width 113 height 12
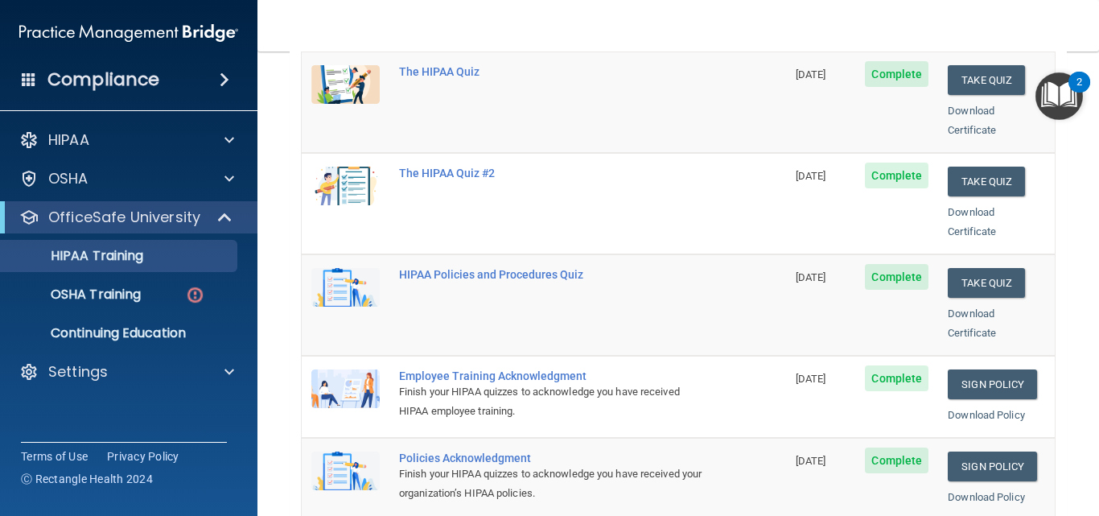
scroll to position [0, 0]
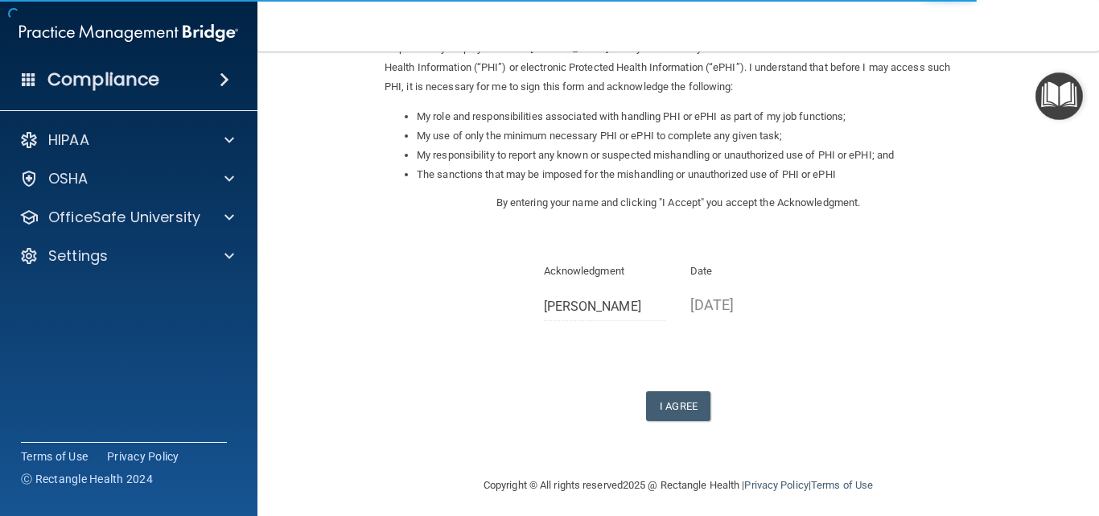
scroll to position [221, 0]
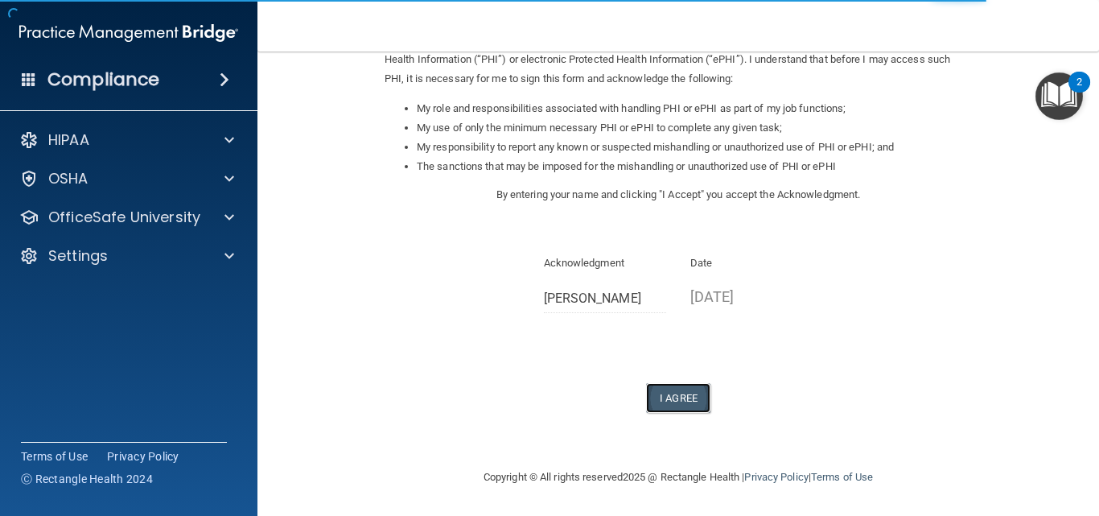
click at [661, 399] on button "I Agree" at bounding box center [678, 398] width 64 height 30
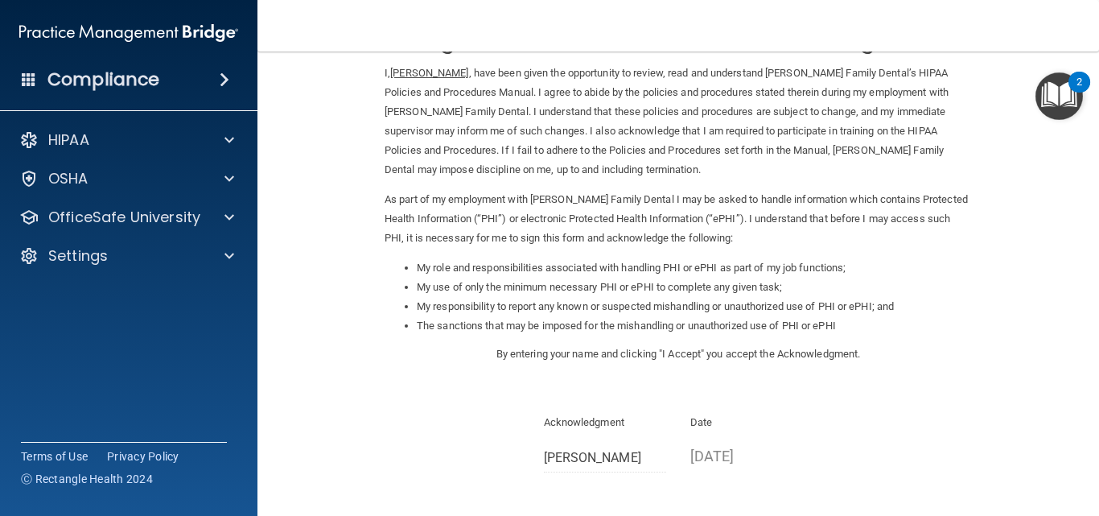
scroll to position [0, 0]
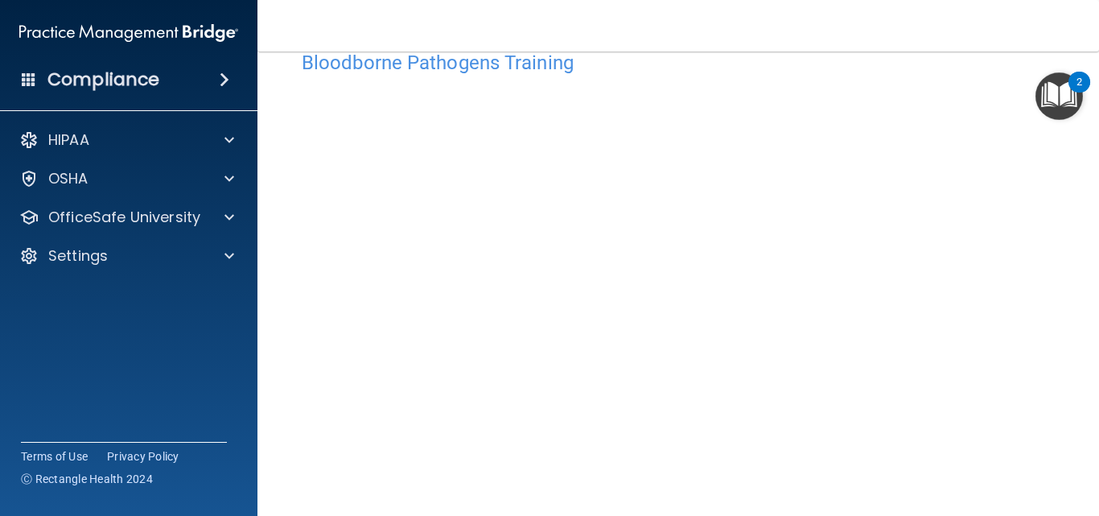
scroll to position [42, 0]
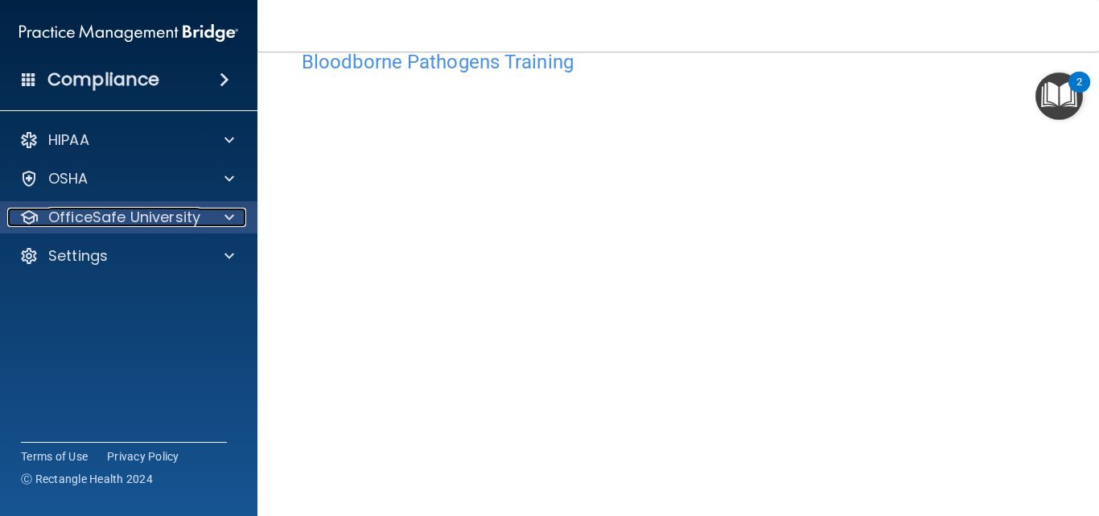
click at [227, 219] on span at bounding box center [229, 217] width 10 height 19
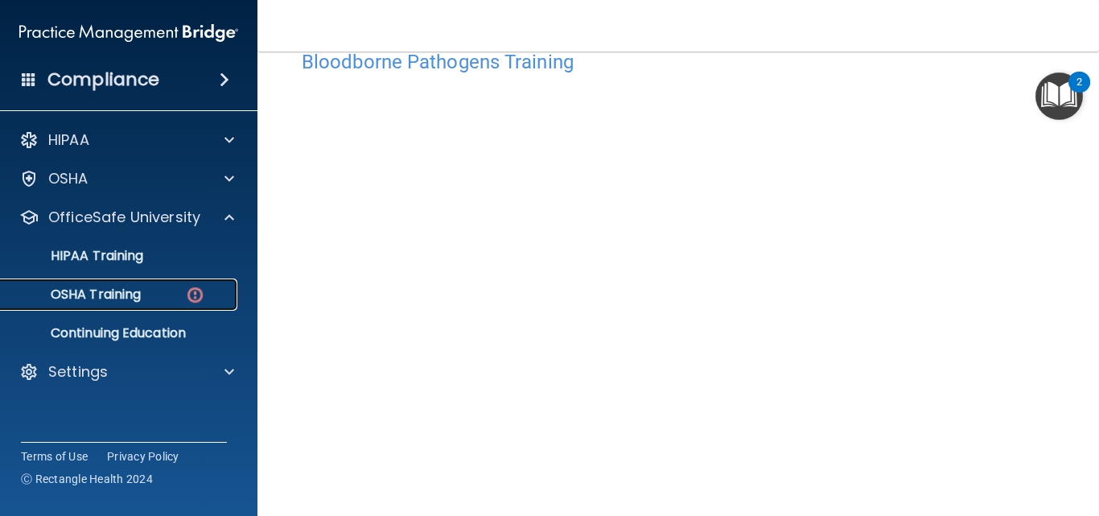
click at [202, 304] on link "OSHA Training" at bounding box center [110, 294] width 253 height 32
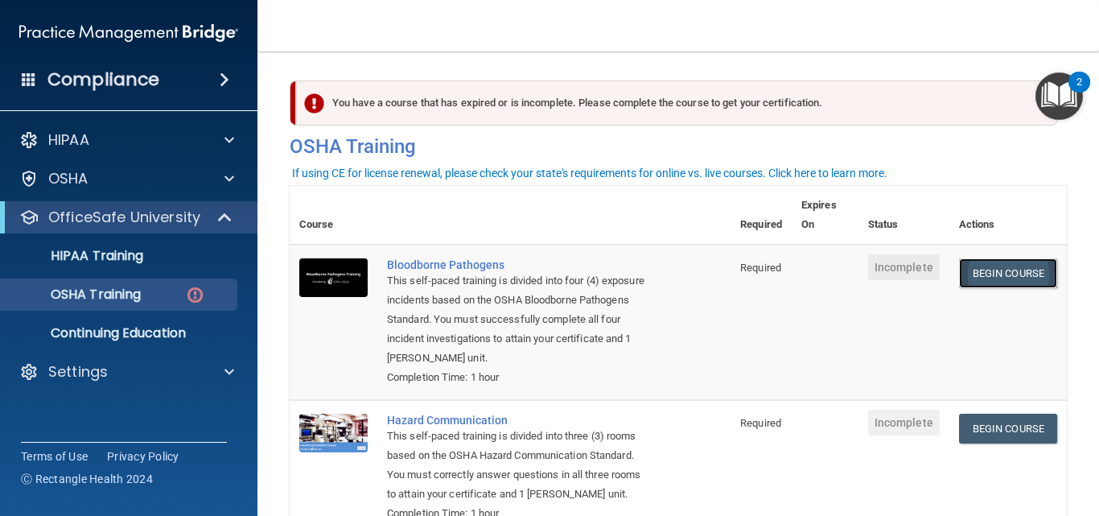
click at [988, 263] on link "Begin Course" at bounding box center [1008, 273] width 98 height 30
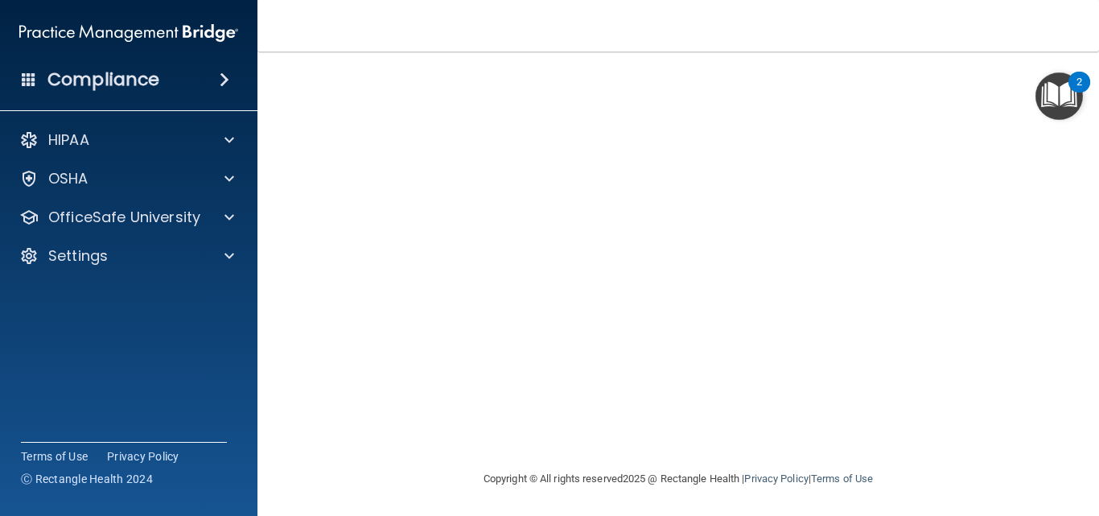
scroll to position [53, 0]
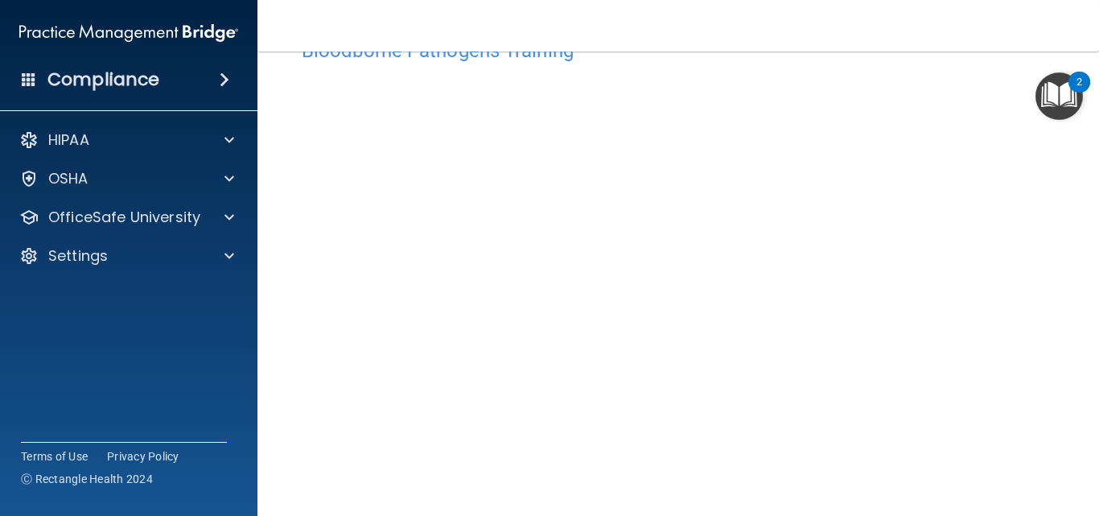
click at [1058, 89] on img "Open Resource Center, 2 new notifications" at bounding box center [1058, 95] width 47 height 47
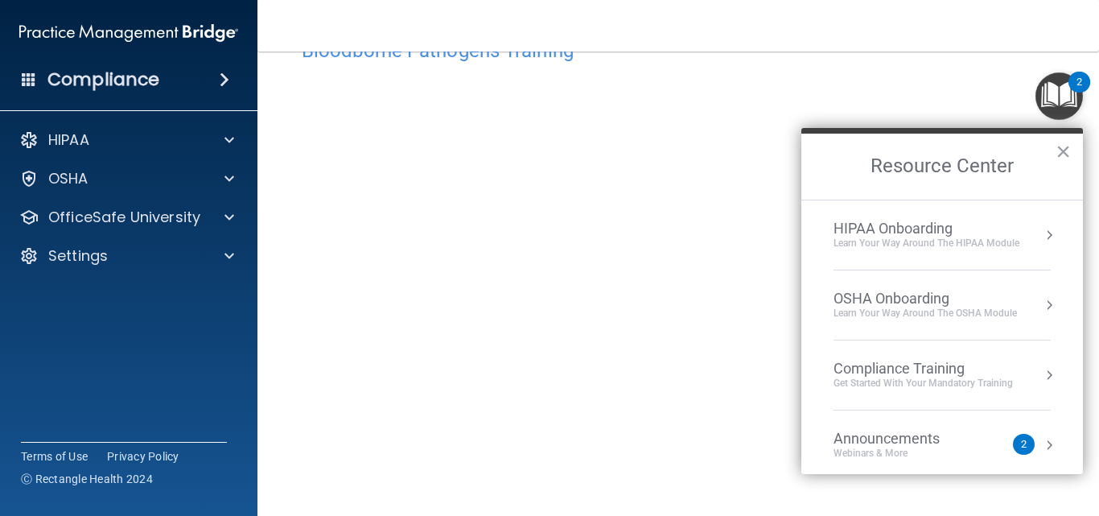
click at [1064, 147] on button "×" at bounding box center [1062, 151] width 15 height 26
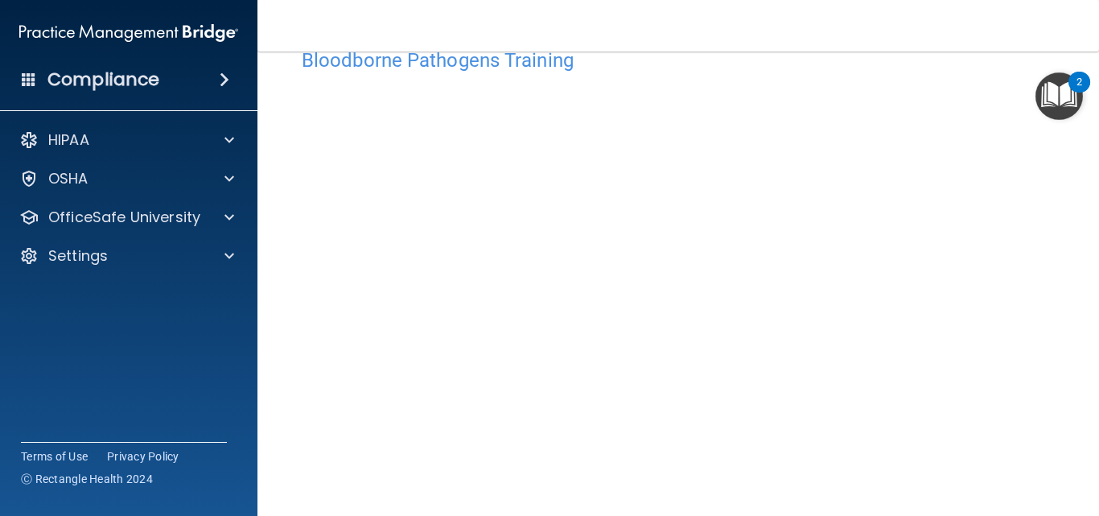
scroll to position [0, 0]
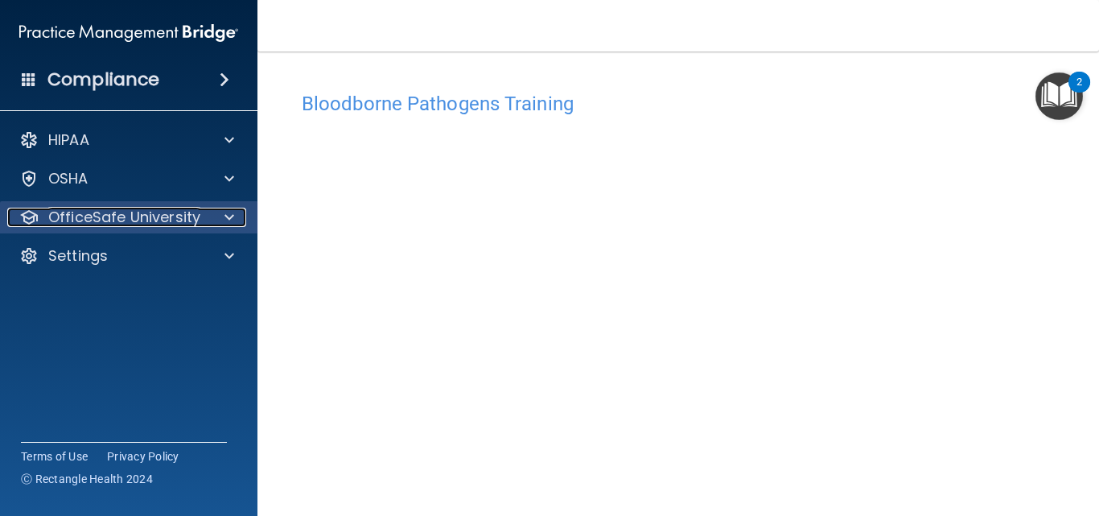
click at [211, 220] on div at bounding box center [227, 217] width 40 height 19
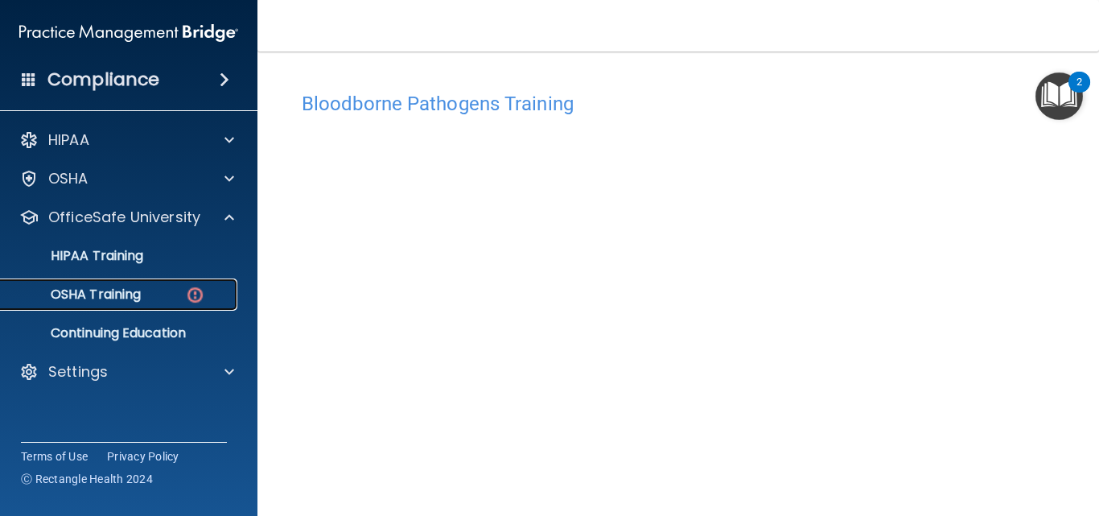
click at [175, 286] on link "OSHA Training" at bounding box center [110, 294] width 253 height 32
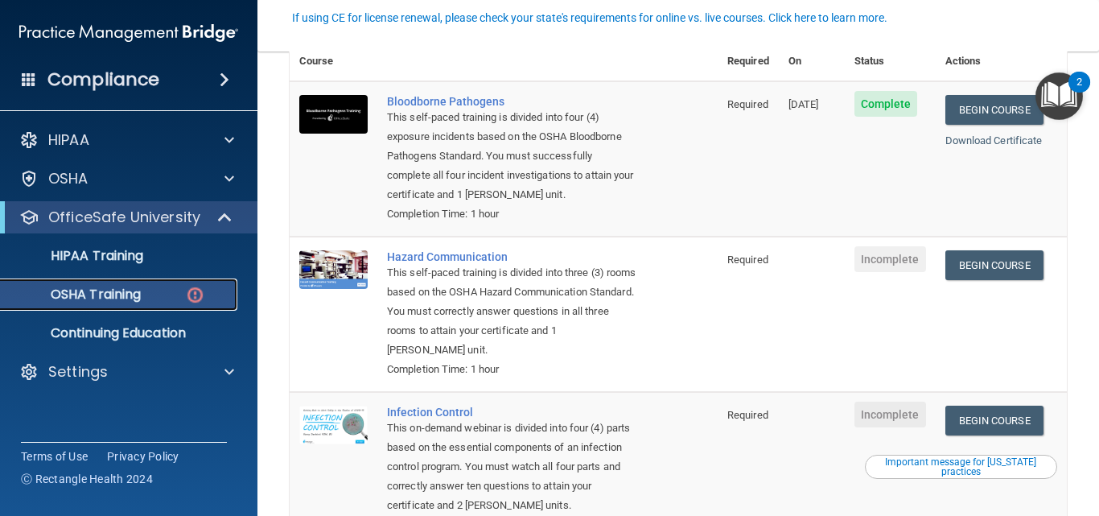
scroll to position [165, 0]
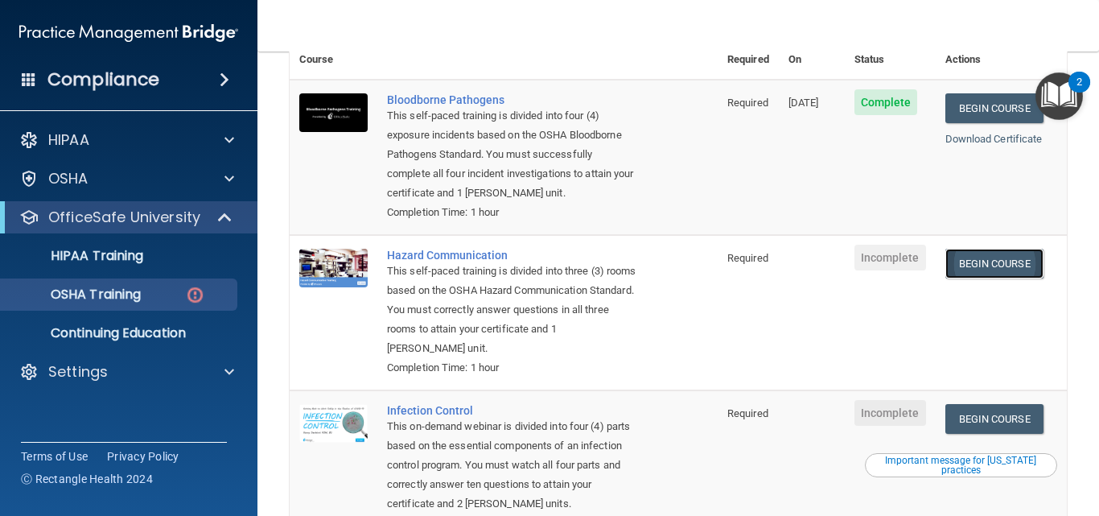
click at [972, 260] on link "Begin Course" at bounding box center [994, 264] width 98 height 30
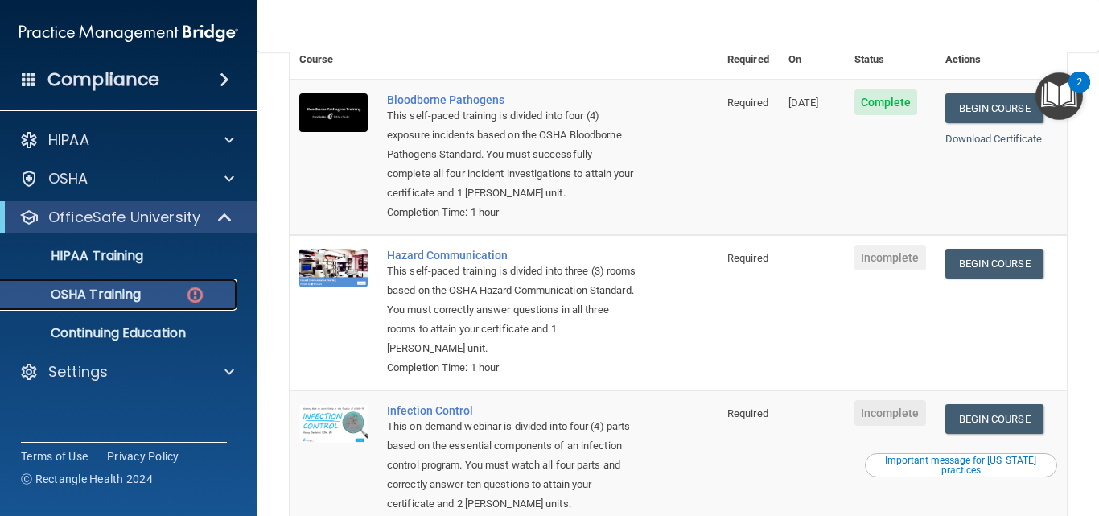
click at [215, 296] on div "OSHA Training" at bounding box center [120, 294] width 220 height 16
click at [191, 296] on img at bounding box center [195, 295] width 20 height 20
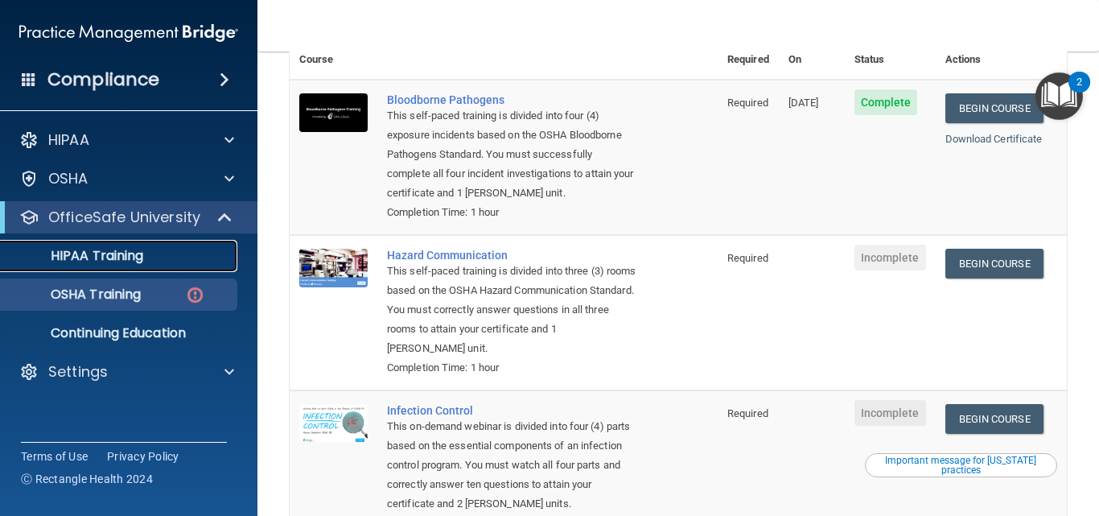
click at [181, 257] on div "HIPAA Training" at bounding box center [120, 256] width 220 height 16
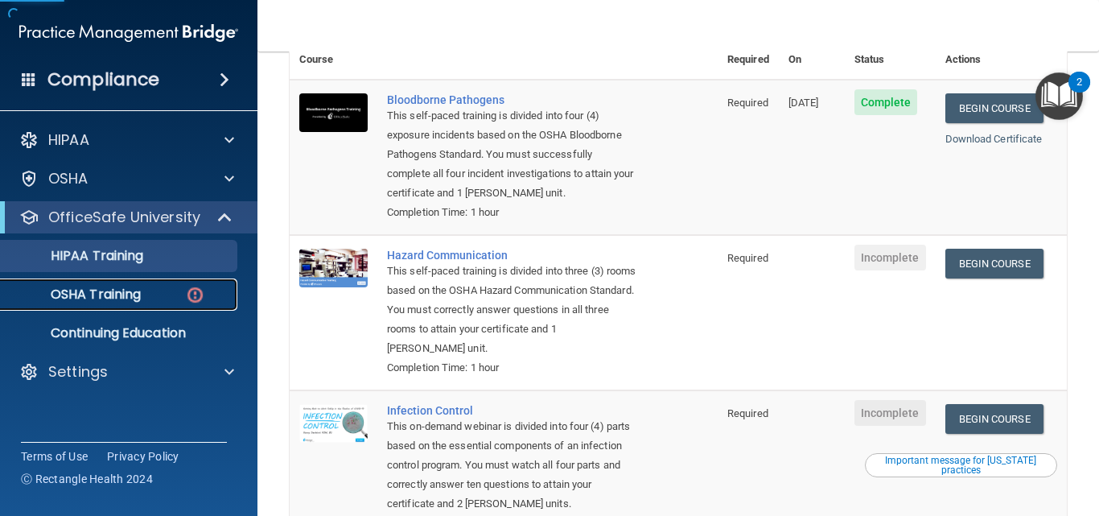
click at [202, 294] on img at bounding box center [195, 295] width 20 height 20
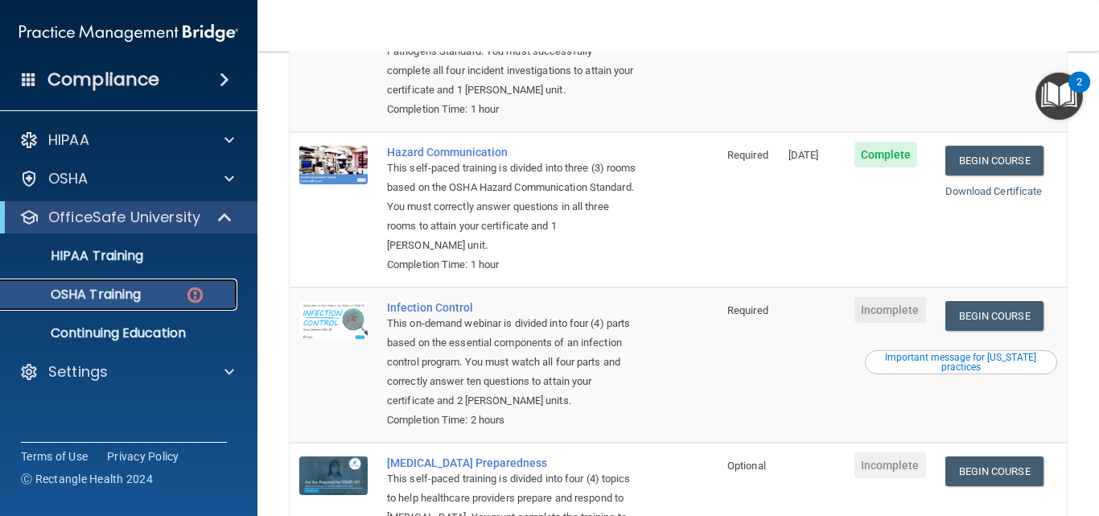
scroll to position [274, 0]
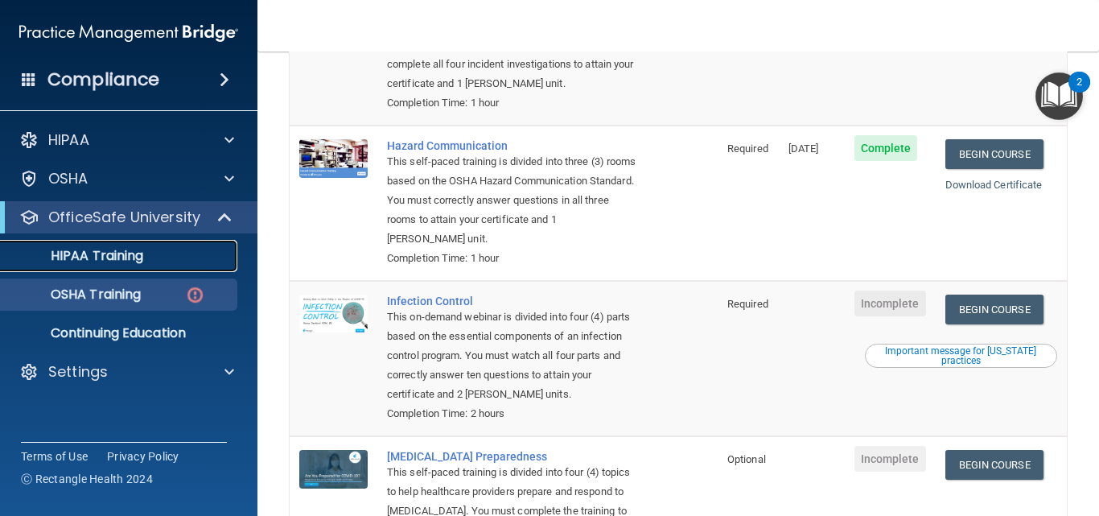
click at [185, 265] on link "HIPAA Training" at bounding box center [110, 256] width 253 height 32
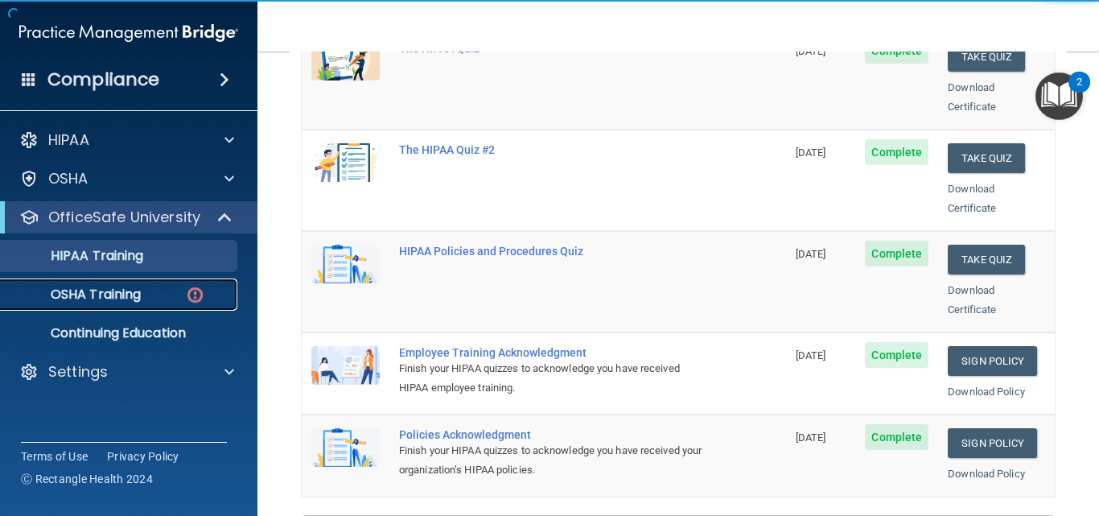
click at [198, 297] on img at bounding box center [195, 295] width 20 height 20
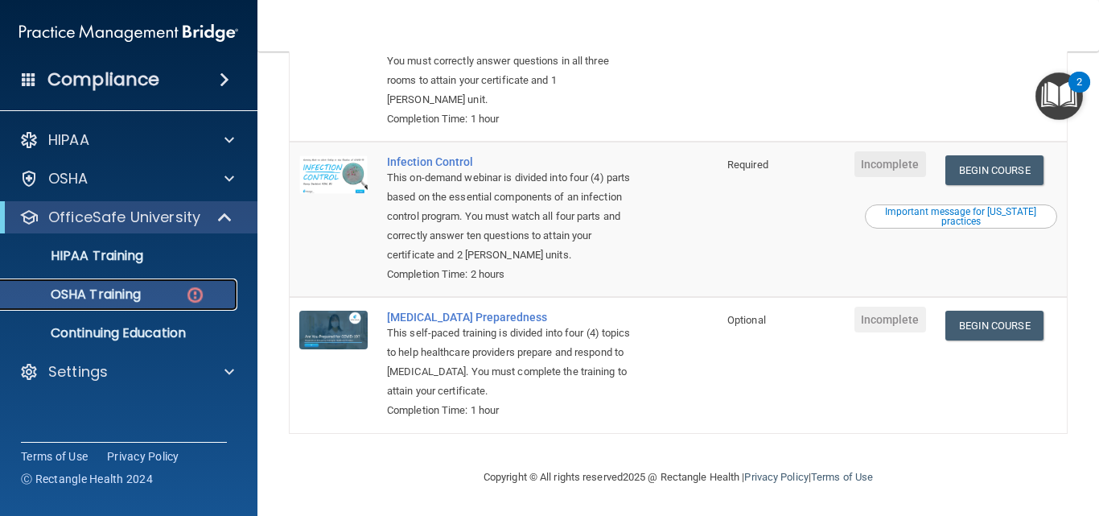
scroll to position [417, 0]
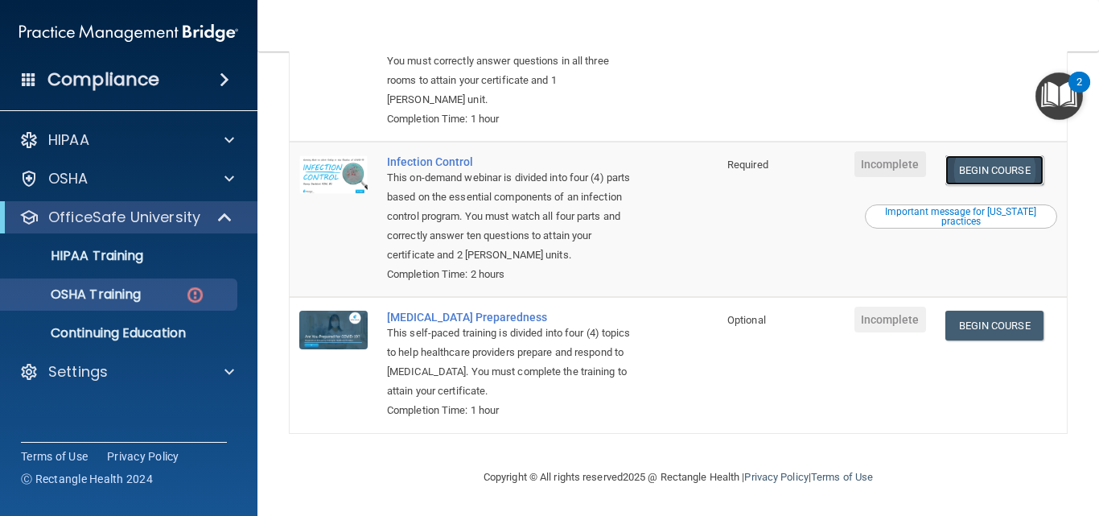
click at [998, 171] on link "Begin Course" at bounding box center [994, 170] width 98 height 30
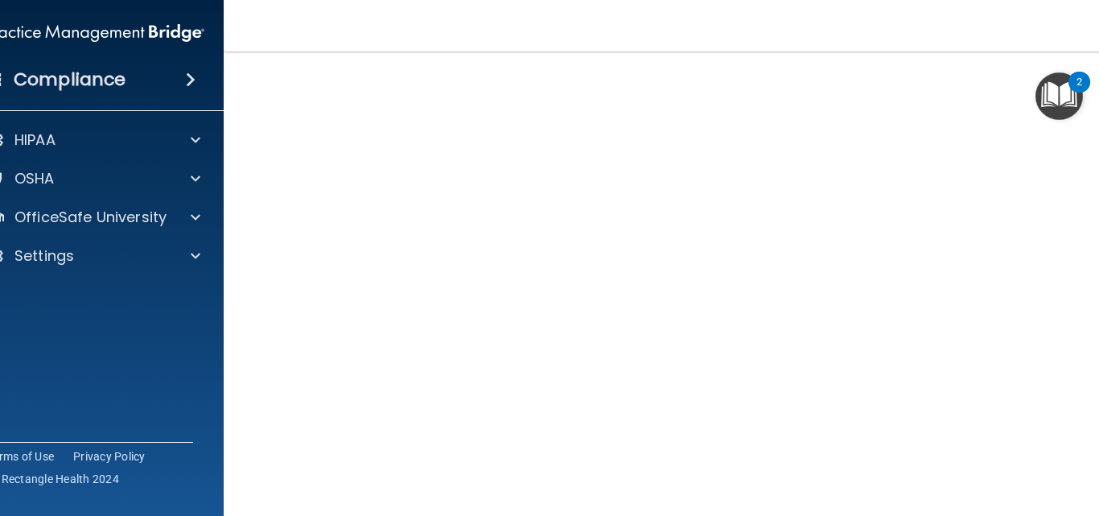
scroll to position [89, 0]
click at [49, 237] on div "HIPAA Documents and Policies Report an Incident Business Associates Emergency P…" at bounding box center [95, 200] width 258 height 167
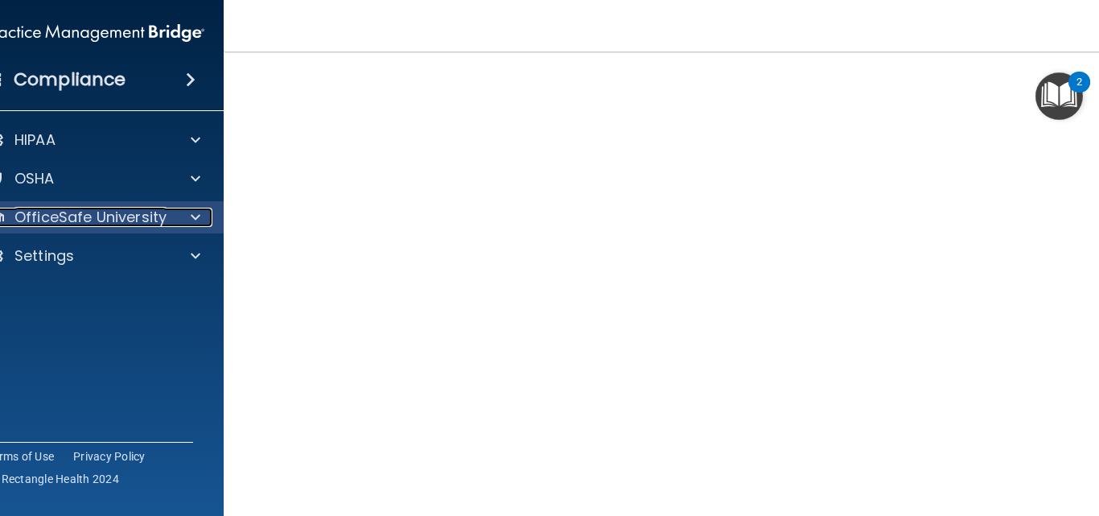
click at [51, 225] on p "OfficeSafe University" at bounding box center [90, 217] width 152 height 19
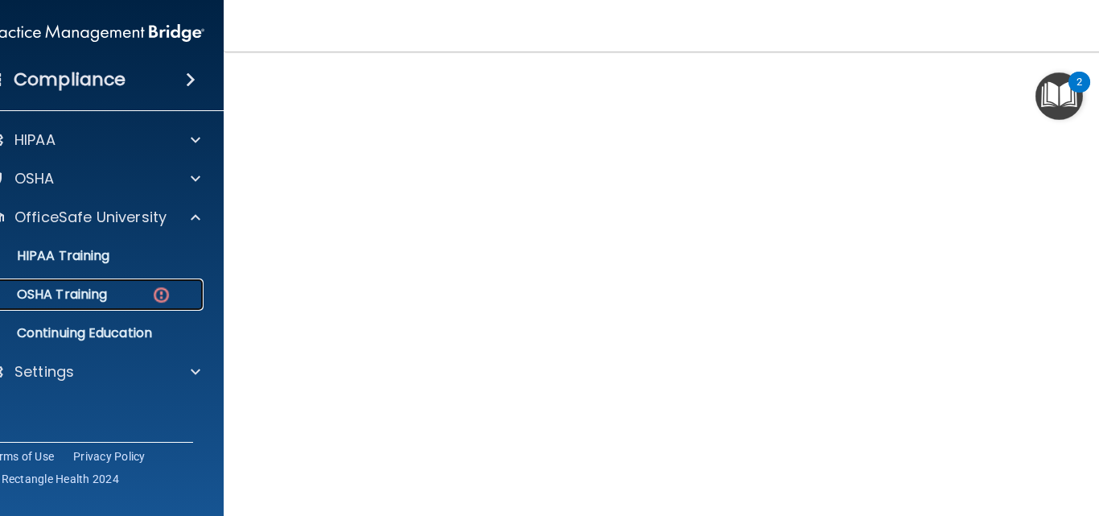
click at [125, 301] on div "OSHA Training" at bounding box center [87, 294] width 220 height 16
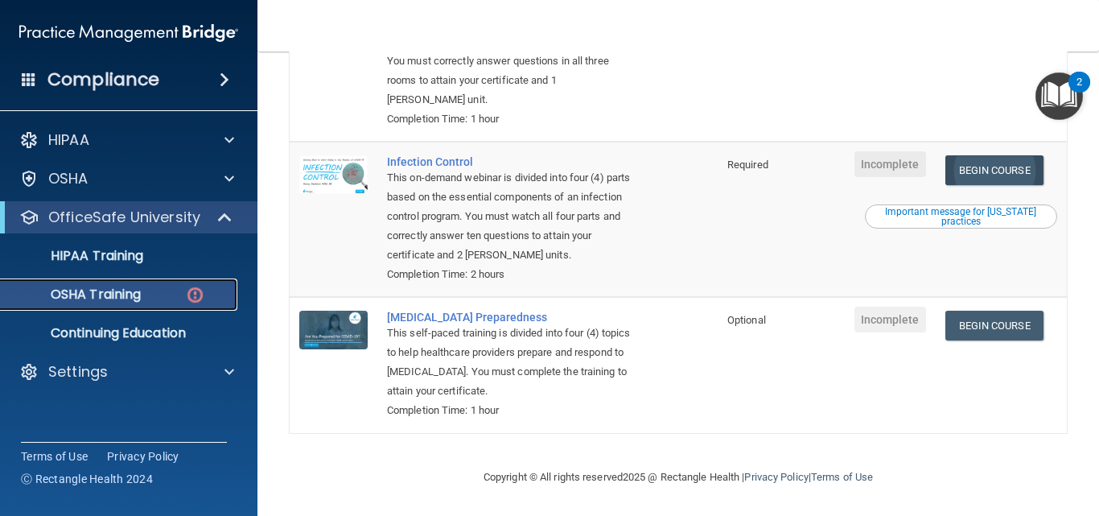
scroll to position [416, 0]
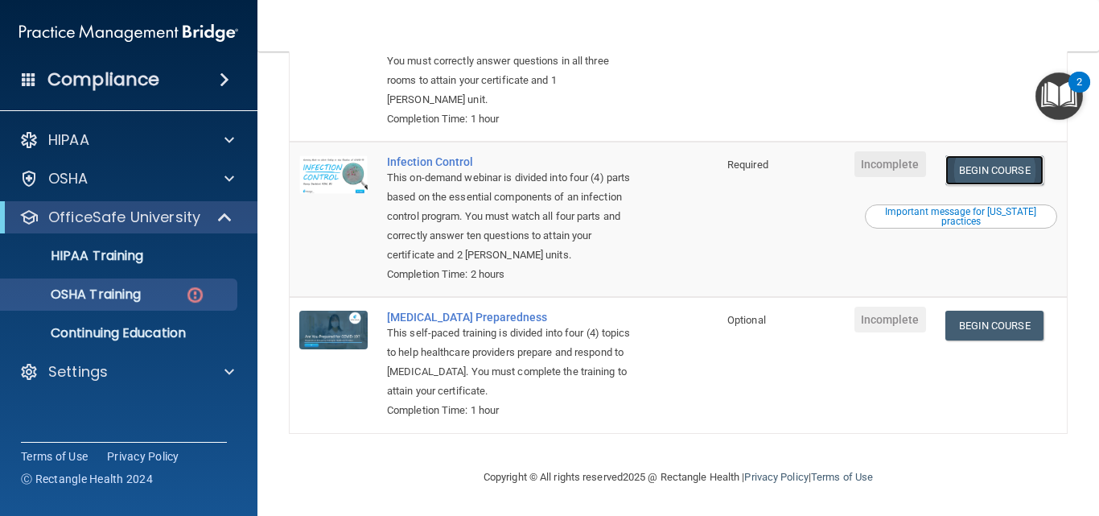
click at [1007, 163] on link "Begin Course" at bounding box center [994, 170] width 98 height 30
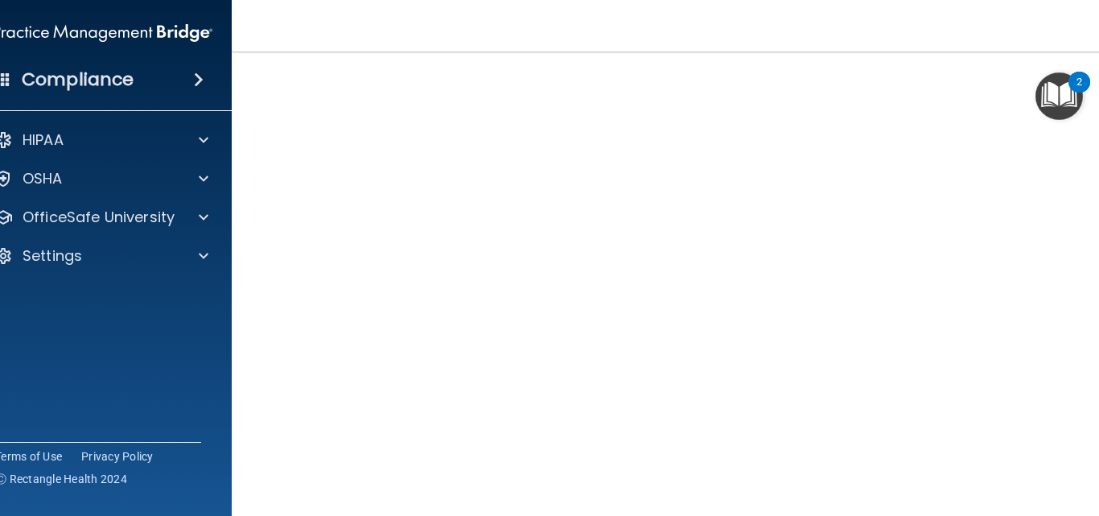
scroll to position [107, 0]
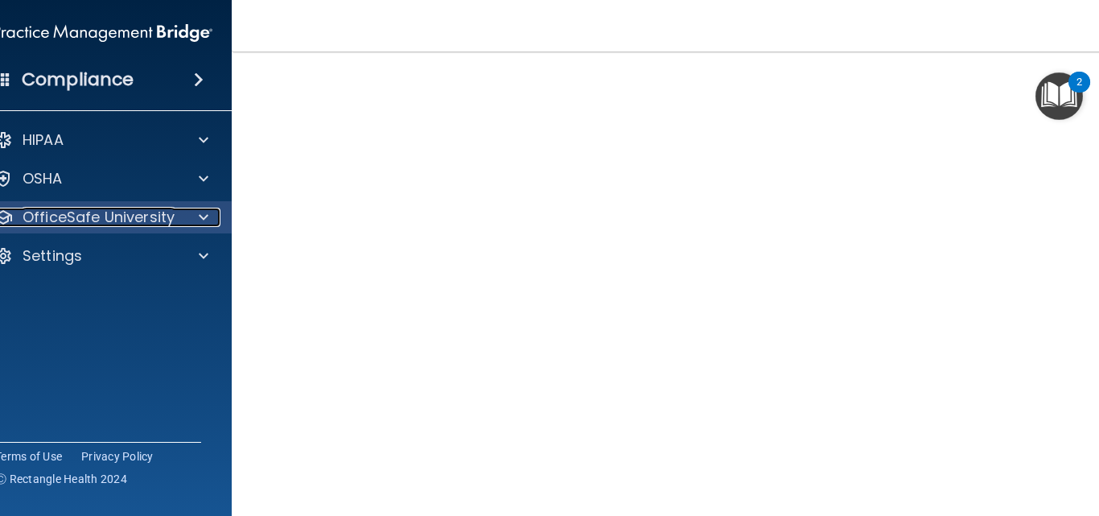
click at [199, 224] on span at bounding box center [204, 217] width 10 height 19
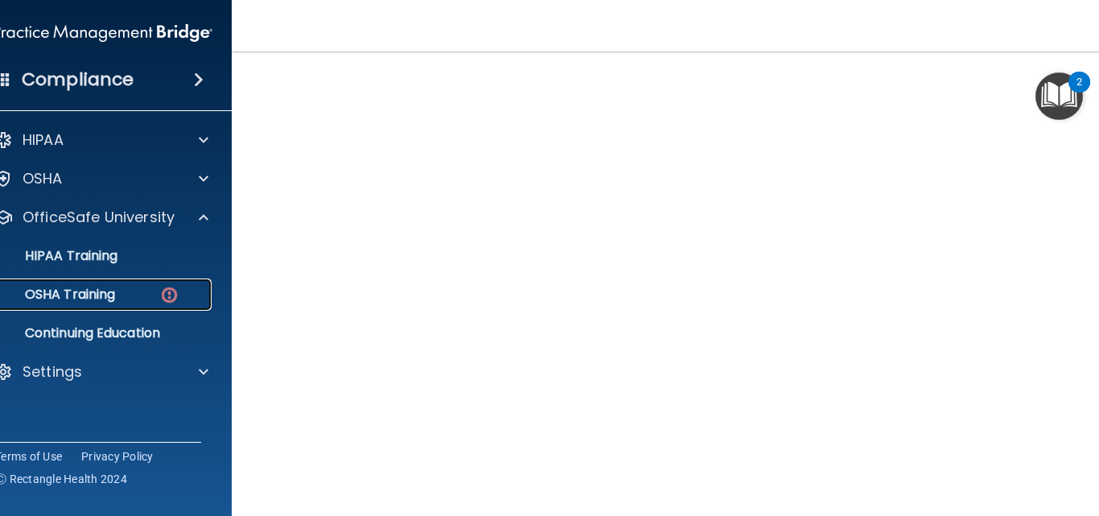
click at [142, 295] on div "OSHA Training" at bounding box center [95, 294] width 220 height 16
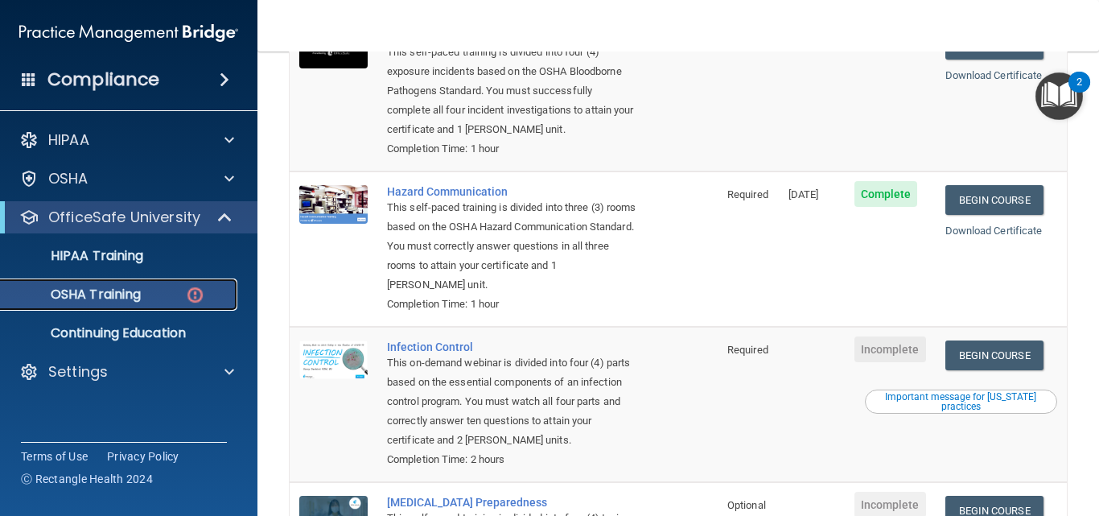
scroll to position [223, 0]
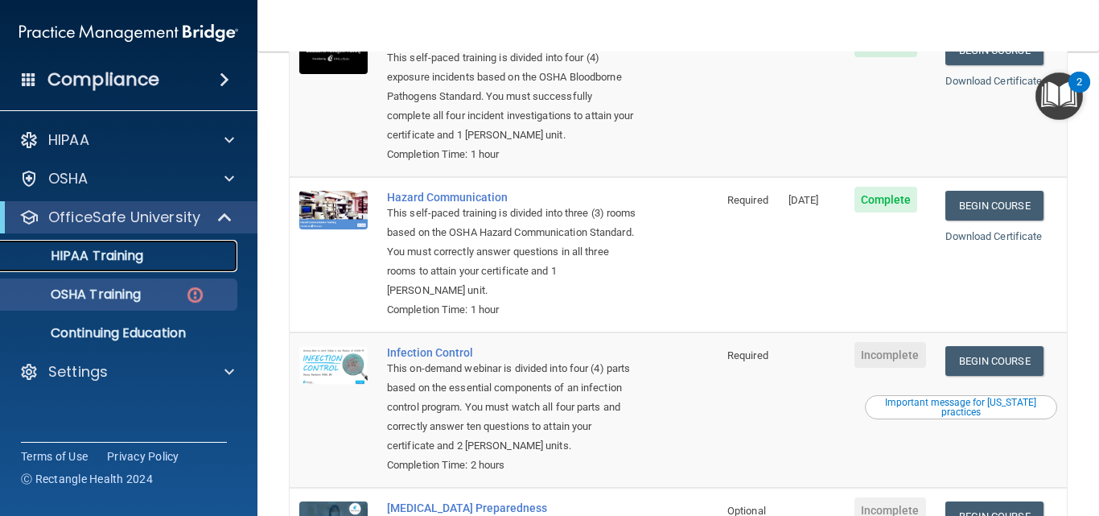
click at [191, 256] on div "HIPAA Training" at bounding box center [120, 256] width 220 height 16
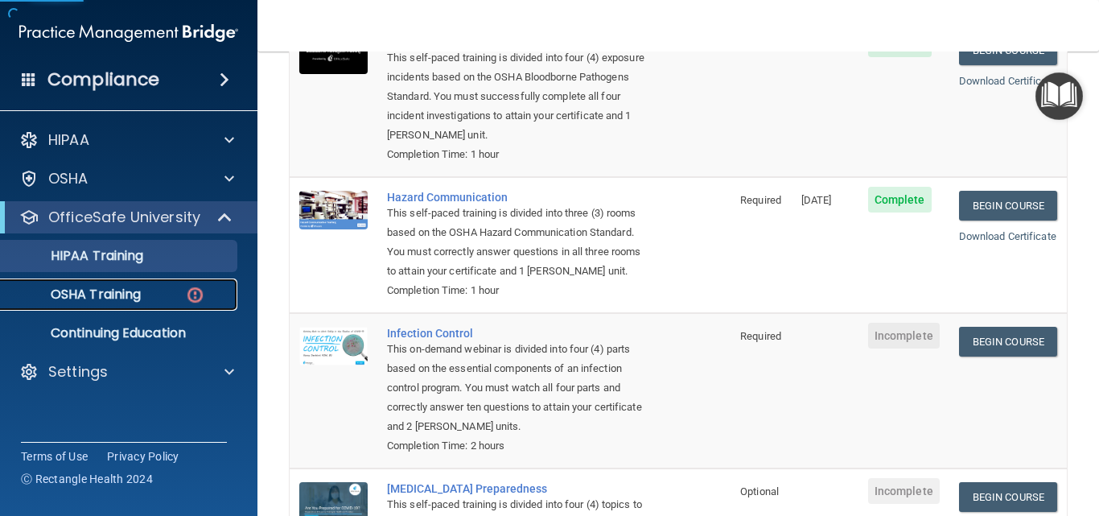
click at [201, 293] on img at bounding box center [195, 295] width 20 height 20
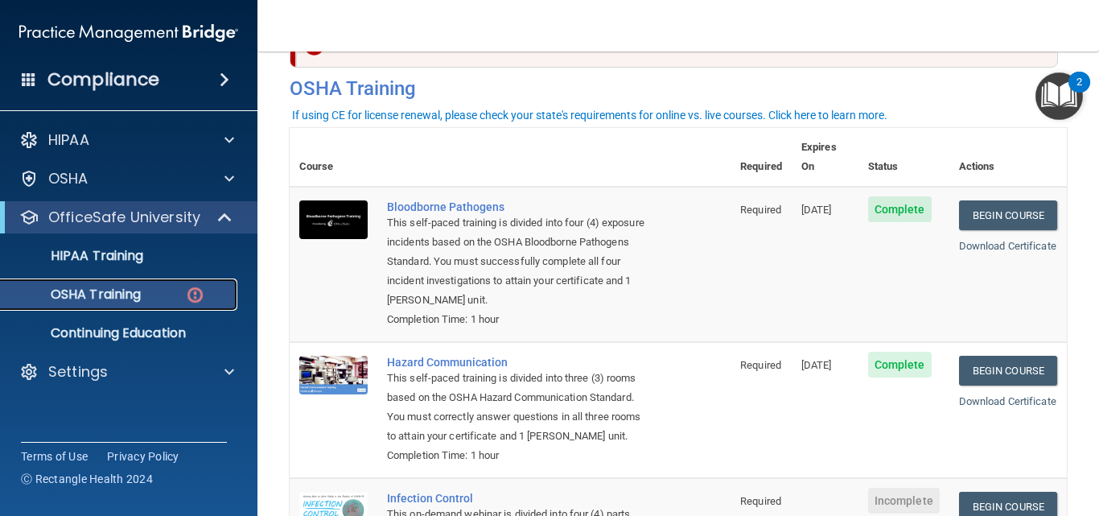
scroll to position [62, 0]
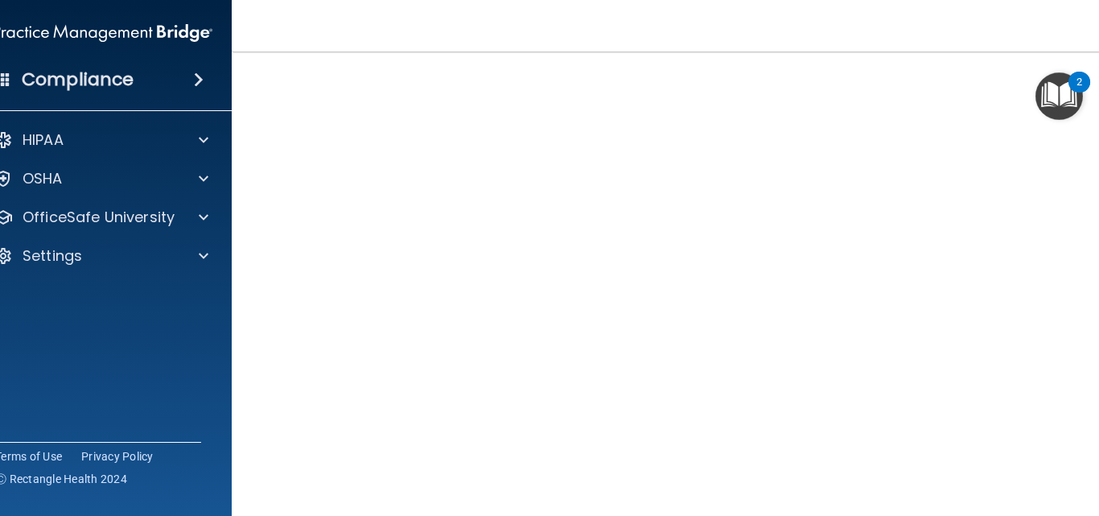
scroll to position [88, 0]
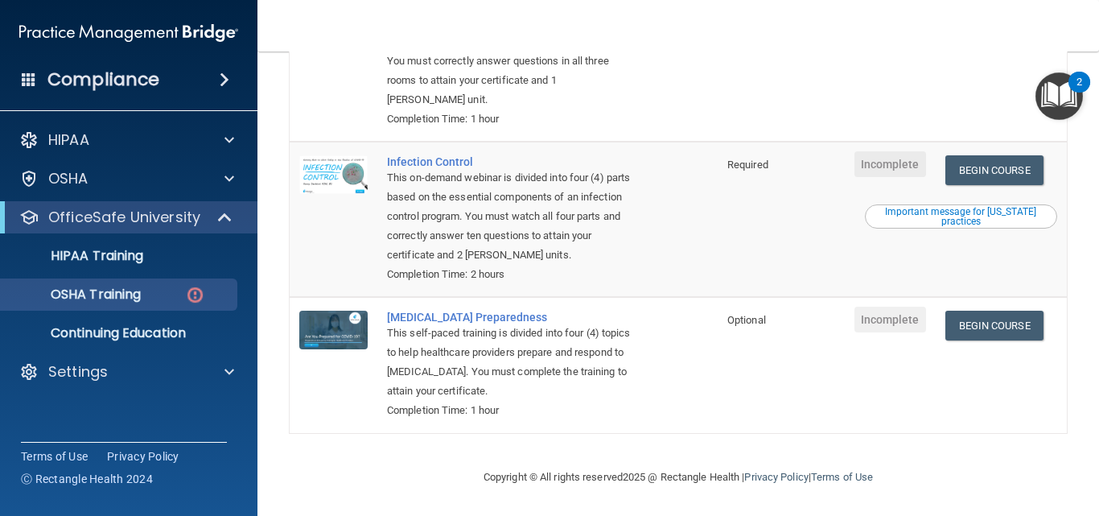
scroll to position [416, 0]
click at [500, 191] on div "This on-demand webinar is divided into four (4) parts based on the essential co…" at bounding box center [512, 216] width 250 height 97
click at [422, 159] on div "Infection Control" at bounding box center [512, 161] width 250 height 13
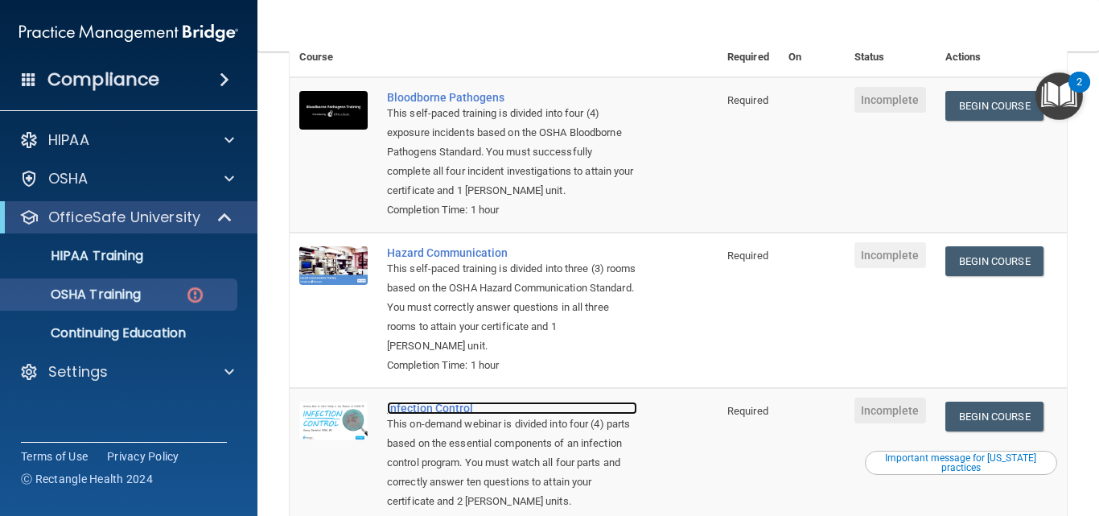
scroll to position [0, 0]
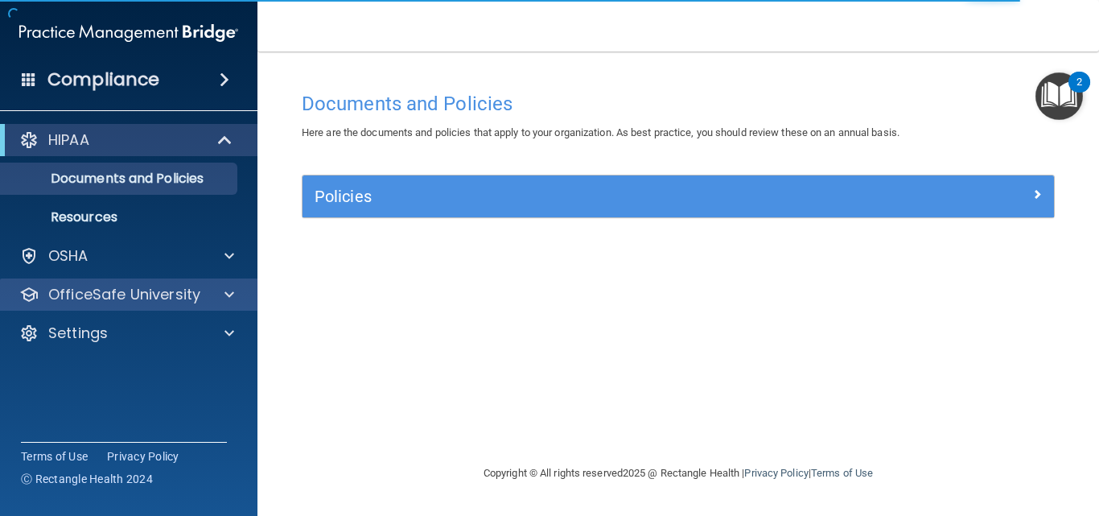
click at [181, 282] on div "OfficeSafe University" at bounding box center [129, 294] width 258 height 32
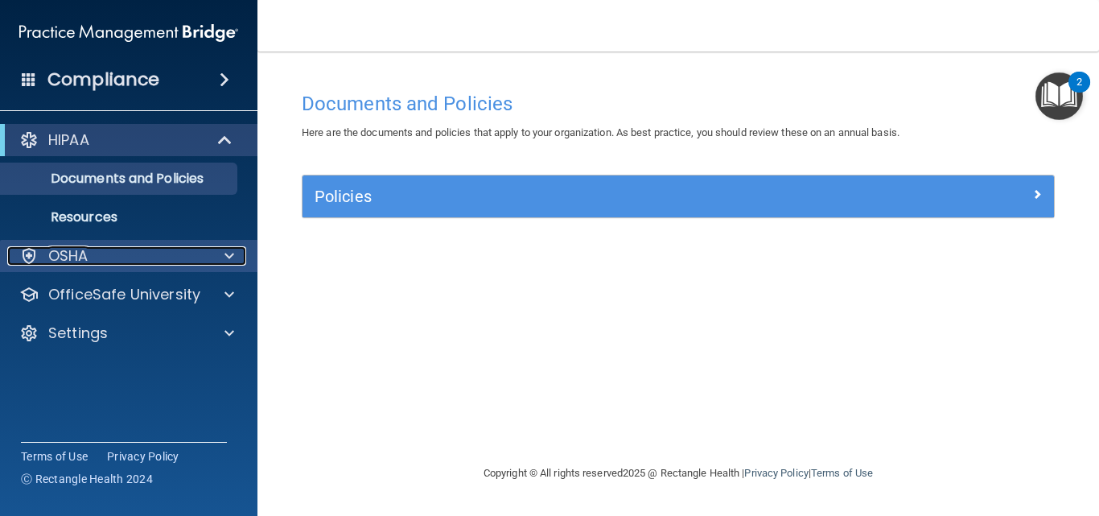
click at [207, 253] on div at bounding box center [227, 255] width 40 height 19
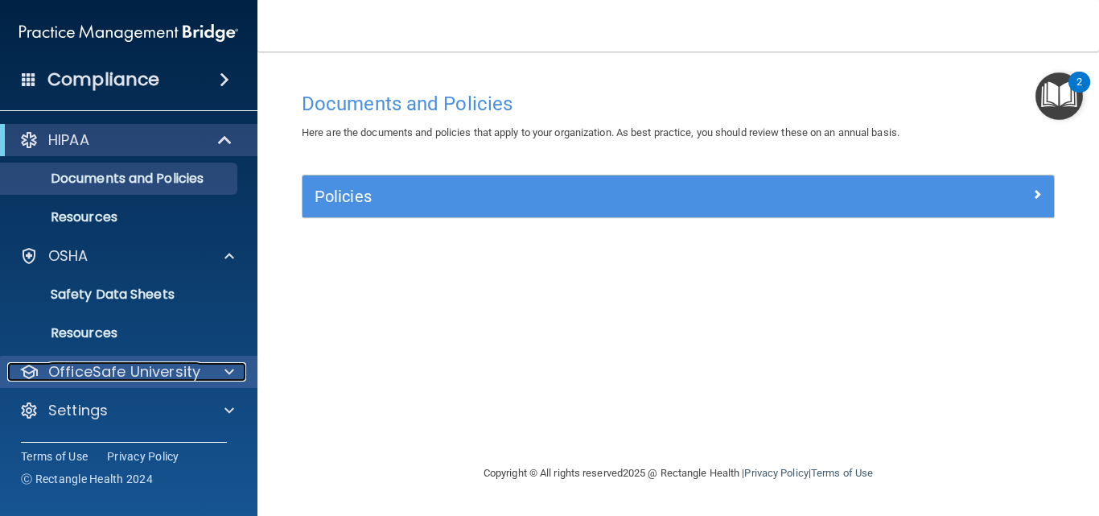
click at [205, 366] on div "OfficeSafe University" at bounding box center [106, 371] width 199 height 19
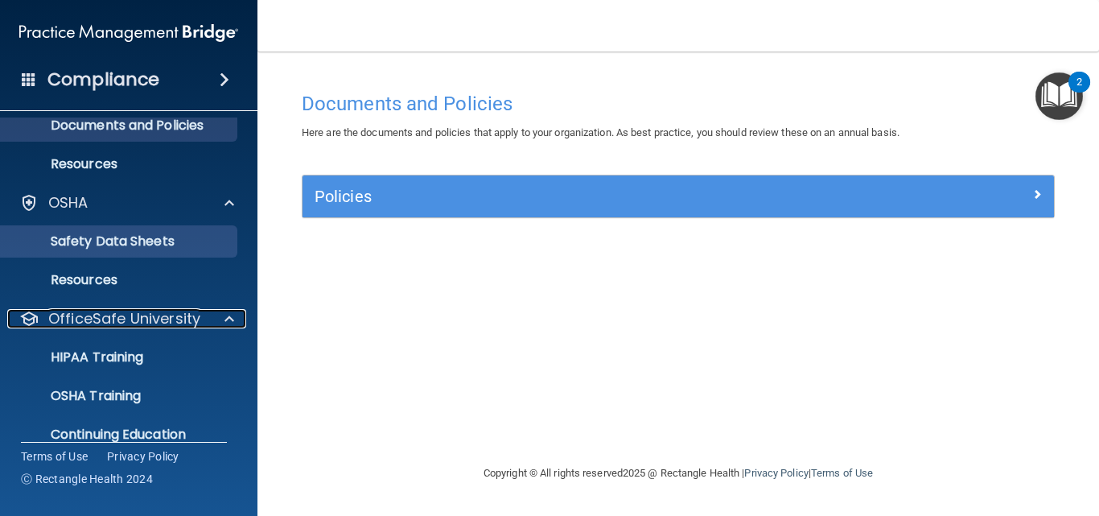
scroll to position [113, 0]
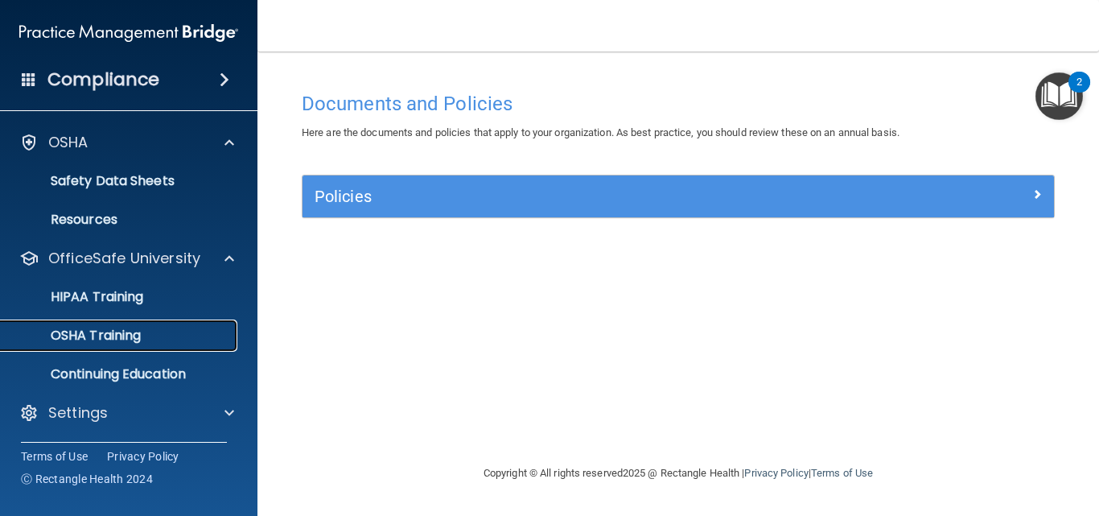
click at [175, 347] on link "OSHA Training" at bounding box center [110, 335] width 253 height 32
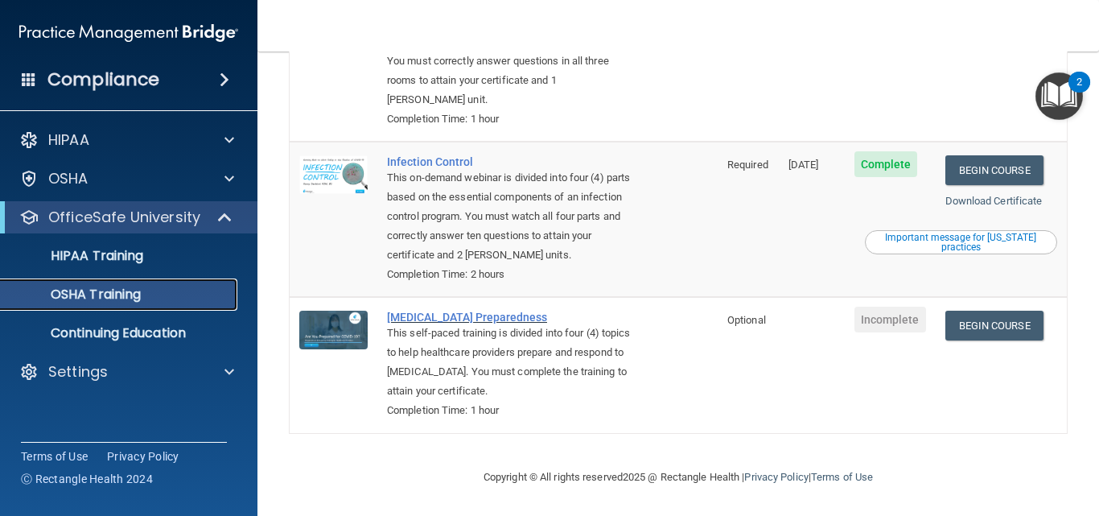
scroll to position [371, 0]
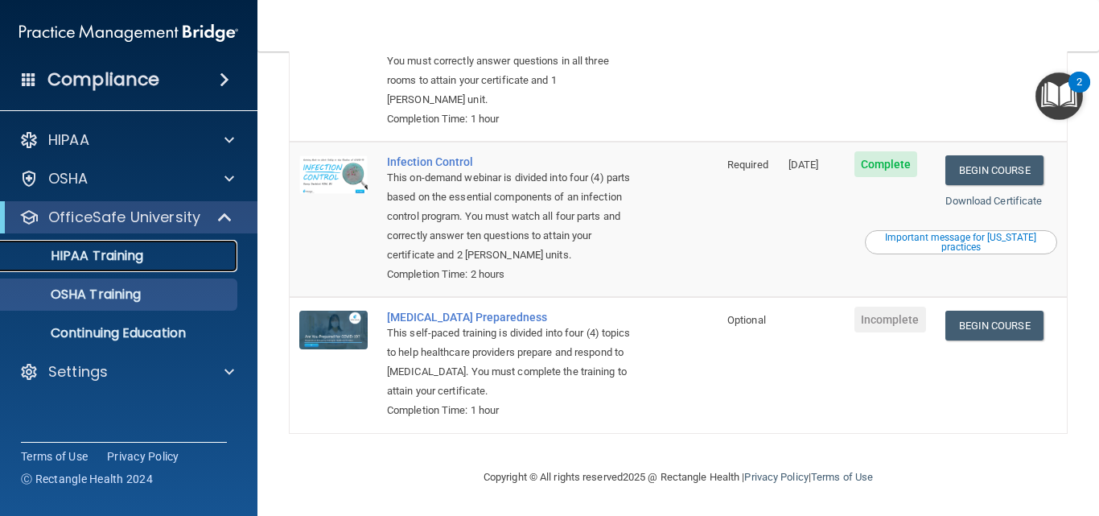
click at [199, 261] on div "HIPAA Training" at bounding box center [120, 256] width 220 height 16
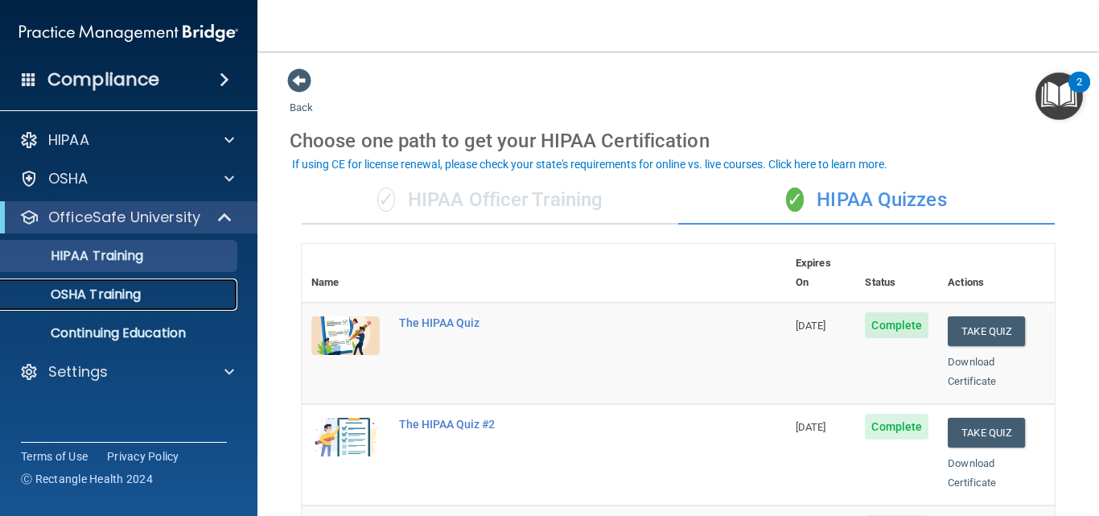
click at [191, 282] on link "OSHA Training" at bounding box center [110, 294] width 253 height 32
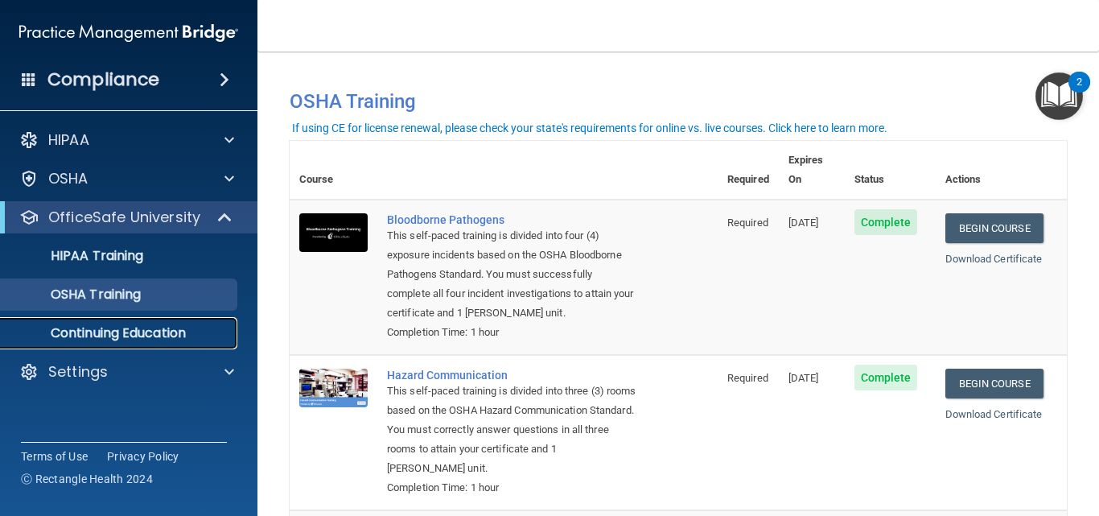
click at [110, 332] on p "Continuing Education" at bounding box center [120, 333] width 220 height 16
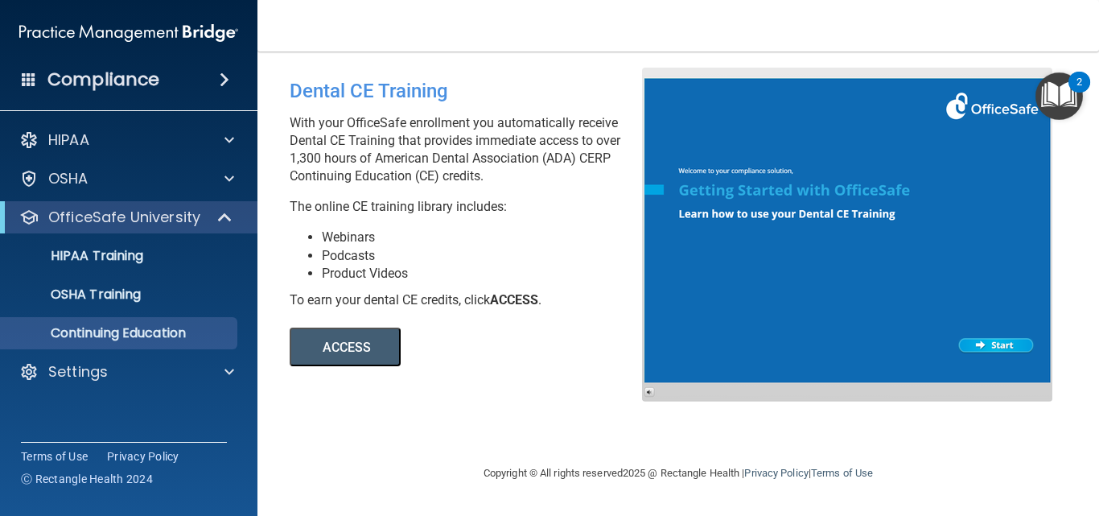
click at [340, 339] on button "ACCESS" at bounding box center [345, 346] width 111 height 39
click at [142, 253] on p "HIPAA Training" at bounding box center [76, 256] width 133 height 16
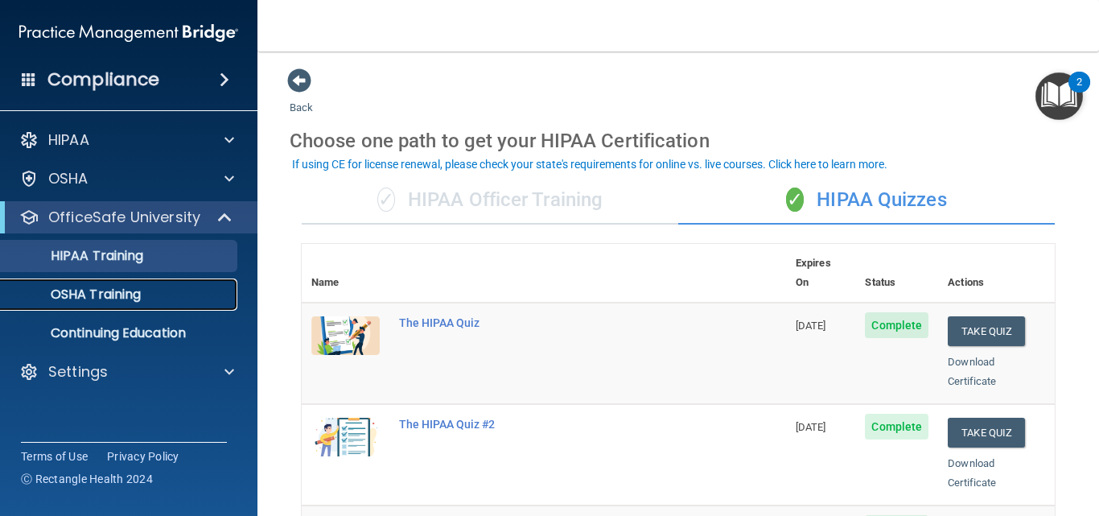
click at [129, 295] on p "OSHA Training" at bounding box center [75, 294] width 130 height 16
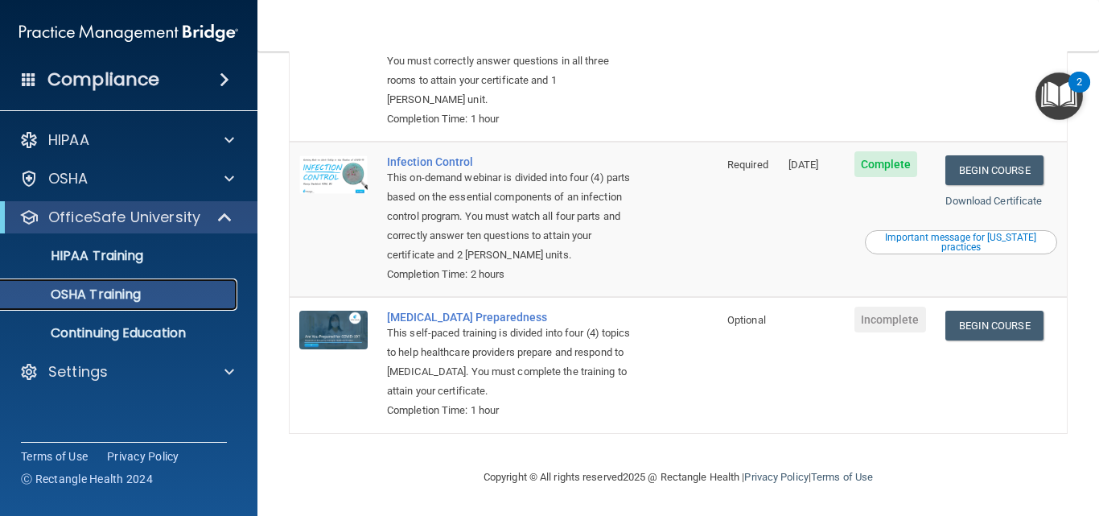
scroll to position [372, 0]
